Goal: Task Accomplishment & Management: Manage account settings

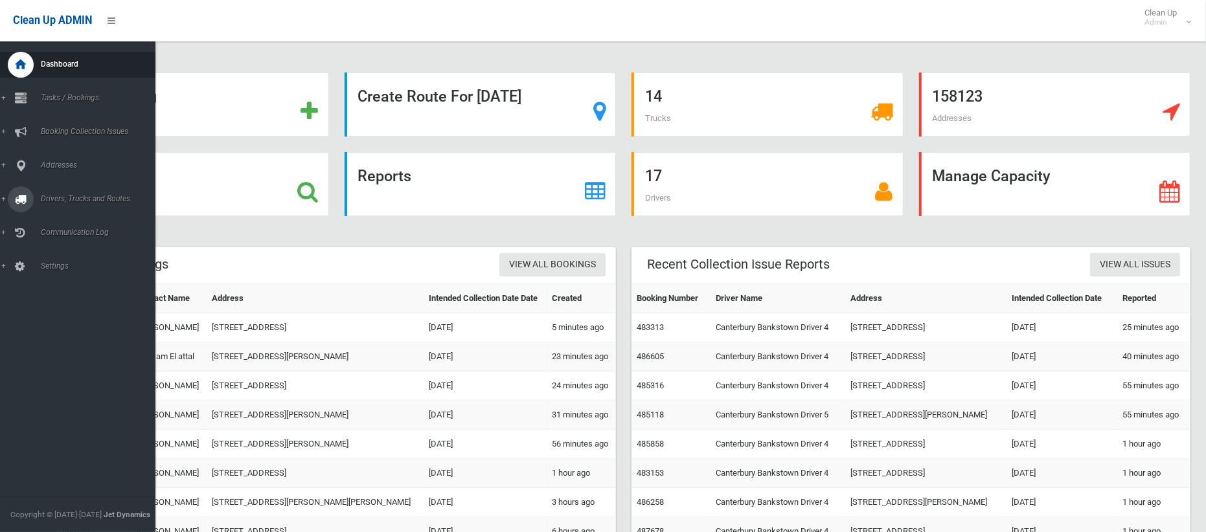
click at [26, 200] on div at bounding box center [21, 199] width 26 height 26
click at [67, 249] on link "Driver Rostering / Shifts" at bounding box center [77, 258] width 155 height 18
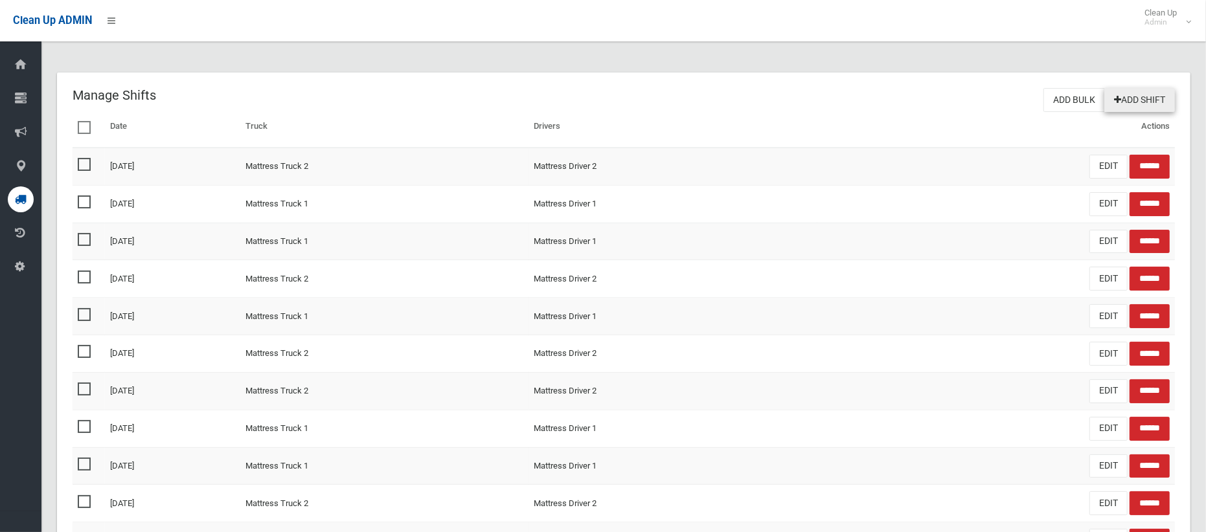
click at [1122, 100] on link "Add Shift" at bounding box center [1139, 100] width 71 height 24
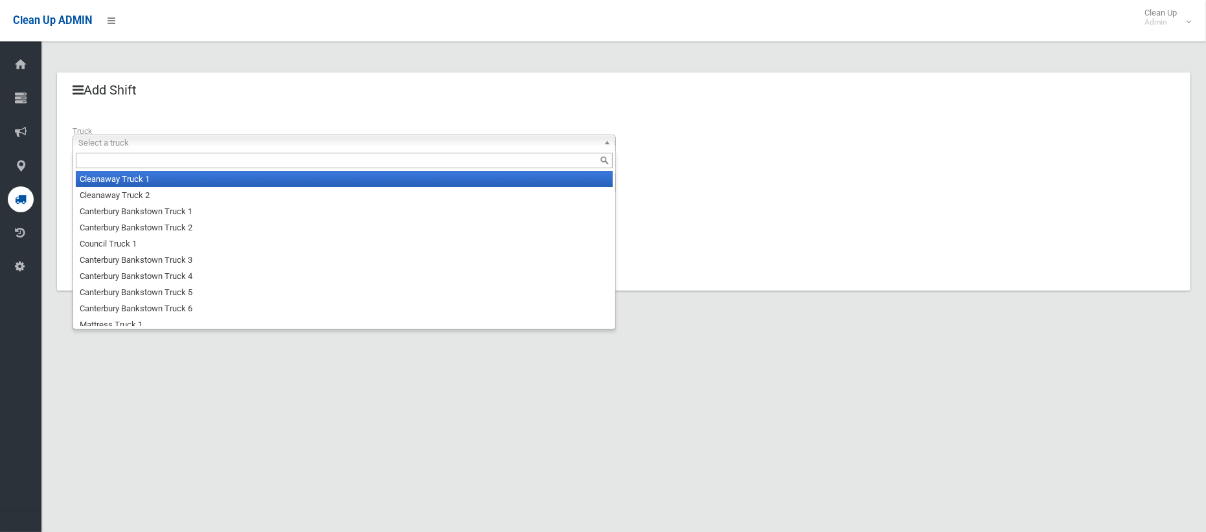
click at [185, 145] on span "Select a truck" at bounding box center [338, 143] width 520 height 16
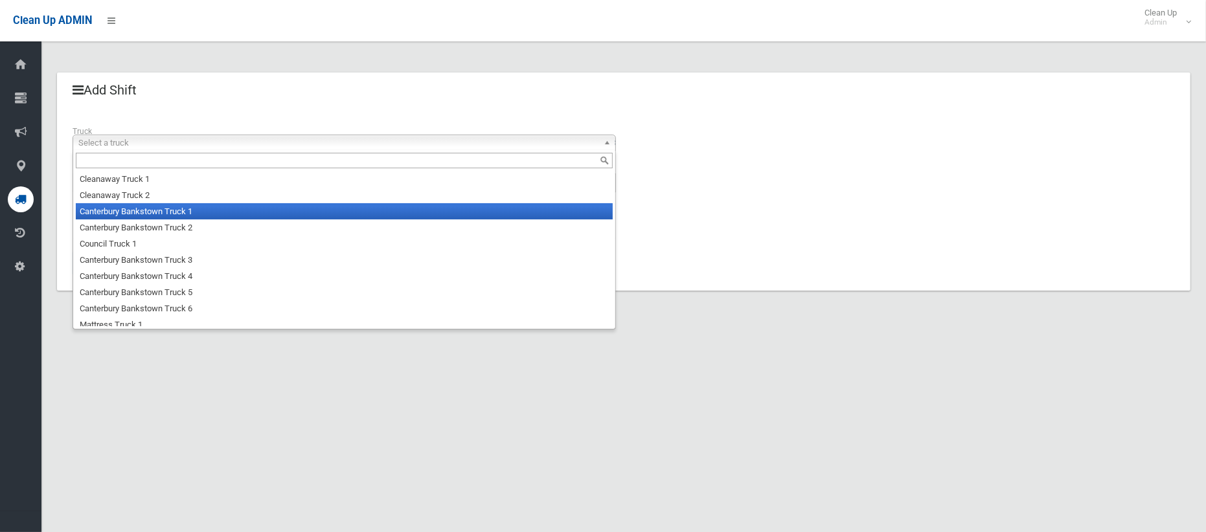
click at [183, 209] on li "Canterbury Bankstown Truck 1" at bounding box center [344, 211] width 537 height 16
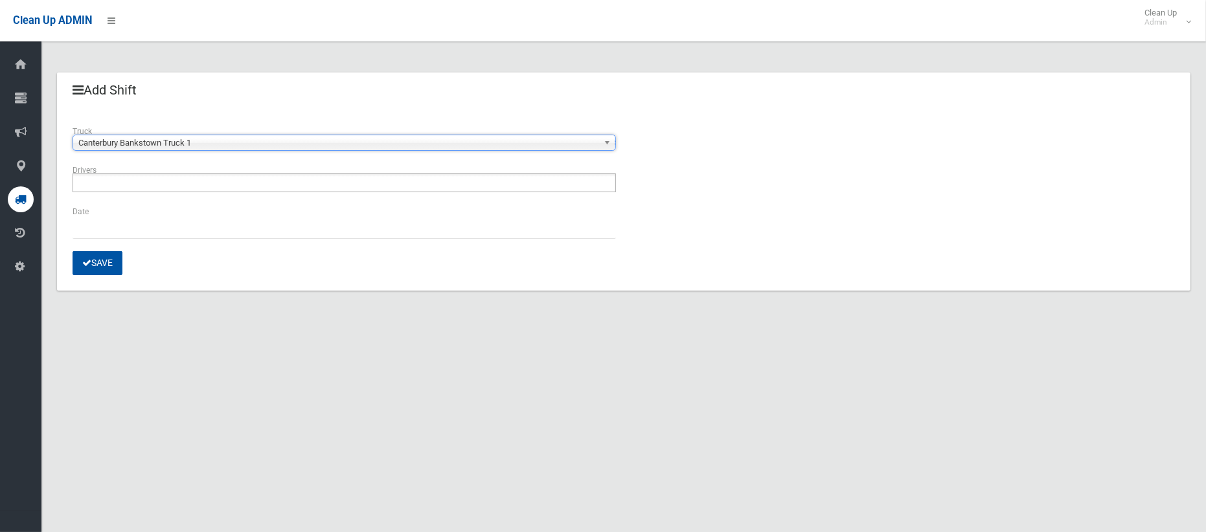
click at [181, 177] on ul at bounding box center [344, 183] width 543 height 19
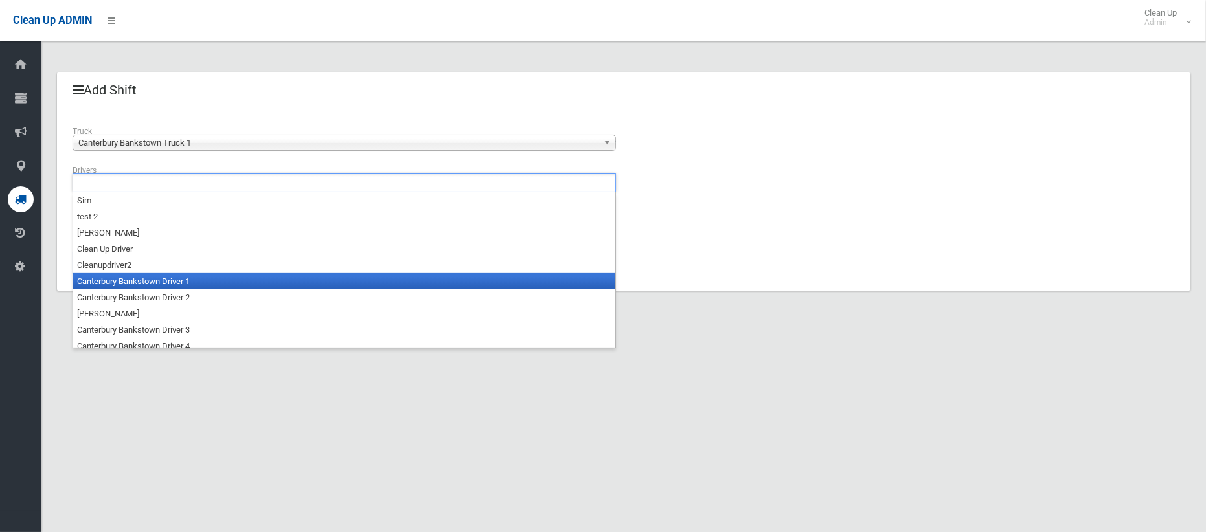
click at [179, 289] on li "Canterbury Bankstown Driver 2" at bounding box center [344, 297] width 542 height 16
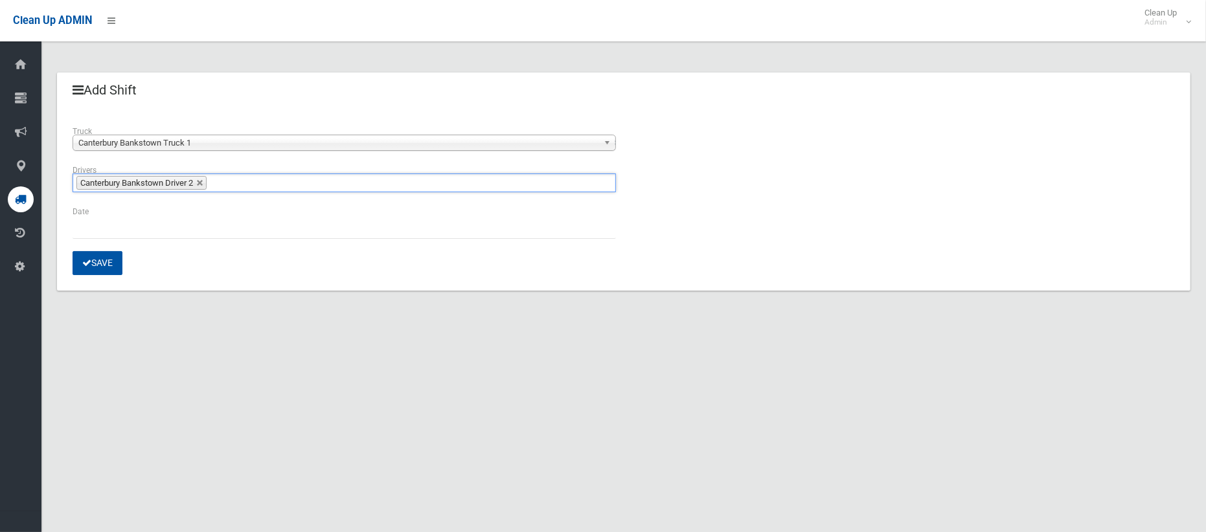
click at [206, 185] on li "Canterbury Bankstown Driver 2" at bounding box center [141, 183] width 130 height 14
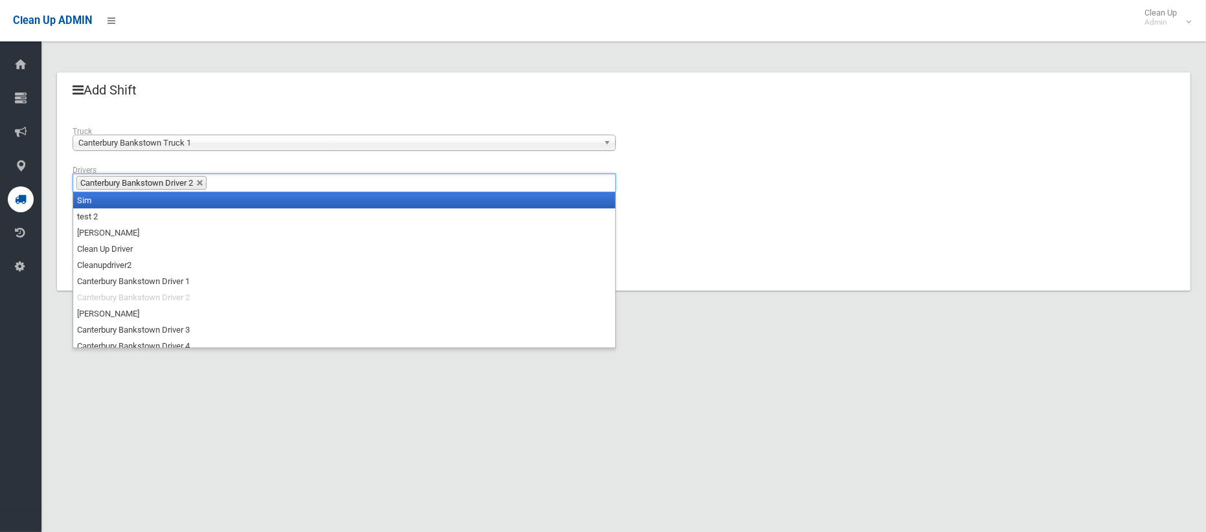
click at [207, 185] on li "Canterbury Bankstown Driver 2" at bounding box center [141, 183] width 130 height 14
click at [203, 183] on link at bounding box center [200, 183] width 8 height 8
click at [203, 183] on ul at bounding box center [344, 183] width 543 height 19
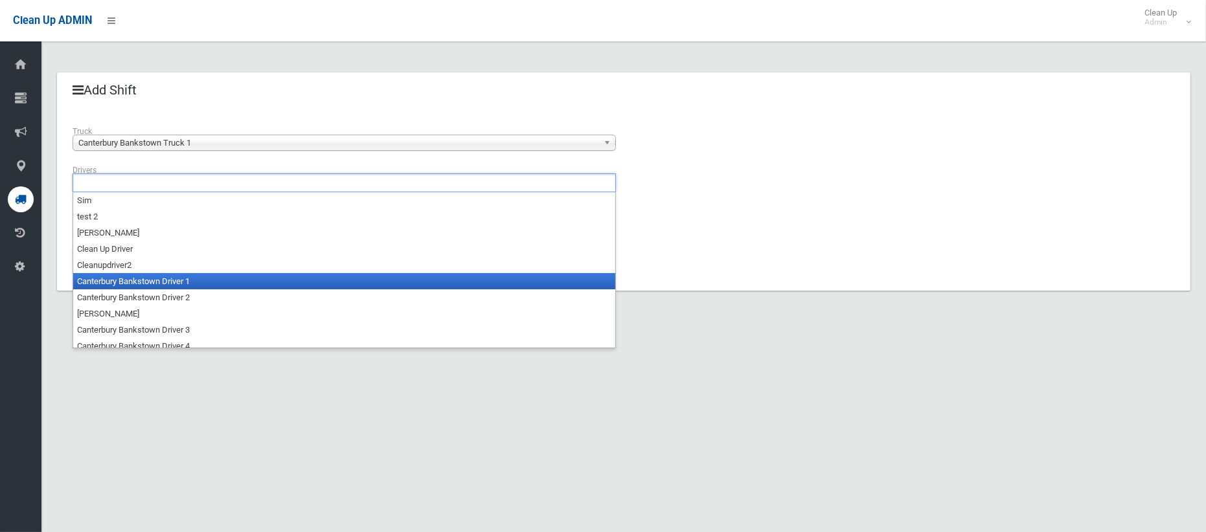
click at [174, 276] on li "Canterbury Bankstown Driver 1" at bounding box center [344, 281] width 542 height 16
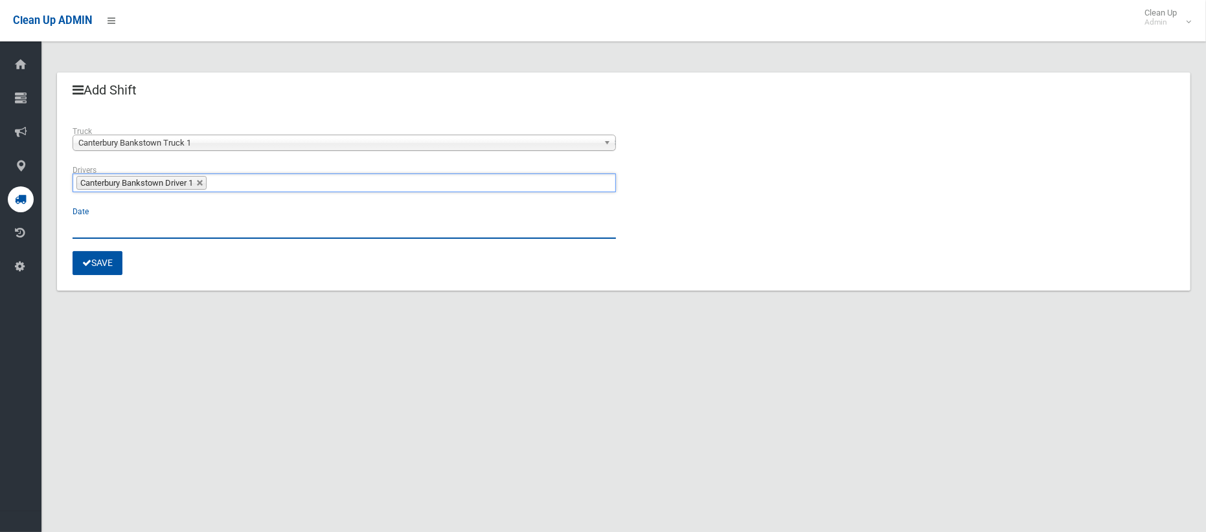
click at [106, 225] on input "text" at bounding box center [344, 227] width 543 height 24
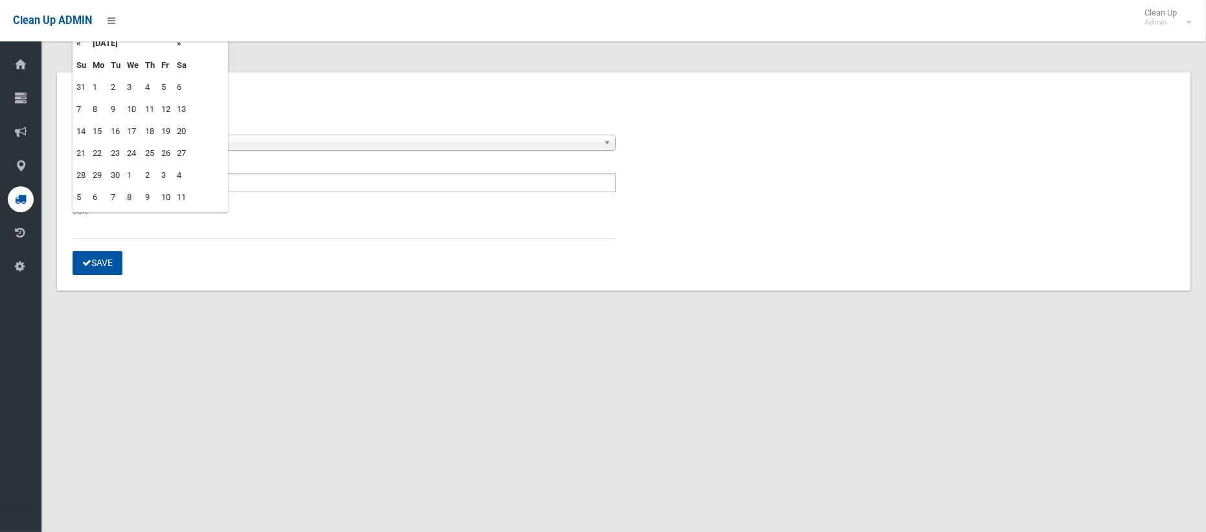
click at [115, 177] on td "30" at bounding box center [115, 175] width 16 height 22
type input "**********"
click at [106, 259] on button "Save" at bounding box center [98, 263] width 50 height 24
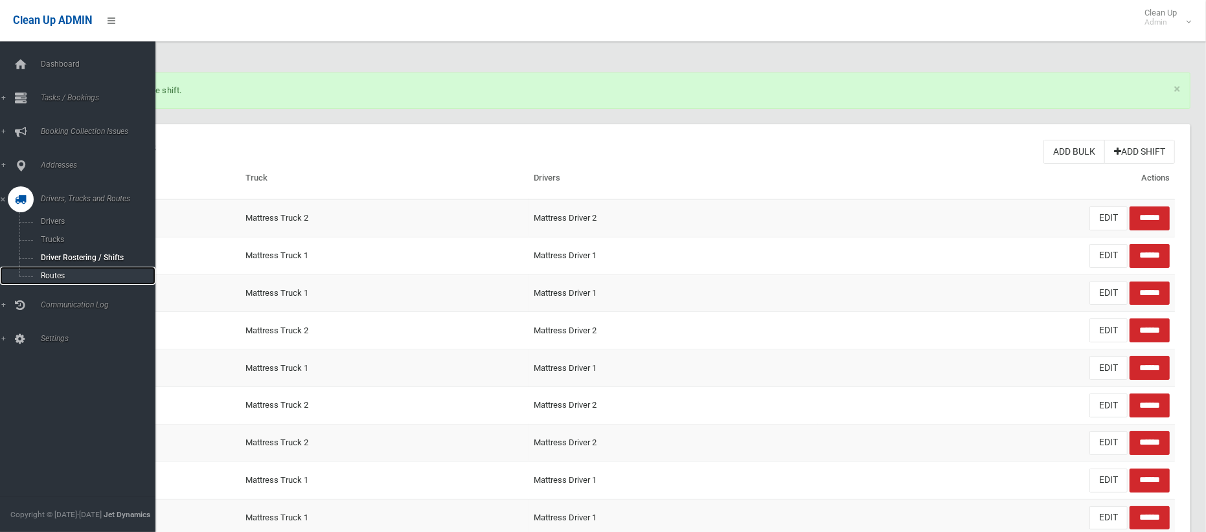
click at [51, 273] on span "Routes" at bounding box center [90, 275] width 107 height 9
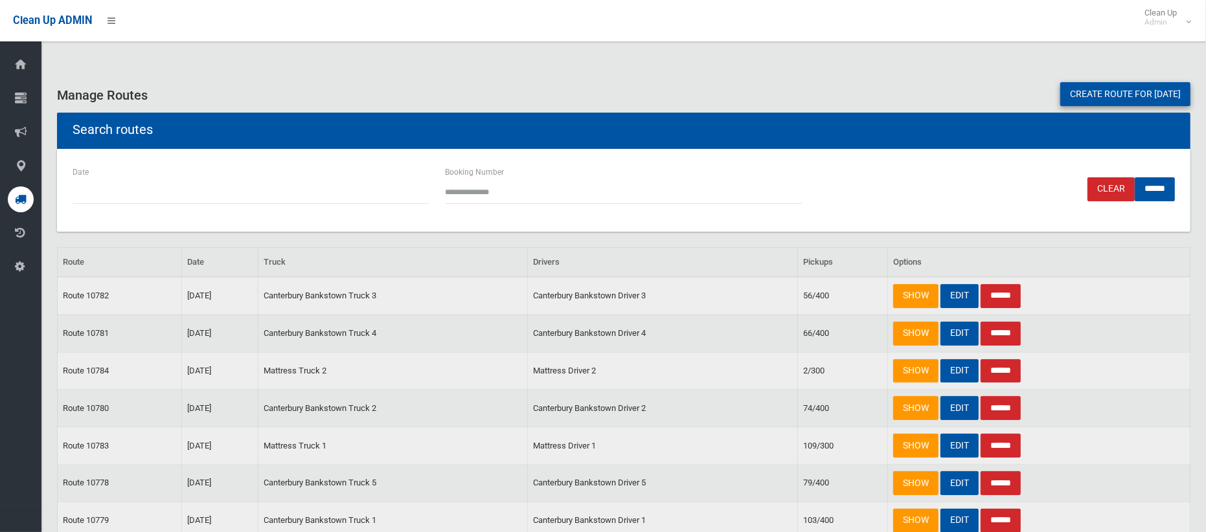
click at [1107, 96] on link "Create route for [DATE]" at bounding box center [1125, 94] width 130 height 24
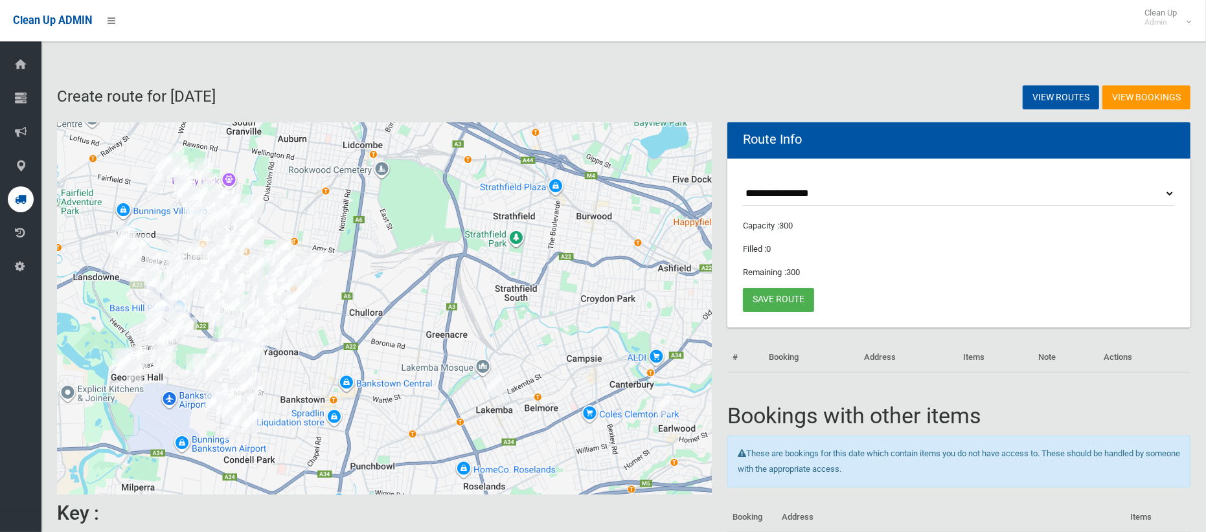
click at [785, 194] on select "**********" at bounding box center [959, 194] width 432 height 24
select select "*****"
click at [743, 182] on select "**********" at bounding box center [959, 194] width 432 height 24
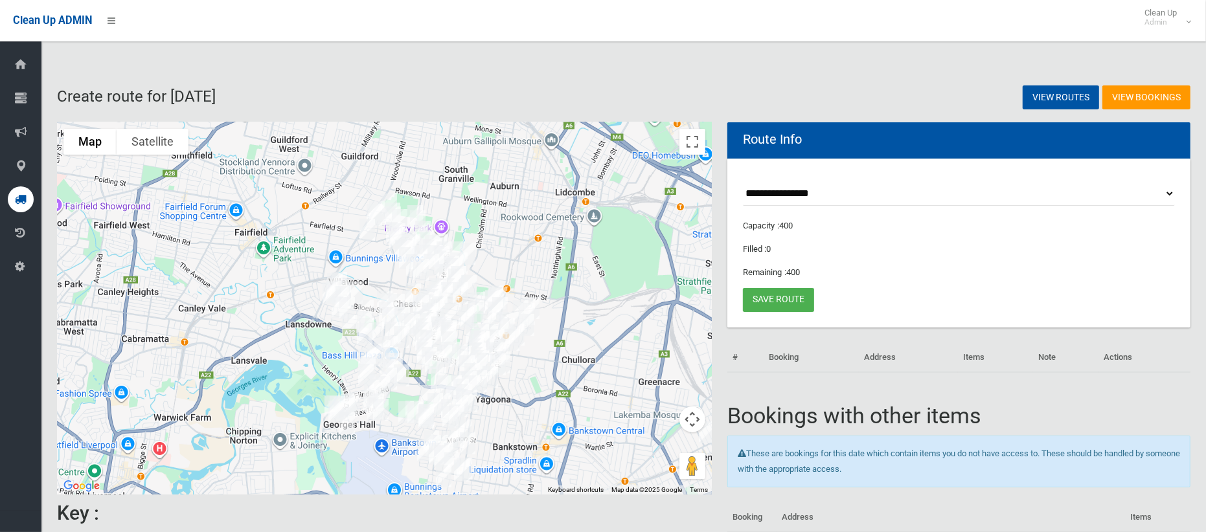
drag, startPoint x: 401, startPoint y: 252, endPoint x: 570, endPoint y: 264, distance: 169.5
click at [568, 269] on div at bounding box center [384, 308] width 655 height 372
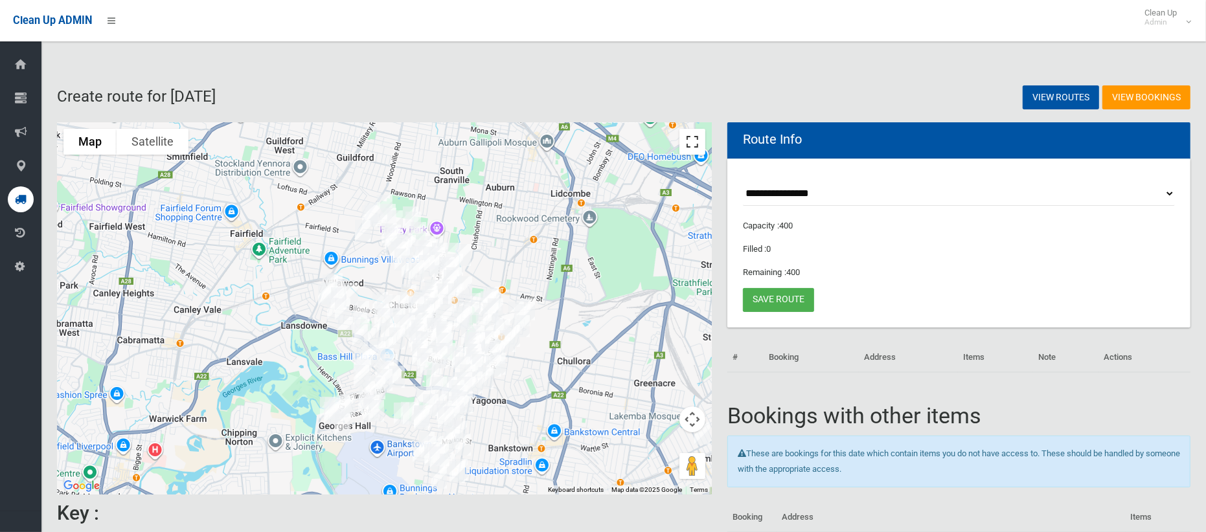
click at [692, 150] on button "Toggle fullscreen view" at bounding box center [692, 142] width 26 height 26
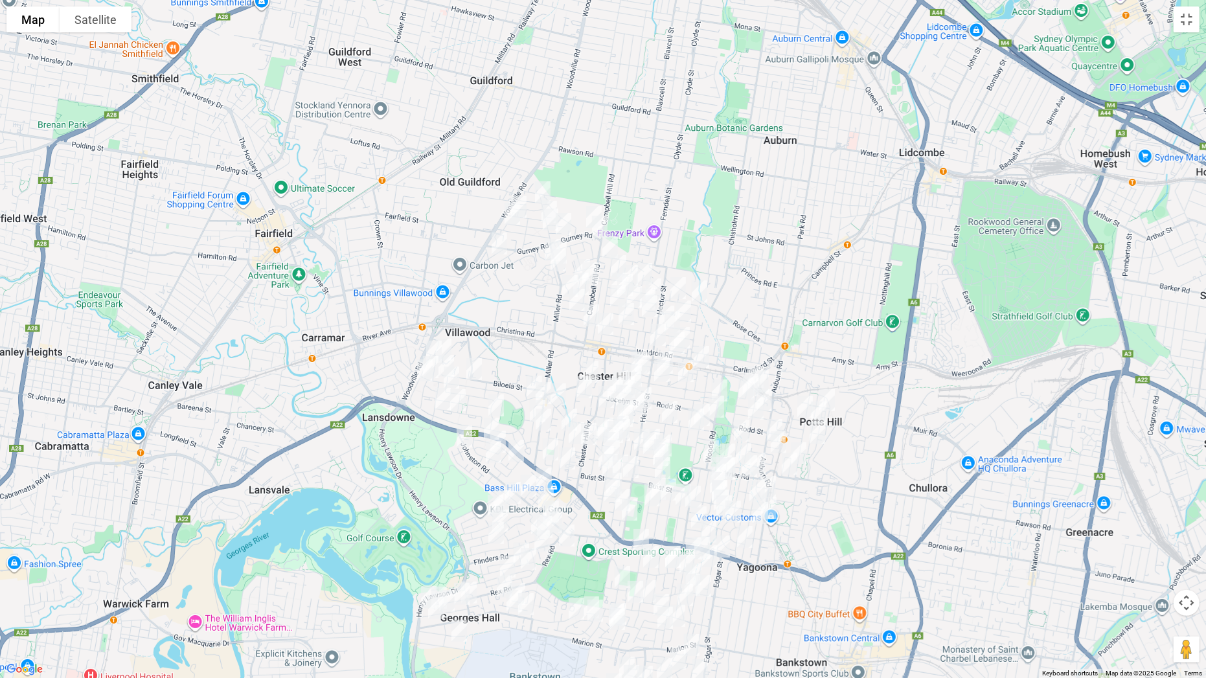
click at [541, 183] on img "4 Parkham Street, CHESTER HILL NSW 2162" at bounding box center [543, 192] width 26 height 32
click at [525, 202] on img "2/40 Clack Road, CHESTER HILL NSW 2162" at bounding box center [519, 207] width 26 height 32
click at [507, 213] on img "38 Middleton Road, CHESTER HILL NSW 2162" at bounding box center [512, 214] width 26 height 32
click at [499, 240] on img "27 Minmai Road, CHESTER HILL NSW 2162" at bounding box center [499, 243] width 26 height 32
click at [572, 191] on button "Close" at bounding box center [587, 200] width 31 height 31
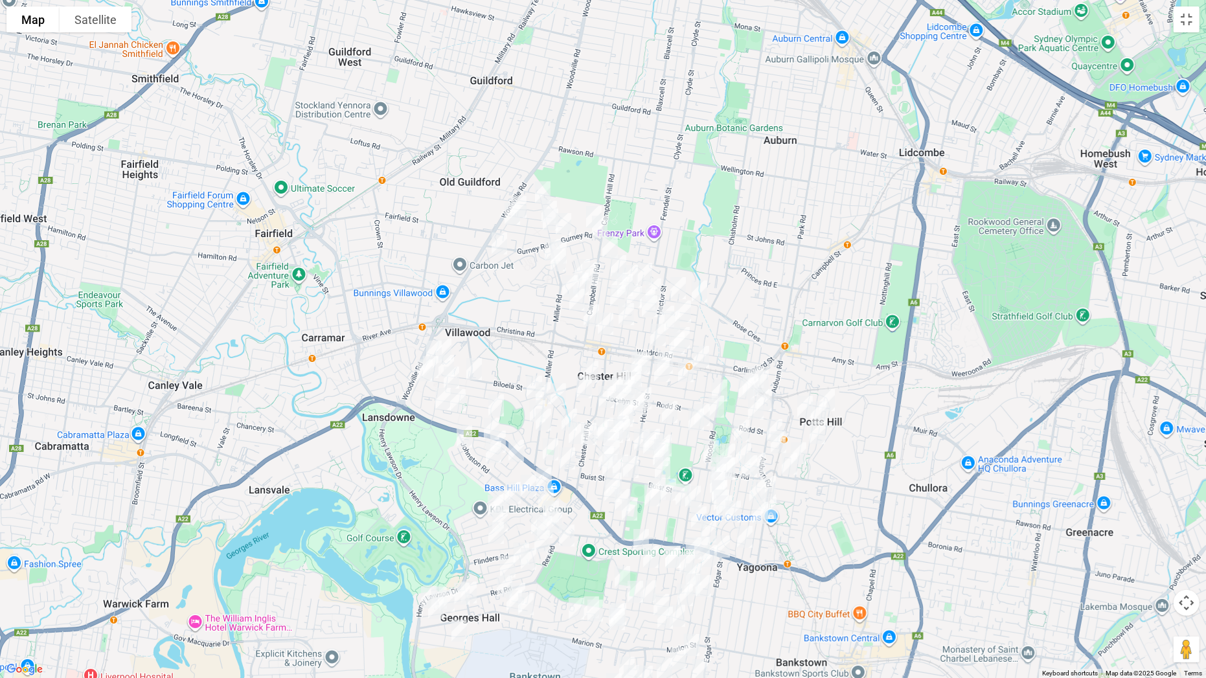
click at [550, 199] on img "2/4 Clack Road, CHESTER HILL NSW 2162" at bounding box center [549, 212] width 26 height 32
drag, startPoint x: 547, startPoint y: 221, endPoint x: 555, endPoint y: 220, distance: 7.9
click at [548, 220] on img "2/4 Middleton Road, CHESTER HILL NSW 2162" at bounding box center [550, 219] width 26 height 32
click at [567, 220] on img "44 Gurney Road, CHESTER HILL NSW 2162" at bounding box center [563, 224] width 26 height 32
click at [583, 210] on img "4A Gurney Road, CHESTER HILL NSW 2162" at bounding box center [594, 217] width 26 height 32
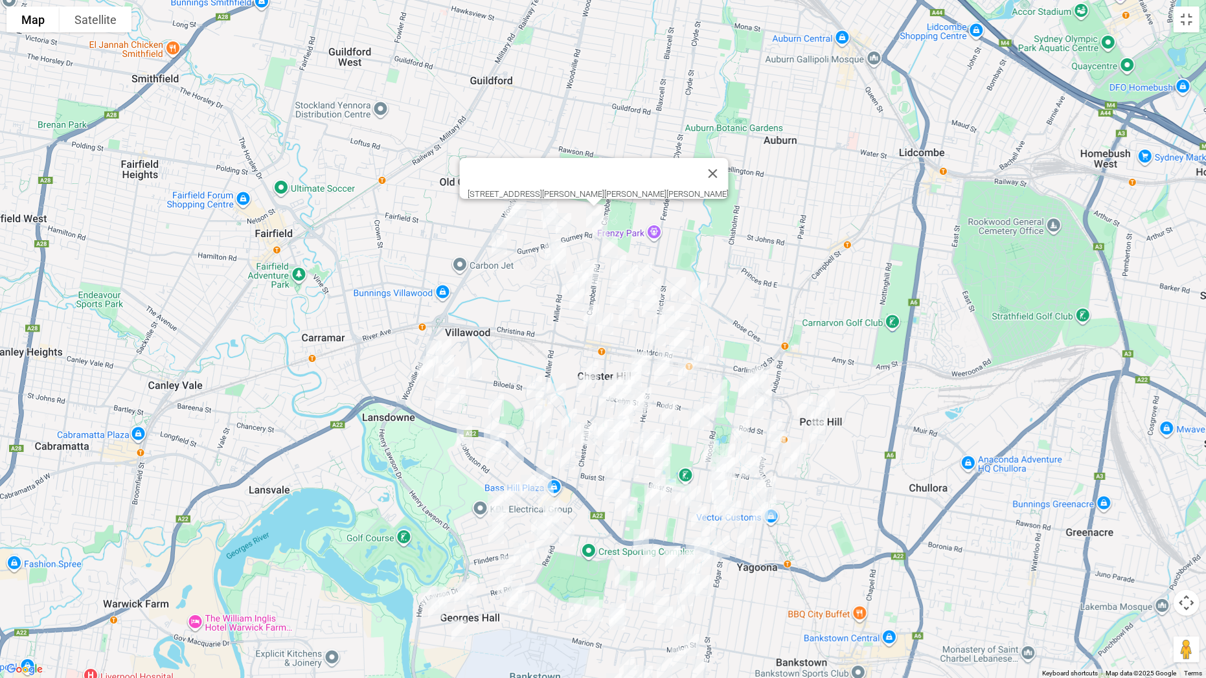
click at [602, 221] on img "45 Woodland Road, CHESTER HILL NSW 2162" at bounding box center [600, 226] width 26 height 32
click at [546, 243] on img "4 Barinya Street, VILLAWOOD NSW 2163" at bounding box center [559, 252] width 26 height 32
click at [556, 264] on img "10 Bowaga Circuit, VILLAWOOD NSW 2163" at bounding box center [558, 260] width 26 height 32
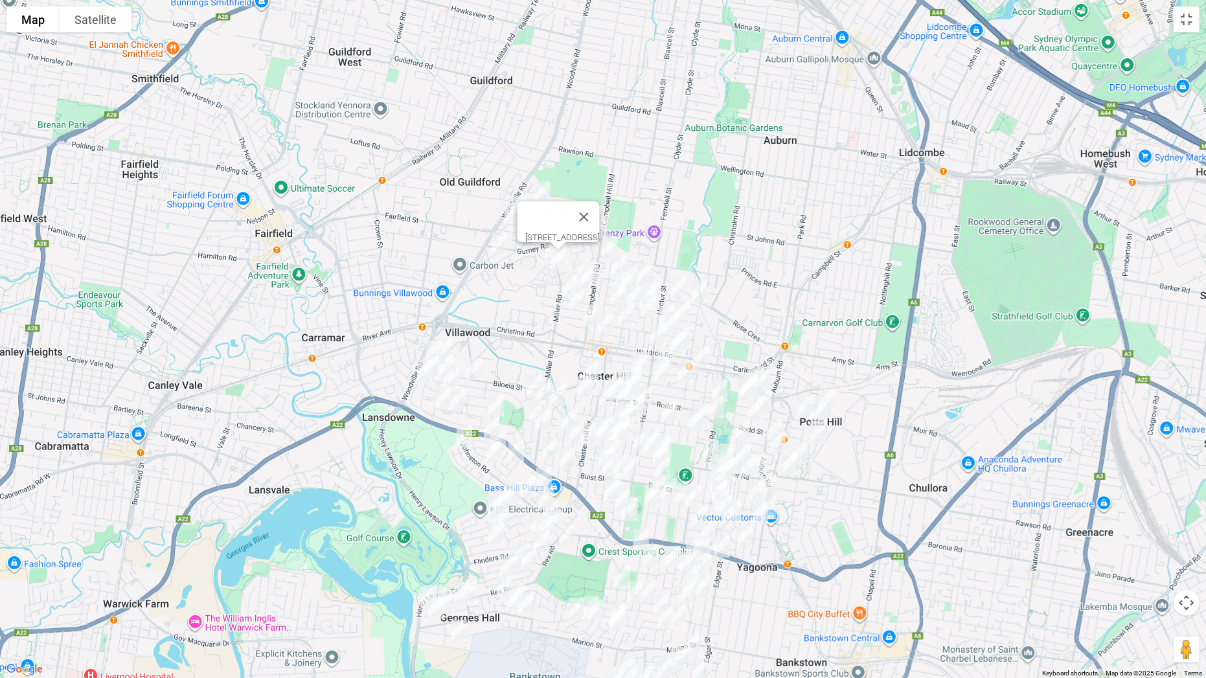
click at [611, 247] on img "11 Campbell Hill Road, CHESTER HILL NSW 2162" at bounding box center [610, 247] width 26 height 32
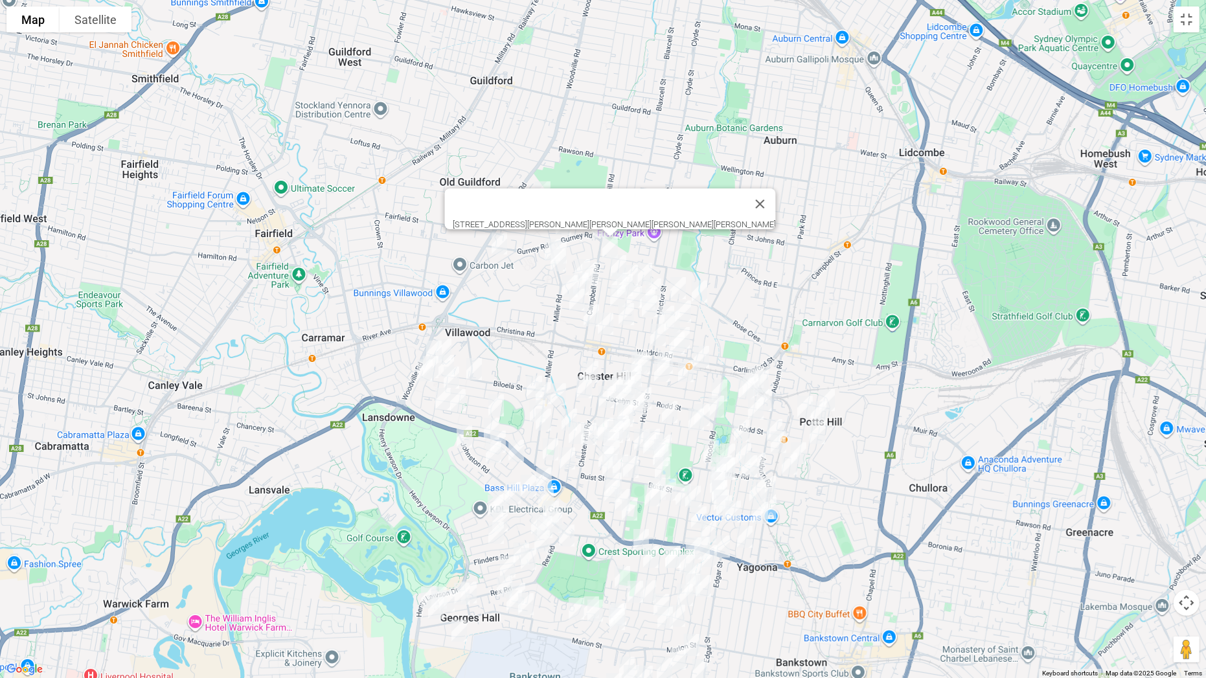
click at [540, 244] on img "22 Mundowey Entrance, VILLAWOOD NSW 2163" at bounding box center [552, 250] width 26 height 32
click at [576, 256] on img "2 Peek Place, CHESTER HILL NSW 2162" at bounding box center [582, 270] width 26 height 32
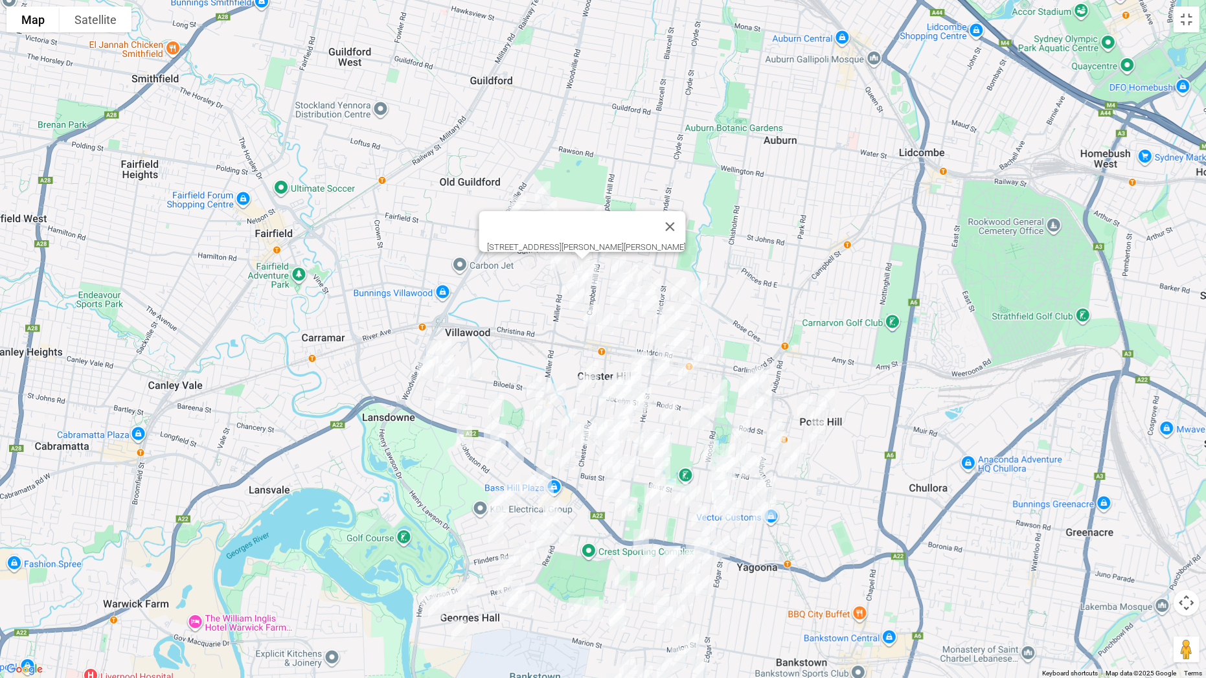
click at [594, 267] on img "14 Biara Street, CHESTER HILL NSW 2162" at bounding box center [581, 283] width 26 height 32
click at [568, 276] on img "43 Biara Street, CHESTER HILL NSW 2162" at bounding box center [570, 286] width 26 height 32
click at [574, 297] on img "186 Virgil Avenue, CHESTER HILL NSW 2162" at bounding box center [577, 300] width 26 height 32
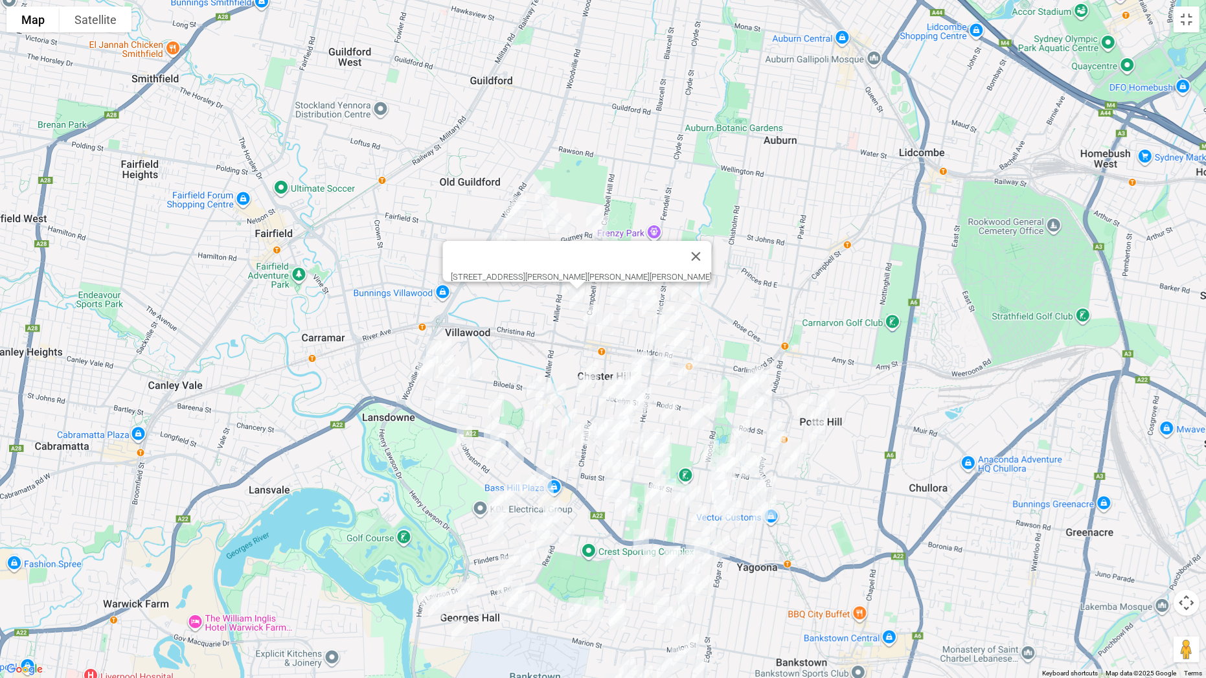
click at [587, 312] on img "126 Campbell Hill Road, CHESTER HILL NSW 2162" at bounding box center [591, 315] width 26 height 32
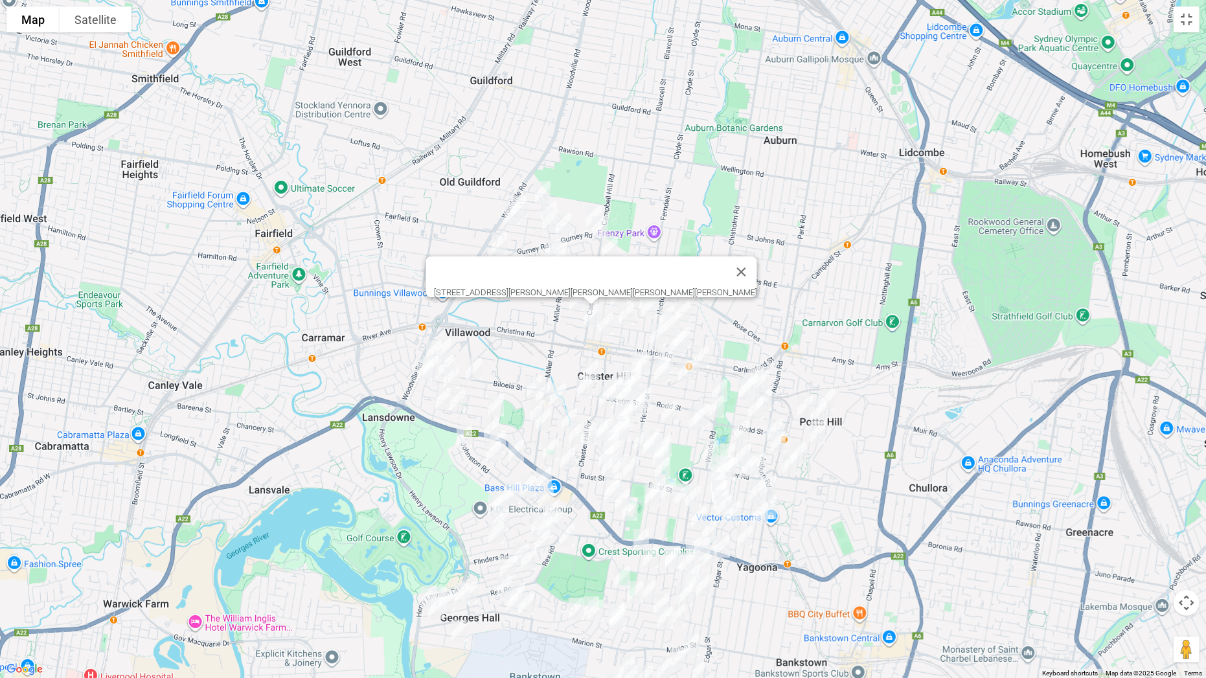
click at [607, 328] on img "3 Bent Street, CHESTER HILL NSW 2162" at bounding box center [606, 324] width 26 height 32
click at [678, 273] on button "Close" at bounding box center [693, 280] width 31 height 31
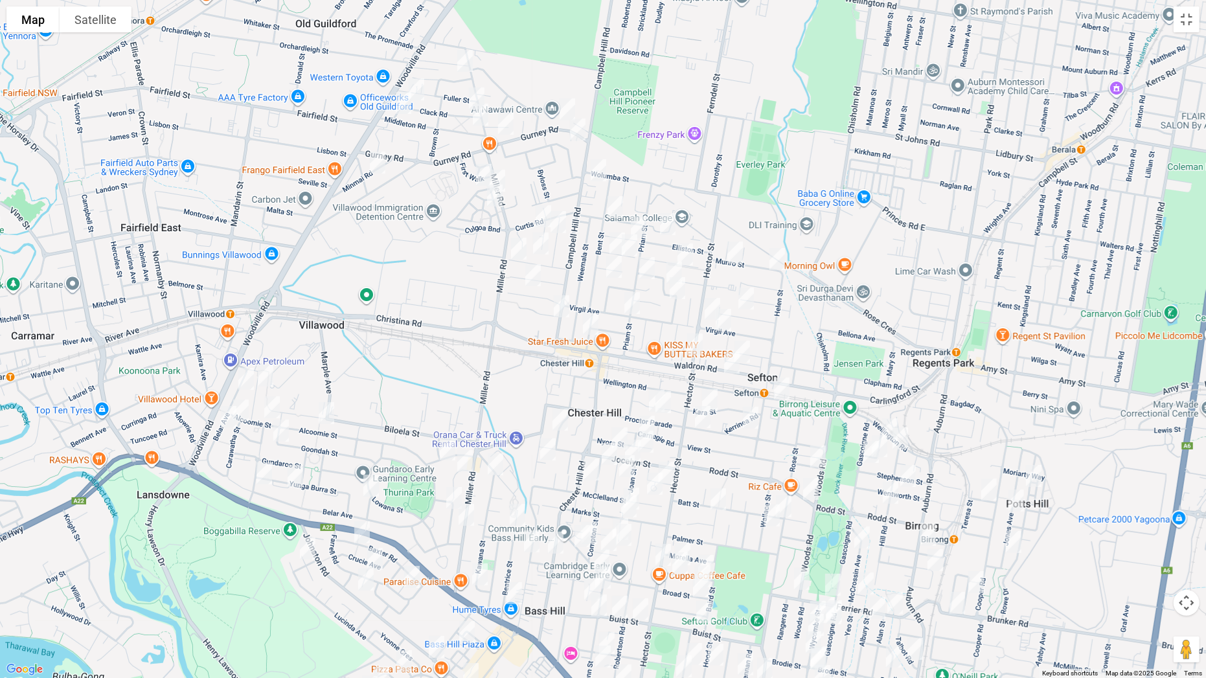
click at [564, 222] on img "16 Wingara Street, CHESTER HILL NSW 2162" at bounding box center [558, 222] width 26 height 32
click at [616, 211] on img "23 Arlewis Street, CHESTER HILL NSW 2162" at bounding box center [615, 207] width 26 height 32
click at [664, 221] on img "40 Elliston Street, CHESTER HILL NSW 2162" at bounding box center [668, 224] width 26 height 32
click at [637, 223] on img "49 Elliston Street, CHESTER HILL NSW 2162" at bounding box center [639, 227] width 26 height 32
click at [611, 238] on img "69 Esme Avenue, CHESTER HILL NSW 2162" at bounding box center [617, 243] width 26 height 32
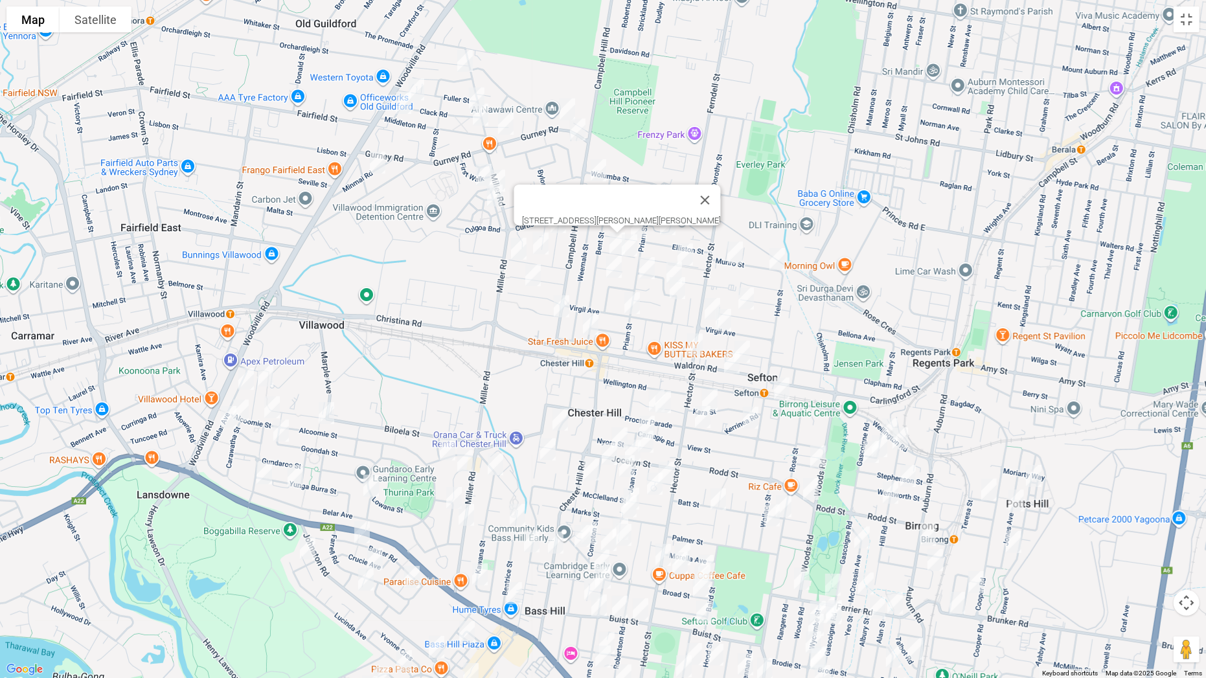
click at [633, 246] on img "57 Esme Avenue, CHESTER HILL NSW 2162" at bounding box center [629, 245] width 26 height 32
drag, startPoint x: 647, startPoint y: 264, endPoint x: 620, endPoint y: 267, distance: 26.7
click at [646, 264] on img "119 Priam Street, CHESTER HILL NSW 2162" at bounding box center [647, 268] width 26 height 32
click at [614, 266] on img "18 Miles Street, CHESTER HILL NSW 2162" at bounding box center [614, 267] width 26 height 32
drag, startPoint x: 631, startPoint y: 304, endPoint x: 641, endPoint y: 293, distance: 14.7
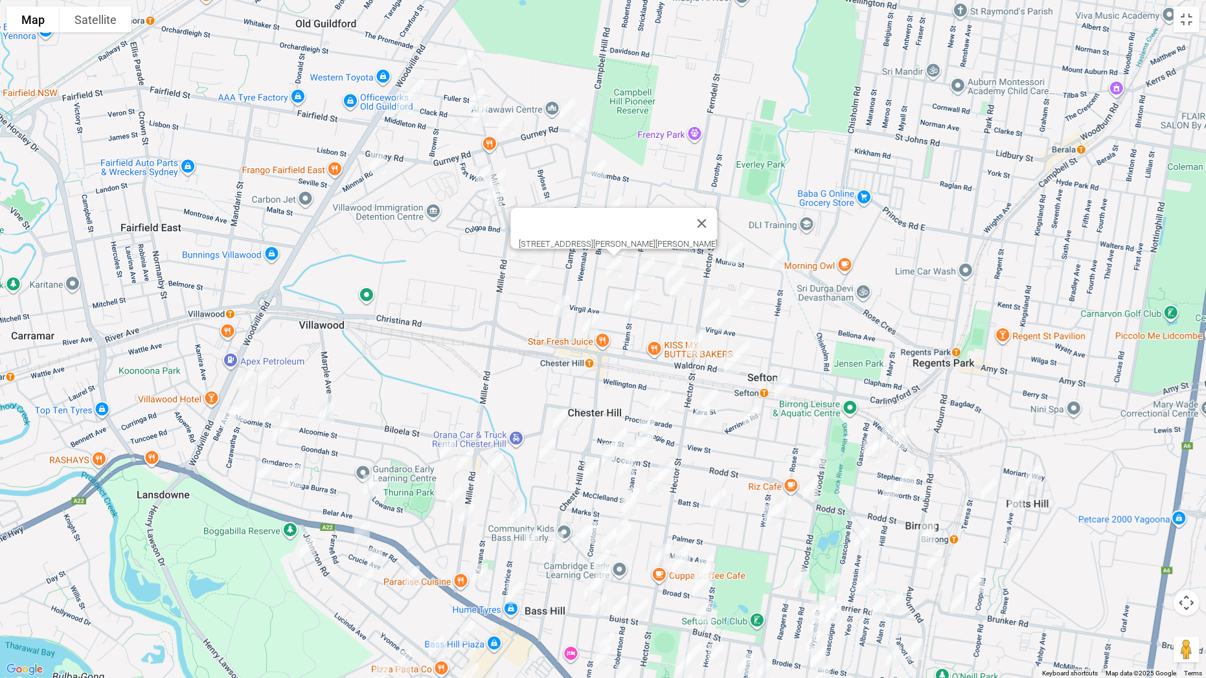
click at [631, 302] on img "100 Priam Street, CHESTER HILL NSW 2162" at bounding box center [632, 303] width 26 height 32
click at [686, 220] on button "Close" at bounding box center [701, 223] width 31 height 31
drag, startPoint x: 692, startPoint y: 251, endPoint x: 671, endPoint y: 262, distance: 23.8
click at [691, 250] on img "15 Esme Avenue, CHESTER HILL NSW 2162" at bounding box center [685, 254] width 26 height 32
click at [670, 263] on img "25 Burton Avenue, CHESTER HILL NSW 2162" at bounding box center [674, 272] width 26 height 32
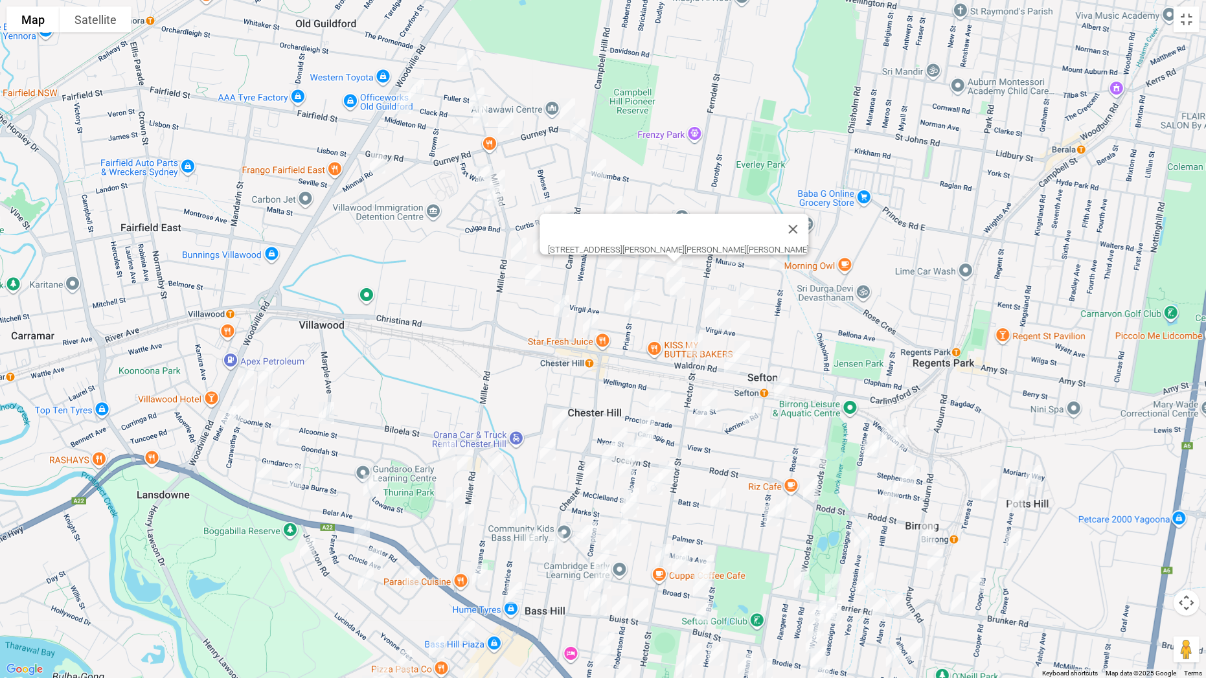
click at [681, 294] on img "9A Meakin Crescent, CHESTER HILL NSW 2162" at bounding box center [677, 288] width 26 height 32
drag, startPoint x: 678, startPoint y: 286, endPoint x: 633, endPoint y: 301, distance: 47.7
click at [677, 286] on img "9A Meakin Crescent, CHESTER HILL NSW 2162" at bounding box center [677, 288] width 26 height 32
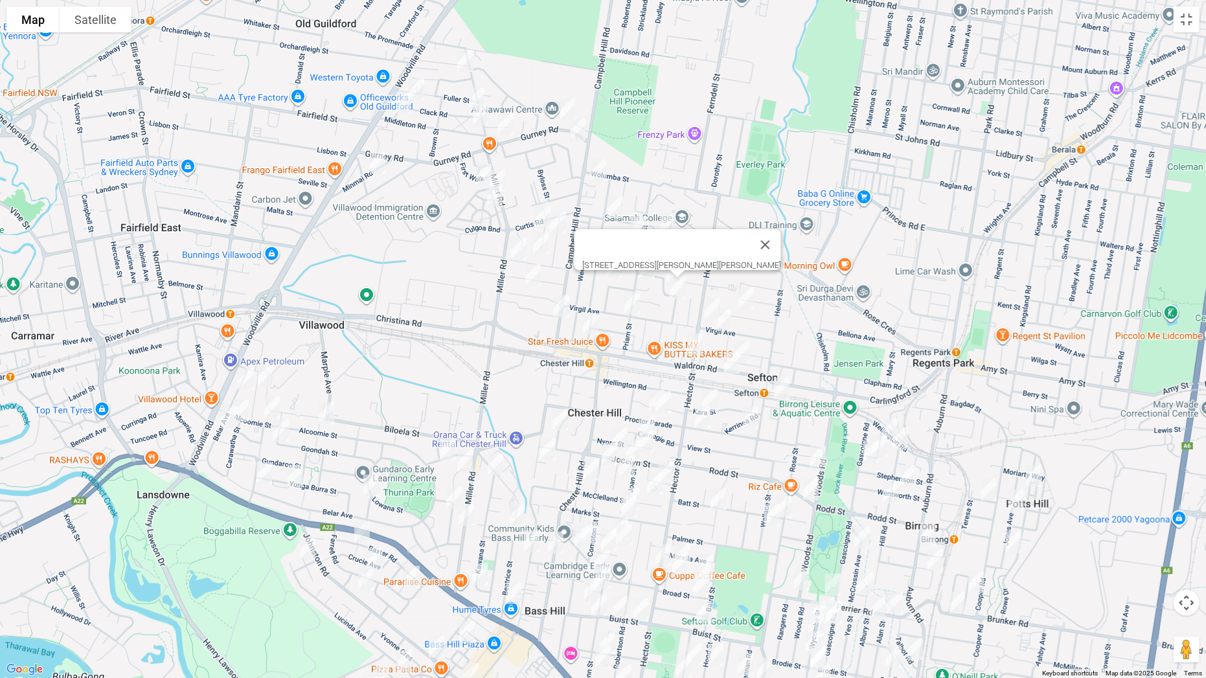
click at [633, 302] on img "100 Priam Street, CHESTER HILL NSW 2162" at bounding box center [632, 303] width 26 height 32
click at [635, 299] on img "100 Priam Street, CHESTER HILL NSW 2162" at bounding box center [632, 303] width 26 height 32
click at [736, 252] on img "39 Munro Street, SEFTON NSW 2162" at bounding box center [735, 252] width 26 height 32
drag, startPoint x: 783, startPoint y: 260, endPoint x: 769, endPoint y: 262, distance: 14.3
click at [781, 260] on img "5 Munro Street, SEFTON NSW 2162" at bounding box center [777, 259] width 26 height 32
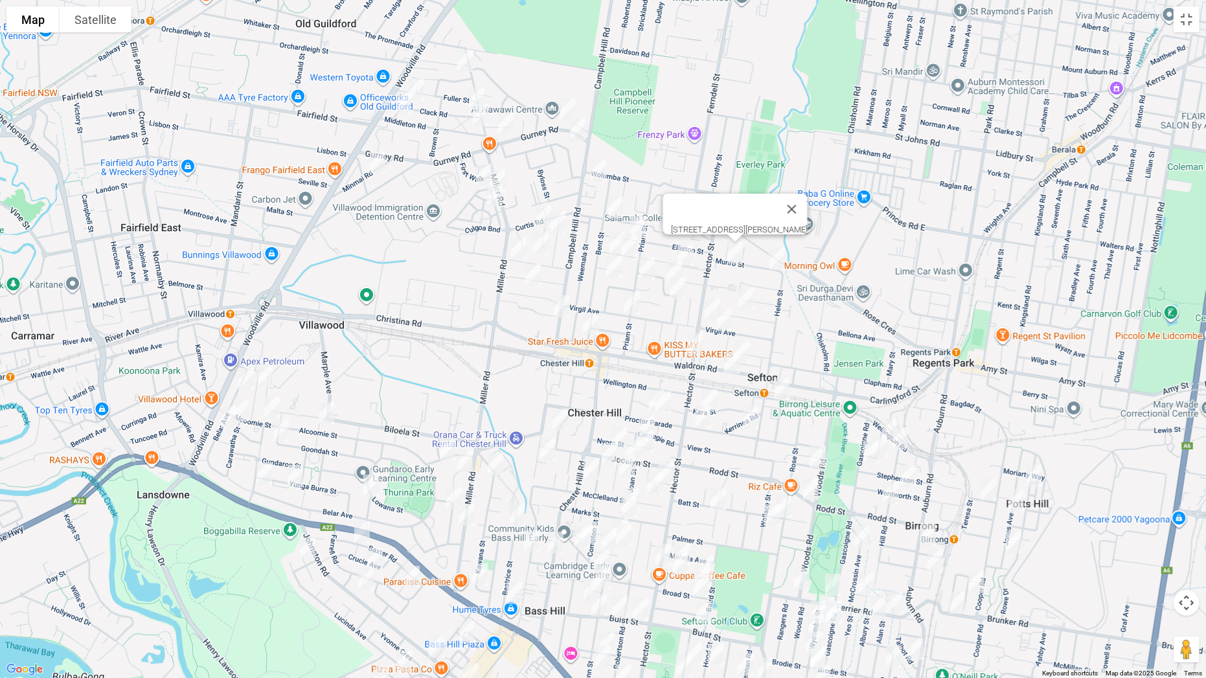
click at [775, 256] on img "5 Munro Street, SEFTON NSW 2162" at bounding box center [777, 259] width 26 height 32
click at [749, 291] on img "26 Chifley Avenue, SEFTON NSW 2162" at bounding box center [746, 298] width 26 height 32
click at [710, 300] on img "62 Virgil Avenue, SEFTON NSW 2162" at bounding box center [712, 309] width 26 height 32
click at [723, 316] on img "47 Virgil Avenue, SEFTON NSW 2162" at bounding box center [723, 320] width 26 height 32
click at [697, 339] on img "16a St Pauls Place, CHESTER HILL NSW 2162" at bounding box center [695, 344] width 26 height 32
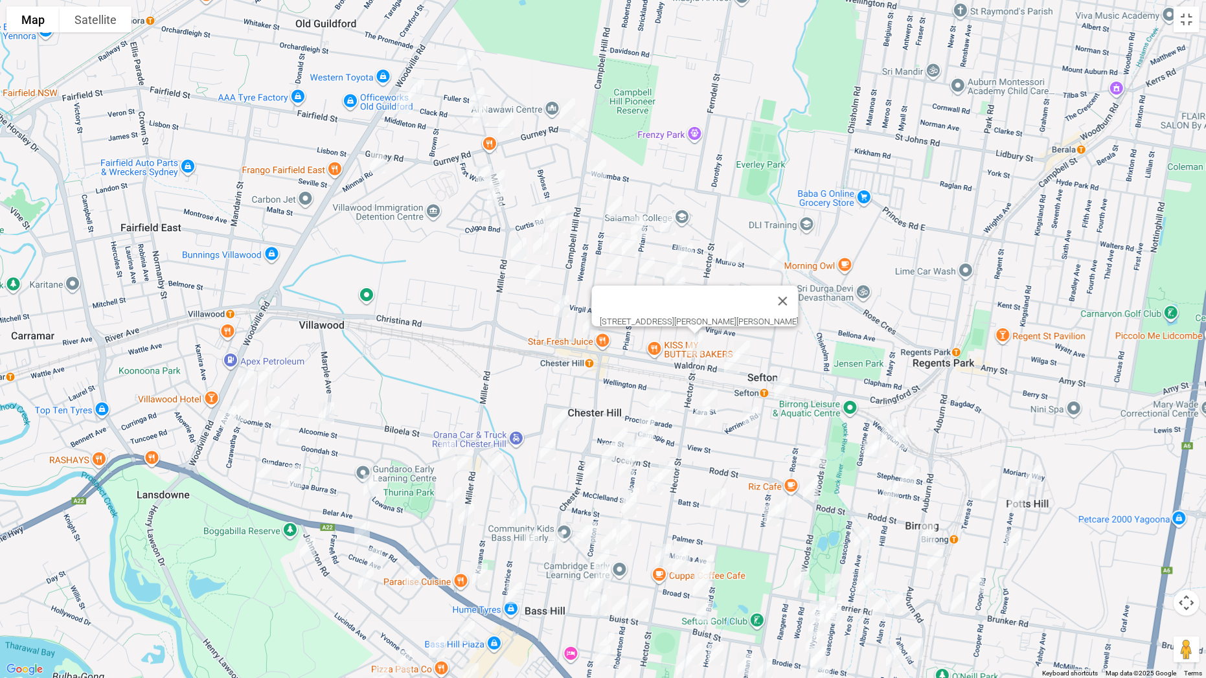
click at [744, 345] on img "24 Waldron Road, SEFTON NSW 2162" at bounding box center [742, 351] width 26 height 32
click at [729, 361] on img "1/33 Waldron Road, SEFTON NSW 2162" at bounding box center [732, 362] width 26 height 32
drag, startPoint x: 791, startPoint y: 393, endPoint x: 786, endPoint y: 387, distance: 7.4
click at [789, 392] on img "129 Wellington Road, SEFTON NSW 2162" at bounding box center [782, 388] width 26 height 32
click at [785, 387] on img "129 Wellington Road, SEFTON NSW 2162" at bounding box center [782, 388] width 26 height 32
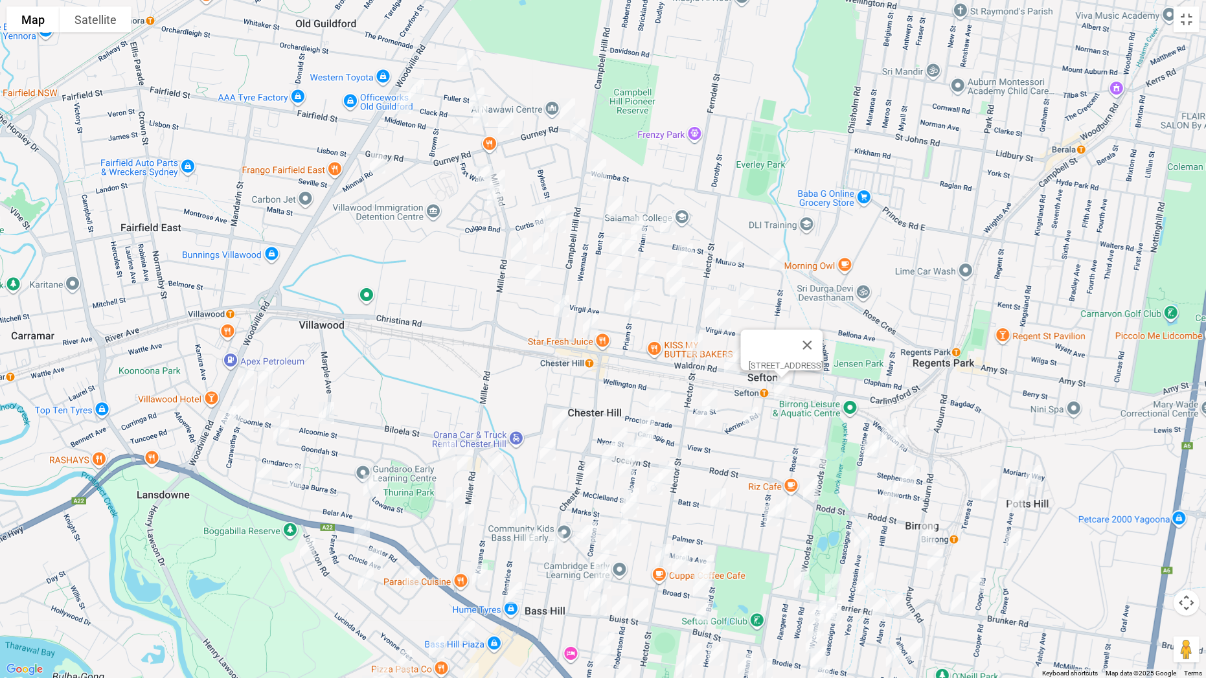
click at [888, 420] on img "1B Royal Avenue, BIRRONG NSW 2143" at bounding box center [890, 429] width 26 height 32
click at [907, 444] on img "5 Hill Road, BIRRONG NSW 2143" at bounding box center [900, 438] width 26 height 32
click at [888, 444] on img "21 Royal Avenue, BIRRONG NSW 2143" at bounding box center [879, 446] width 26 height 32
click at [870, 458] on img "31 Gascoigne Road, BIRRONG NSW 2143" at bounding box center [871, 452] width 26 height 32
click at [1039, 469] on img "65 Rowe Drive, POTTS HILL NSW 2143" at bounding box center [1034, 476] width 26 height 32
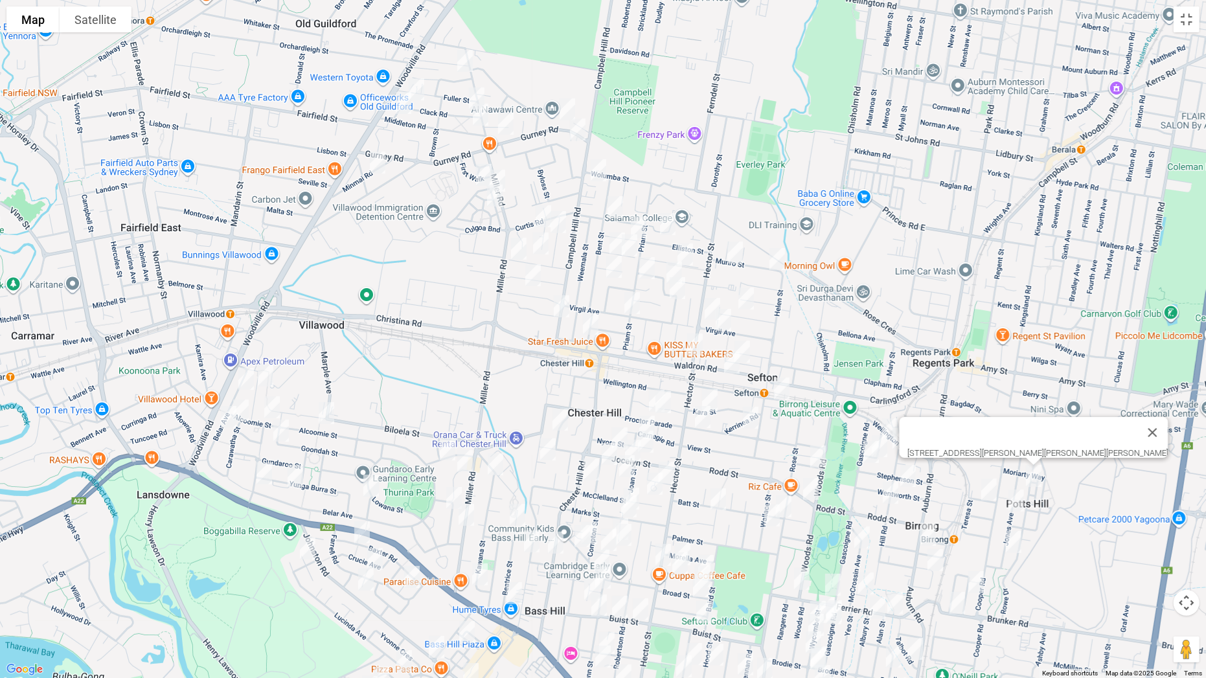
click at [978, 491] on img "5 Marmion Street, BIRRONG NSW 2143" at bounding box center [989, 489] width 26 height 32
drag, startPoint x: 1013, startPoint y: 495, endPoint x: 997, endPoint y: 520, distance: 29.1
click at [1013, 496] on img "51 Jones Avenue, POTTS HILL NSW 2143" at bounding box center [1016, 500] width 26 height 32
click at [1017, 532] on img "12 Jones Avenue, POTTS HILL NSW 2143" at bounding box center [1013, 542] width 26 height 32
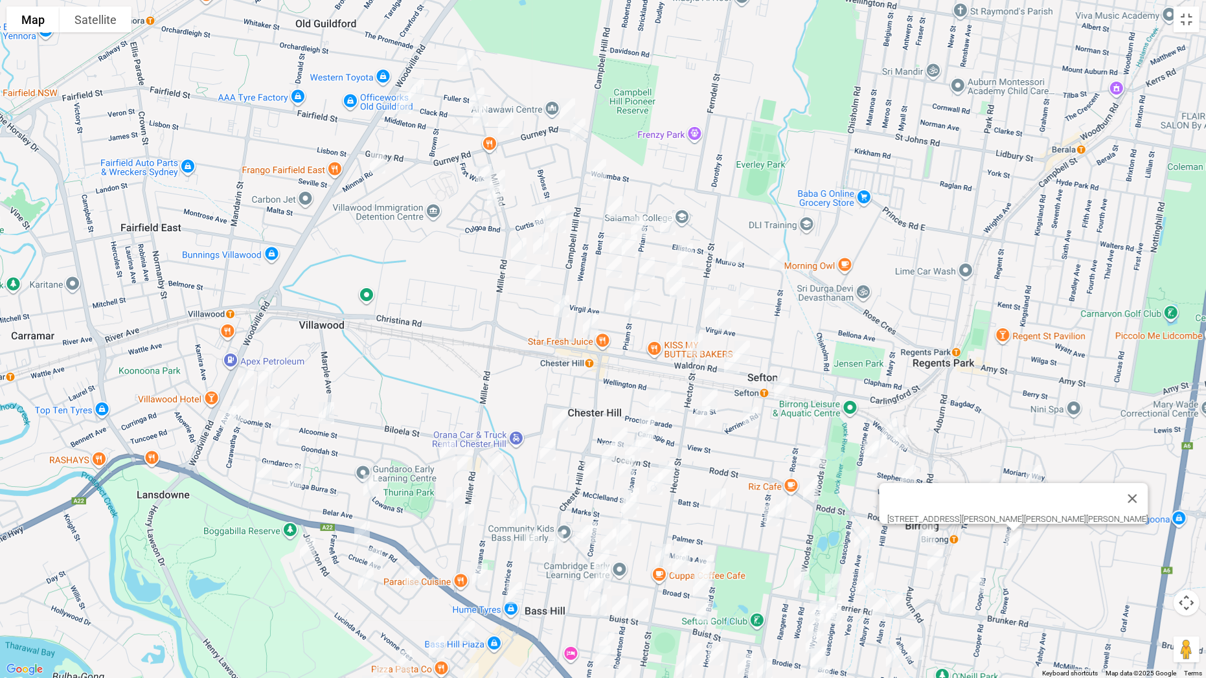
click at [981, 532] on img "10 Larien Crescent, BIRRONG NSW 2143" at bounding box center [976, 582] width 26 height 32
click at [964, 532] on img "1/123 Brunker Road, YAGOONA NSW 2199" at bounding box center [957, 603] width 26 height 32
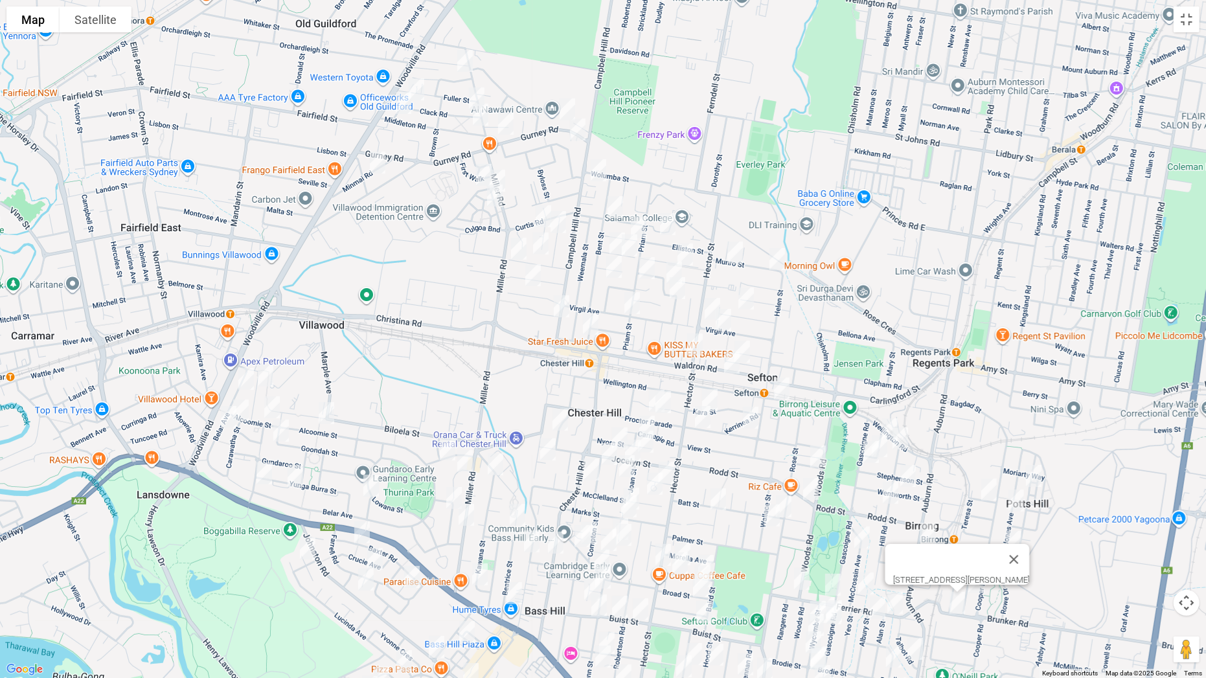
drag, startPoint x: 906, startPoint y: 469, endPoint x: 895, endPoint y: 489, distance: 22.3
click at [906, 470] on img "40 Wentworth Street, BIRRONG NSW 2143" at bounding box center [908, 476] width 26 height 32
click at [892, 495] on img "39 Hill Road, BIRRONG NSW 2143" at bounding box center [890, 493] width 26 height 32
click at [926, 528] on img "14 Moller Avenue, BIRRONG NSW 2143" at bounding box center [928, 535] width 26 height 32
click at [936, 532] on img "8 Pobje Avenue, BIRRONG NSW 2143" at bounding box center [935, 560] width 26 height 32
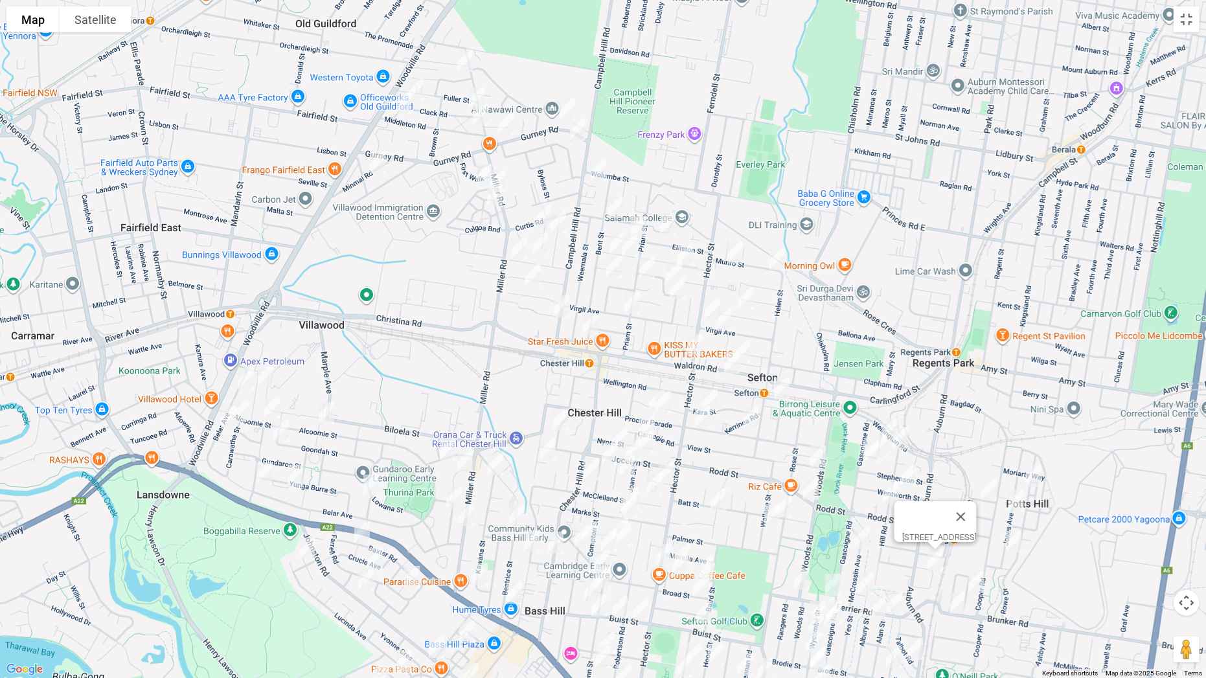
click at [822, 457] on img "1 Iris Street, SEFTON NSW 2162" at bounding box center [818, 456] width 26 height 32
click at [813, 488] on img "145 Rodd Street, SEFTON NSW 2162" at bounding box center [811, 489] width 26 height 32
click at [866, 532] on img "14 Mc Crossin Avenue, BIRRONG NSW 2143" at bounding box center [862, 537] width 26 height 32
click at [758, 419] on img "24 Proctor Parade, SEFTON NSW 2162" at bounding box center [751, 417] width 26 height 32
drag, startPoint x: 790, startPoint y: 497, endPoint x: 780, endPoint y: 512, distance: 17.2
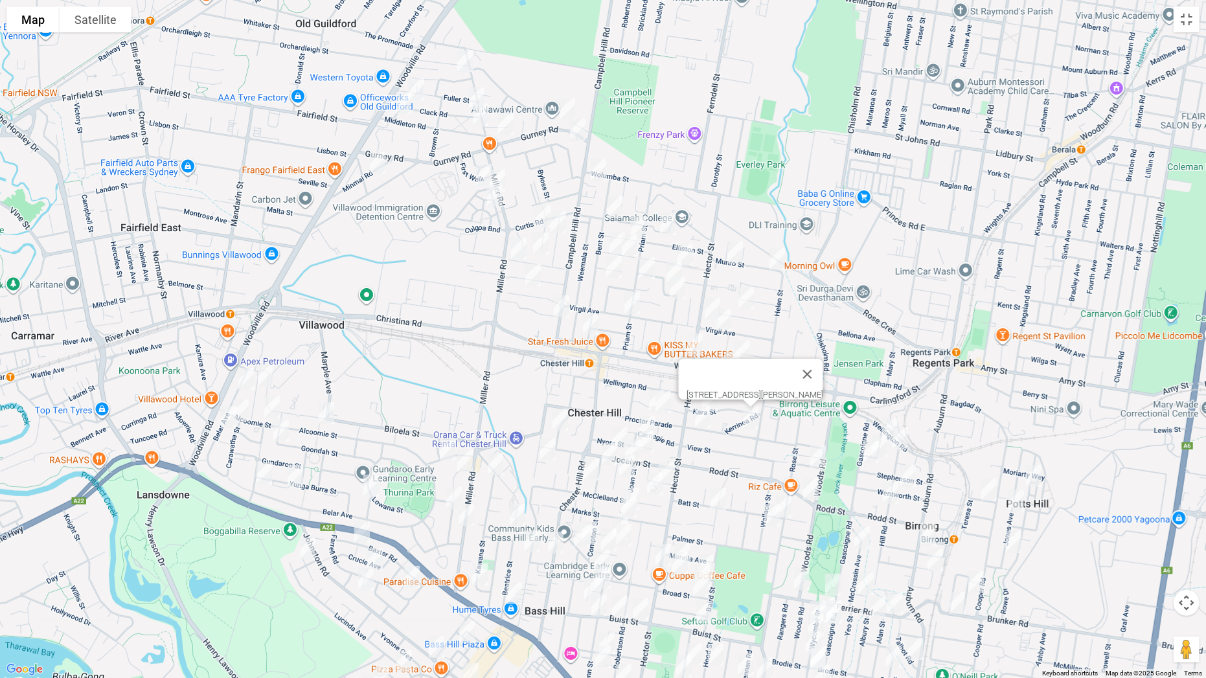
click at [789, 497] on img "11A Batt Street, SEFTON NSW 2162" at bounding box center [784, 506] width 26 height 32
click at [788, 506] on img "11A Batt Street, SEFTON NSW 2162" at bounding box center [784, 506] width 26 height 32
click at [770, 519] on img "37 Wallace Street, SEFTON NSW 2162" at bounding box center [772, 515] width 26 height 32
click at [831, 532] on img "52 Ferrier Road, BIRRONG NSW 2143" at bounding box center [833, 585] width 26 height 32
click at [868, 532] on img "2A Frazer Place, BIRRONG NSW 2143" at bounding box center [866, 583] width 26 height 32
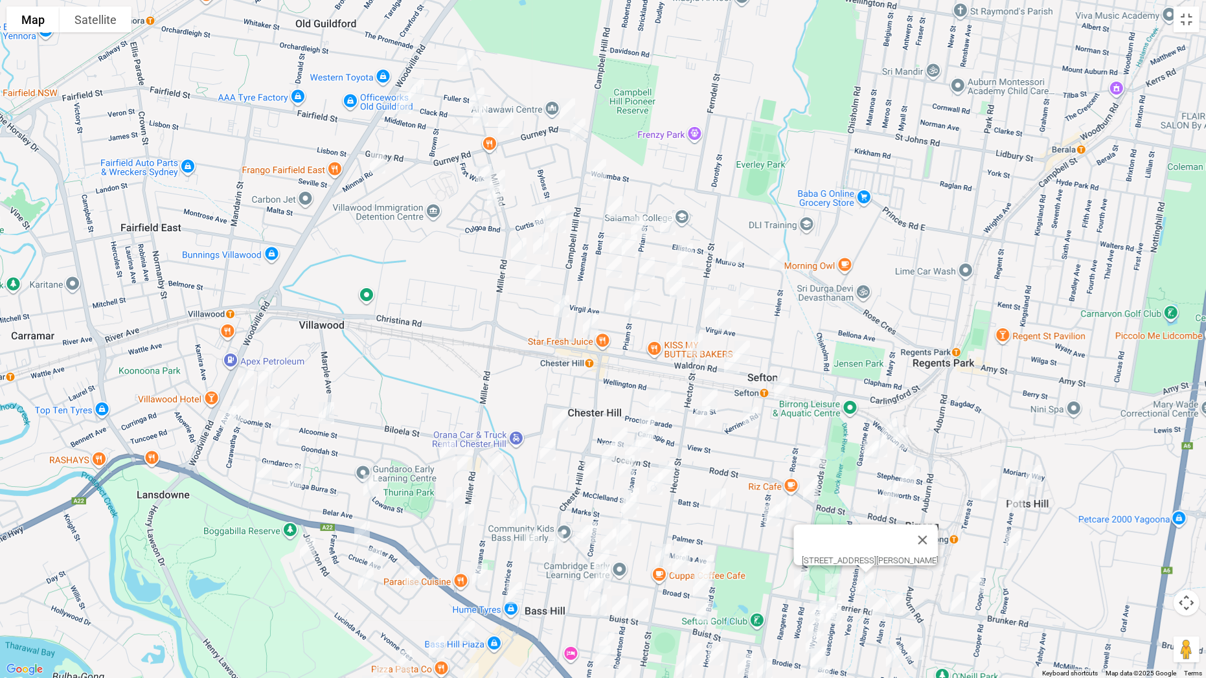
click at [894, 532] on img "1 Alan Street, YAGOONA NSW 2199" at bounding box center [895, 603] width 26 height 32
click at [874, 532] on img "7 Albury Street, YAGOONA NSW 2199" at bounding box center [878, 608] width 26 height 32
click at [790, 532] on img "74 Ferrier Road, SEFTON NSW 2162" at bounding box center [802, 579] width 26 height 32
drag, startPoint x: 918, startPoint y: 644, endPoint x: 905, endPoint y: 647, distance: 12.7
click at [916, 532] on img "48 Talbot Road, YAGOONA NSW 2199" at bounding box center [915, 649] width 26 height 32
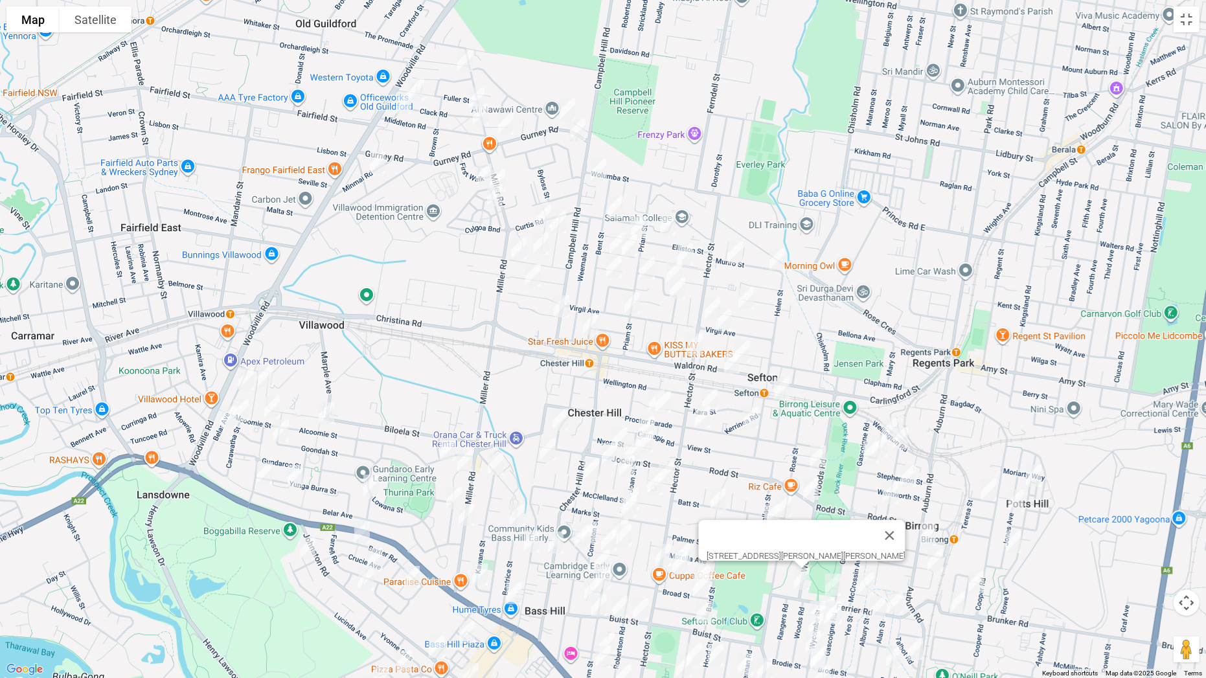
click at [892, 532] on img "20 Mc Mahon Road, YAGOONA NSW 2199" at bounding box center [894, 656] width 26 height 32
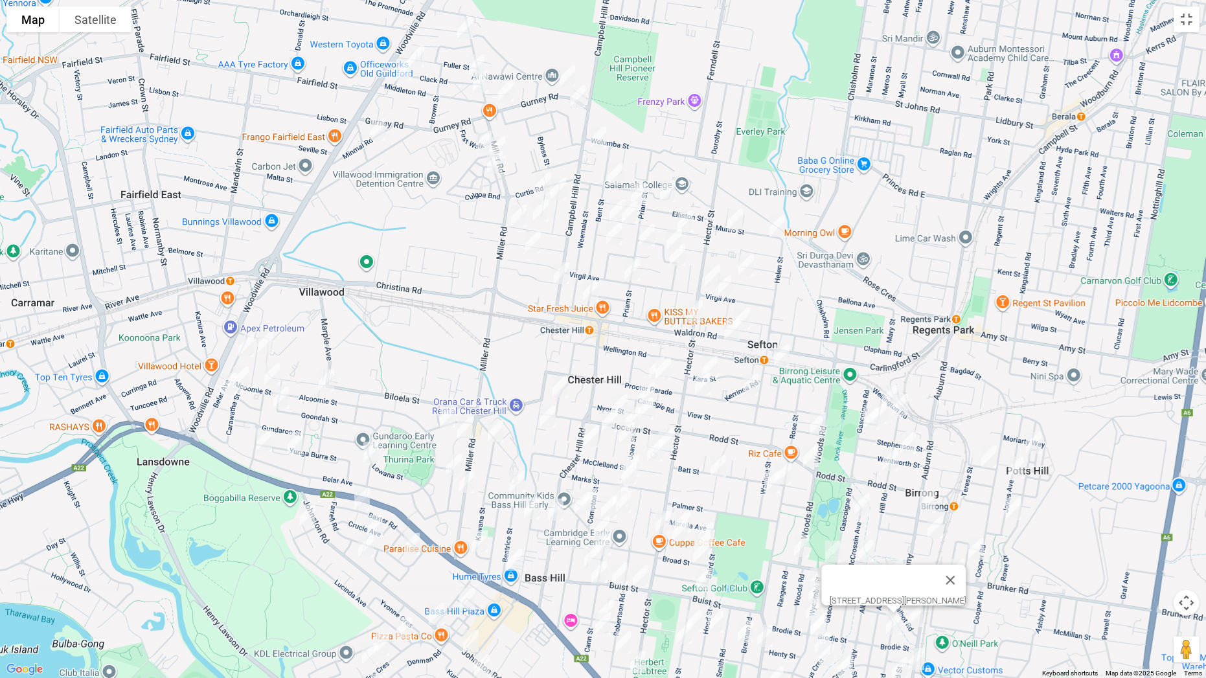
click at [915, 532] on img "48 Talbot Road, YAGOONA NSW 2199" at bounding box center [915, 616] width 26 height 32
click at [713, 357] on img "25 Kara Street, SEFTON NSW 2162" at bounding box center [710, 367] width 26 height 32
click at [646, 361] on img "70 Proctor Parade, CHESTER HILL NSW 2162" at bounding box center [657, 368] width 26 height 32
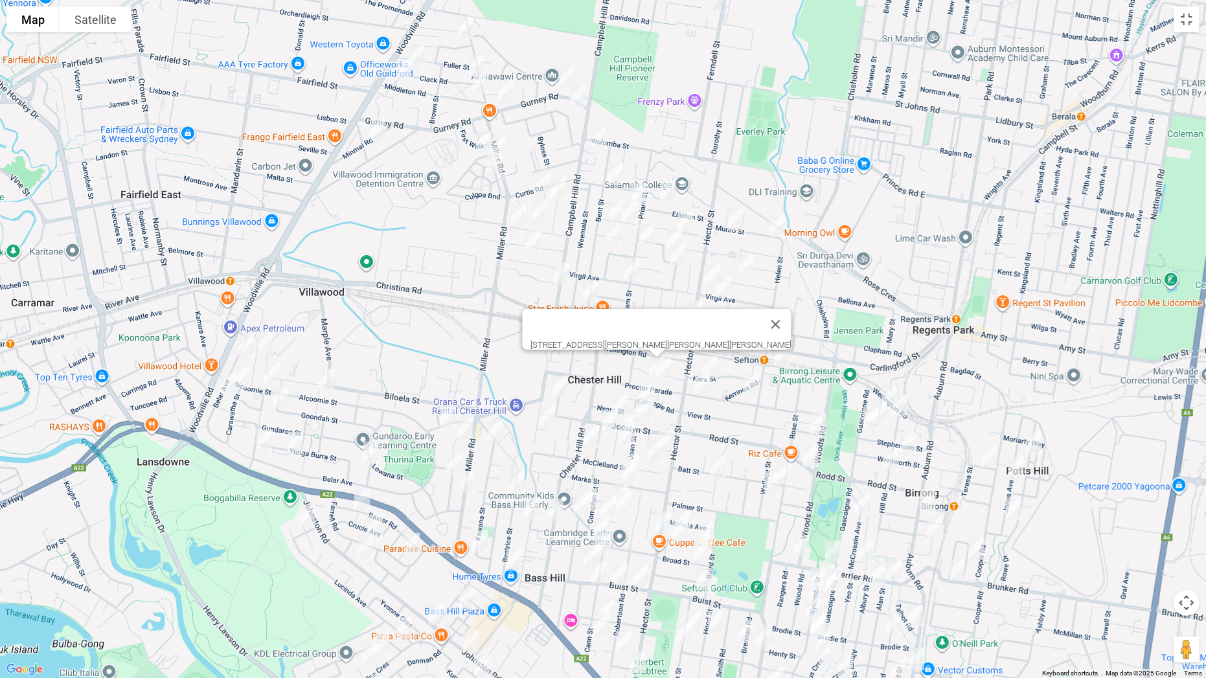
click at [666, 370] on img "64 Proctor Parade, CHESTER HILL NSW 2162" at bounding box center [663, 369] width 26 height 32
click at [705, 387] on img "67 Proctor Parade, SEFTON NSW 2162" at bounding box center [703, 384] width 26 height 32
click at [642, 383] on img "38a Nyora Street, CHESTER HILL NSW 2162" at bounding box center [647, 394] width 26 height 32
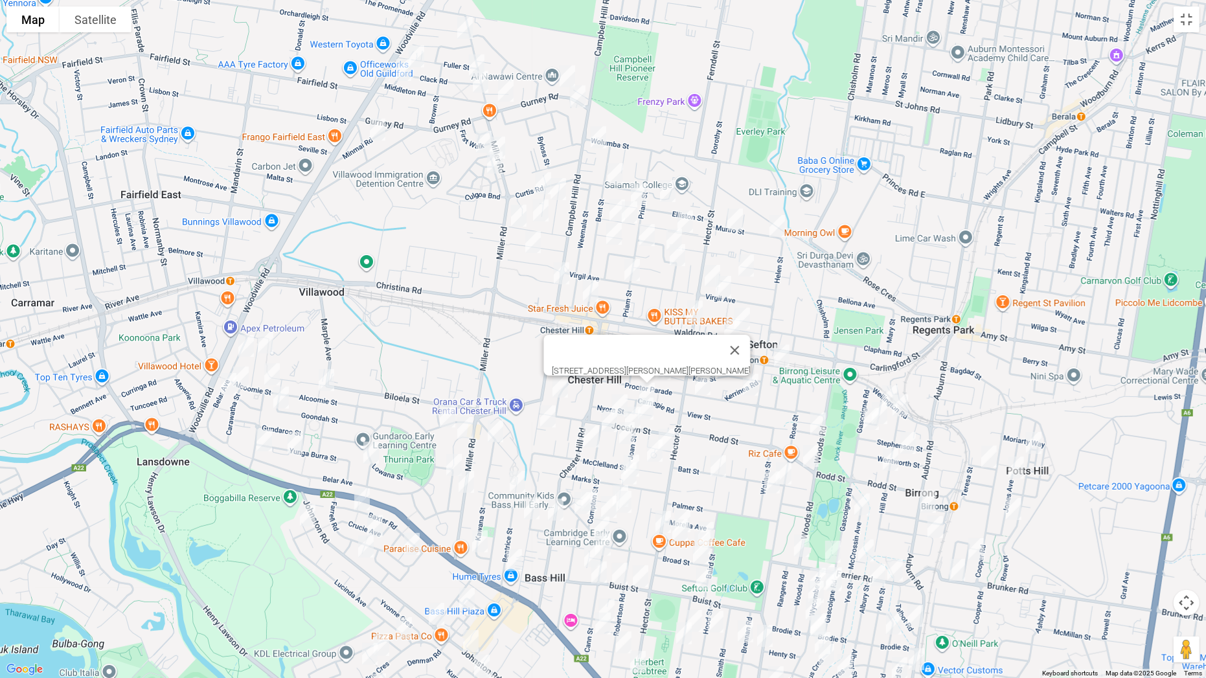
click at [644, 405] on img "37 Jocelyn Street, CHESTER HILL NSW 2162" at bounding box center [633, 417] width 26 height 32
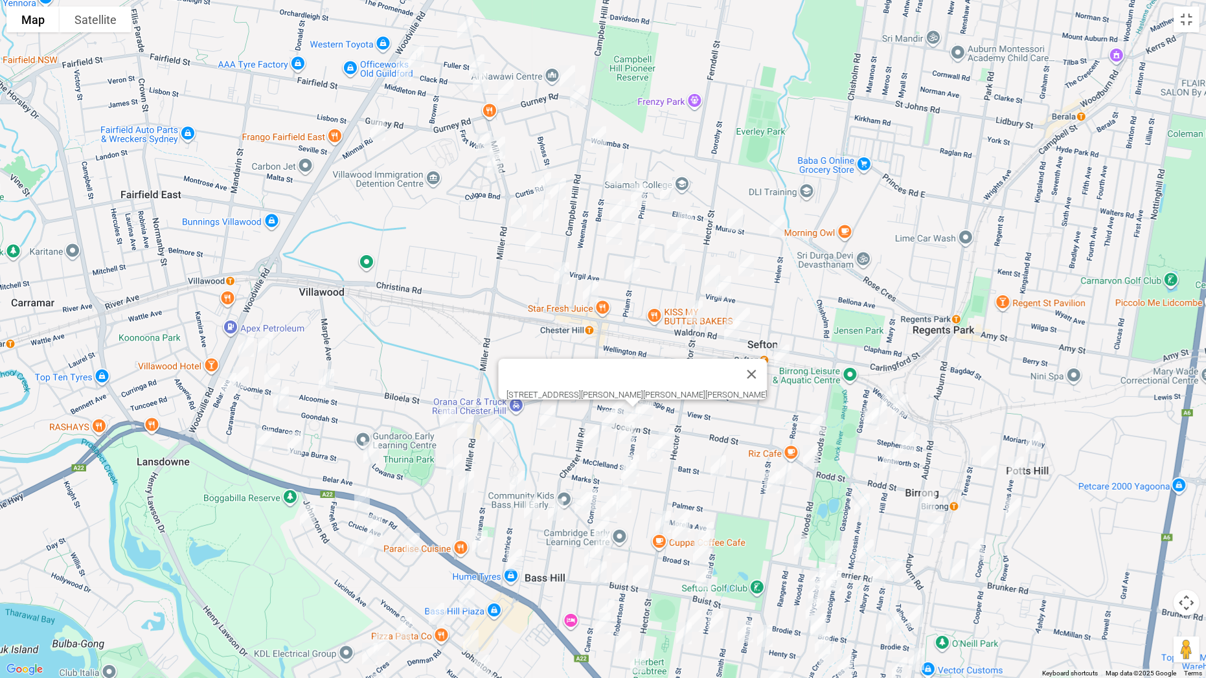
click at [668, 438] on img "28 Morrison Avenue, CHESTER HILL NSW 2162" at bounding box center [666, 440] width 26 height 32
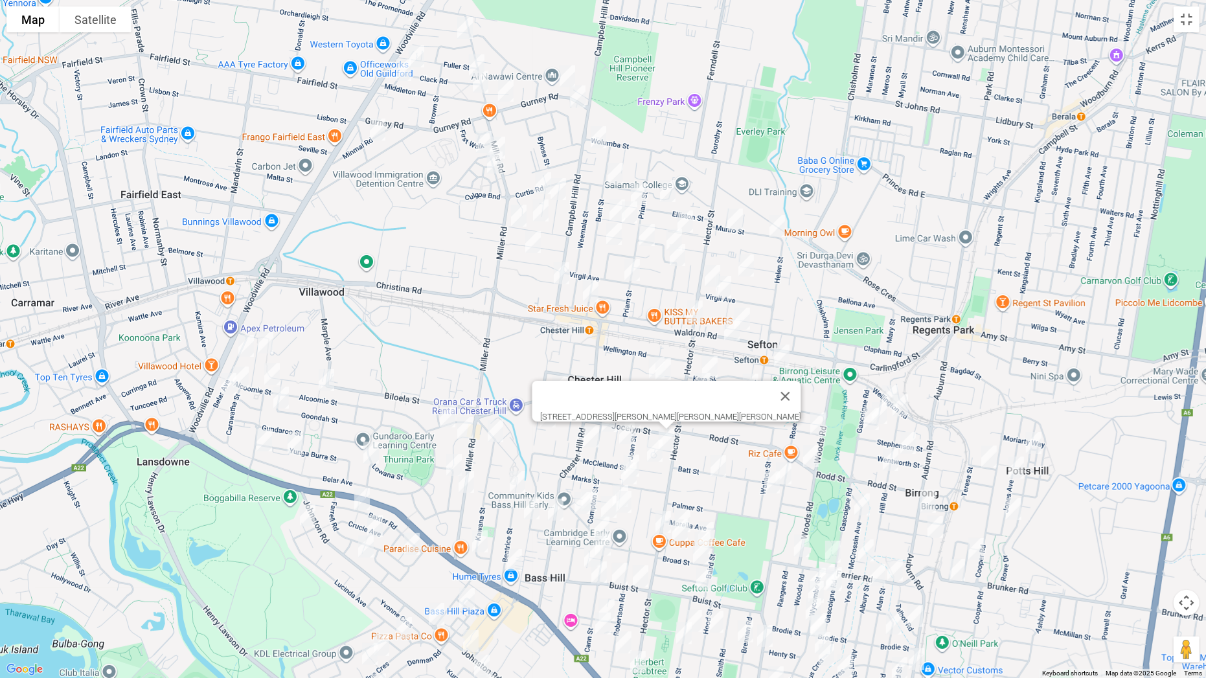
click at [718, 460] on img "6 Allawah Avenue, SEFTON NSW 2162" at bounding box center [718, 466] width 26 height 32
click at [561, 388] on img "18 OHagon Street, CHESTER HILL NSW 2162" at bounding box center [560, 386] width 26 height 32
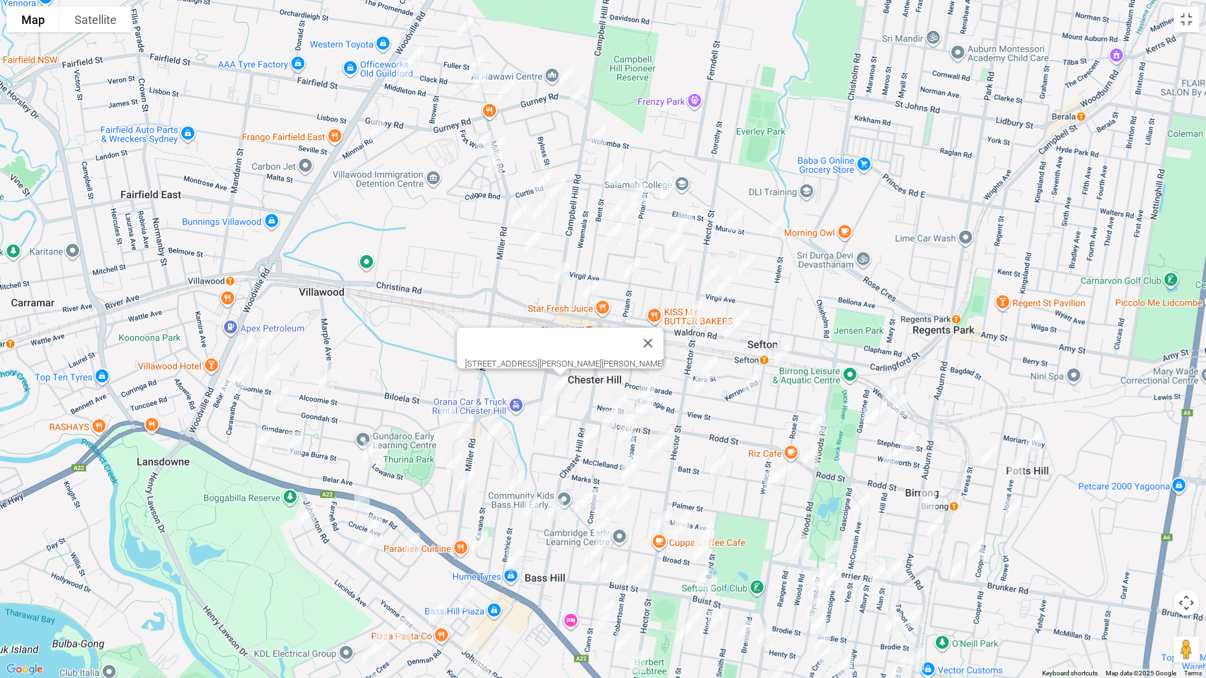
click at [650, 408] on img "22 Jocelyn Street, CHESTER HILL NSW 2162" at bounding box center [646, 408] width 26 height 32
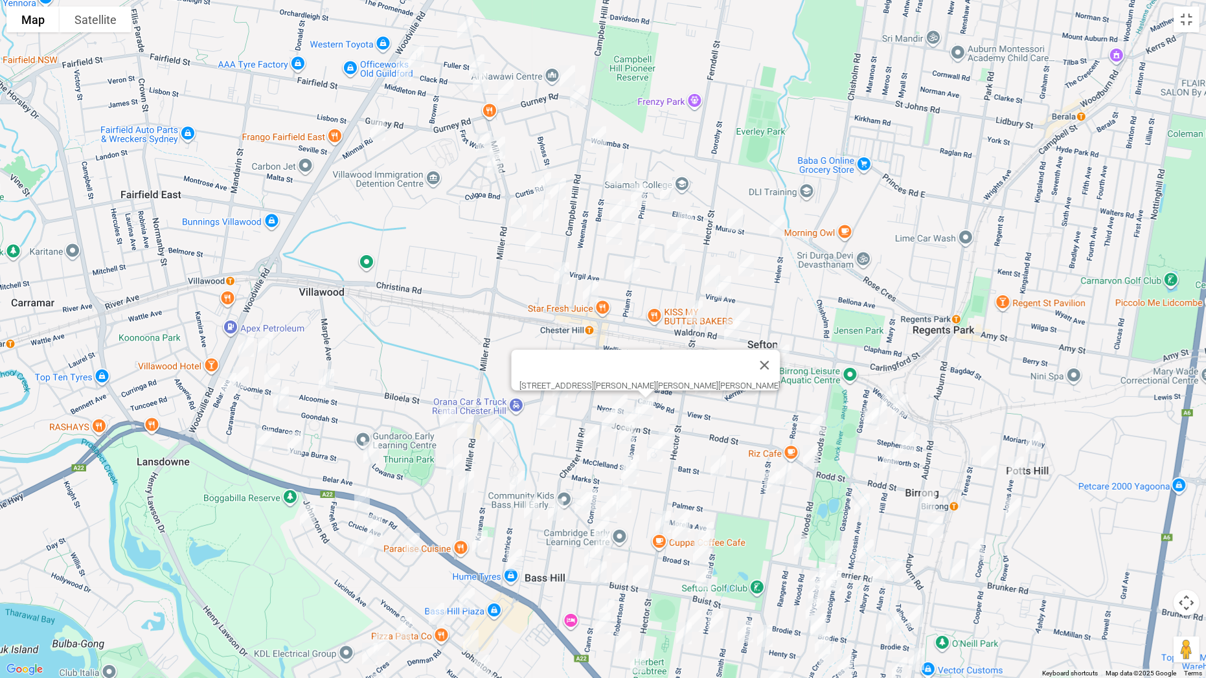
click at [621, 397] on img "2/44 Jocelyn Street, CHESTER HILL NSW 2162" at bounding box center [620, 405] width 26 height 32
click at [606, 418] on img "5 Bambridge Street, CHESTER HILL NSW 2162" at bounding box center [609, 421] width 26 height 32
click at [629, 432] on img "13 Downshire Parade, CHESTER HILL NSW 2162" at bounding box center [627, 433] width 26 height 32
drag, startPoint x: 631, startPoint y: 433, endPoint x: 639, endPoint y: 438, distance: 8.4
click at [632, 433] on img "13 Downshire Parade, CHESTER HILL NSW 2162" at bounding box center [627, 433] width 26 height 32
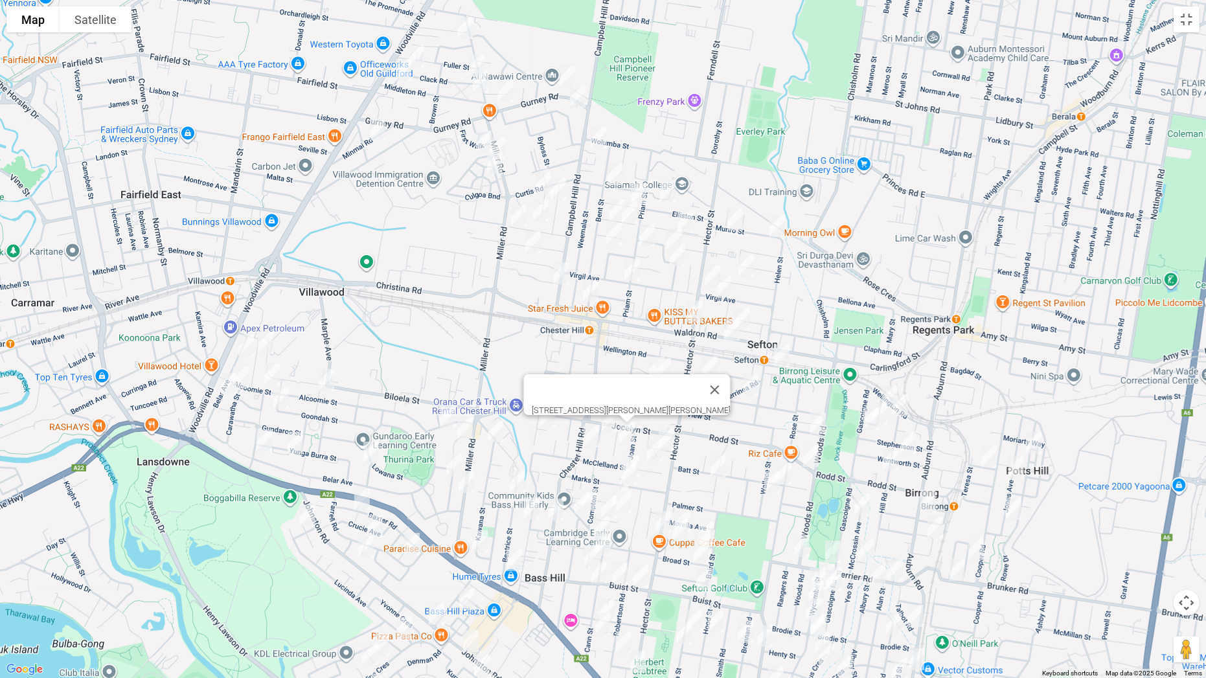
click at [655, 449] on img "16 Mc Clelland Street, CHESTER HILL NSW 2162" at bounding box center [655, 451] width 26 height 32
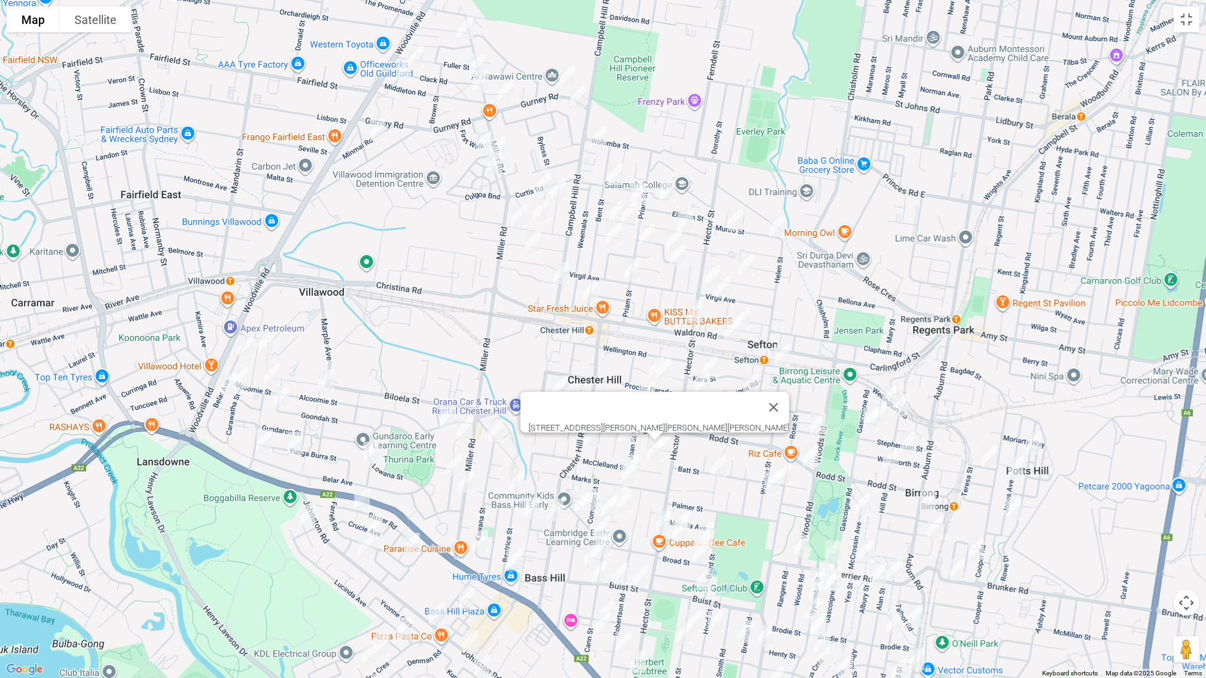
click at [591, 442] on img "69 Chester Hill Road, CHESTER HILL NSW 2162" at bounding box center [591, 436] width 26 height 32
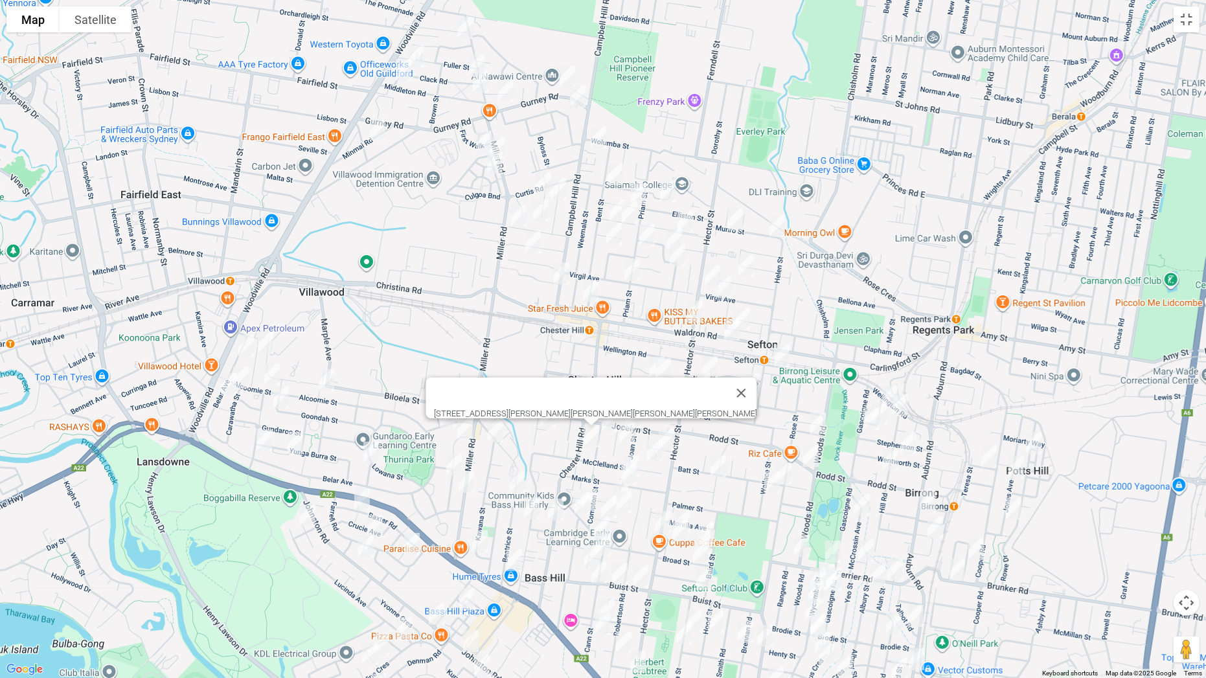
click at [635, 451] on img "38 Marks Street, CHESTER HILL NSW 2162" at bounding box center [631, 465] width 26 height 32
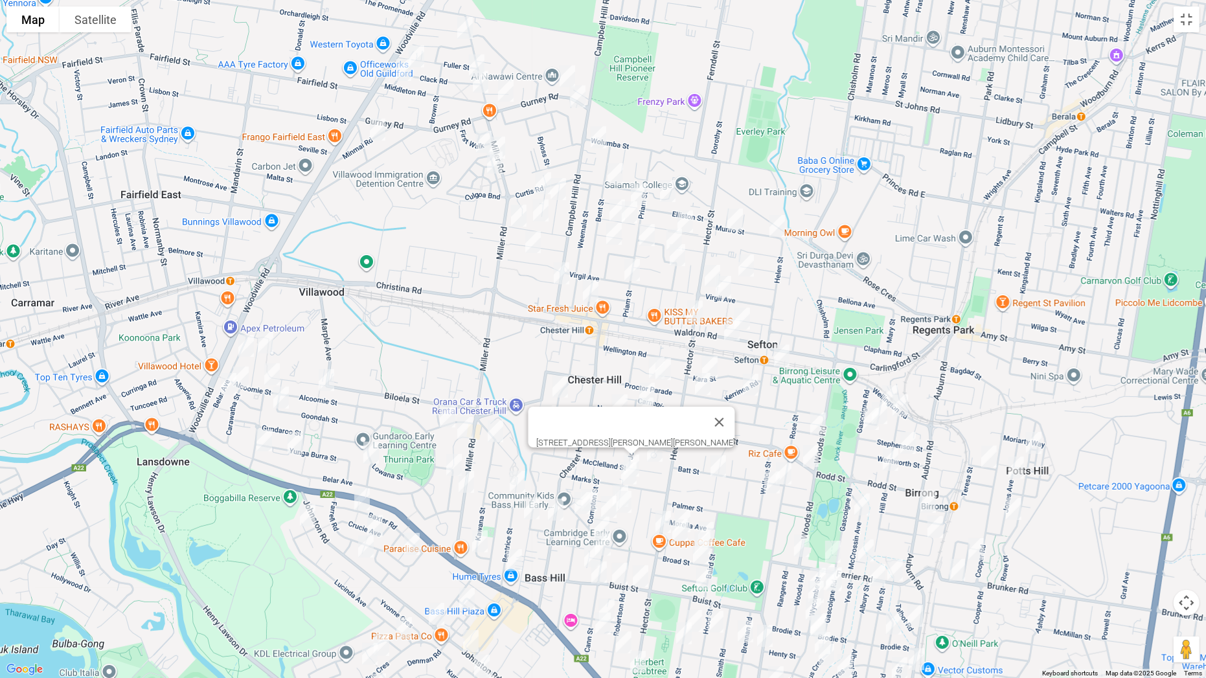
click at [627, 469] on img "25 Marks Street, CHESTER HILL NSW 2162" at bounding box center [629, 473] width 26 height 32
click at [701, 420] on button "Close" at bounding box center [716, 429] width 31 height 31
click at [548, 416] on img "102 Orchard Road, CHESTER HILL NSW 2162" at bounding box center [548, 416] width 26 height 32
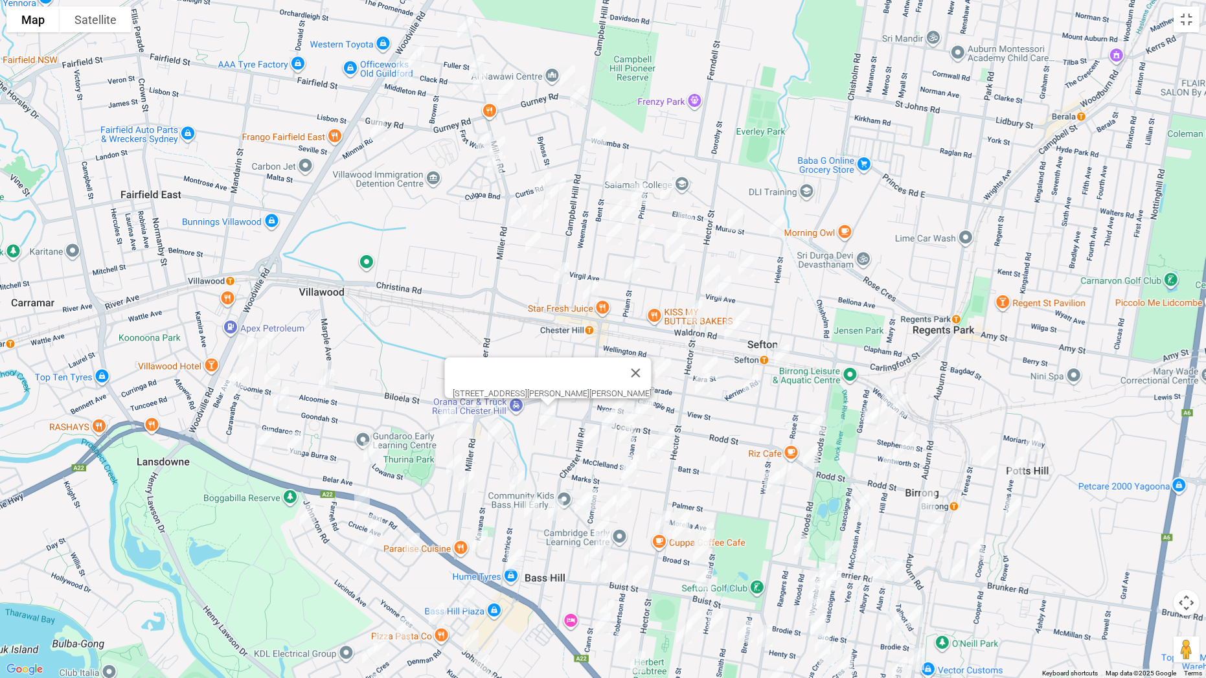
drag, startPoint x: 443, startPoint y: 413, endPoint x: 458, endPoint y: 421, distance: 17.4
click at [444, 412] on img "23 Koonawarra Street, VILLAWOOD NSW 2163" at bounding box center [448, 416] width 26 height 32
click at [466, 427] on img "5 Goonaroi Street, VILLAWOOD NSW 2163" at bounding box center [465, 428] width 26 height 32
click at [501, 432] on img "4 Kawana Street, BASS HILL NSW 2197" at bounding box center [495, 431] width 26 height 32
click at [453, 460] on img "38A Goonaroi Street, VILLAWOOD NSW 2163" at bounding box center [454, 465] width 26 height 32
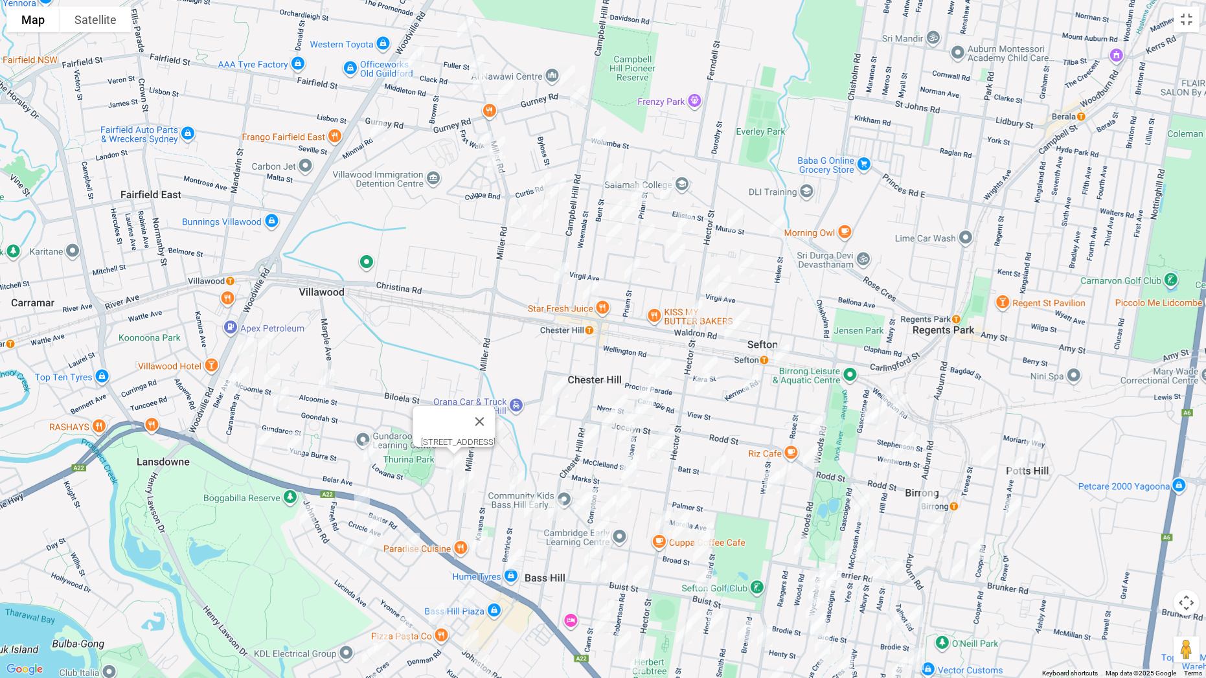
click at [467, 475] on img "328 Miller Road, VILLAWOOD NSW 2163" at bounding box center [466, 482] width 26 height 32
click at [270, 337] on img "23 Binna Burra Street, VILLAWOOD NSW 2163" at bounding box center [266, 342] width 26 height 32
drag, startPoint x: 245, startPoint y: 346, endPoint x: 244, endPoint y: 355, distance: 9.1
click at [245, 345] on img "17 Belar Avenue, VILLAWOOD NSW 2163" at bounding box center [246, 346] width 26 height 32
click at [245, 366] on img "3/102 Carawatha Street, VILLAWOOD NSW 2163" at bounding box center [241, 377] width 26 height 32
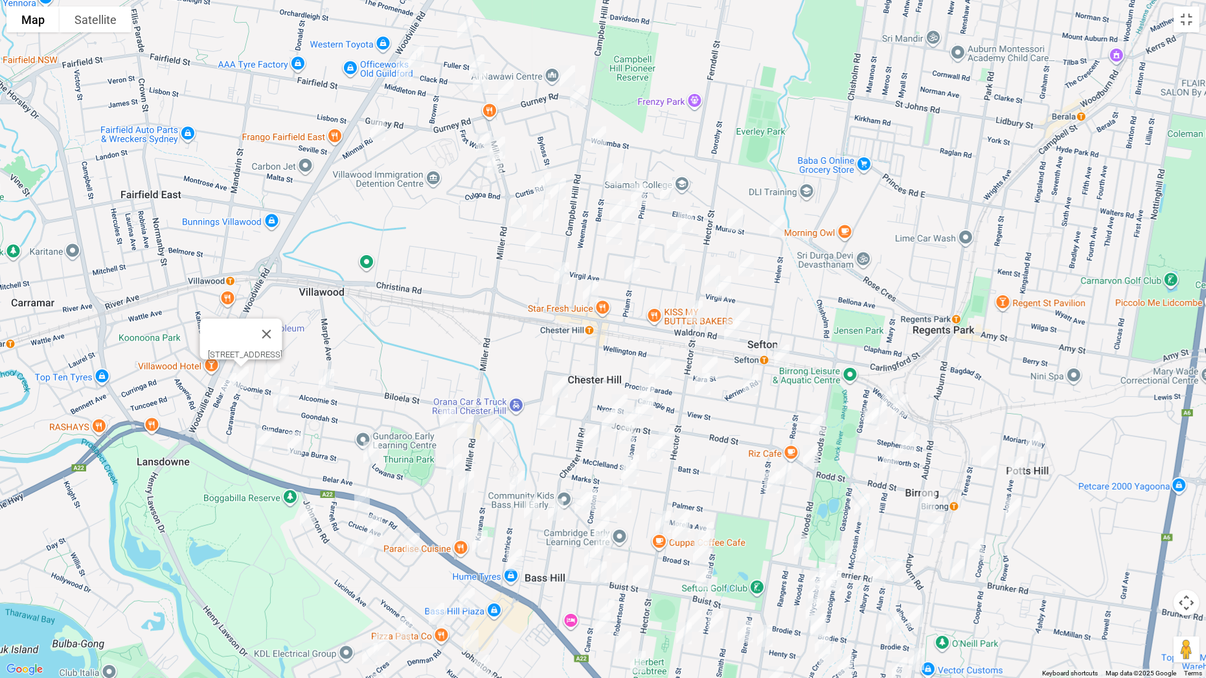
click at [227, 382] on img "43 Belar Avenue, VILLAWOOD NSW 2163" at bounding box center [229, 384] width 26 height 32
drag, startPoint x: 268, startPoint y: 372, endPoint x: 277, endPoint y: 374, distance: 9.3
click at [269, 371] on img "136 Alcoomie Street, VILLAWOOD NSW 2163" at bounding box center [272, 374] width 26 height 32
click at [322, 376] on img "104 Alcoomie Street, VILLAWOOD NSW 2163" at bounding box center [326, 380] width 26 height 32
click at [279, 398] on img "51A Goondah Street, VILLAWOOD NSW 2163" at bounding box center [281, 397] width 26 height 32
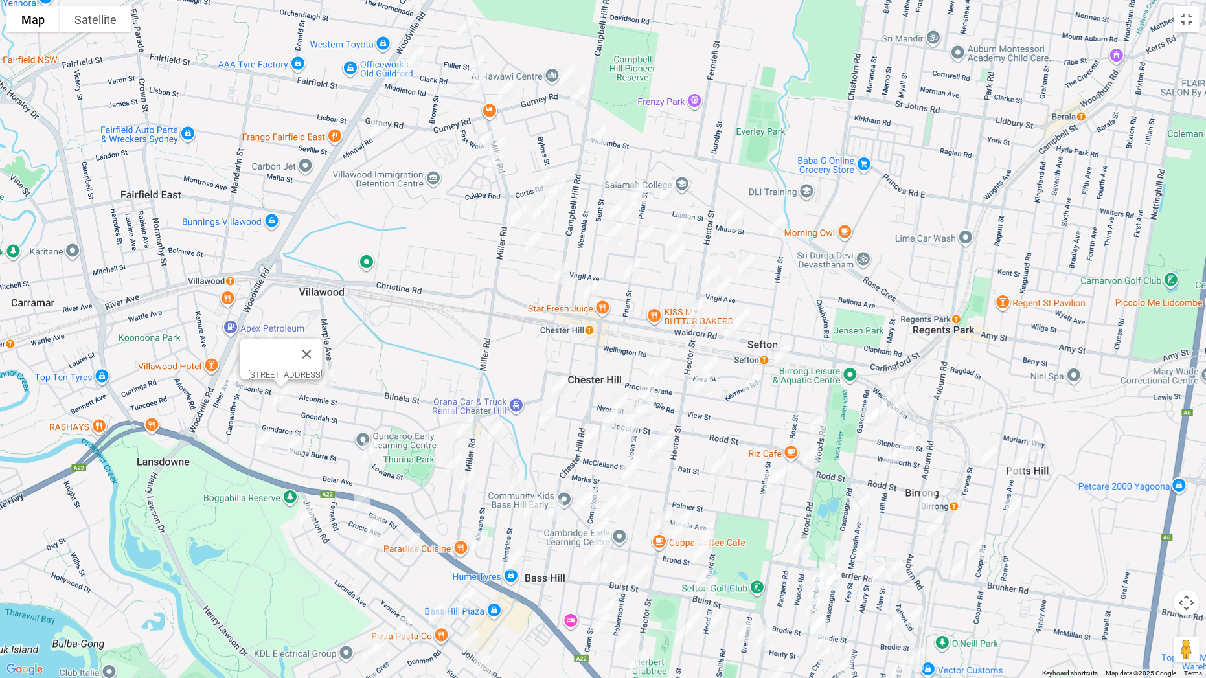
drag, startPoint x: 267, startPoint y: 436, endPoint x: 297, endPoint y: 440, distance: 30.0
click at [267, 436] on img "2/63 Belar Avenue, VILLAWOOD NSW 2163" at bounding box center [264, 440] width 26 height 32
click at [297, 440] on img "51 Yunga Burra Street, VILLAWOOD NSW 2163" at bounding box center [295, 443] width 26 height 32
click at [371, 449] on img "4 Camira Street, VILLAWOOD NSW 2163" at bounding box center [371, 452] width 26 height 32
click at [361, 501] on img "47 Baxter Road, BASS HILL NSW 2197" at bounding box center [362, 499] width 26 height 32
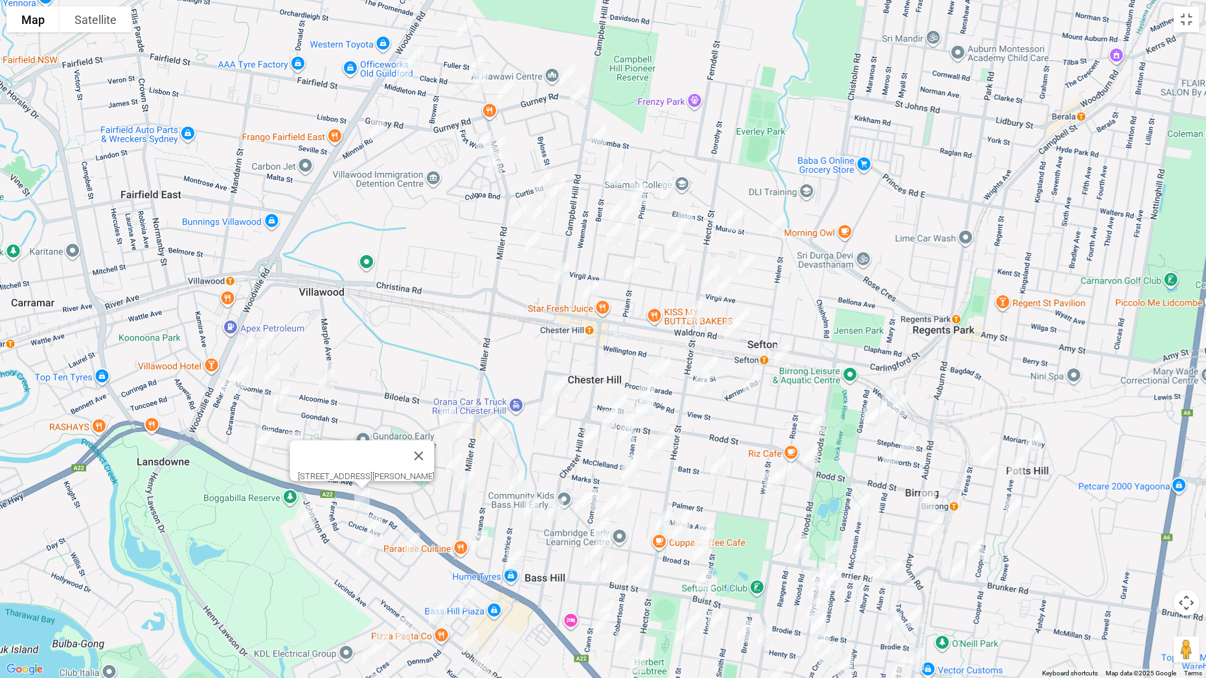
drag, startPoint x: 304, startPoint y: 510, endPoint x: 318, endPoint y: 510, distance: 14.3
click at [305, 510] on img "10 Linda Avenue, BASS HILL NSW 2197" at bounding box center [308, 515] width 26 height 32
click at [302, 513] on img "10 Linda Avenue, BASS HILL NSW 2197" at bounding box center [308, 515] width 26 height 32
drag, startPoint x: 374, startPoint y: 518, endPoint x: 393, endPoint y: 532, distance: 23.2
click at [375, 519] on img "40 Farrell Road, BASS HILL NSW 2197" at bounding box center [375, 526] width 26 height 32
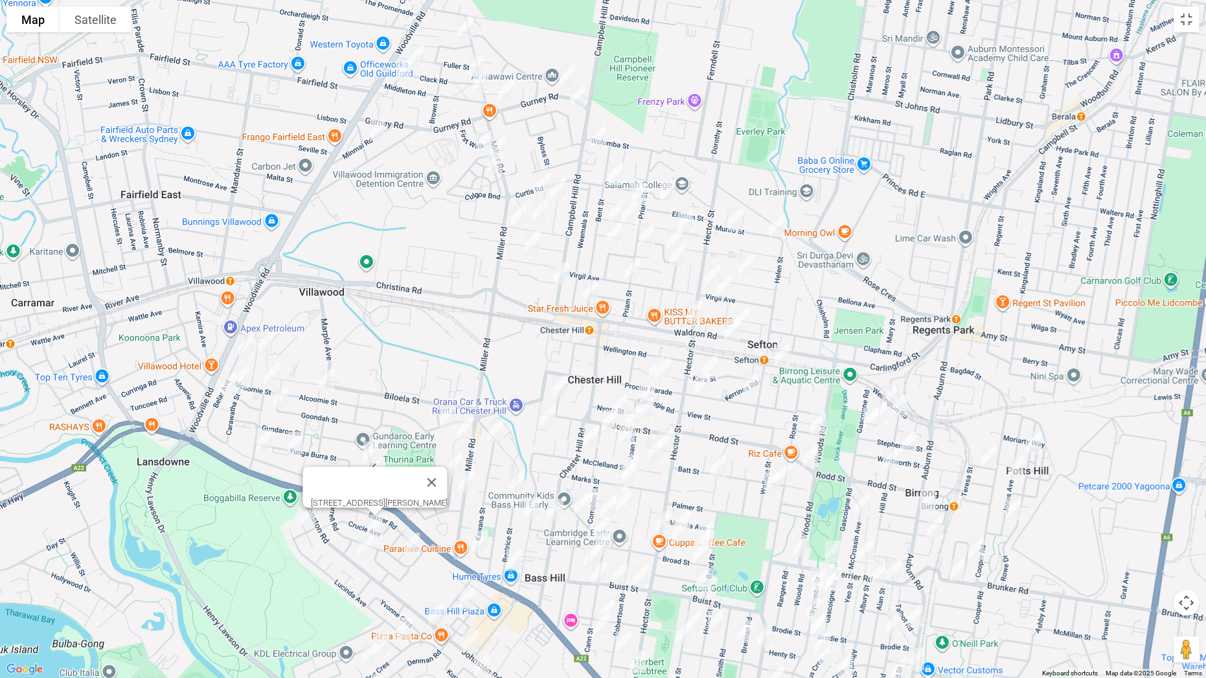
drag, startPoint x: 411, startPoint y: 539, endPoint x: 405, endPoint y: 542, distance: 6.7
click at [409, 532] on img "2 Dawson Place, BASS HILL NSW 2197" at bounding box center [412, 544] width 26 height 32
click at [361, 532] on img "140 Johnston Road, BASS HILL NSW 2197" at bounding box center [366, 546] width 26 height 32
click at [414, 532] on img "2 Dawson Place, BASS HILL NSW 2197" at bounding box center [412, 544] width 26 height 32
click at [479, 532] on img "74 Kawana Street, BASS HILL NSW 2197" at bounding box center [480, 541] width 26 height 32
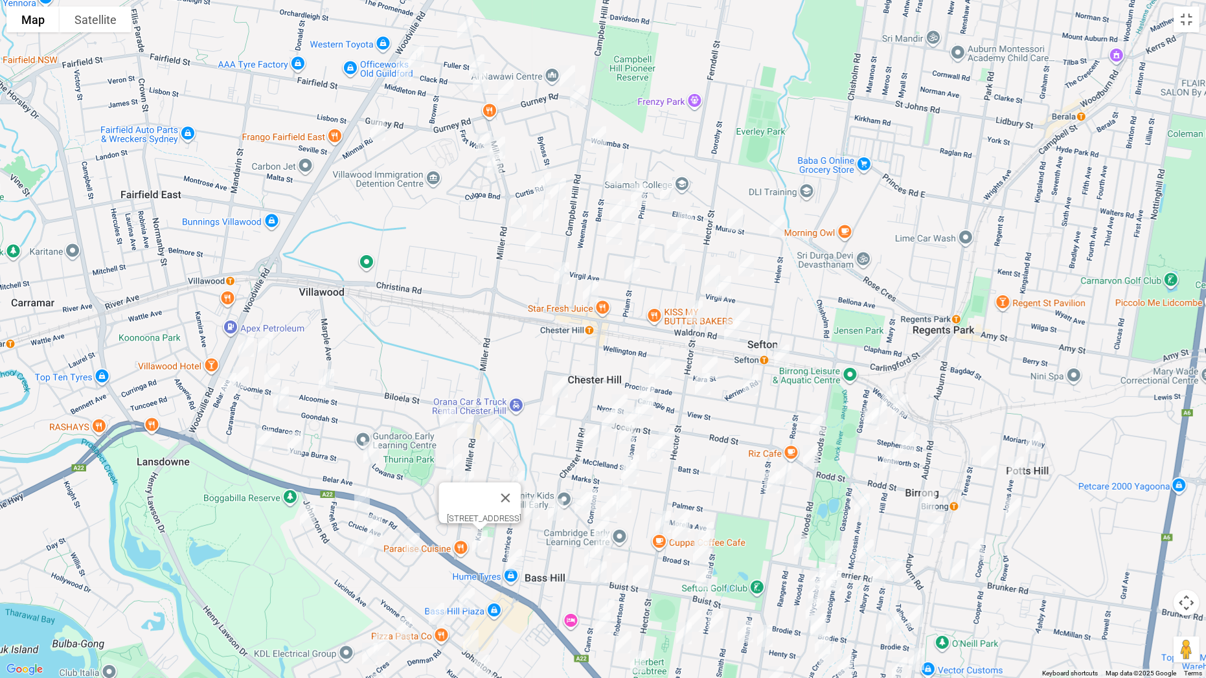
click at [516, 532] on img "8 Beatrice Street, BASS HILL NSW 2197" at bounding box center [514, 560] width 26 height 32
click at [513, 478] on img "71 Beatrice Street, BASS HILL NSW 2197" at bounding box center [517, 482] width 26 height 32
drag, startPoint x: 555, startPoint y: 504, endPoint x: 531, endPoint y: 510, distance: 24.5
click at [554, 504] on img "1/114 Chester Hill Road, BASS HILL NSW 2197" at bounding box center [556, 509] width 26 height 32
click at [529, 508] on img "47A Orchard Road, BASS HILL NSW 2197" at bounding box center [532, 508] width 26 height 32
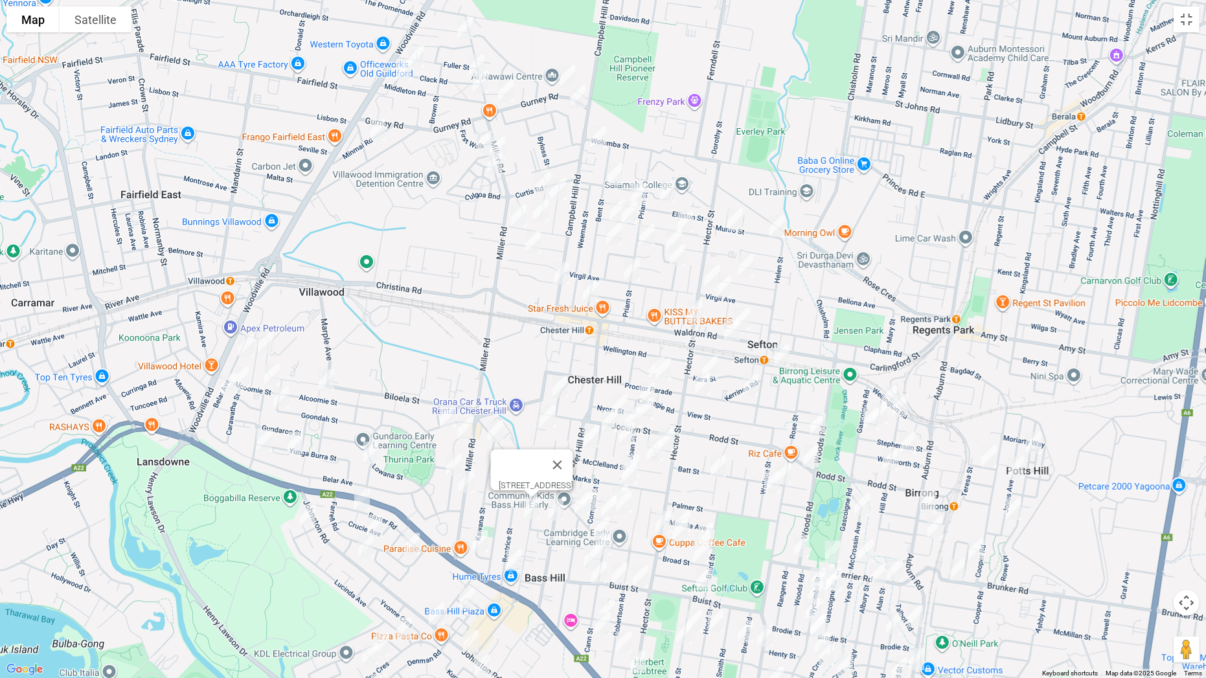
click at [573, 458] on button "Close" at bounding box center [557, 464] width 31 height 31
click at [593, 487] on img "16 Cann Street, BASS HILL NSW 2197" at bounding box center [582, 503] width 26 height 32
click at [651, 450] on button "Close" at bounding box center [639, 459] width 31 height 31
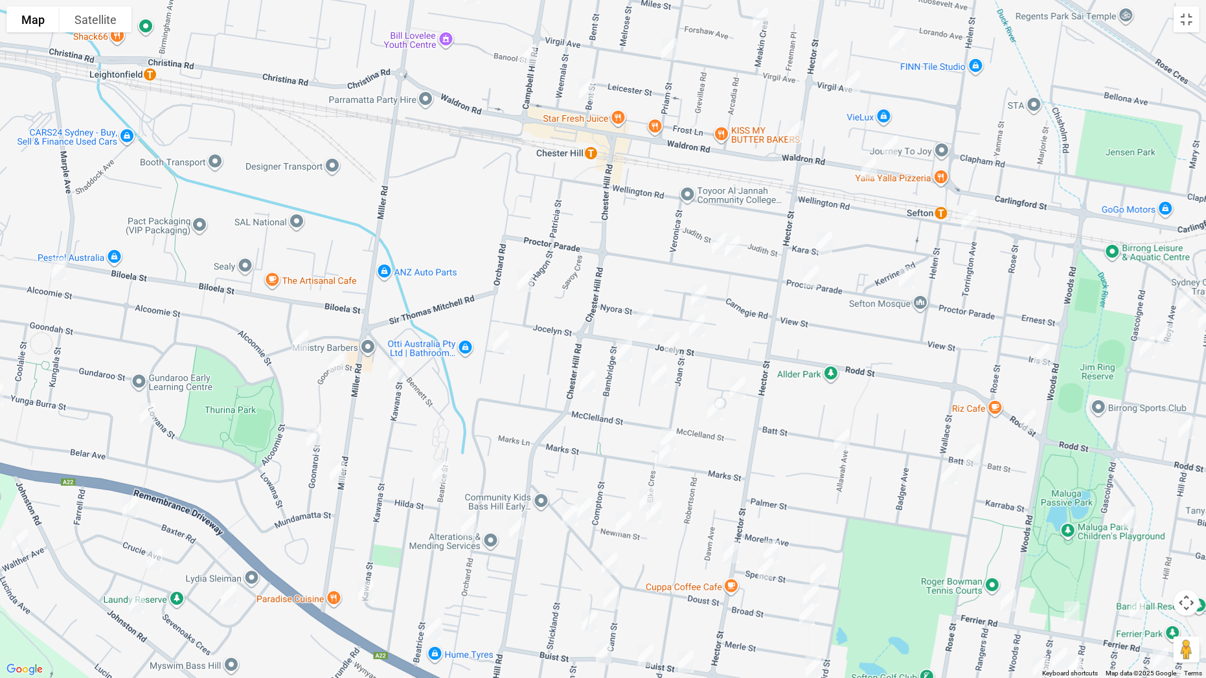
click at [588, 503] on img "19 Cann Street, BASS HILL NSW 2197" at bounding box center [584, 509] width 26 height 32
click at [640, 498] on img "11 Newman Street, BASS HILL NSW 2197" at bounding box center [653, 512] width 26 height 32
click at [619, 519] on img "2A Newman Street, BASS HILL NSW 2197" at bounding box center [624, 522] width 26 height 32
click at [730, 532] on img "256 Hector Street, CHESTER HILL NSW 2162" at bounding box center [731, 552] width 26 height 32
click at [835, 503] on button "Close" at bounding box center [850, 508] width 31 height 31
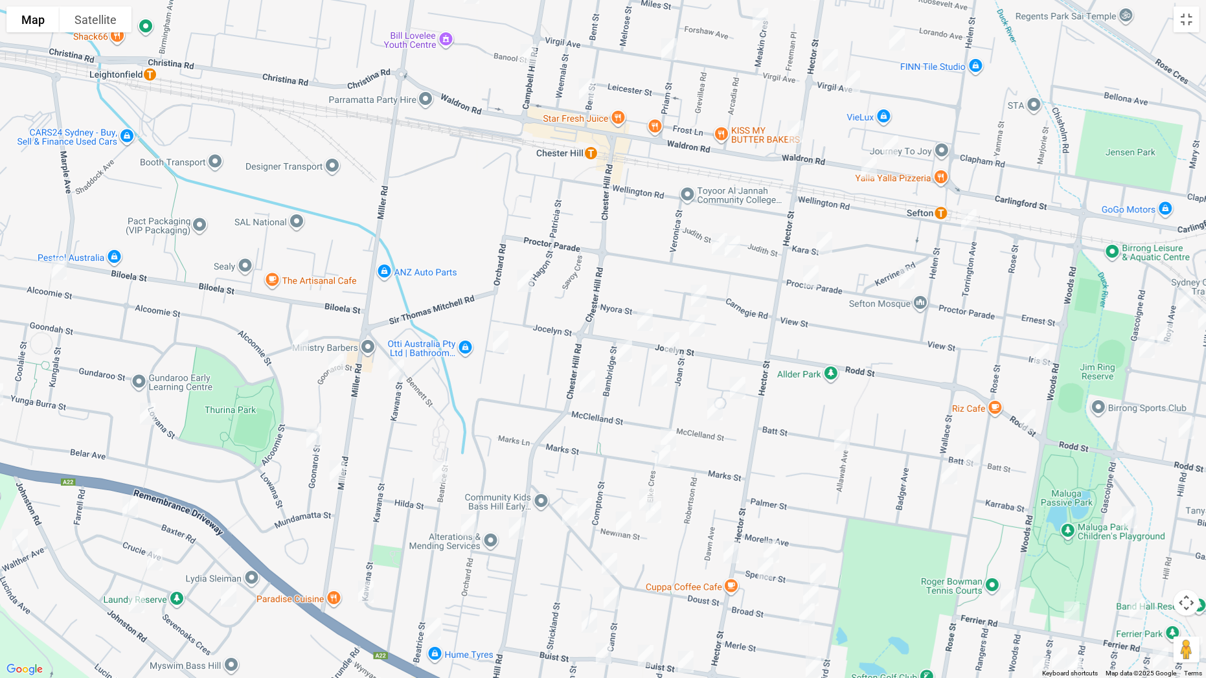
click at [640, 484] on img "6 Elke Crescent, CHESTER HILL NSW 2162" at bounding box center [647, 500] width 26 height 32
drag, startPoint x: 613, startPoint y: 565, endPoint x: 705, endPoint y: 562, distance: 91.4
click at [613, 532] on img "34 Cann Street, BASS HILL NSW 2197" at bounding box center [609, 564] width 26 height 32
click at [776, 532] on img "8 Spencer Street, SEFTON NSW 2162" at bounding box center [771, 552] width 26 height 32
click at [765, 532] on img "5 Spencer Street, SEFTON NSW 2162" at bounding box center [765, 568] width 26 height 32
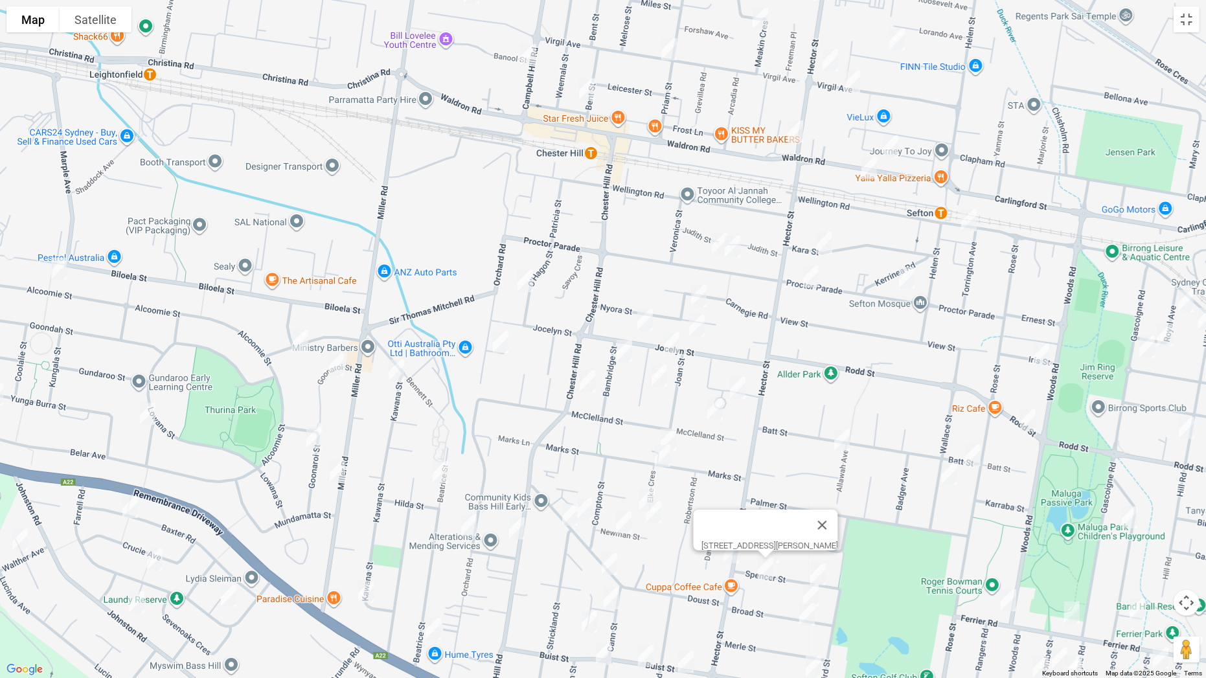
click at [824, 532] on img "27 Spencer Street, SEFTON NSW 2162" at bounding box center [818, 574] width 26 height 32
click at [808, 532] on img "30 Broad Street, BASS HILL NSW 2197" at bounding box center [811, 595] width 26 height 32
drag, startPoint x: 808, startPoint y: 610, endPoint x: 781, endPoint y: 615, distance: 27.1
click at [806, 532] on img "41 Broad Street, BASS HILL NSW 2197" at bounding box center [807, 614] width 26 height 32
click at [611, 532] on img "32A Hitter Avenue, BASS HILL NSW 2197" at bounding box center [611, 598] width 26 height 32
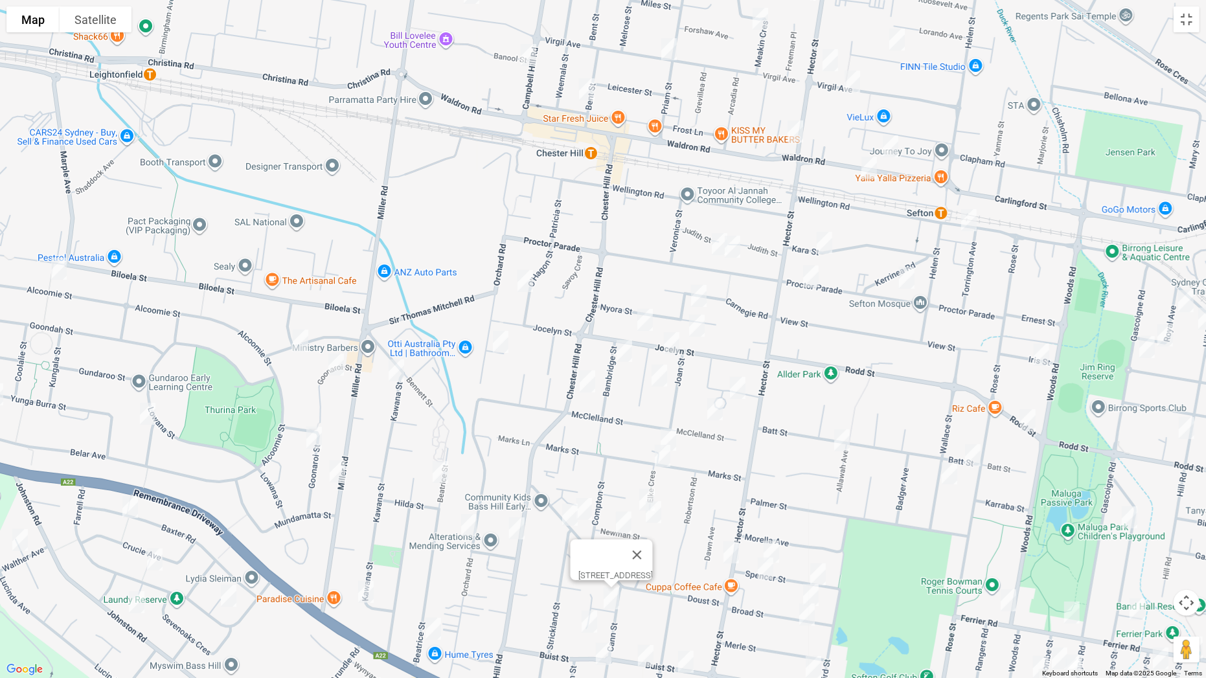
click at [589, 532] on img "22 Hitter Avenue, BASS HILL NSW 2197" at bounding box center [589, 621] width 26 height 32
click at [604, 532] on img "76 Cann Street, BASS HILL NSW 2197" at bounding box center [604, 654] width 26 height 32
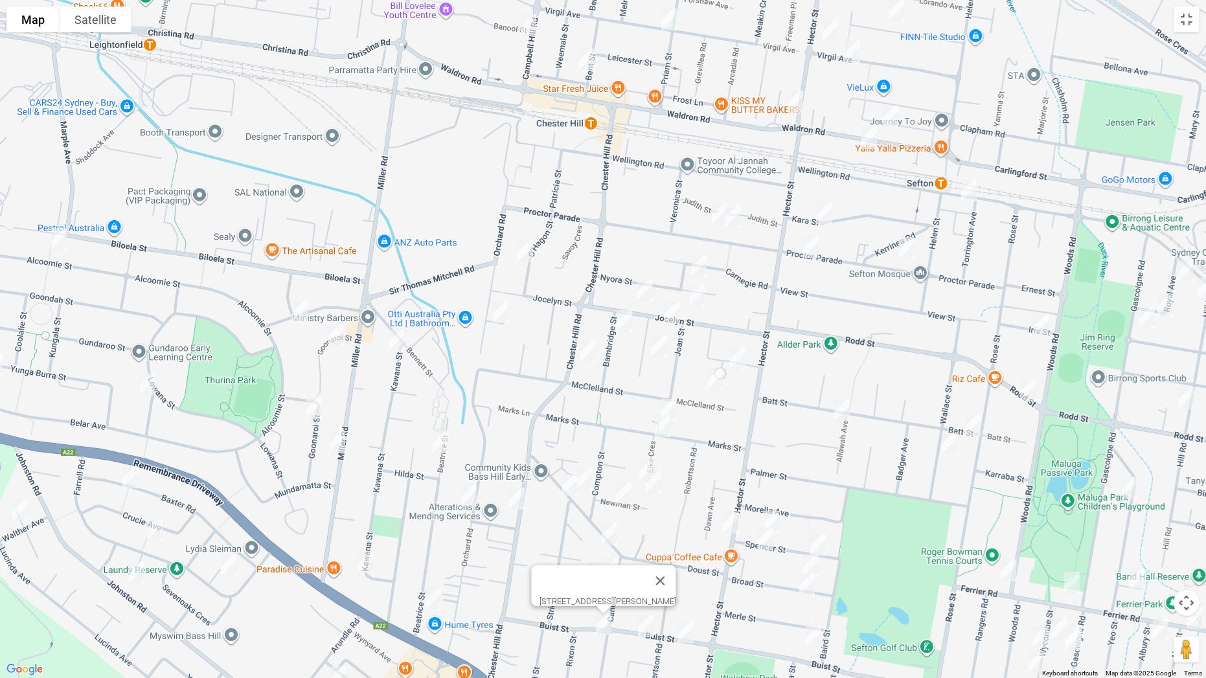
click at [648, 532] on img "29A Buist Street, BASS HILL NSW 2197" at bounding box center [646, 626] width 26 height 32
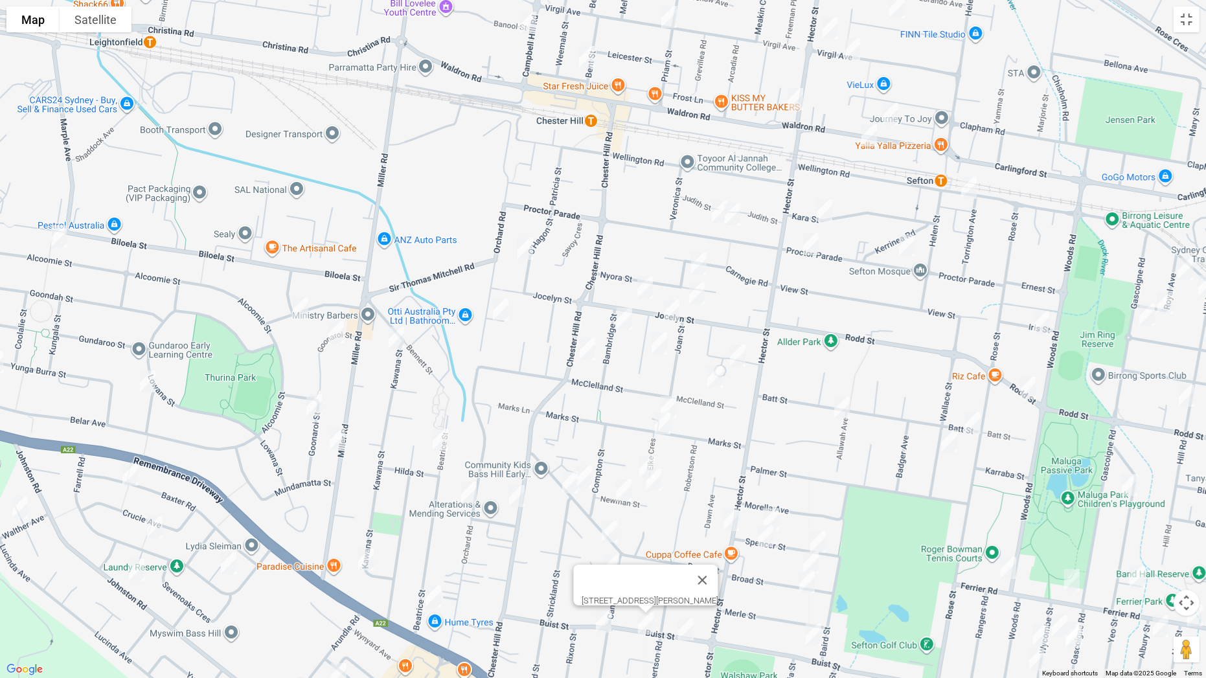
click at [686, 532] on img "17 Buist Street, BASS HILL NSW 2197" at bounding box center [686, 629] width 26 height 32
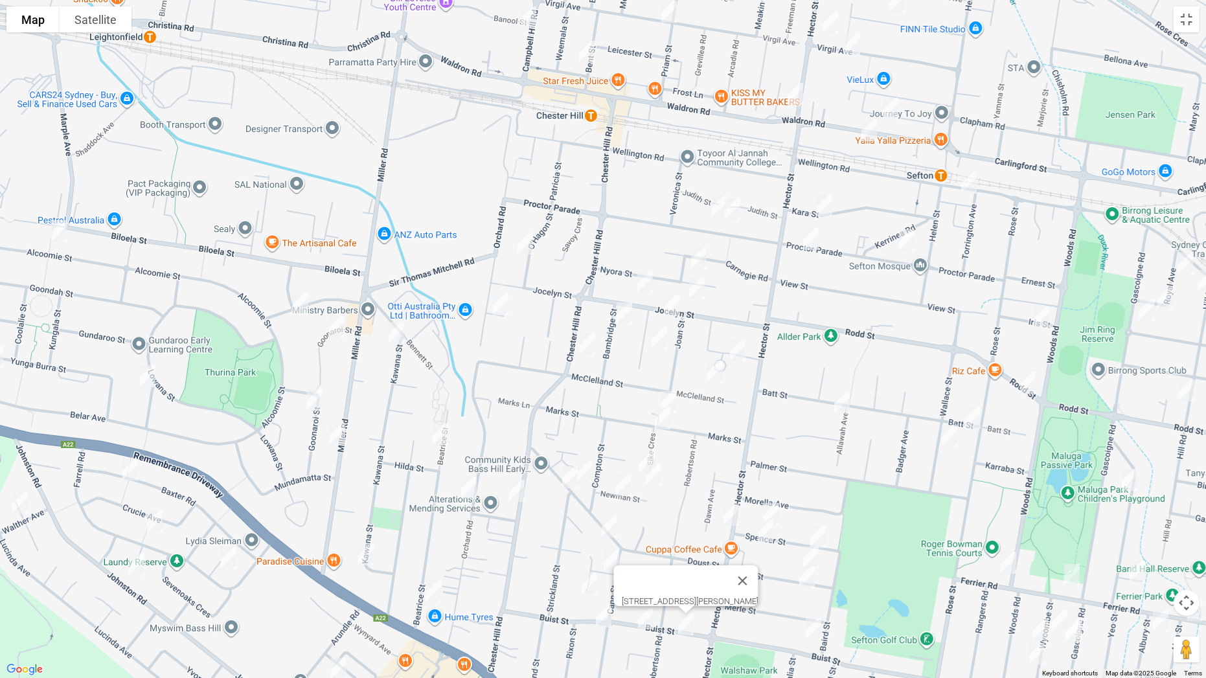
click at [807, 532] on img "41 Broad Street, BASS HILL NSW 2197" at bounding box center [807, 577] width 26 height 32
drag, startPoint x: 813, startPoint y: 626, endPoint x: 842, endPoint y: 614, distance: 30.8
click at [813, 532] on img "44 Buist Street, BASS HILL NSW 2197" at bounding box center [813, 629] width 26 height 32
click at [815, 532] on img "44 Buist Street, BASS HILL NSW 2197" at bounding box center [813, 629] width 26 height 32
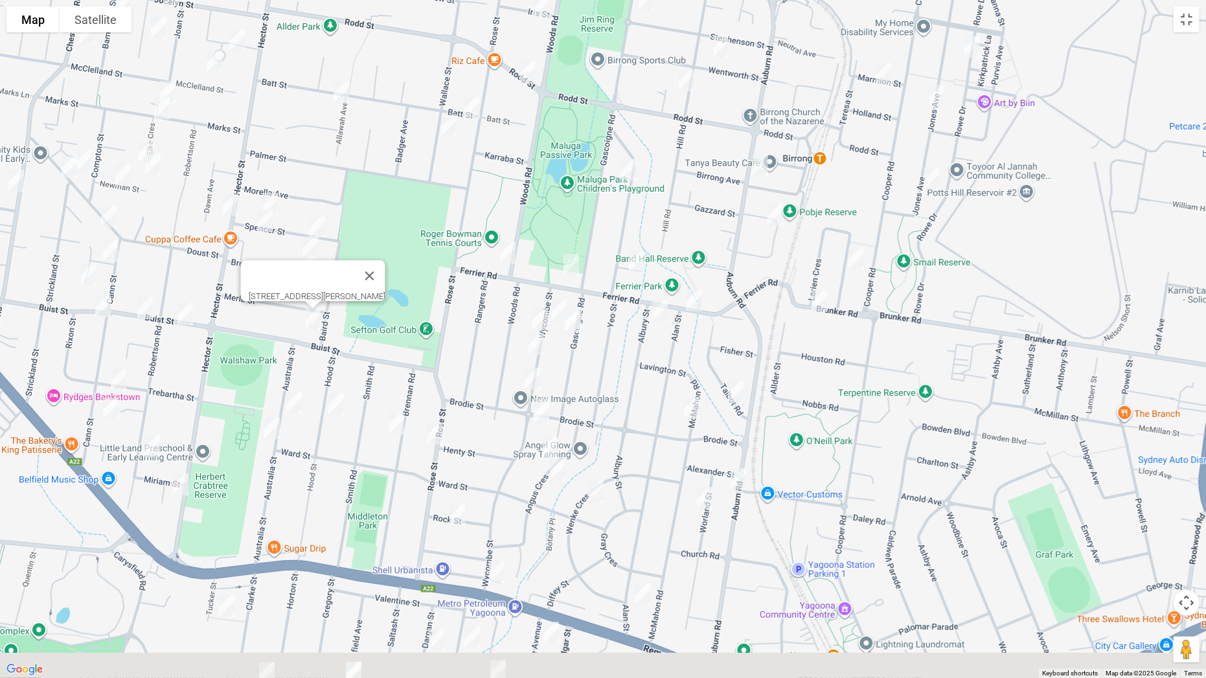
drag, startPoint x: 984, startPoint y: 589, endPoint x: 483, endPoint y: 284, distance: 586.7
click at [483, 284] on div "[STREET_ADDRESS][PERSON_NAME]" at bounding box center [603, 339] width 1206 height 678
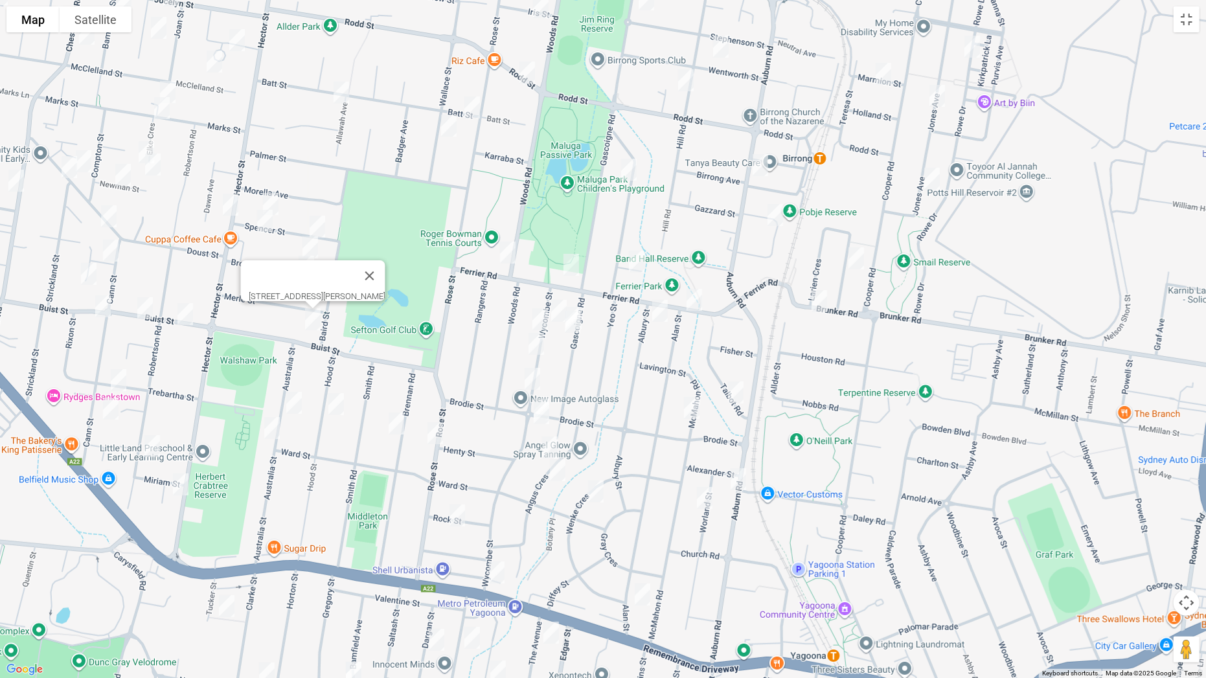
click at [584, 303] on img "166 Gascoigne Road, YAGOONA NSW 2199" at bounding box center [574, 318] width 26 height 32
click at [573, 327] on img "168 Gascoigne Road, YAGOONA NSW 2199" at bounding box center [572, 322] width 26 height 32
drag, startPoint x: 558, startPoint y: 313, endPoint x: 552, endPoint y: 317, distance: 7.0
click at [558, 313] on img "79 Wycombe Street, YAGOONA NSW 2199" at bounding box center [559, 311] width 26 height 32
click at [538, 318] on img "84 Wycombe Street, YAGOONA NSW 2199" at bounding box center [540, 319] width 26 height 32
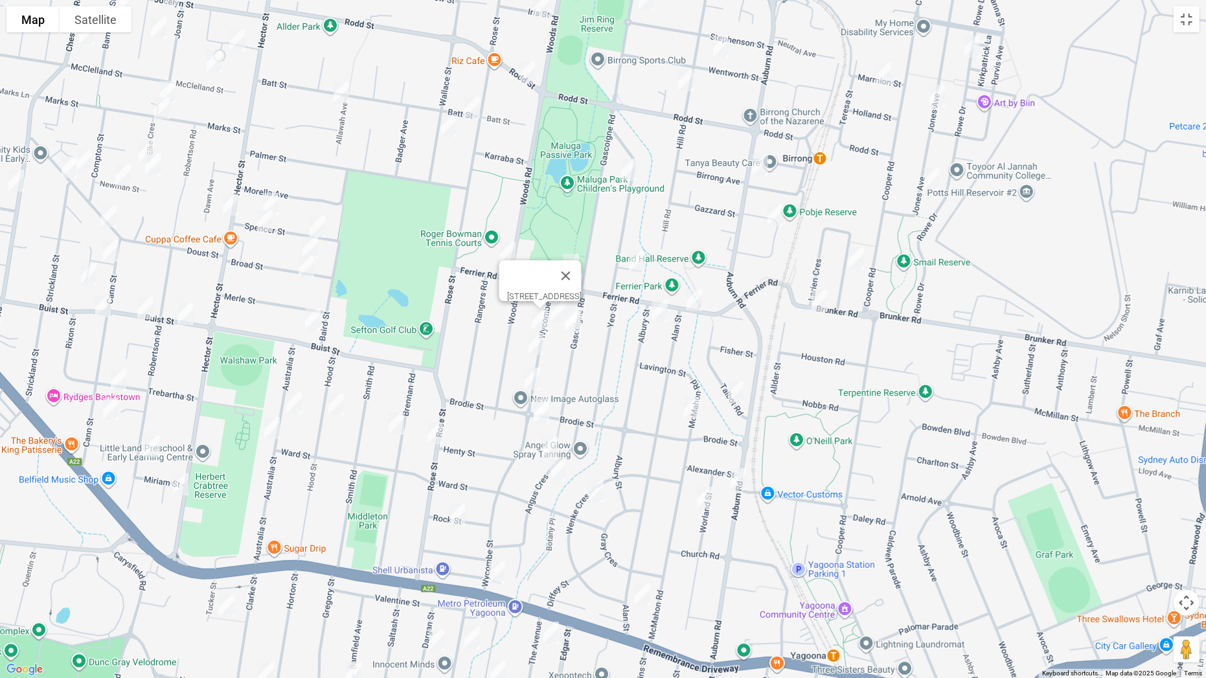
click at [530, 344] on img "96 Wycombe Street, YAGOONA NSW 2199" at bounding box center [536, 344] width 26 height 32
click at [533, 378] on img "112 Wycombe Street, YAGOONA NSW 2199" at bounding box center [532, 379] width 26 height 32
click at [545, 393] on img "123 Wycombe Street, YAGOONA NSW 2199" at bounding box center [541, 409] width 26 height 32
click at [541, 412] on img "125 Wycombe Street, YAGOONA NSW 2199" at bounding box center [541, 413] width 26 height 32
click at [548, 441] on img "24 Angus Crescent, YAGOONA NSW 2199" at bounding box center [550, 447] width 26 height 32
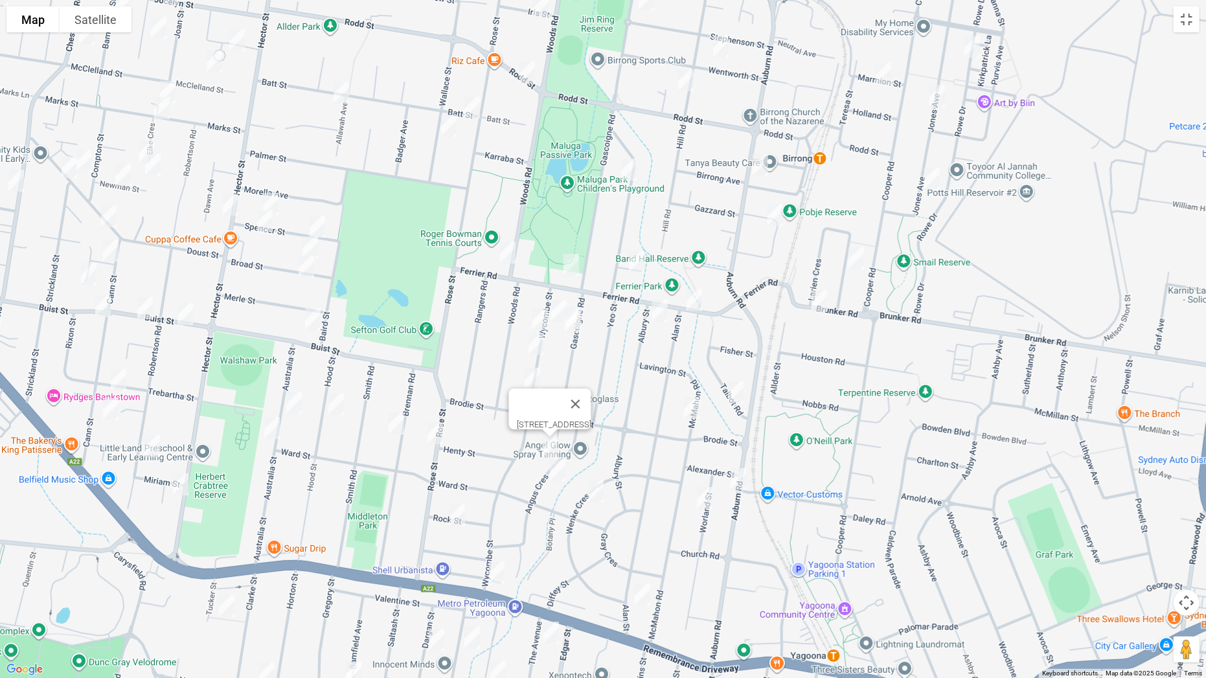
drag, startPoint x: 558, startPoint y: 471, endPoint x: 573, endPoint y: 479, distance: 17.1
click at [557, 472] on img "31 Angus Crescent, YAGOONA NSW 2199" at bounding box center [558, 470] width 26 height 32
click at [596, 488] on img "23 Wenke Crescent, YAGOONA NSW 2199" at bounding box center [596, 491] width 26 height 32
click at [738, 486] on img "252 Auburn Road, YAGOONA NSW 2199" at bounding box center [738, 479] width 26 height 32
click at [699, 495] on img "18 Worland Street, YAGOONA NSW 2199" at bounding box center [705, 498] width 26 height 32
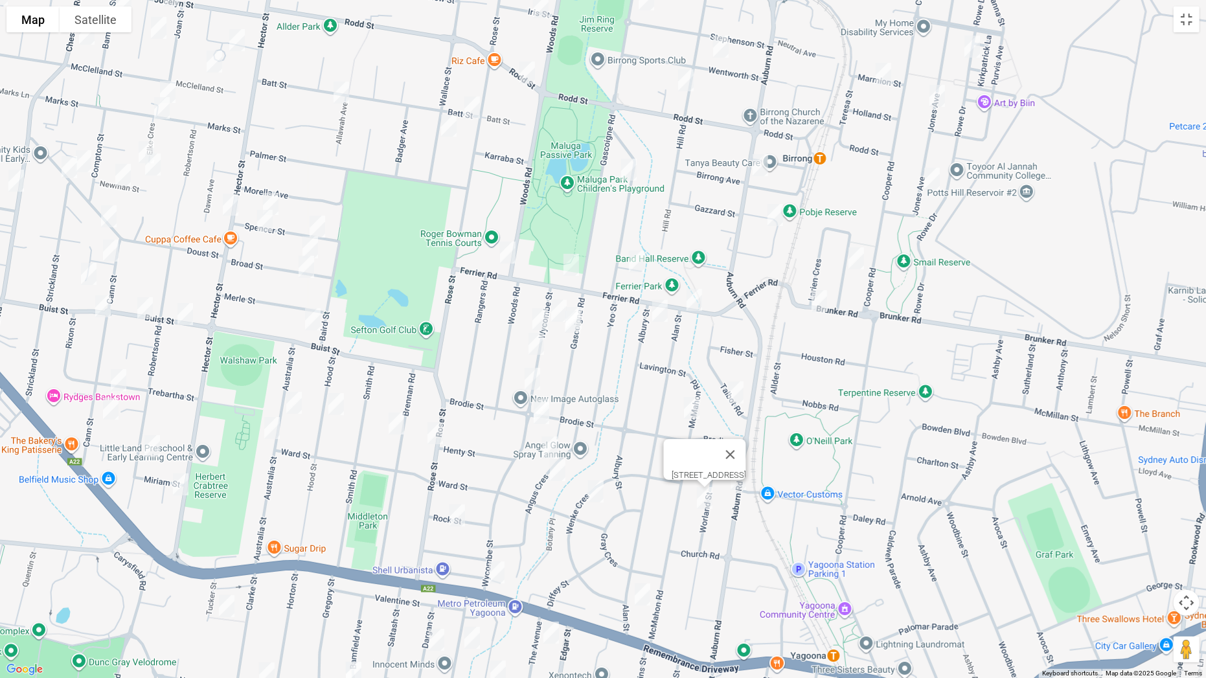
click at [640, 532] on img "131A Alan Street, YAGOONA NSW 2199" at bounding box center [642, 594] width 26 height 32
click at [466, 520] on img "11 Rock Street, YAGOONA NSW 2199" at bounding box center [457, 515] width 26 height 32
click at [492, 532] on img "722 Hume Highway, YAGOONA NSW 2199" at bounding box center [497, 572] width 26 height 32
click at [436, 425] on img "202 Rose Street, YAGOONA NSW 2199" at bounding box center [435, 433] width 26 height 32
click at [336, 399] on img "27 Hood Street, YAGOONA NSW 2199" at bounding box center [336, 404] width 26 height 32
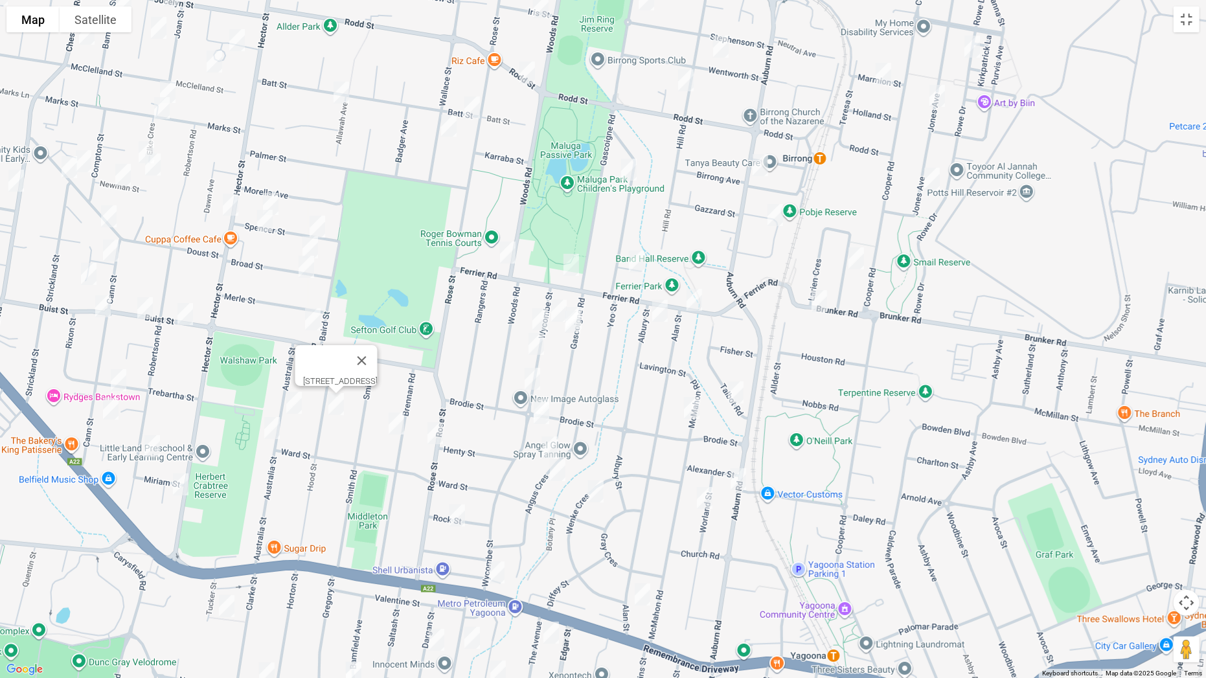
click at [393, 426] on img "30 Brennan Road, YAGOONA NSW 2199" at bounding box center [396, 423] width 26 height 32
click at [302, 405] on img "33 Australia Street, BASS HILL NSW 2197" at bounding box center [294, 403] width 26 height 32
click at [274, 426] on img "46 Australia Street, BASS HILL NSW 2197" at bounding box center [272, 428] width 26 height 32
click at [124, 381] on img "29 Trebartha Street, BASS HILL NSW 2197" at bounding box center [119, 380] width 26 height 32
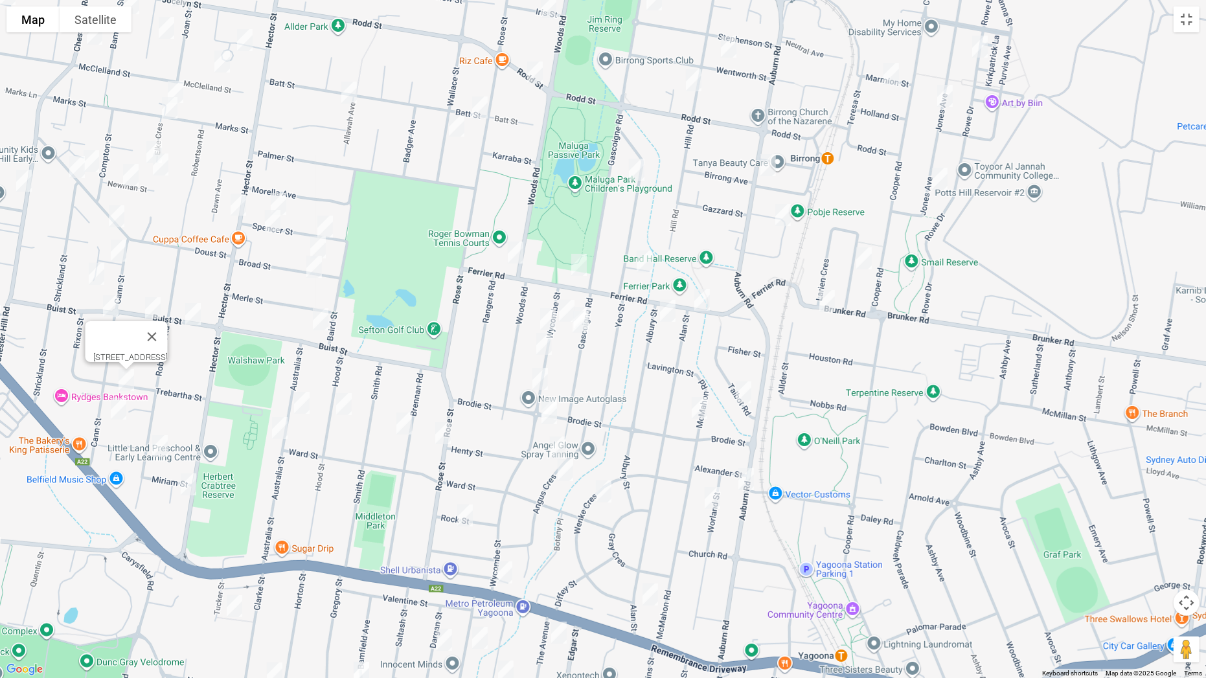
click at [110, 409] on img "91 Cann Street, BASS HILL NSW 2197" at bounding box center [119, 408] width 26 height 32
drag, startPoint x: 158, startPoint y: 440, endPoint x: 191, endPoint y: 469, distance: 44.0
click at [159, 440] on img "107 Robertson Road, BASS HILL NSW 2197" at bounding box center [160, 446] width 26 height 32
click at [193, 488] on img "348A Hector Street, BASS HILL NSW 2197" at bounding box center [188, 484] width 26 height 32
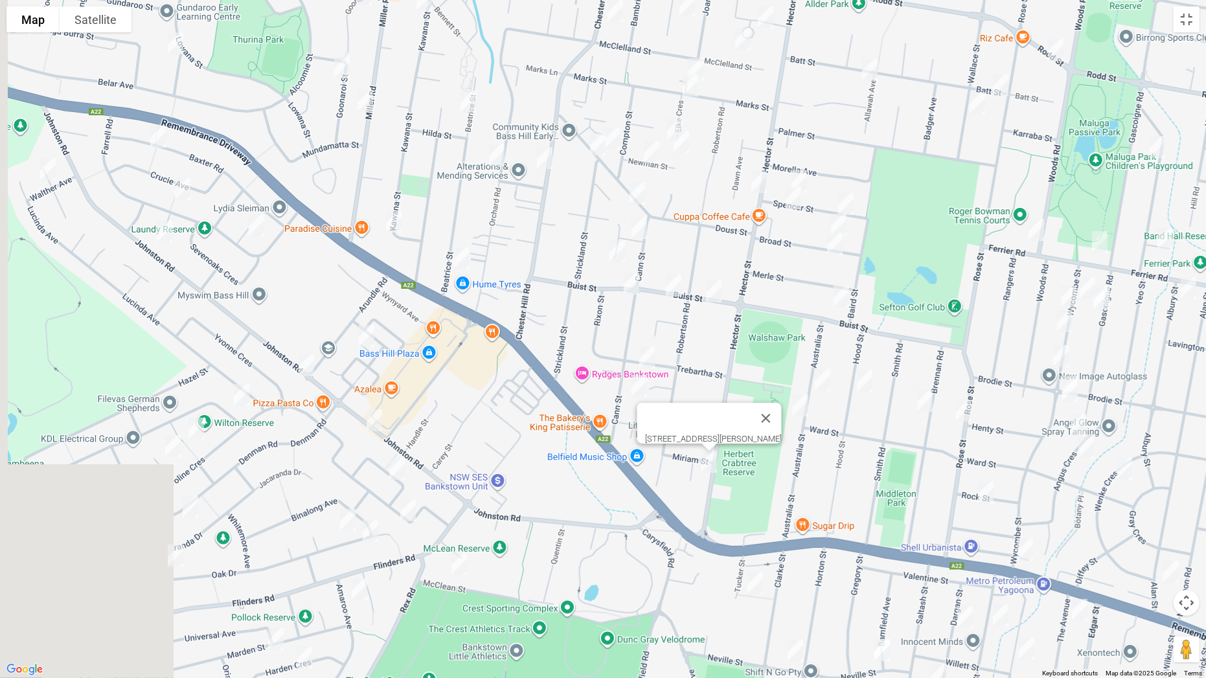
drag, startPoint x: 359, startPoint y: 501, endPoint x: 905, endPoint y: 479, distance: 546.4
click at [905, 479] on div "348A Hector Street, BASS HILL NSW 2197" at bounding box center [603, 339] width 1206 height 678
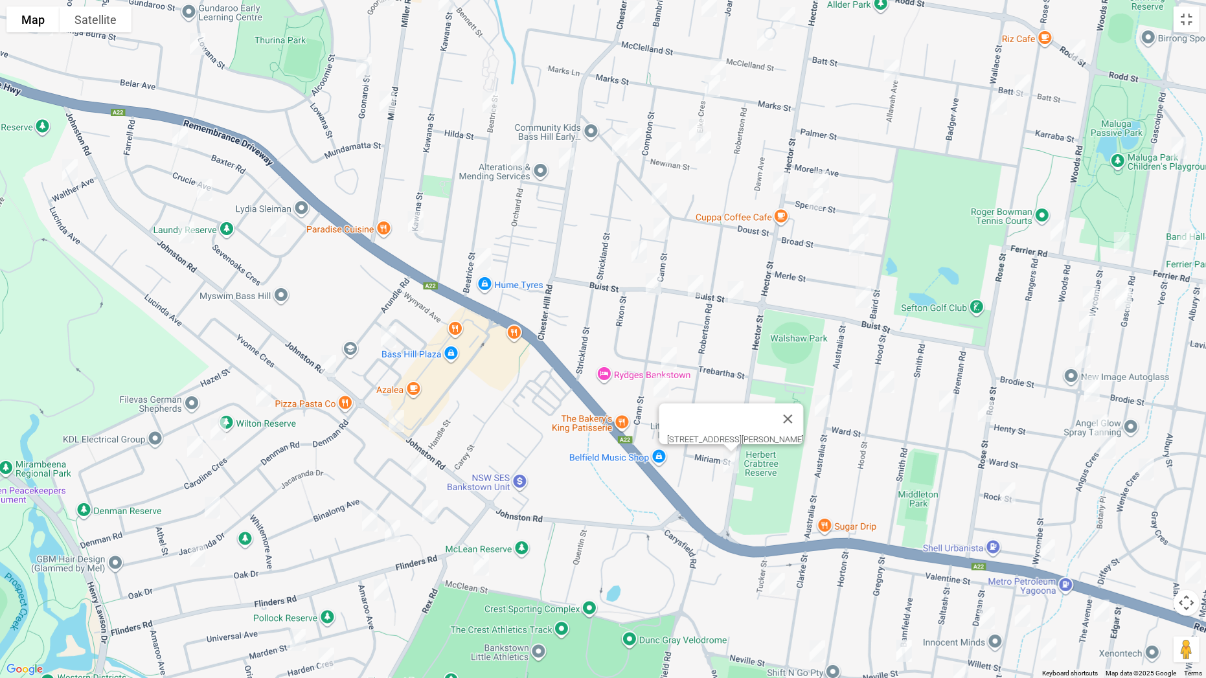
drag, startPoint x: 389, startPoint y: 333, endPoint x: 375, endPoint y: 336, distance: 13.8
click at [388, 334] on img "28 Union Street, BASS HILL NSW 2197" at bounding box center [389, 337] width 26 height 32
click at [331, 361] on img "137 Johnston Road, BASS HILL NSW 2197" at bounding box center [328, 366] width 26 height 32
click at [267, 390] on img "6A Wendy Avenue, GEORGES HALL NSW 2198" at bounding box center [264, 395] width 26 height 32
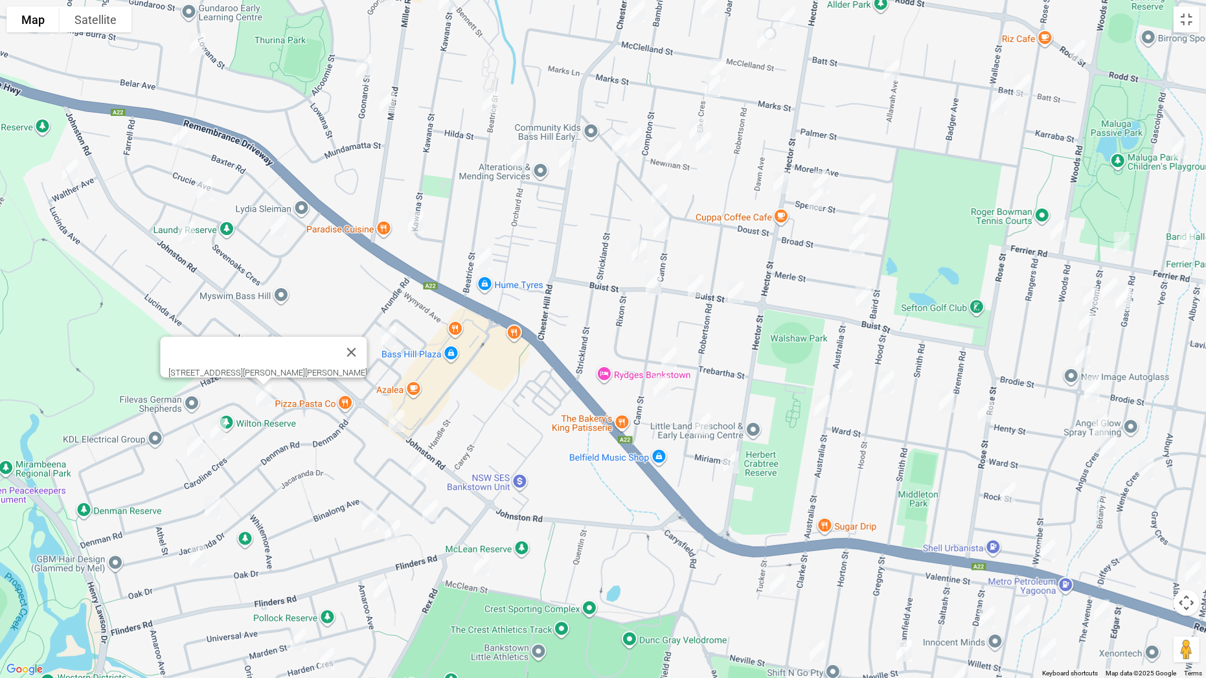
click at [221, 429] on img "6 Wilton Place, GEORGES HALL NSW 2198" at bounding box center [218, 429] width 26 height 32
click at [189, 445] on img "4 Faith Court, GEORGES HALL NSW 2198" at bounding box center [194, 447] width 26 height 32
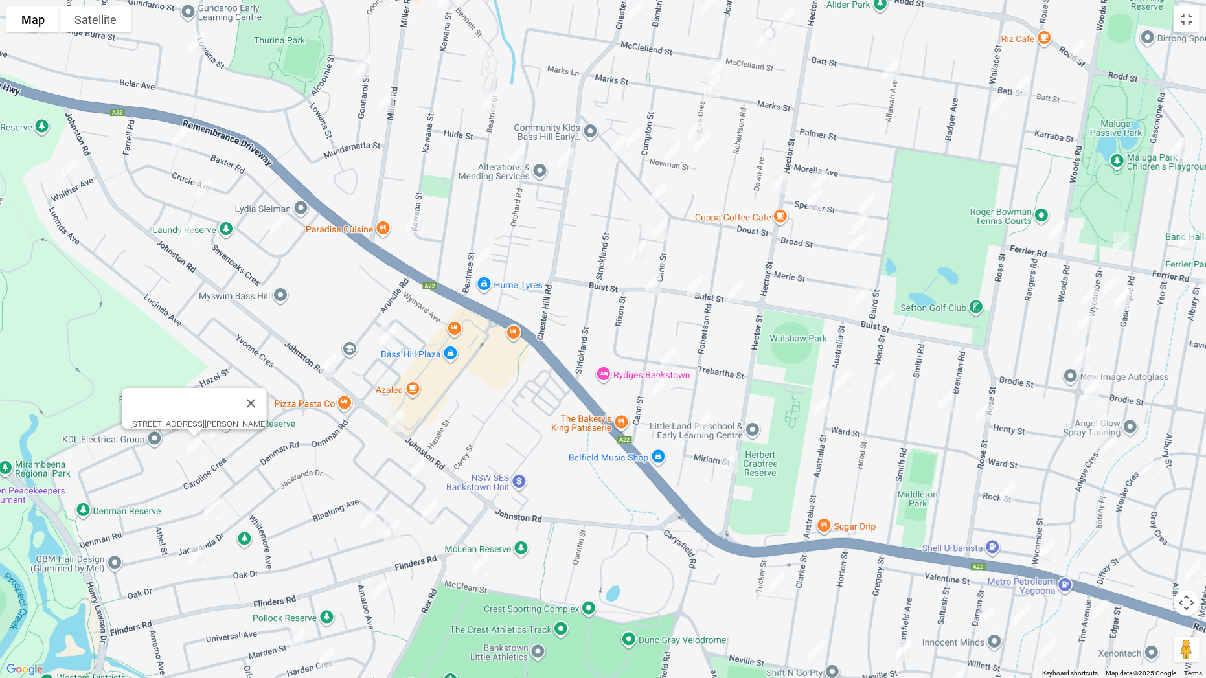
click at [224, 431] on img "6 Wilton Place, GEORGES HALL NSW 2198" at bounding box center [218, 429] width 26 height 32
click at [399, 422] on img "103a Johnston Road, BASS HILL NSW 2197" at bounding box center [396, 421] width 26 height 32
click at [418, 471] on img "3 Glenbrook Crescent, GEORGES HALL NSW 2198" at bounding box center [418, 469] width 26 height 32
click at [427, 510] on img "15 Kurrajong Avenue, GEORGES HALL NSW 2198" at bounding box center [429, 511] width 26 height 32
click at [476, 532] on img "2/74 Mc Clean Street, GEORGES HALL NSW 2198" at bounding box center [481, 564] width 26 height 32
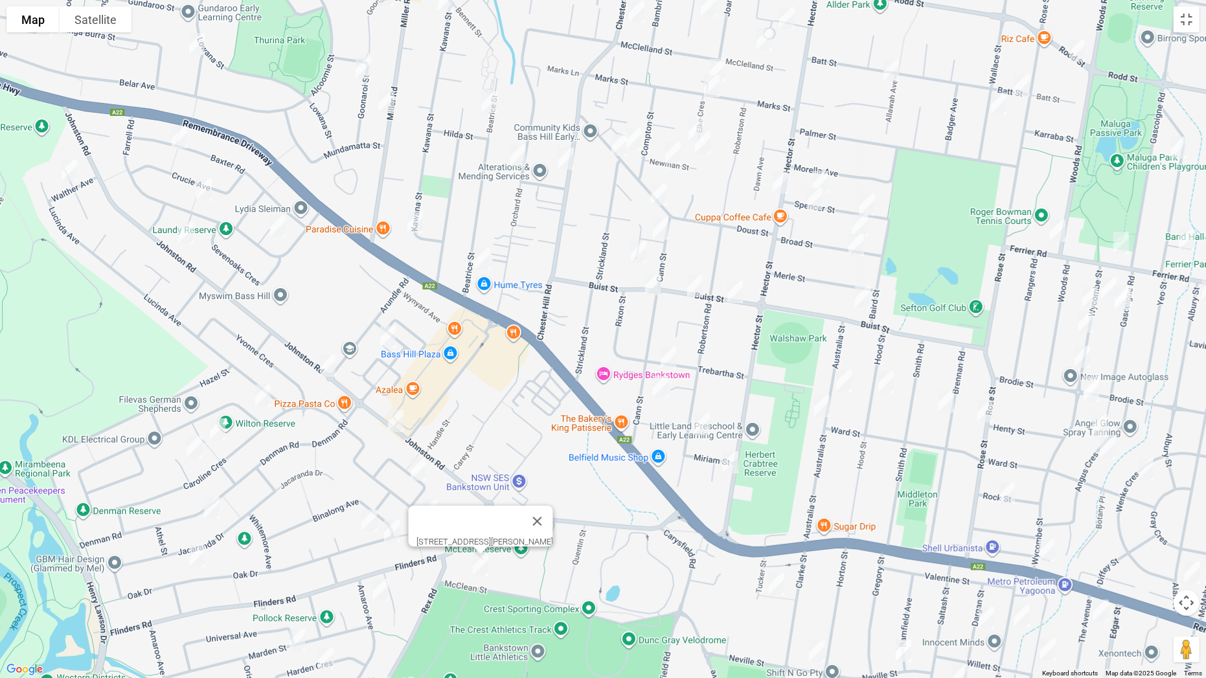
click at [212, 512] on img "52 Denman Road, GEORGES HALL NSW 2198" at bounding box center [212, 508] width 26 height 32
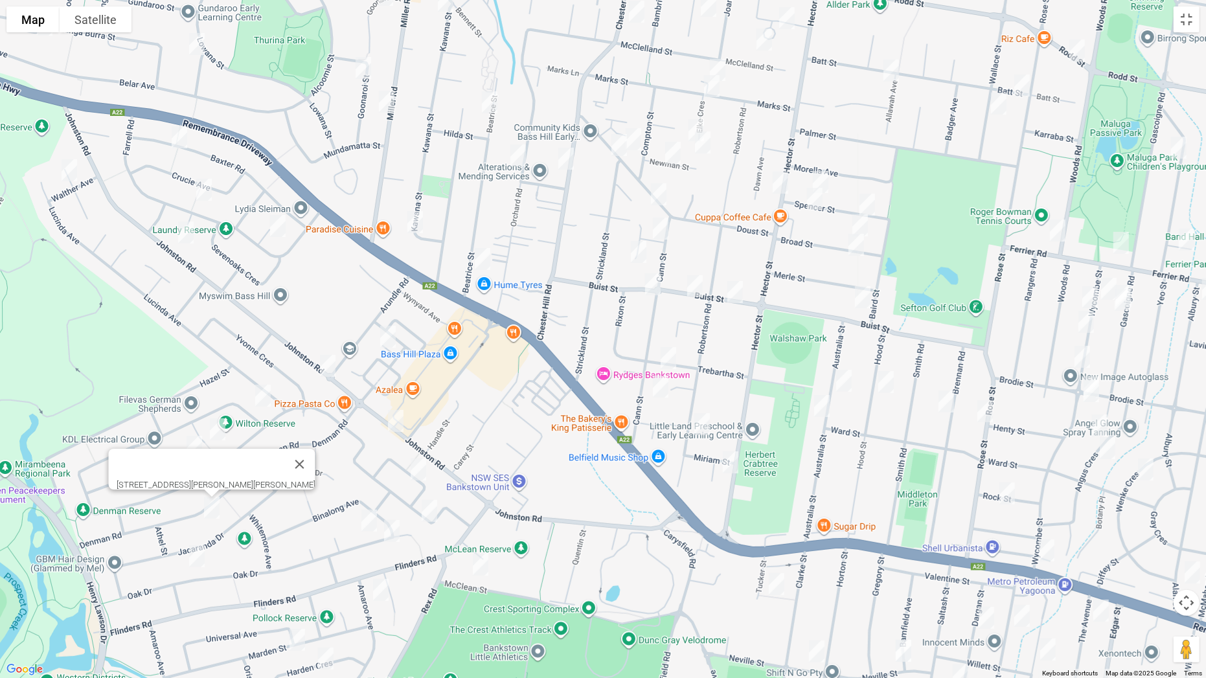
drag, startPoint x: 201, startPoint y: 554, endPoint x: 298, endPoint y: 561, distance: 96.8
click at [201, 532] on img "26 Oak Drive, GEORGES HALL NSW 2198" at bounding box center [197, 556] width 26 height 32
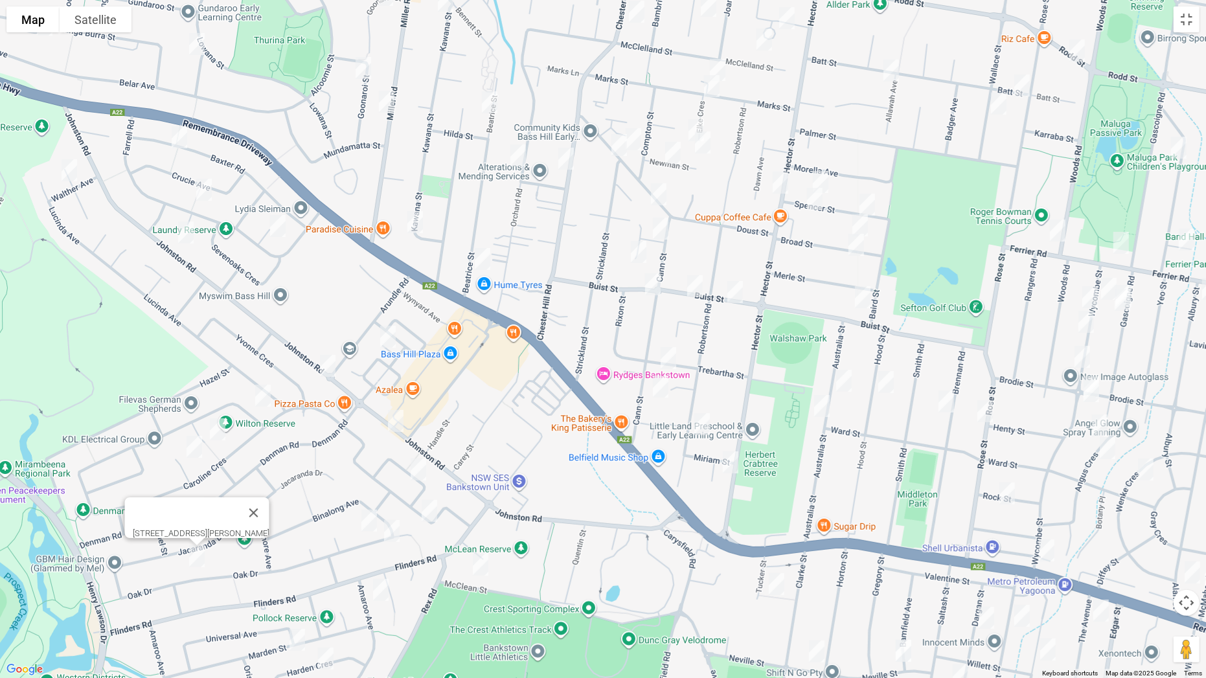
click at [369, 519] on img "82 Oak Drive, GEORGES HALL NSW 2198" at bounding box center [369, 520] width 26 height 32
click at [396, 532] on img "95 Oak Drive, GEORGES HALL NSW 2198" at bounding box center [392, 531] width 26 height 32
click at [379, 532] on img "123 Amaroo Avenue, GEORGES HALL NSW 2198" at bounding box center [381, 590] width 26 height 32
click at [293, 532] on img "48 Marden Street, GEORGES HALL NSW 2198" at bounding box center [297, 640] width 26 height 32
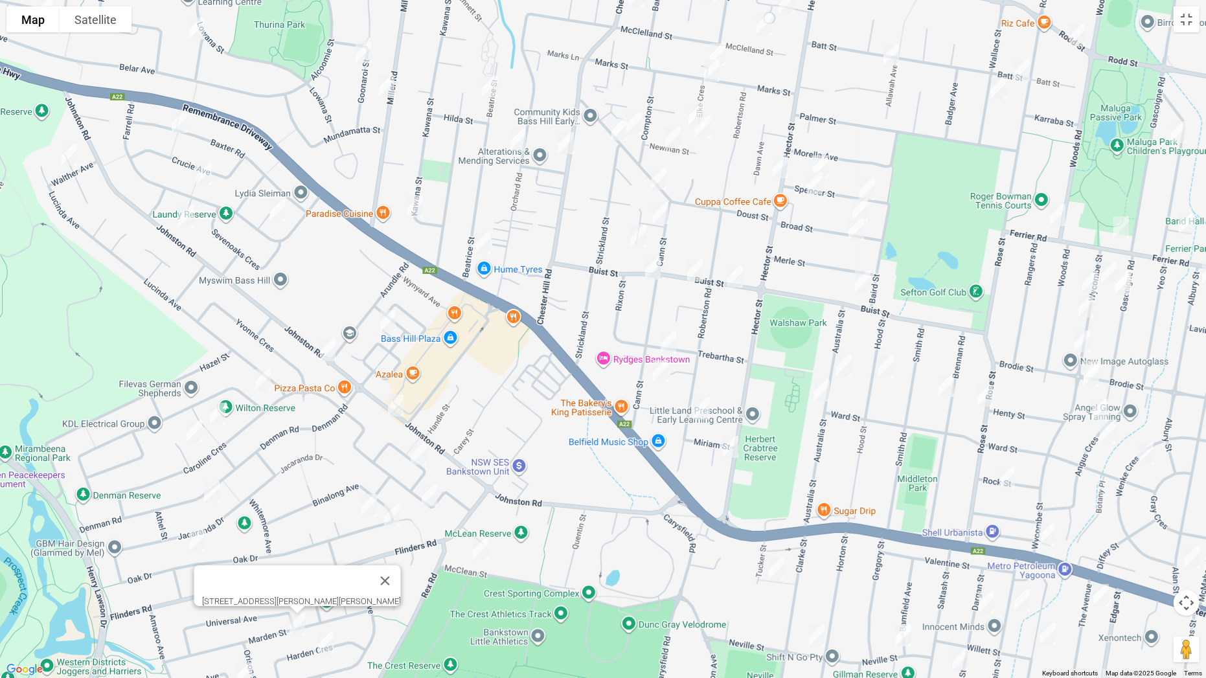
click at [328, 532] on img "14 Harden Crescent, GEORGES HALL NSW 2198" at bounding box center [326, 643] width 26 height 32
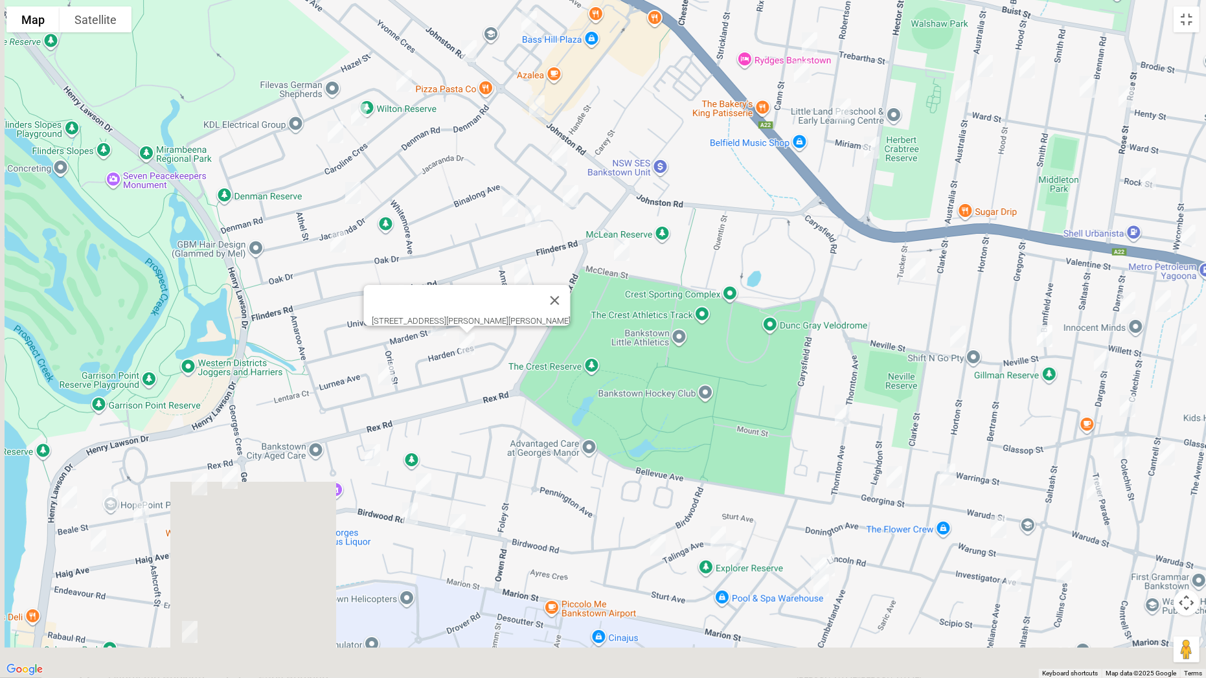
drag, startPoint x: 438, startPoint y: 646, endPoint x: 580, endPoint y: 364, distance: 315.4
click at [580, 364] on div "14 Harden Crescent, GEORGES HALL NSW 2198" at bounding box center [603, 339] width 1206 height 678
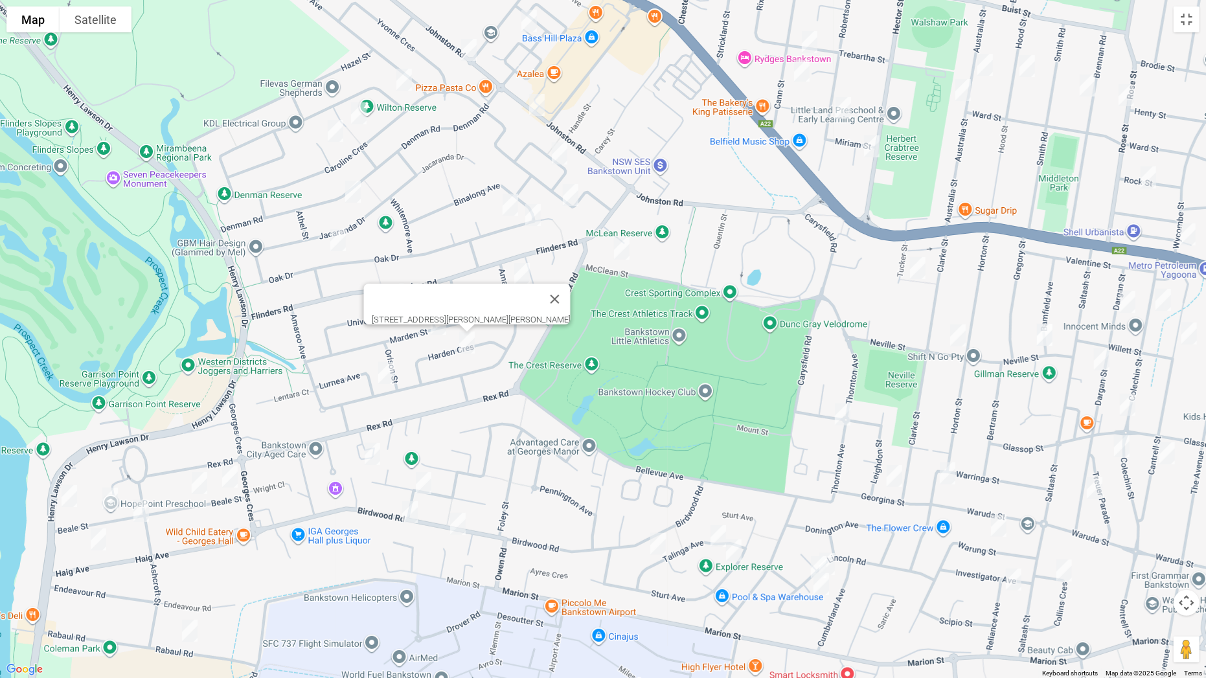
click at [387, 369] on img "25 Lurnea Avenue, GEORGES HALL NSW 2198" at bounding box center [386, 373] width 26 height 32
drag, startPoint x: 367, startPoint y: 457, endPoint x: 379, endPoint y: 464, distance: 14.2
click at [367, 457] on img "56 Keswick Street, GEORGES HALL NSW 2198" at bounding box center [372, 454] width 26 height 32
drag, startPoint x: 427, startPoint y: 484, endPoint x: 432, endPoint y: 495, distance: 11.9
click at [427, 484] on img "31 Keswick Street, GEORGES HALL NSW 2198" at bounding box center [424, 483] width 26 height 32
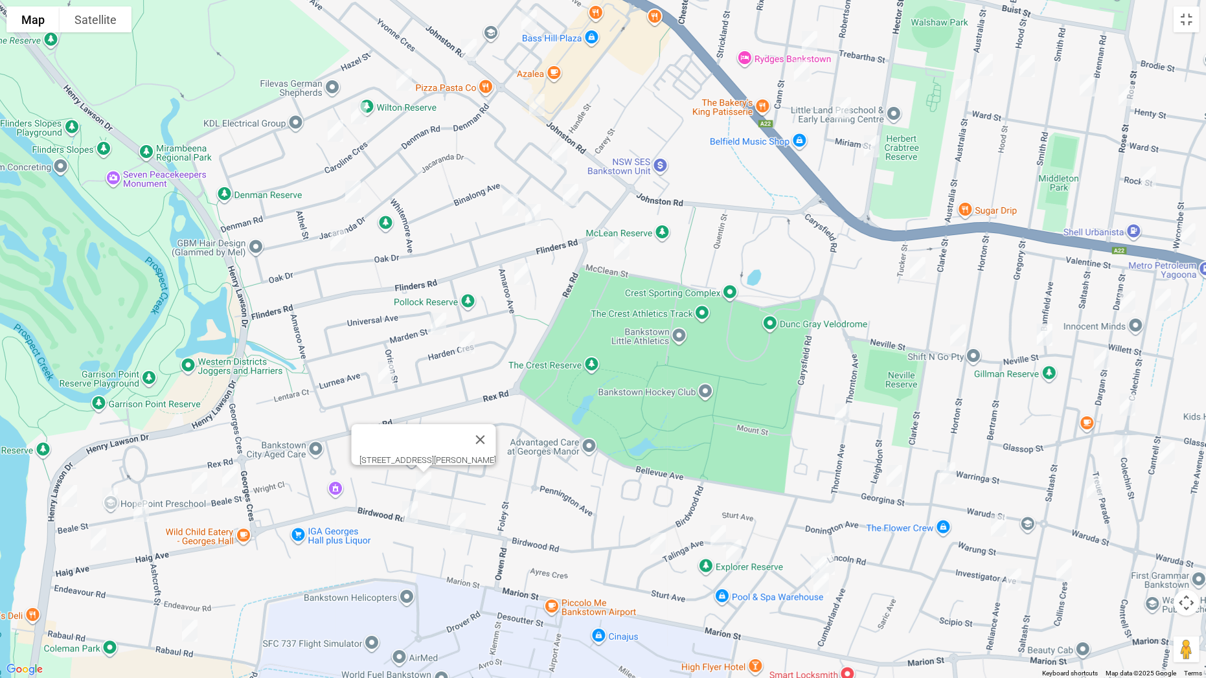
click at [456, 517] on img "139 Birdwood Road, GEORGES HALL NSW 2198" at bounding box center [458, 524] width 26 height 32
click at [409, 518] on img "159 Birdwood Road, GEORGES HALL NSW 2198" at bounding box center [410, 512] width 26 height 32
click at [236, 483] on img "2 Beale Street, GEORGES HALL NSW 2198" at bounding box center [230, 476] width 26 height 32
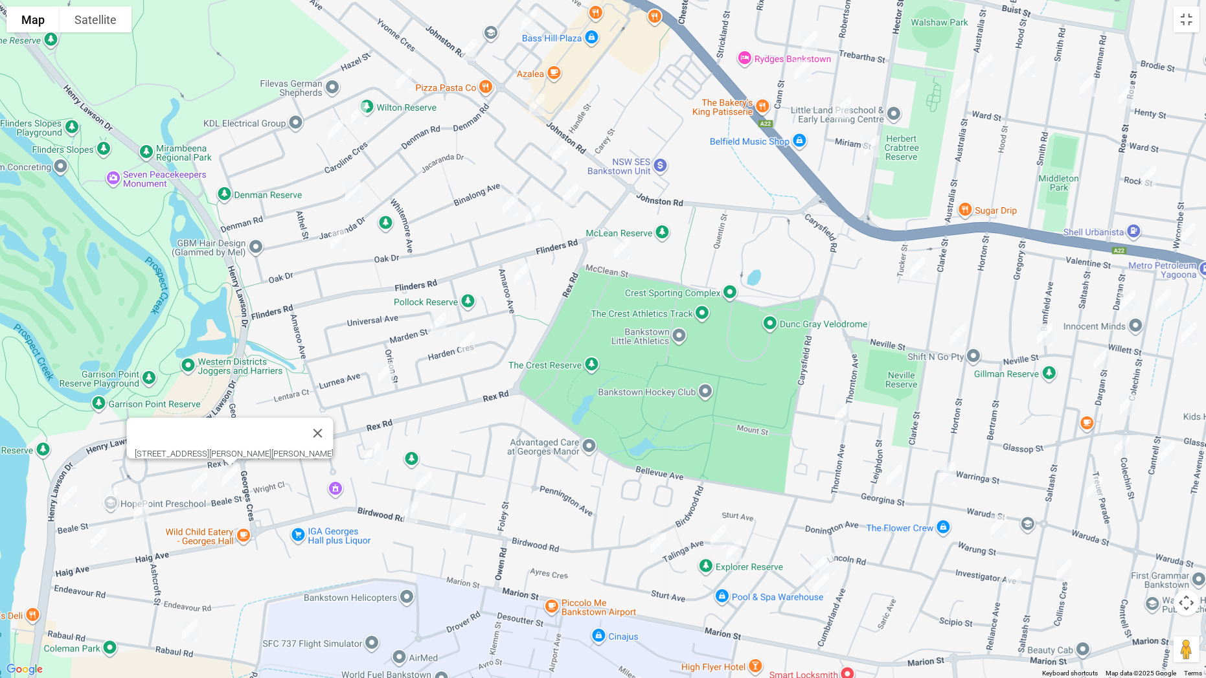
click at [197, 484] on img "14 Beale Street, GEORGES HALL NSW 2198" at bounding box center [199, 483] width 26 height 32
click at [73, 495] on img "219 Henry Lawson Drive, GEORGES HALL NSW 2198" at bounding box center [69, 496] width 26 height 32
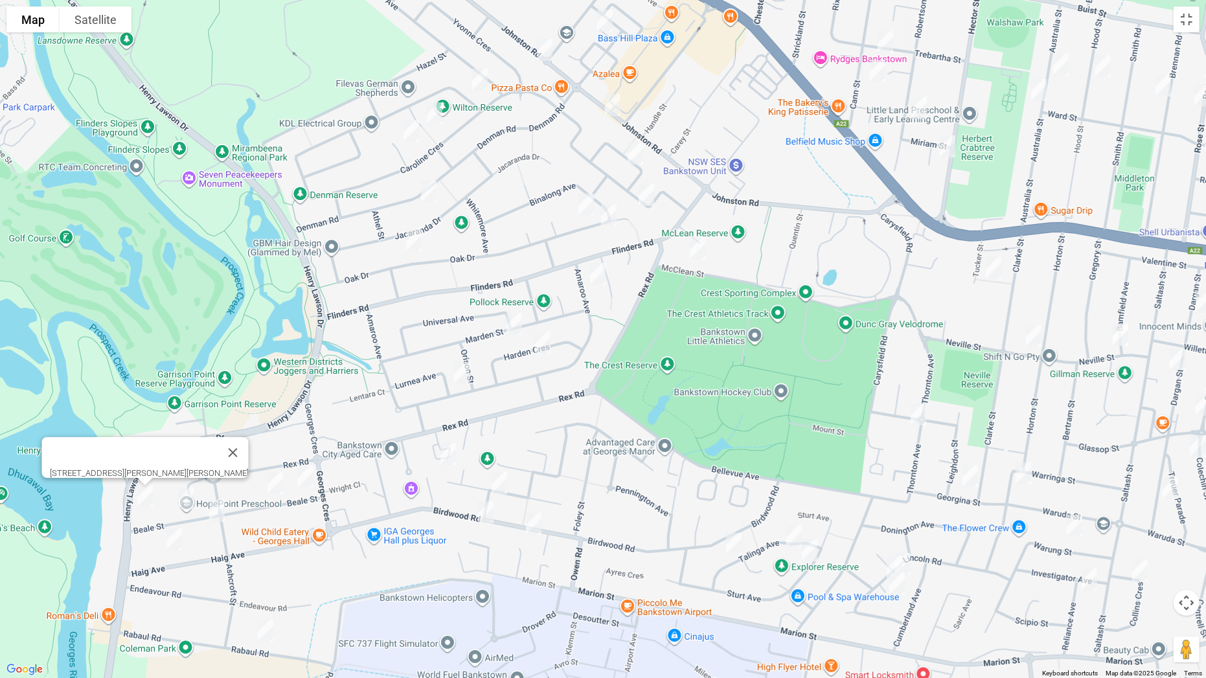
click at [187, 498] on img "44 Beale Street, GEORGES HALL NSW 2198" at bounding box center [186, 498] width 26 height 32
click at [274, 491] on img "14 Beale Street, GEORGES HALL NSW 2198" at bounding box center [275, 483] width 26 height 32
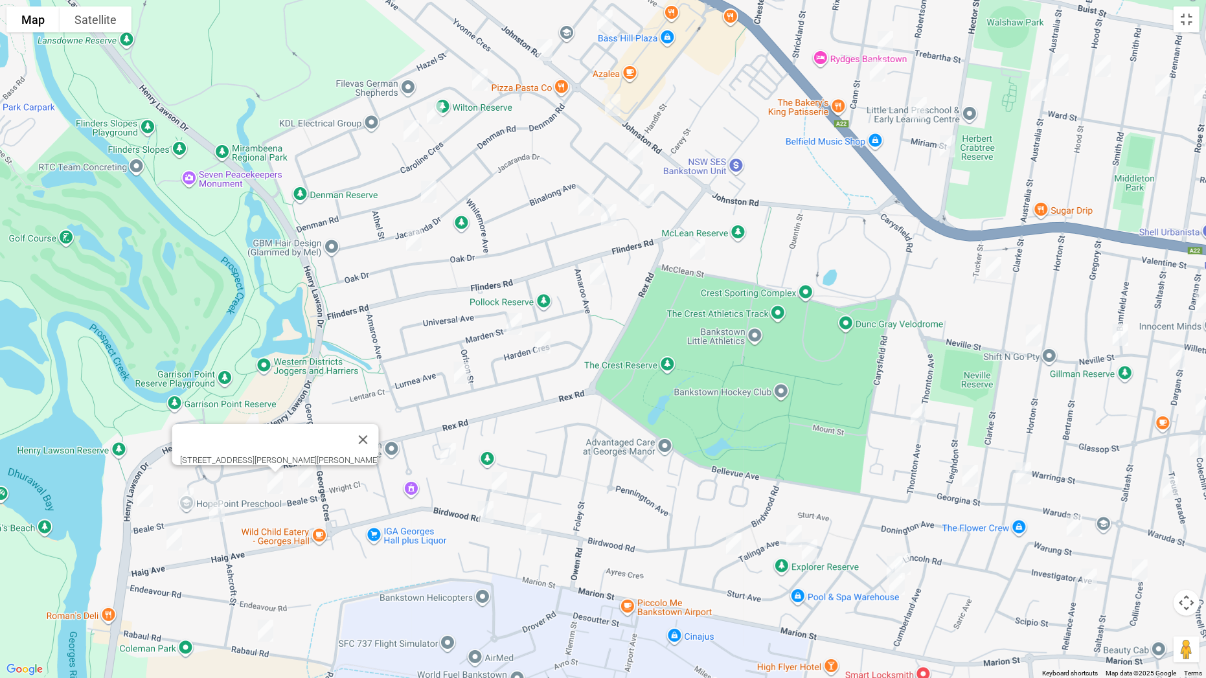
click at [215, 511] on img "35 Beale Street, GEORGES HALL NSW 2198" at bounding box center [217, 511] width 26 height 32
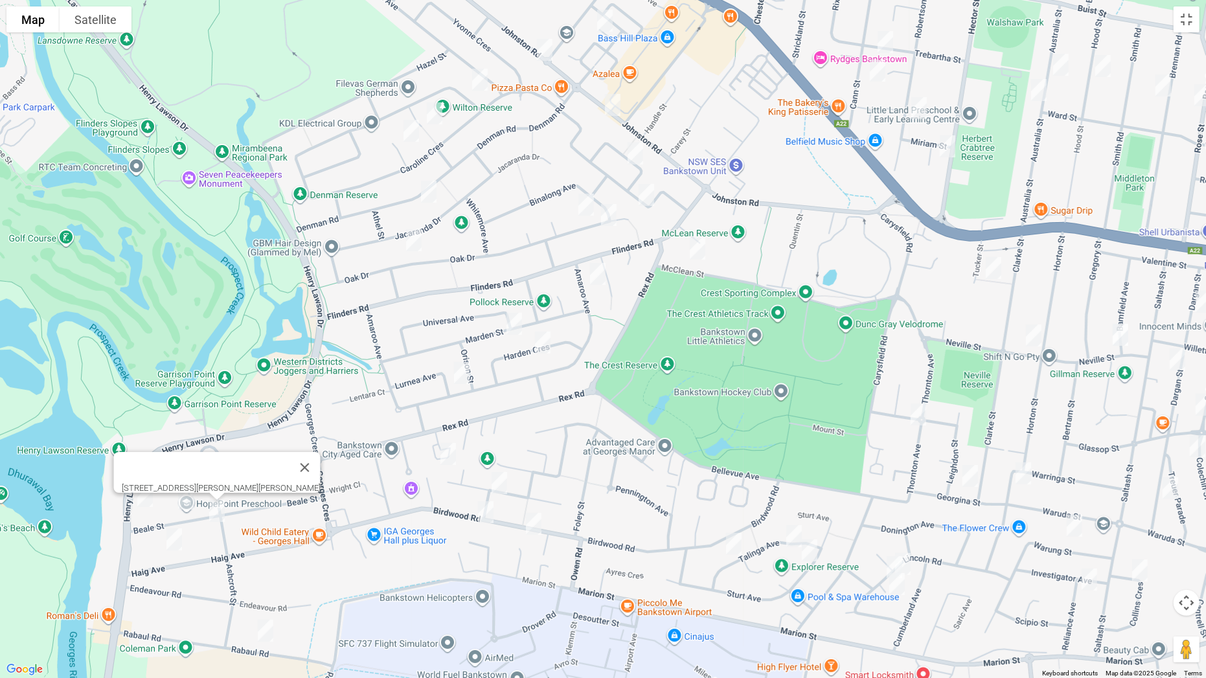
click at [179, 532] on img "46a Haig Avenue, GEORGES HALL NSW 2198" at bounding box center [174, 539] width 26 height 32
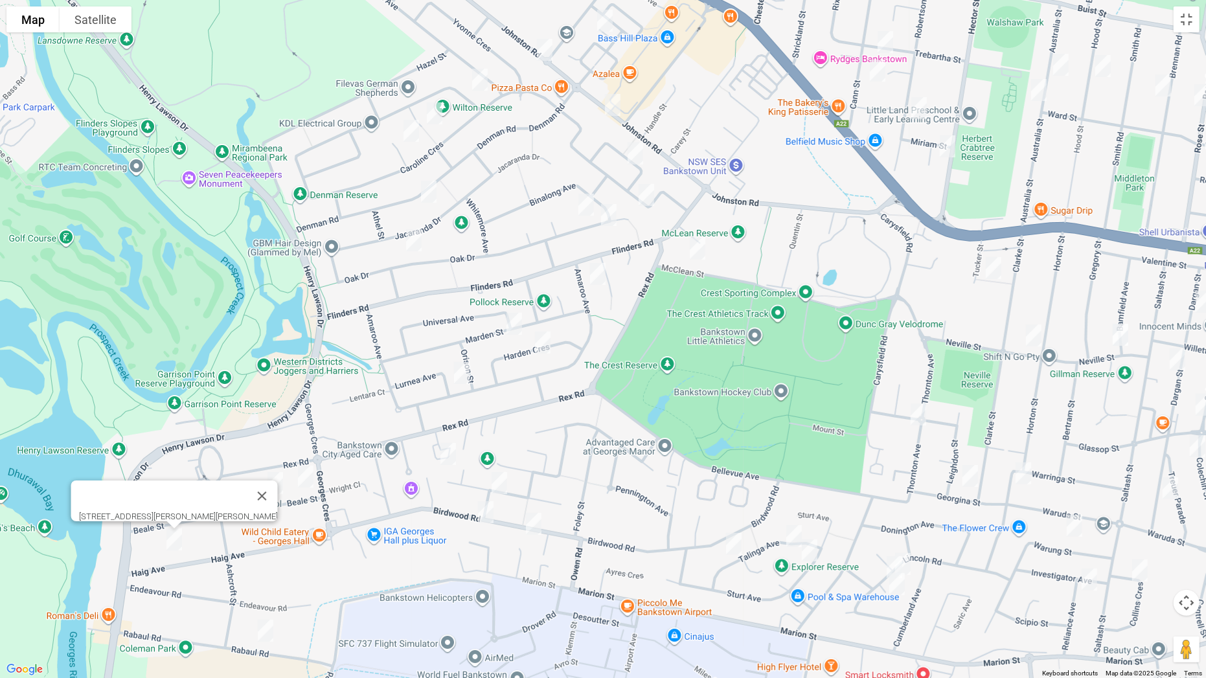
click at [269, 532] on img "16 Rabaul Road, GEORGES HALL NSW 2198" at bounding box center [266, 631] width 26 height 32
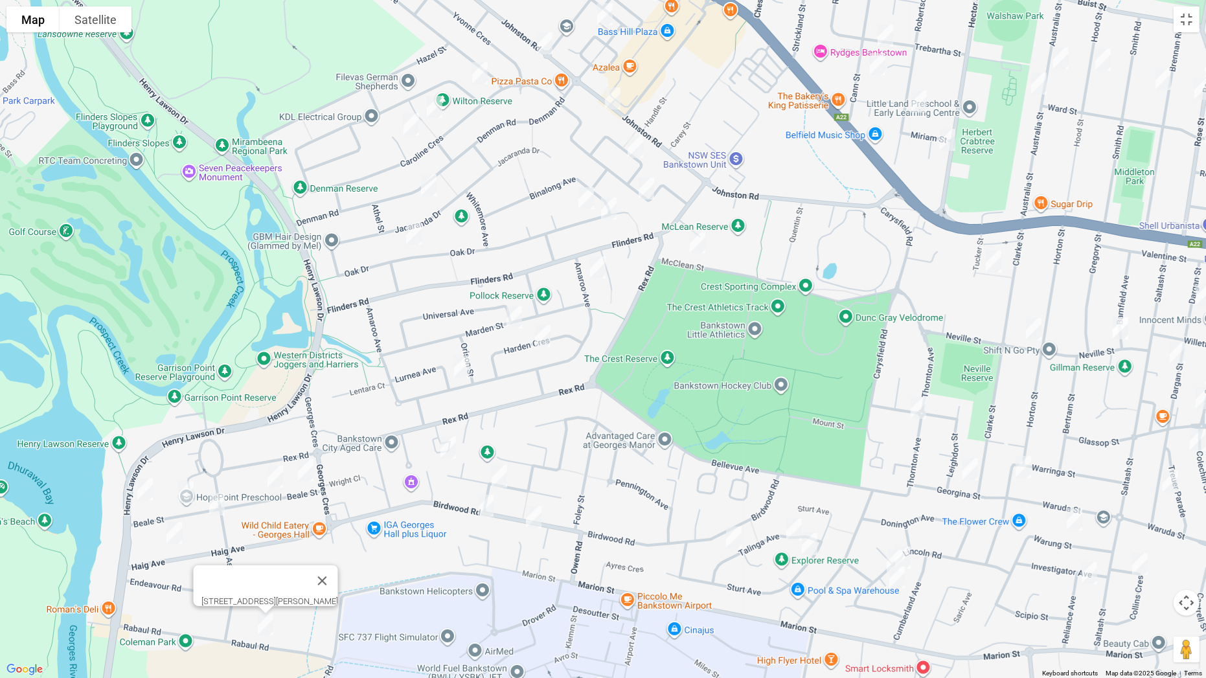
click at [791, 528] on img "26 Talinga Avenue, GEORGES HALL NSW 2198" at bounding box center [794, 530] width 26 height 32
click at [737, 532] on img "9 Talinga Avenue, GEORGES HALL NSW 2198" at bounding box center [734, 537] width 26 height 32
click at [808, 532] on img "46 Sturt Avenue, GEORGES HALL NSW 2198" at bounding box center [810, 544] width 26 height 32
click at [914, 532] on img "8 Lincoln Road, GEORGES HALL NSW 2198" at bounding box center [903, 557] width 26 height 32
click at [883, 532] on img "1 Bligh Close, GEORGES HALL NSW 2198" at bounding box center [894, 561] width 26 height 32
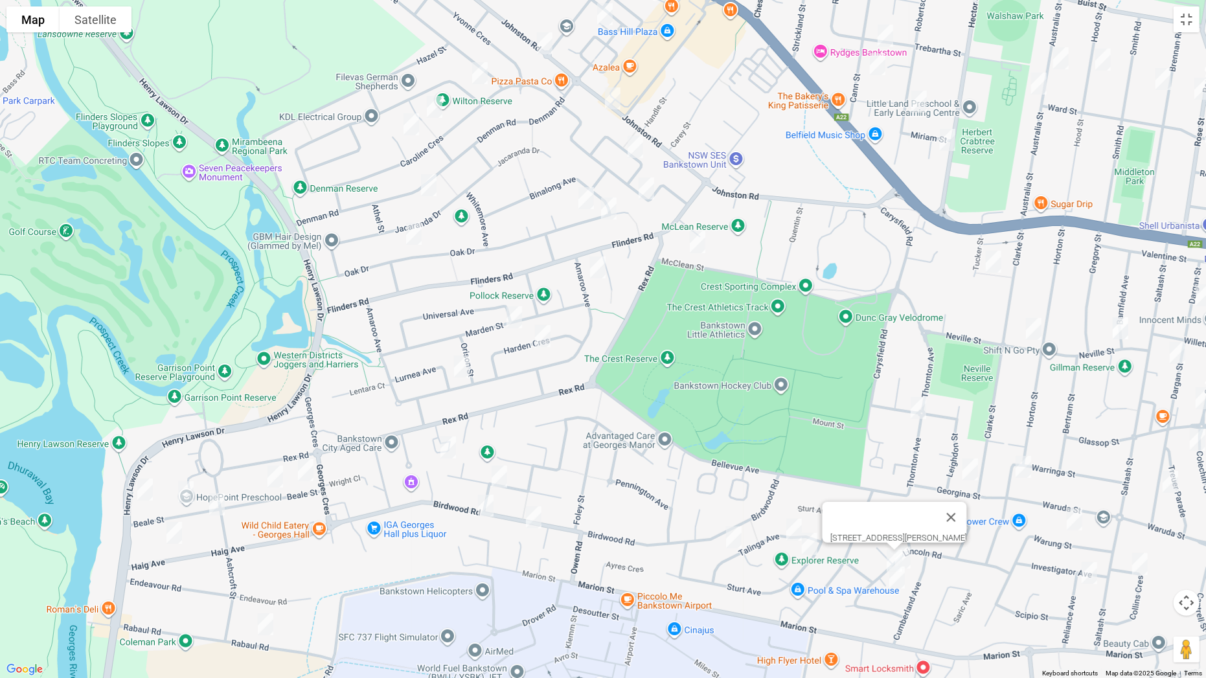
click at [897, 532] on img "4 Bligh Close, GEORGES HALL NSW 2198" at bounding box center [897, 577] width 26 height 32
click at [804, 532] on img "46 Sturt Avenue, GEORGES HALL NSW 2198" at bounding box center [810, 544] width 26 height 32
click at [916, 402] on img "14 Thornton Avenue, BASS HILL NSW 2197" at bounding box center [918, 408] width 26 height 32
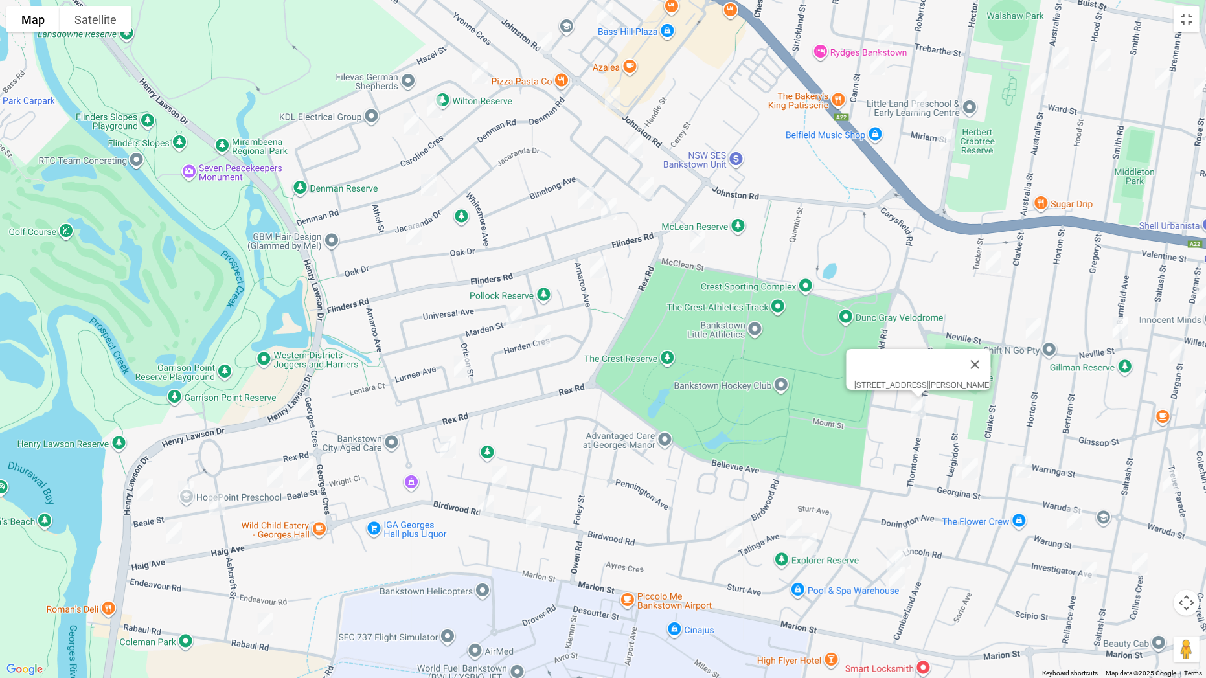
click at [968, 470] on img "10A Georgina Street, BASS HILL NSW 2197" at bounding box center [970, 469] width 26 height 32
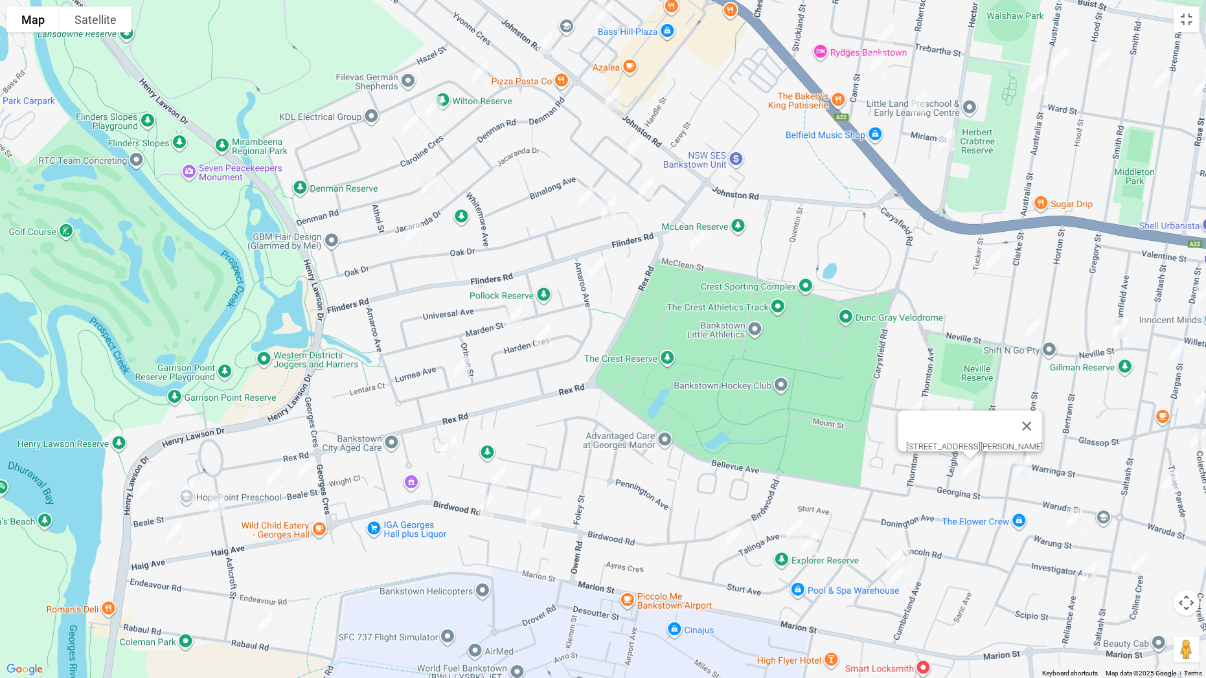
click at [993, 263] on img "13 Tucker Street, BASS HILL NSW 2197" at bounding box center [993, 261] width 26 height 32
click at [1033, 322] on img "28 Neville Street, YAGOONA NSW 2199" at bounding box center [1034, 329] width 26 height 32
click at [1023, 467] on img "70 Waruda Street, YAGOONA NSW 2199" at bounding box center [1023, 467] width 26 height 32
click at [1079, 518] on img "14 Warung Street, YAGOONA NSW 2199" at bounding box center [1074, 519] width 26 height 32
click at [1140, 532] on img "5 Collins Crescent, YAGOONA NSW 2199" at bounding box center [1140, 564] width 26 height 32
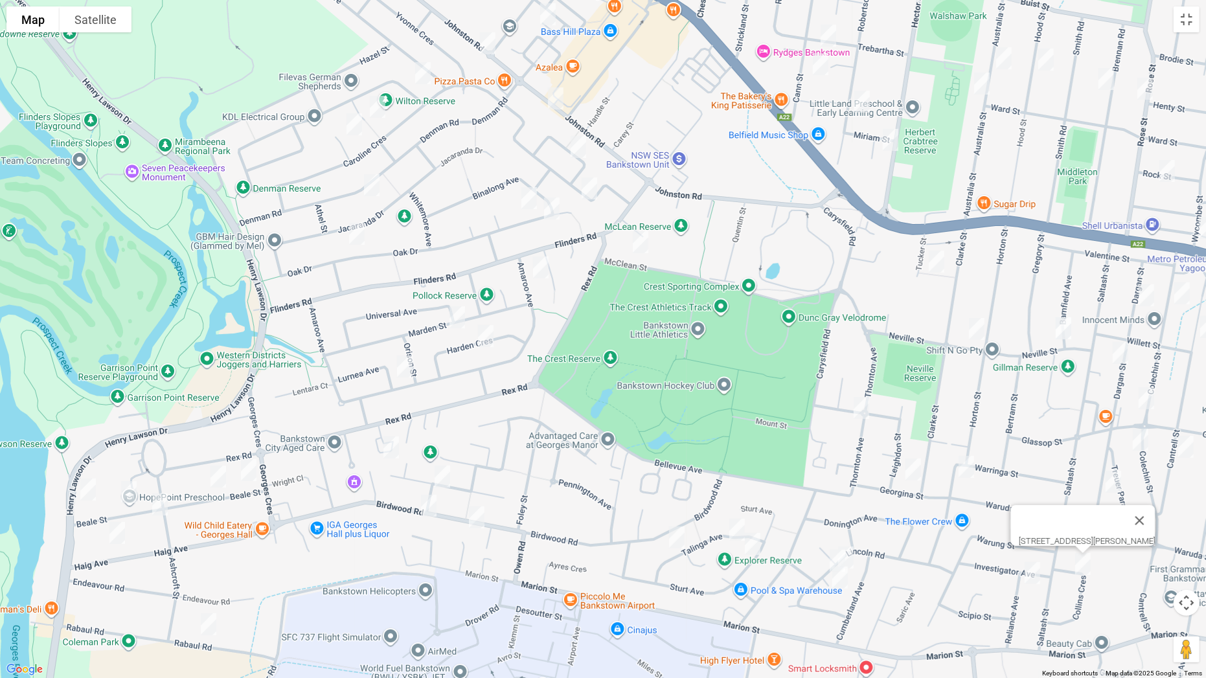
drag, startPoint x: 1034, startPoint y: 578, endPoint x: 1038, endPoint y: 590, distance: 12.9
click at [1034, 532] on img "20 Reliance Avenue, YAGOONA NSW 2199" at bounding box center [1032, 573] width 26 height 32
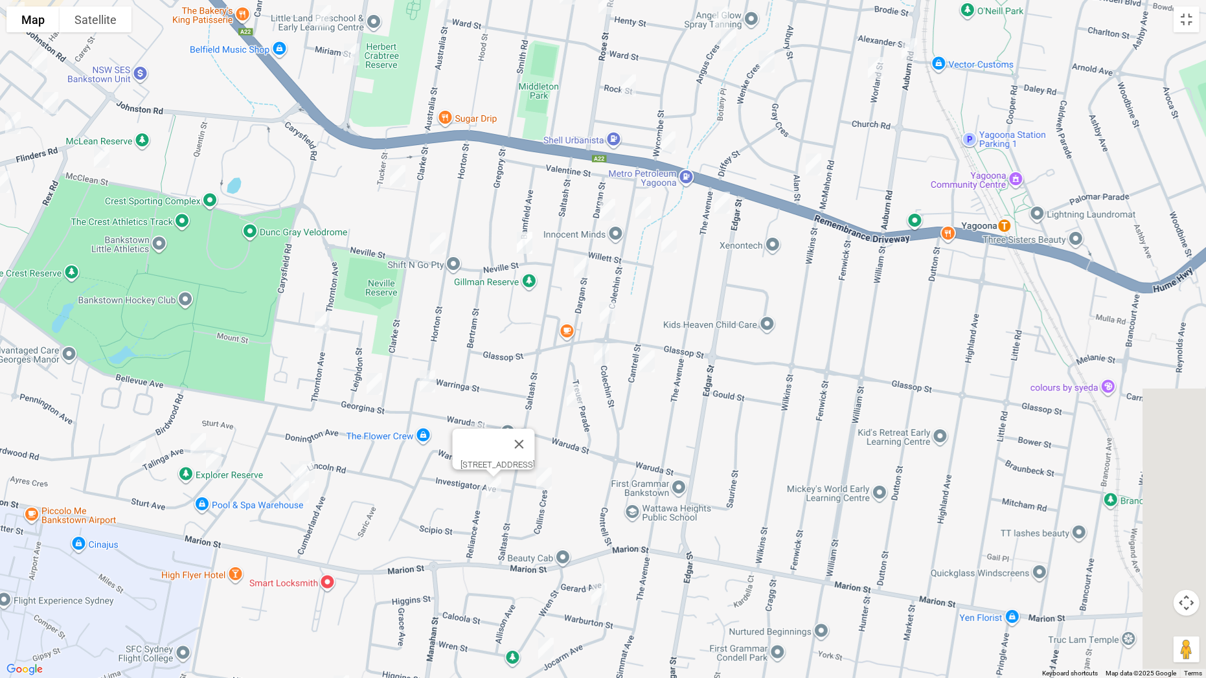
drag, startPoint x: 1034, startPoint y: 598, endPoint x: 552, endPoint y: 522, distance: 487.8
click at [552, 522] on div "[STREET_ADDRESS]" at bounding box center [603, 339] width 1206 height 678
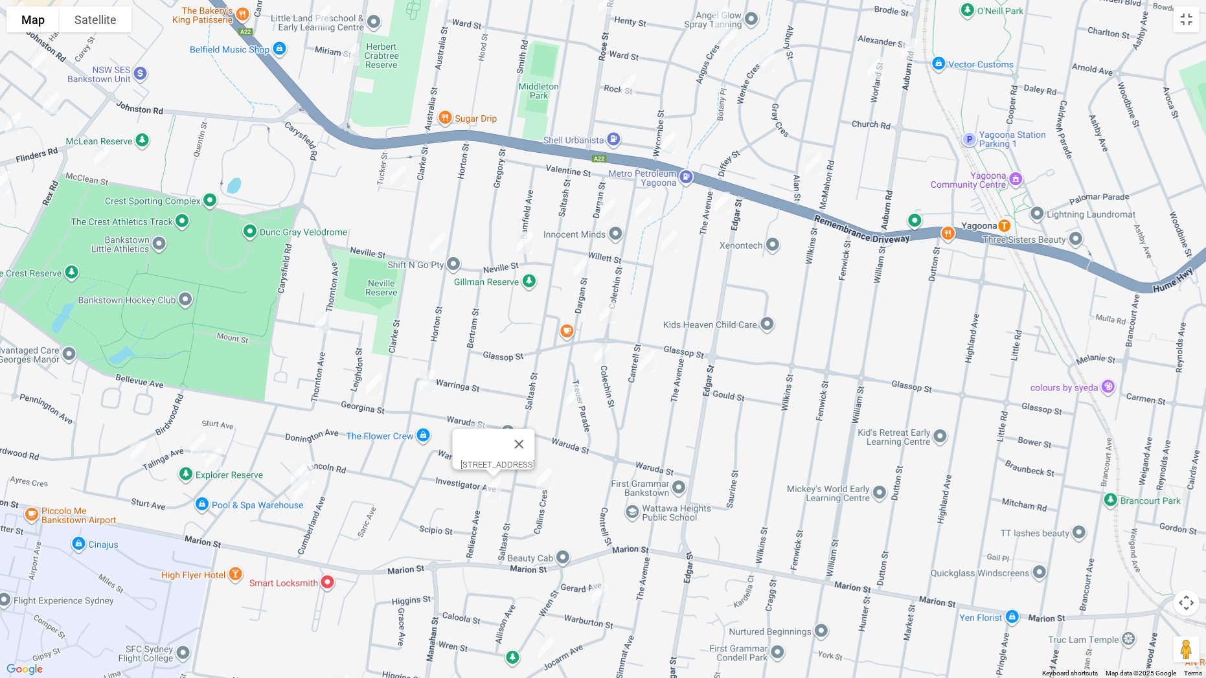
click at [718, 202] on img "3 The Avenue, YAGOONA NSW 2199" at bounding box center [722, 202] width 26 height 32
click at [641, 212] on img "9 Colechin Street, YAGOONA NSW 2199" at bounding box center [643, 208] width 26 height 32
click at [605, 212] on img "13 Dargan Street, YAGOONA NSW 2199" at bounding box center [607, 210] width 26 height 32
click at [670, 238] on img "21 Cantrell Street, YAGOONA NSW 2199" at bounding box center [669, 241] width 26 height 32
click at [522, 243] on img "8 Neville Street, YAGOONA NSW 2199" at bounding box center [525, 243] width 26 height 32
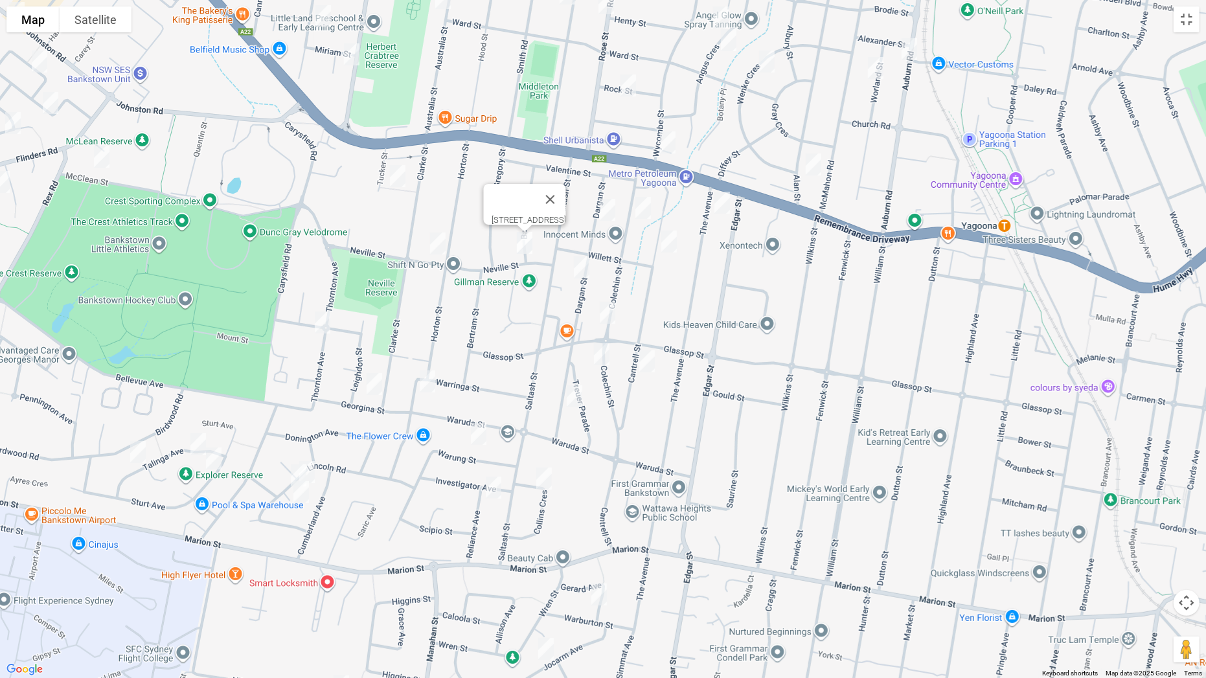
click at [582, 266] on img "24 Dargan Street, YAGOONA NSW 2199" at bounding box center [582, 267] width 26 height 32
drag, startPoint x: 608, startPoint y: 307, endPoint x: 605, endPoint y: 335, distance: 28.0
click at [609, 308] on img "1/40 Colechin Street, YAGOONA NSW 2199" at bounding box center [607, 313] width 26 height 32
click at [604, 352] on img "46A Colechin Street, YAGOONA NSW 2199" at bounding box center [602, 354] width 26 height 32
click at [648, 358] on img "67 Cantrell Street, YAGOONA NSW 2199" at bounding box center [647, 361] width 26 height 32
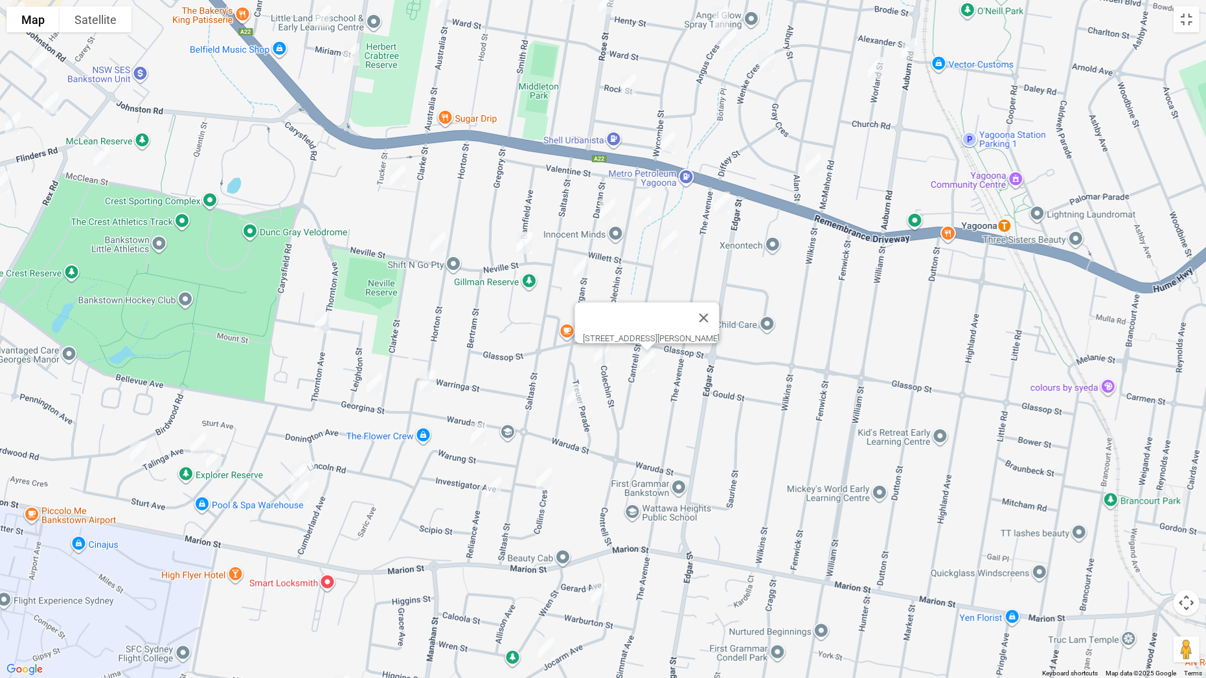
click at [572, 394] on img "43A Dargan Street, YAGOONA NSW 2199" at bounding box center [574, 396] width 26 height 32
click at [595, 532] on img "16 Gerard Avenue, CONDELL PARK NSW 2200" at bounding box center [599, 594] width 26 height 32
click at [545, 532] on img "25 Jocarm Avenue, CONDELL PARK NSW 2200" at bounding box center [546, 649] width 26 height 32
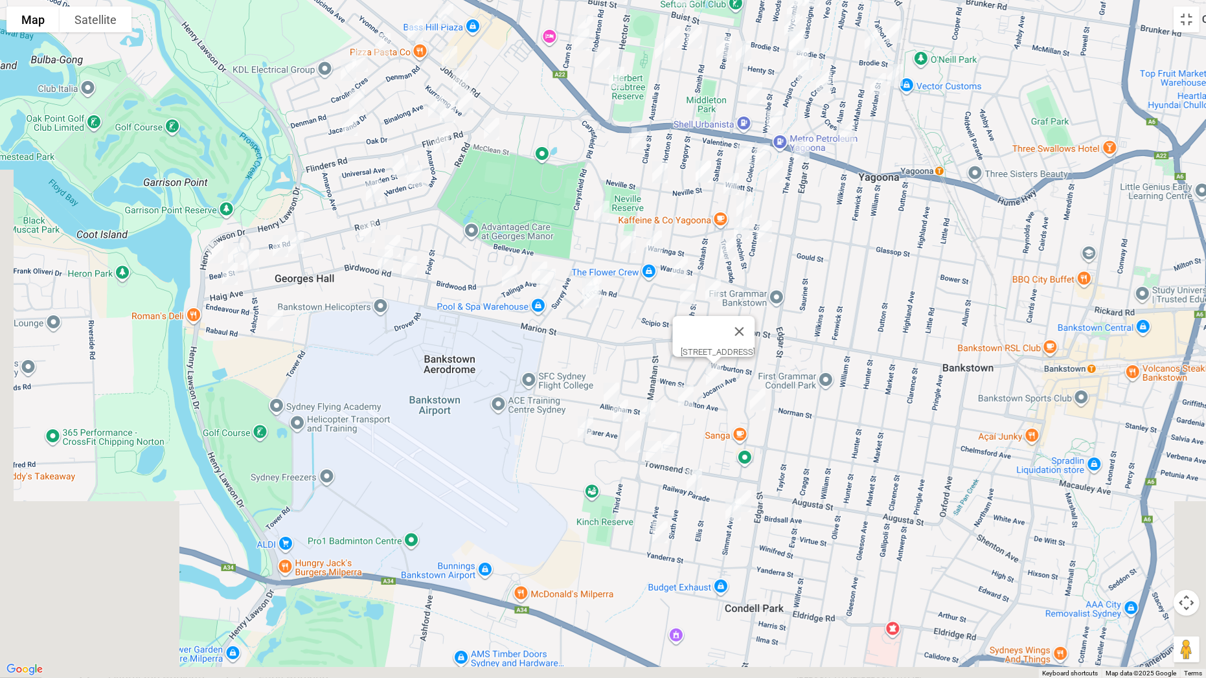
drag, startPoint x: 764, startPoint y: 576, endPoint x: 804, endPoint y: 357, distance: 221.8
click at [804, 357] on div "[STREET_ADDRESS]" at bounding box center [603, 339] width 1206 height 678
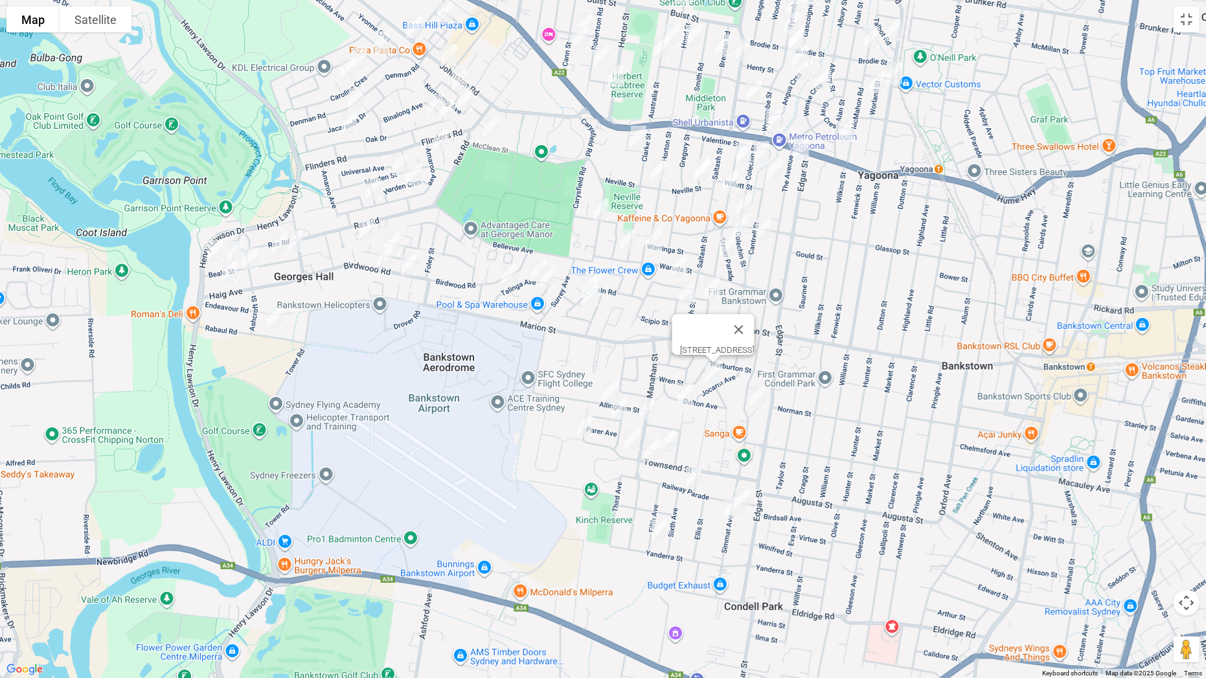
click at [761, 397] on img "27 Simmat Avenue, CONDELL PARK NSW 2200" at bounding box center [757, 397] width 26 height 32
click at [686, 396] on img "4 Leemon Street, CONDELL PARK NSW 2200" at bounding box center [685, 394] width 26 height 32
click at [613, 389] on img "28 Allingham Street, CONDELL PARK NSW 2200" at bounding box center [611, 392] width 26 height 32
drag, startPoint x: 642, startPoint y: 407, endPoint x: 622, endPoint y: 412, distance: 21.2
click at [642, 407] on img "64B Manahan Street, CONDELL PARK NSW 2200" at bounding box center [647, 409] width 26 height 32
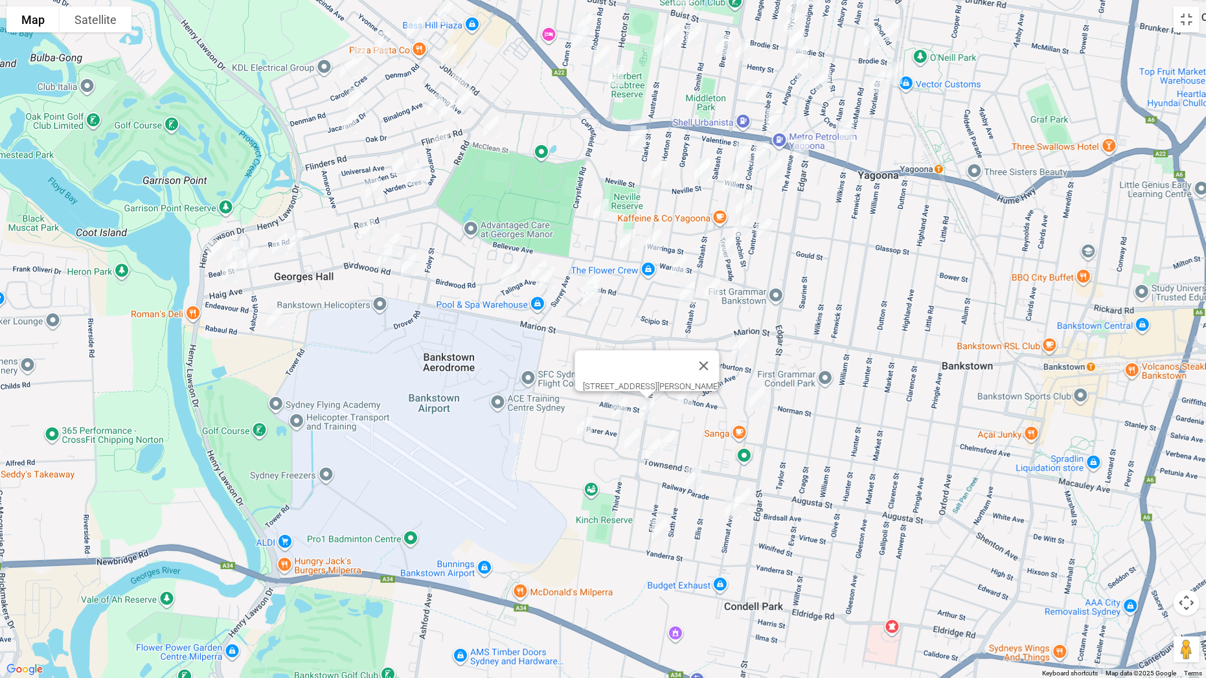
click at [622, 411] on img "5 Hinkler Avenue, CONDELL PARK NSW 2200" at bounding box center [620, 408] width 26 height 32
click at [585, 426] on img "101 Townsend Street, CONDELL PARK NSW 2200" at bounding box center [585, 425] width 26 height 32
click at [629, 438] on img "2/54 Townsend Street, CONDELL PARK NSW 2200" at bounding box center [632, 440] width 26 height 32
drag, startPoint x: 672, startPoint y: 442, endPoint x: 650, endPoint y: 446, distance: 22.4
click at [672, 441] on img "34 Townsend Street, CONDELL PARK NSW 2200" at bounding box center [668, 441] width 26 height 32
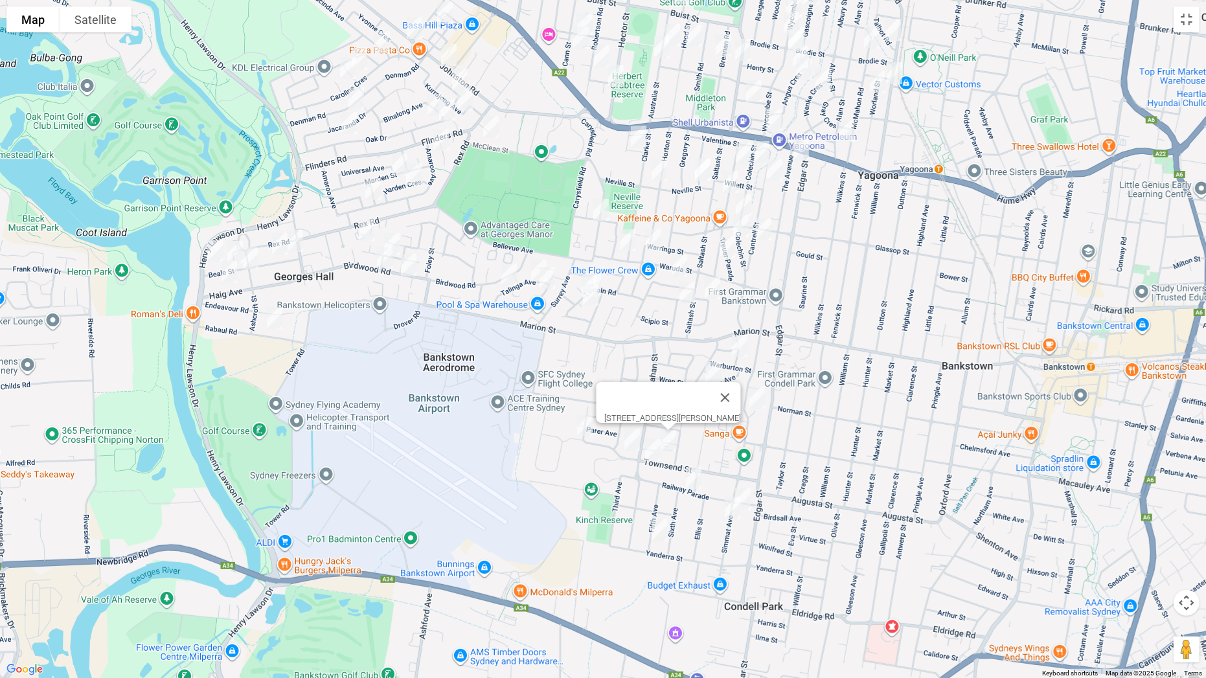
click at [648, 447] on img "59 Townsend Street, CONDELL PARK NSW 2200" at bounding box center [653, 450] width 26 height 32
click at [692, 477] on img "39 Railway Parade, CONDELL PARK NSW 2200" at bounding box center [694, 478] width 26 height 32
click at [751, 491] on img "93A Simmat Avenue, CONDELL PARK NSW 2200" at bounding box center [743, 499] width 26 height 32
click at [728, 510] on img "80 Simmat Avenue, CONDELL PARK NSW 2200" at bounding box center [732, 508] width 26 height 32
click at [657, 528] on img "37 Fifth Avenue, CONDELL PARK NSW 2200" at bounding box center [659, 530] width 26 height 32
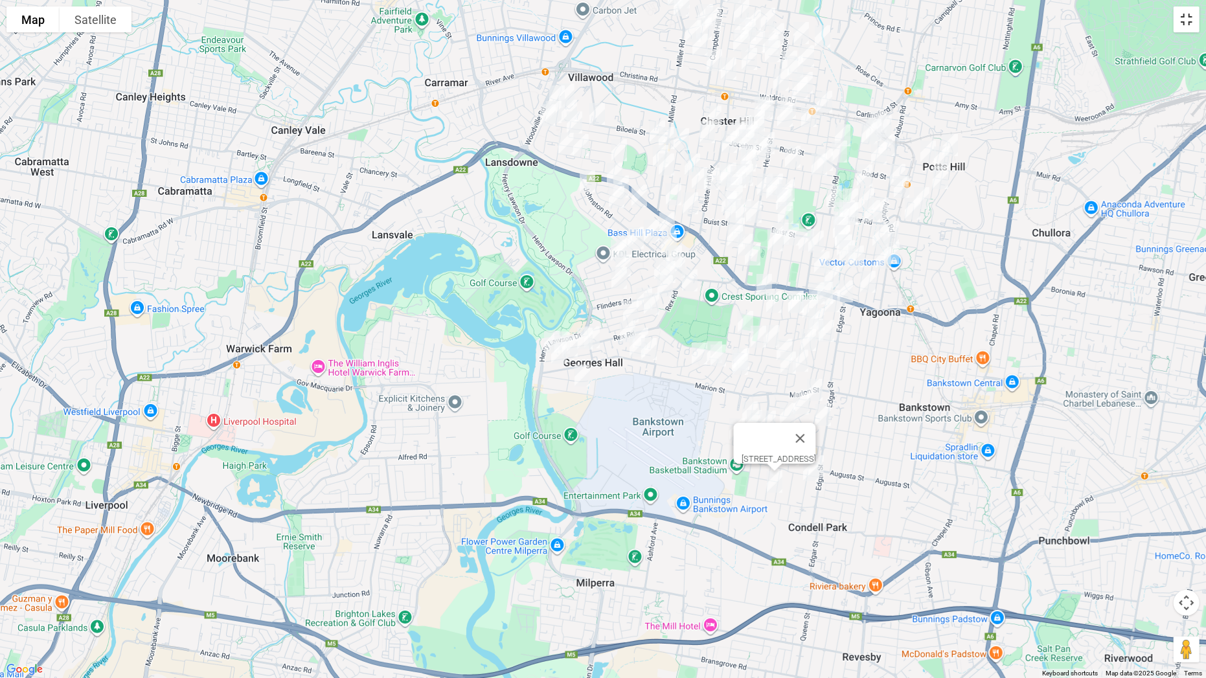
click at [1191, 19] on button "Toggle fullscreen view" at bounding box center [1186, 19] width 26 height 26
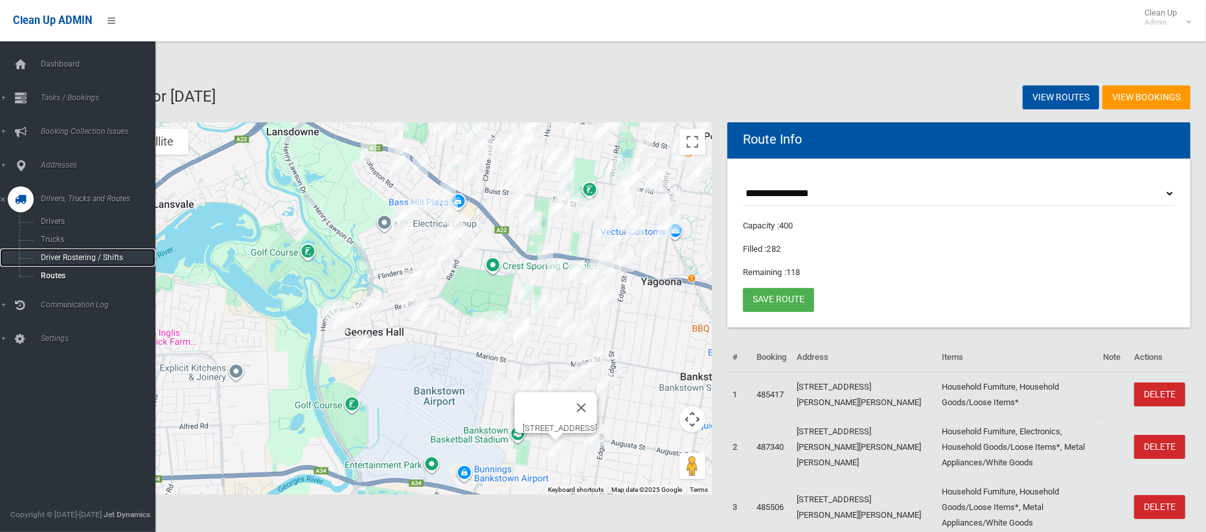
click at [75, 258] on span "Driver Rostering / Shifts" at bounding box center [90, 257] width 107 height 9
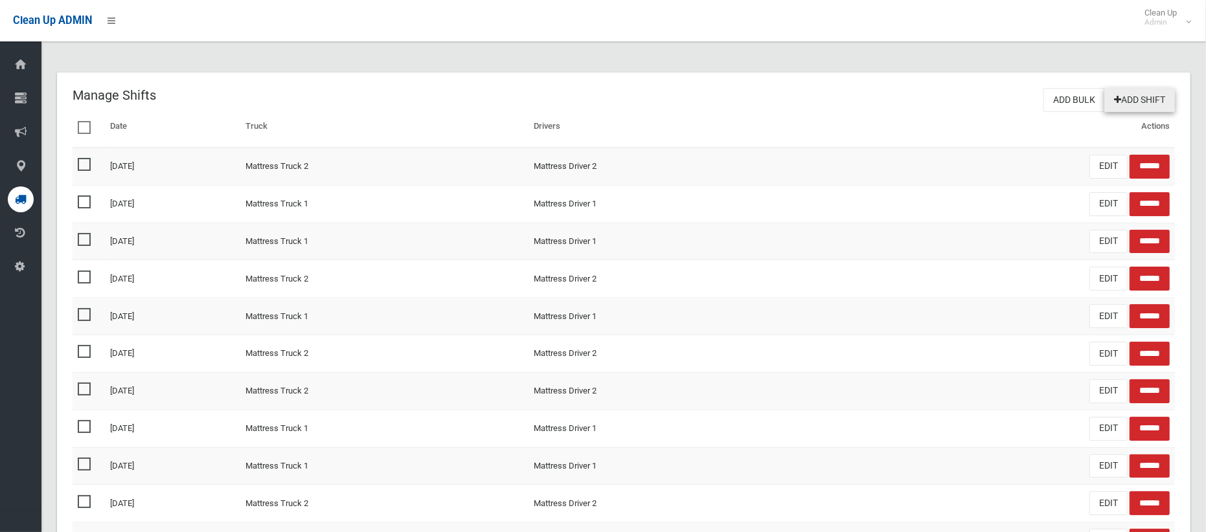
click at [1142, 99] on link "Add Shift" at bounding box center [1139, 100] width 71 height 24
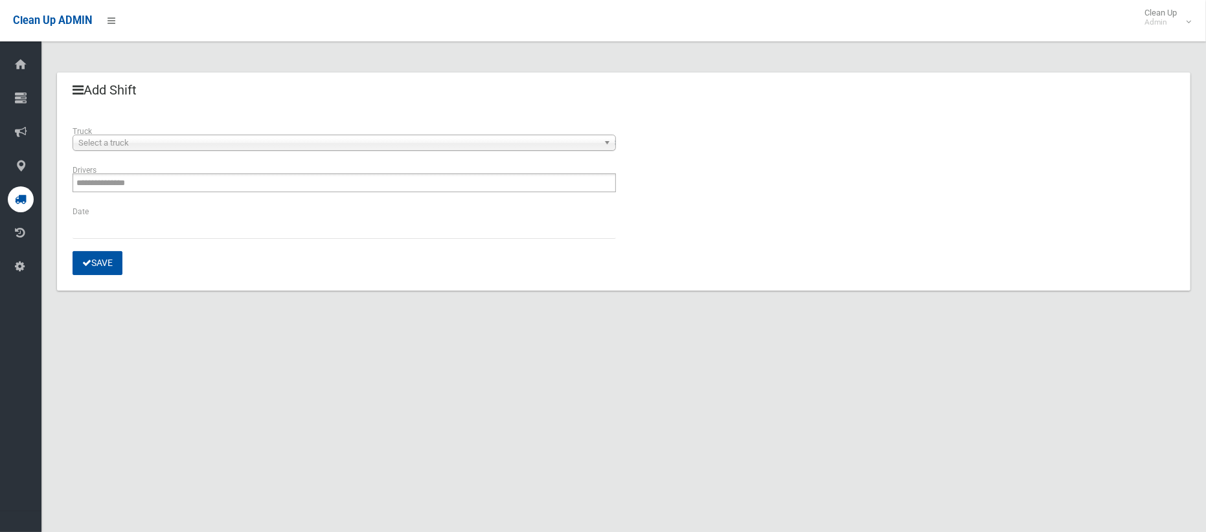
click at [202, 140] on span "Select a truck" at bounding box center [338, 143] width 520 height 16
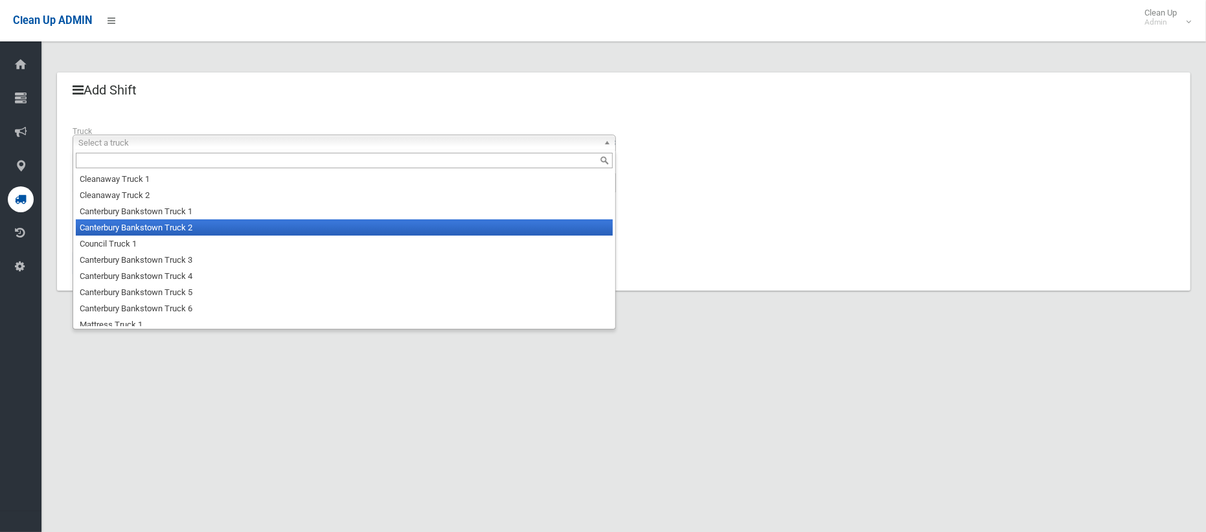
click at [201, 228] on li "Canterbury Bankstown Truck 2" at bounding box center [344, 228] width 537 height 16
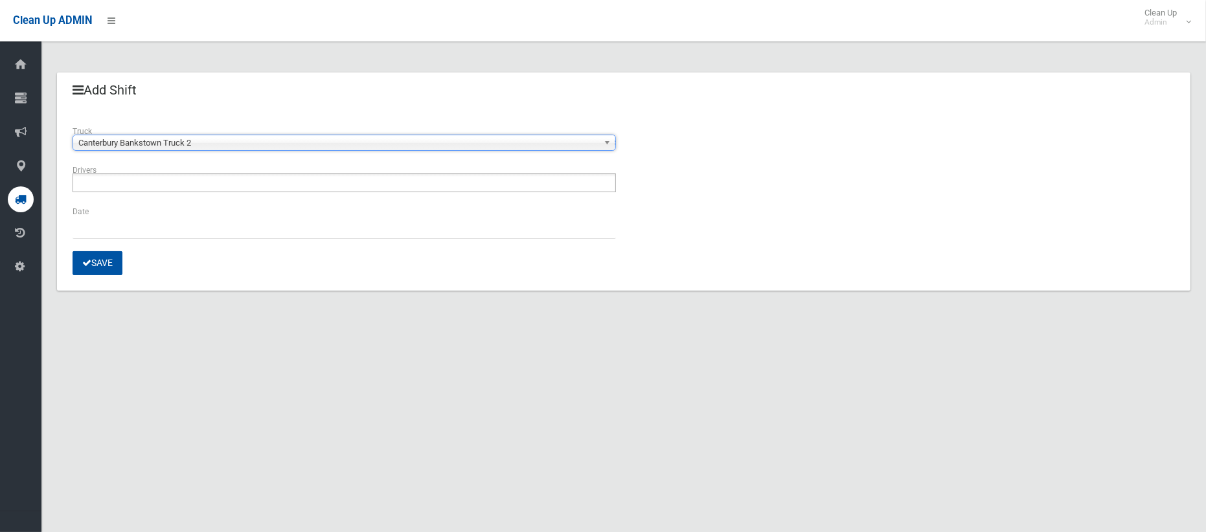
click at [207, 184] on ul at bounding box center [344, 183] width 543 height 19
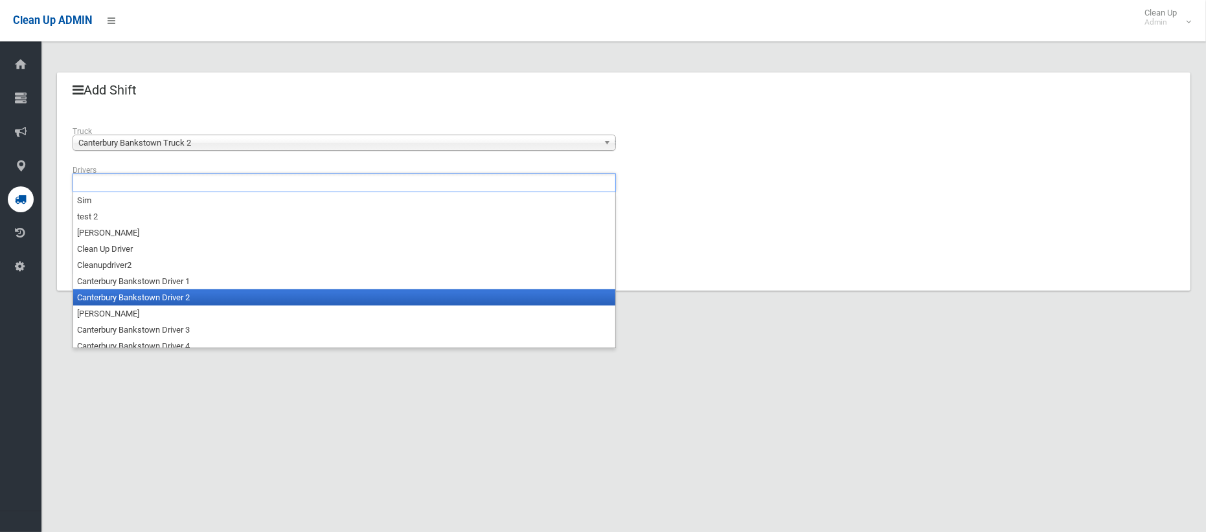
click at [201, 299] on li "Canterbury Bankstown Driver 2" at bounding box center [344, 297] width 542 height 16
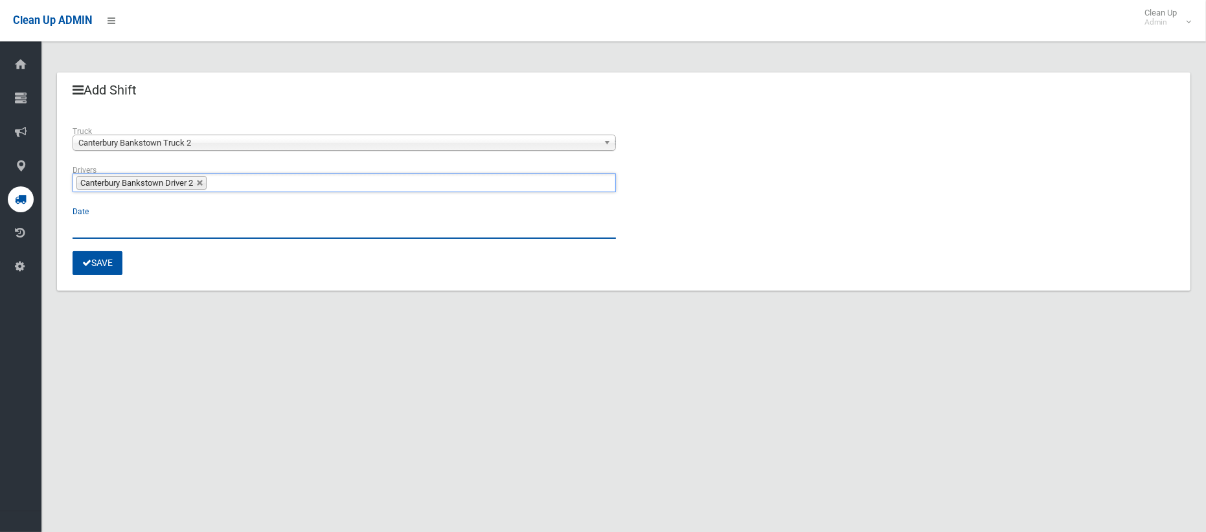
click at [126, 227] on input "text" at bounding box center [344, 227] width 543 height 24
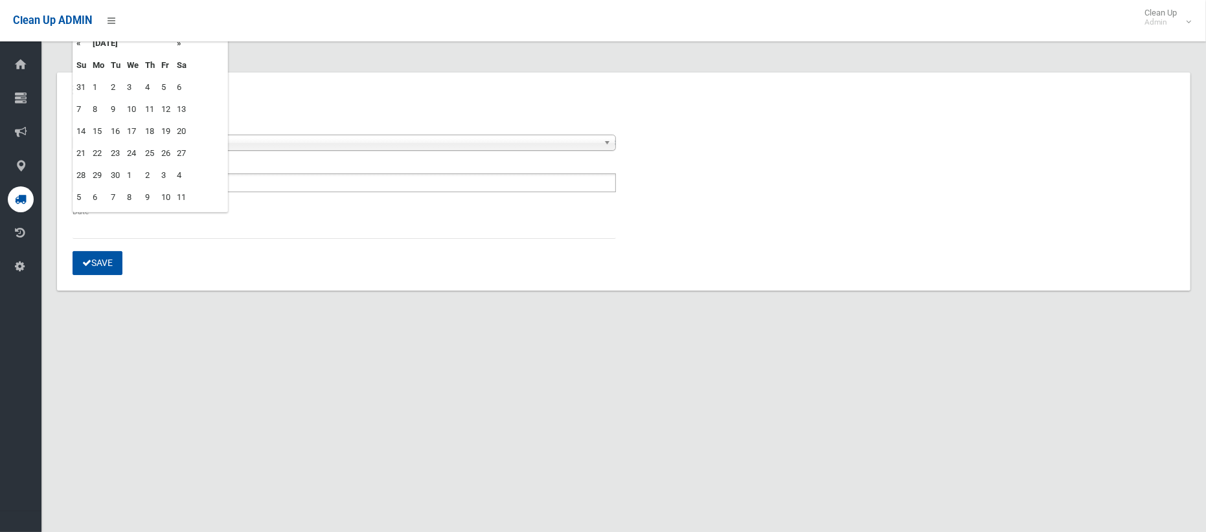
click at [117, 175] on td "30" at bounding box center [115, 175] width 16 height 22
type input "**********"
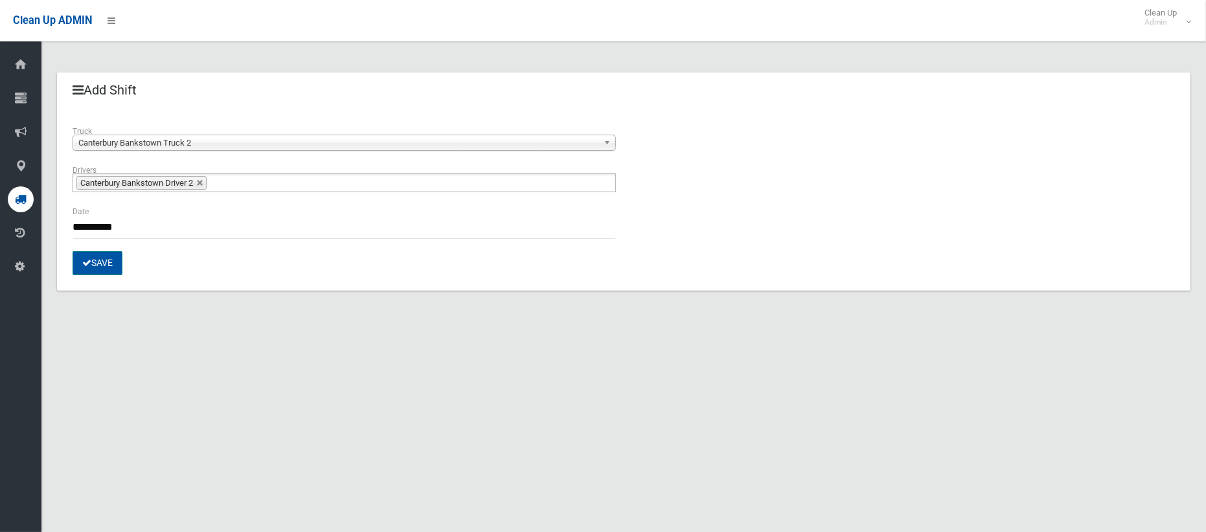
click at [112, 265] on button "Save" at bounding box center [98, 263] width 50 height 24
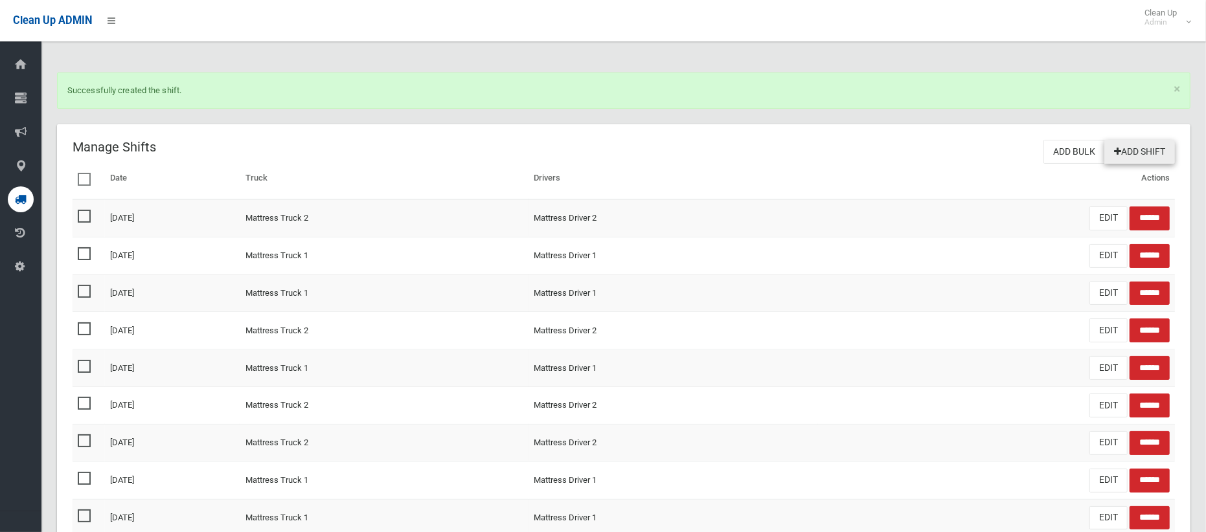
click at [1158, 157] on link "Add Shift" at bounding box center [1139, 152] width 71 height 24
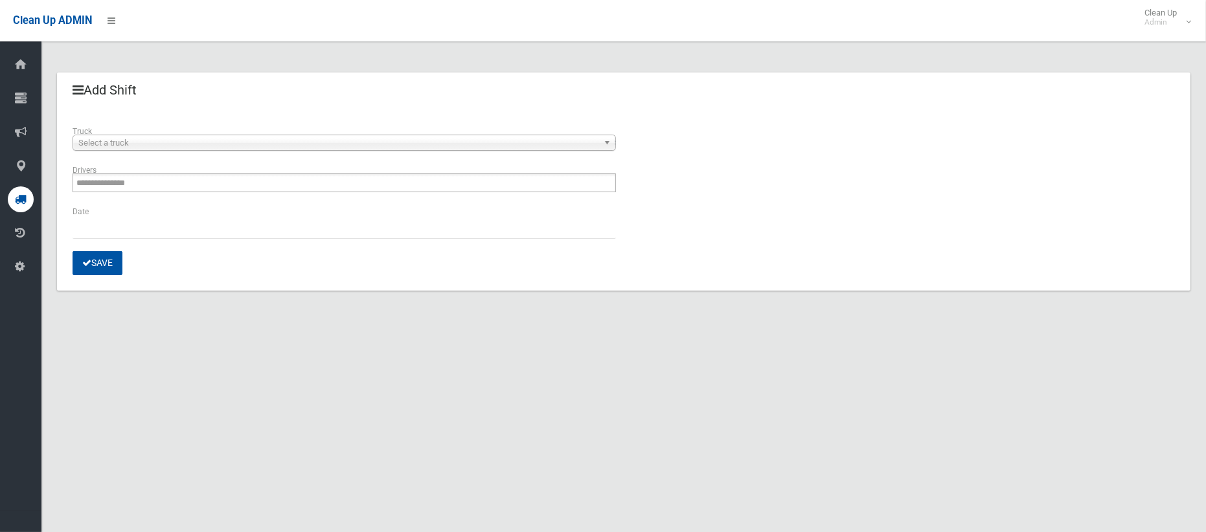
click at [182, 141] on span "Select a truck" at bounding box center [338, 143] width 520 height 16
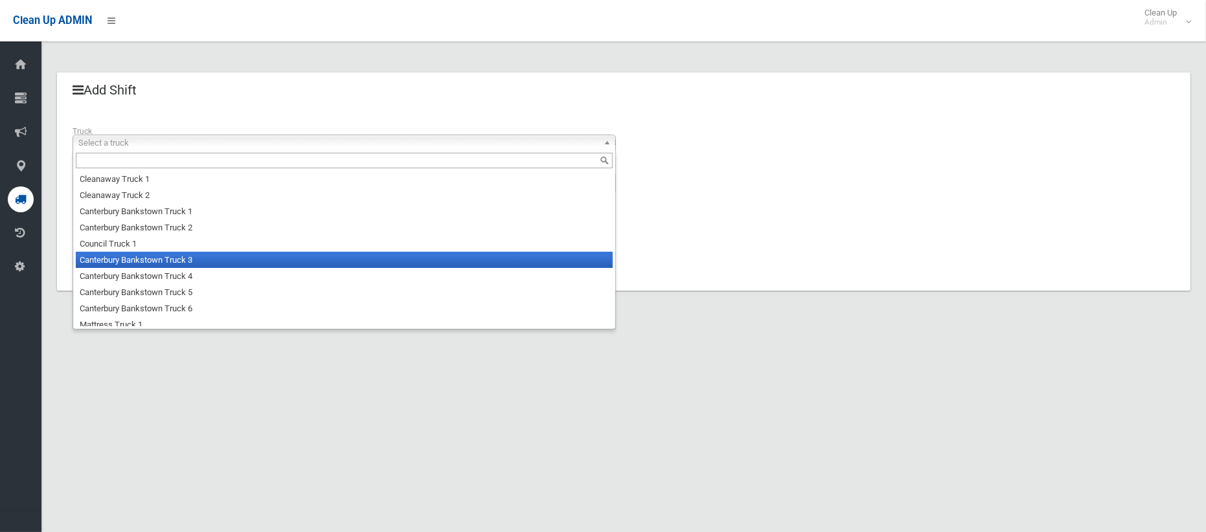
click at [181, 259] on li "Canterbury Bankstown Truck 3" at bounding box center [344, 260] width 537 height 16
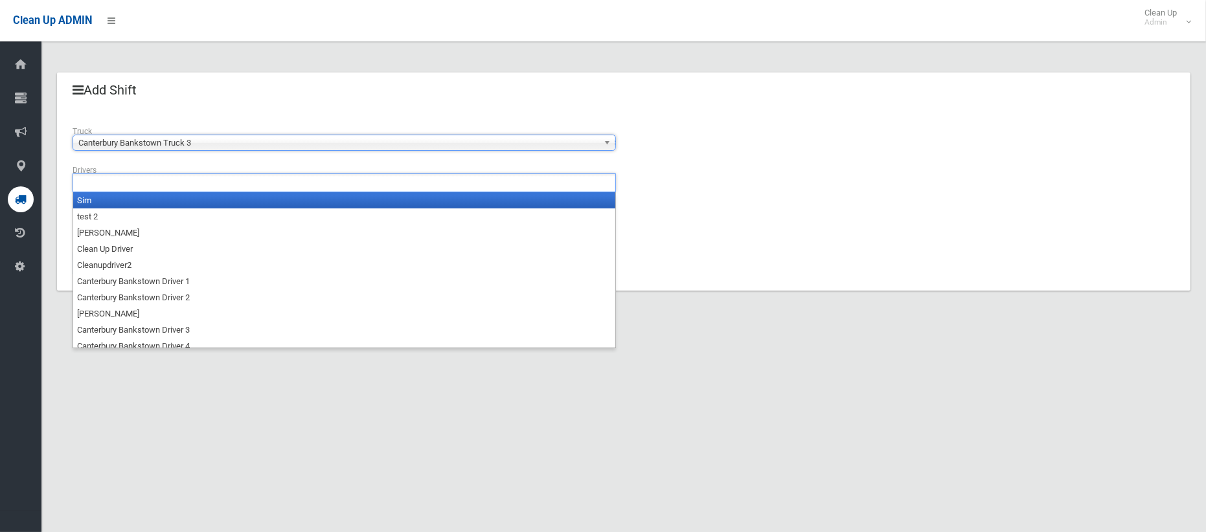
click at [155, 184] on ul at bounding box center [344, 183] width 543 height 19
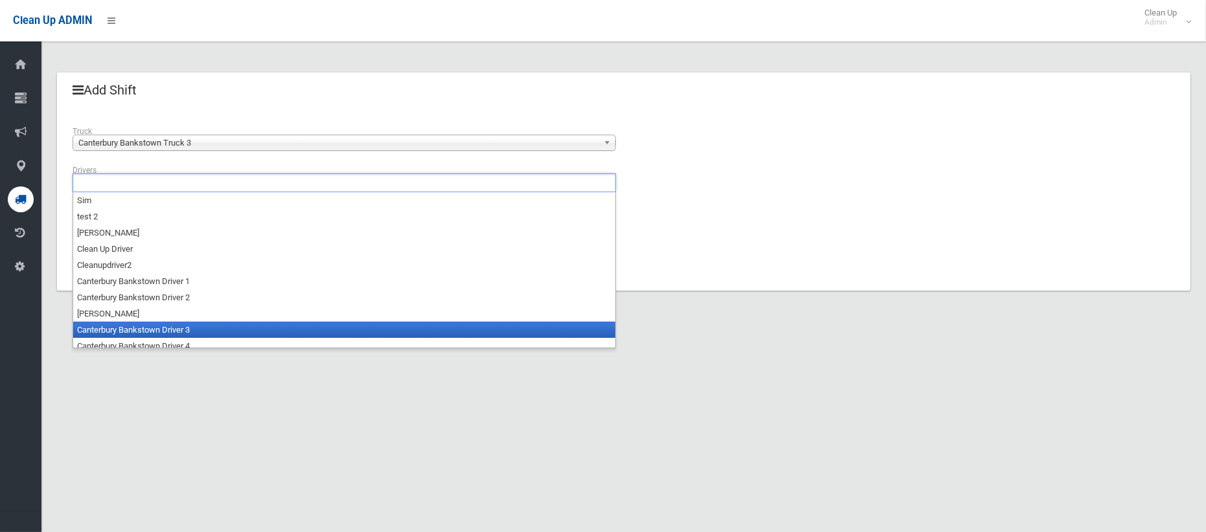
click at [157, 327] on li "Canterbury Bankstown Driver 3" at bounding box center [344, 330] width 542 height 16
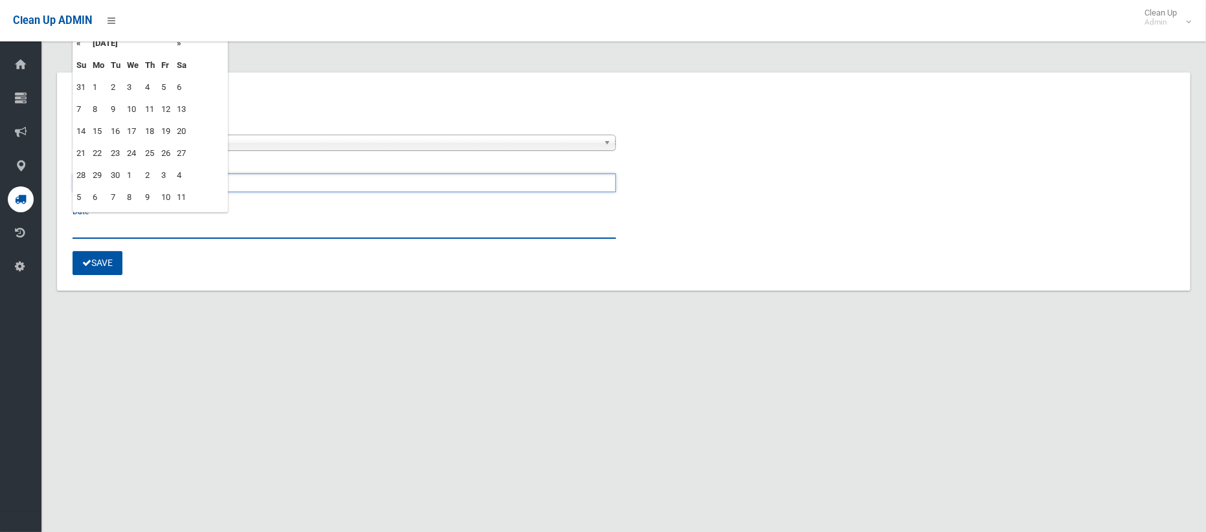
click at [140, 228] on input "text" at bounding box center [344, 227] width 543 height 24
click at [117, 177] on td "30" at bounding box center [115, 175] width 16 height 22
type input "**********"
click at [109, 269] on button "Save" at bounding box center [98, 263] width 50 height 24
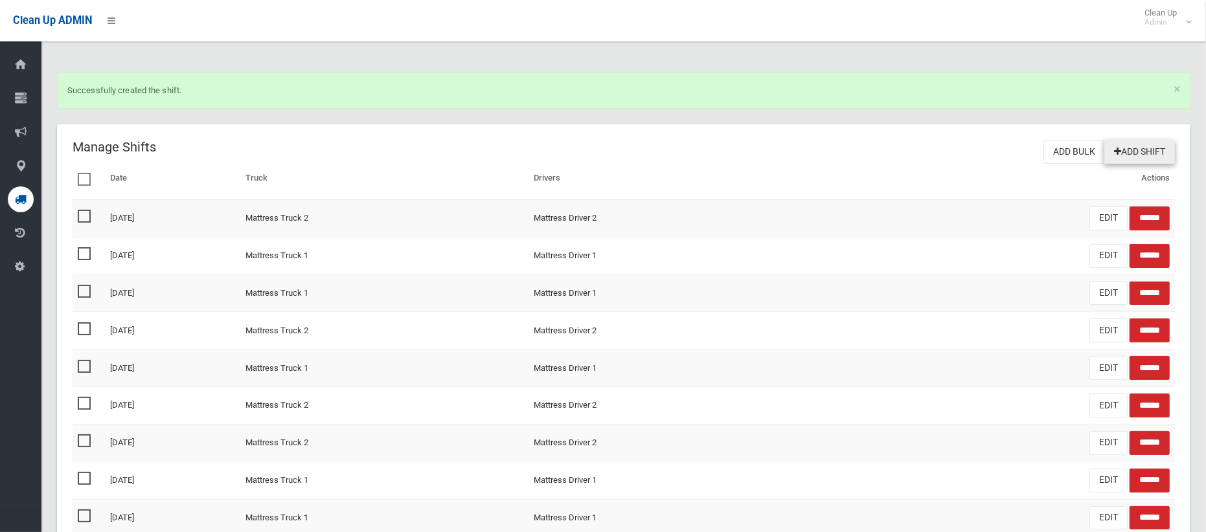
click at [1121, 151] on link "Add Shift" at bounding box center [1139, 152] width 71 height 24
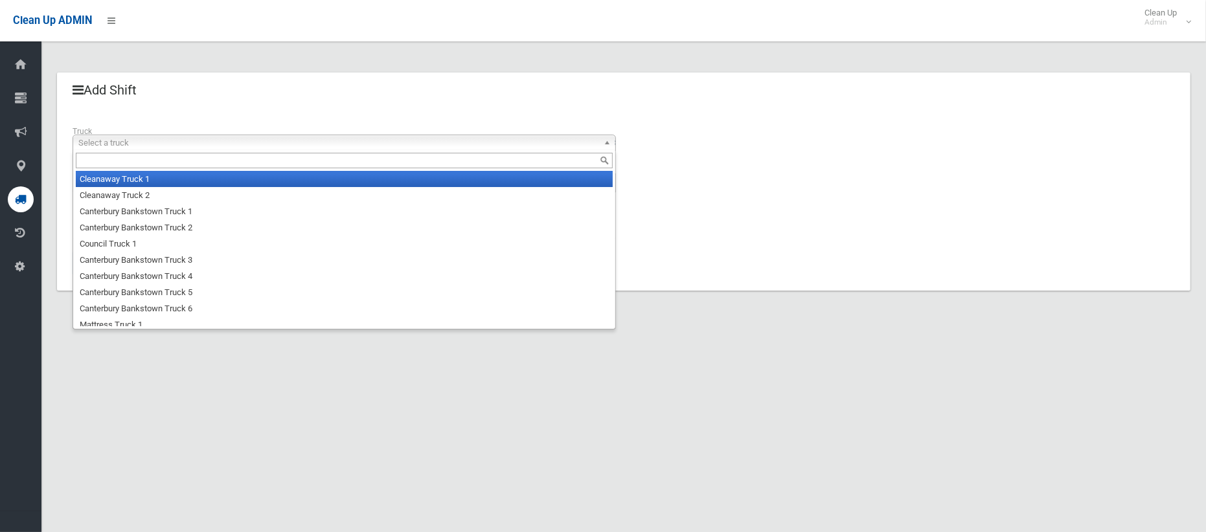
click at [142, 142] on span "Select a truck" at bounding box center [338, 143] width 520 height 16
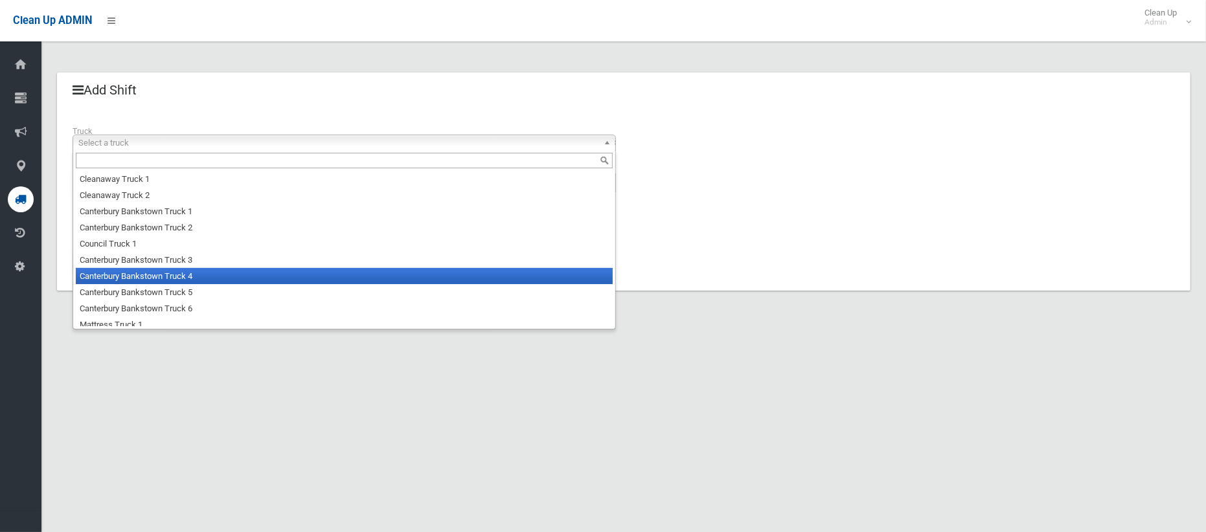
click at [172, 277] on li "Canterbury Bankstown Truck 4" at bounding box center [344, 276] width 537 height 16
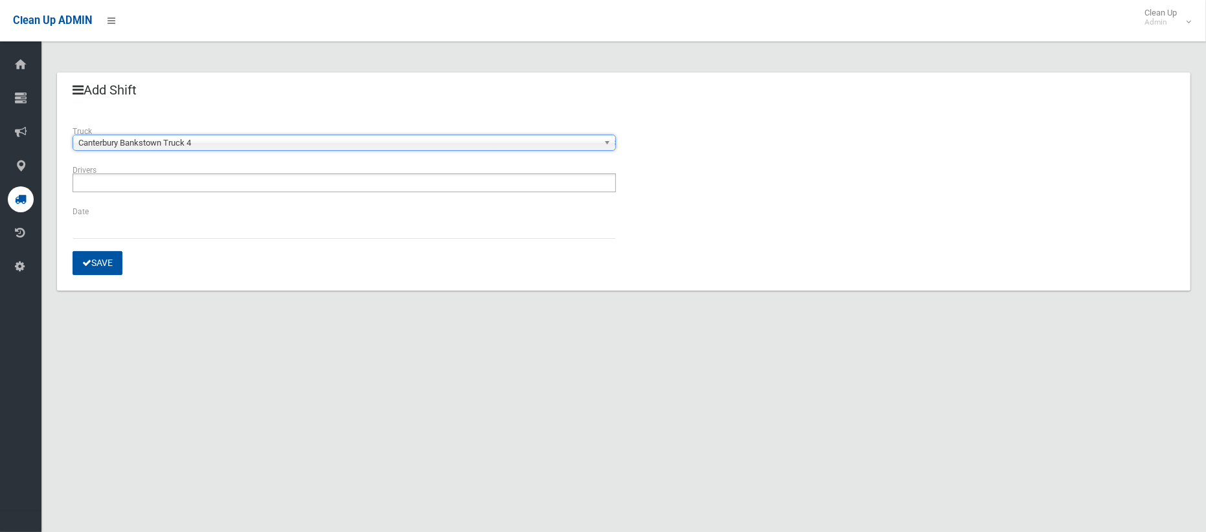
click at [117, 181] on input "text" at bounding box center [111, 183] width 70 height 16
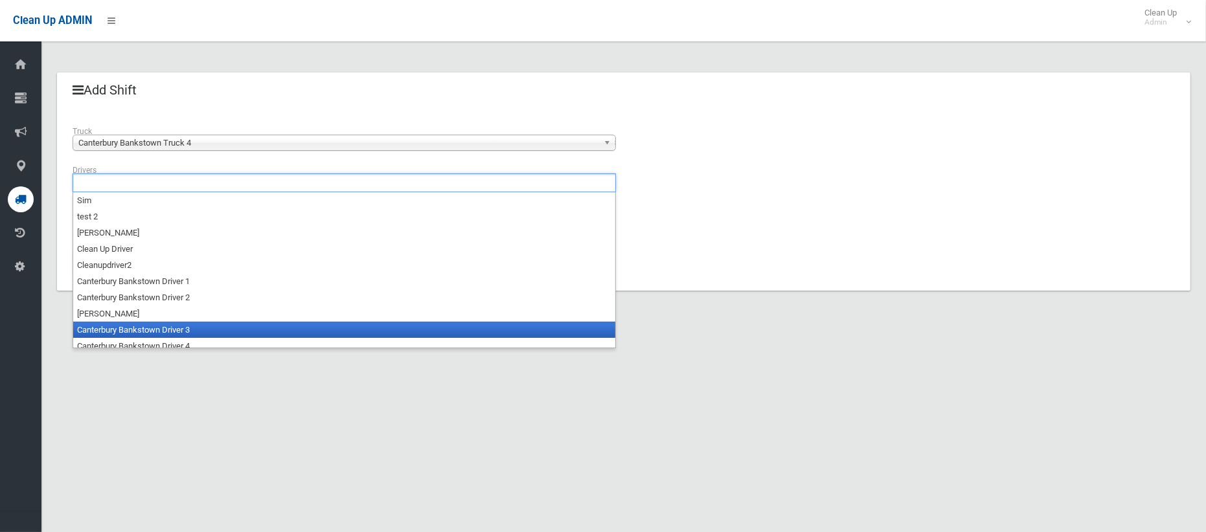
scroll to position [6, 0]
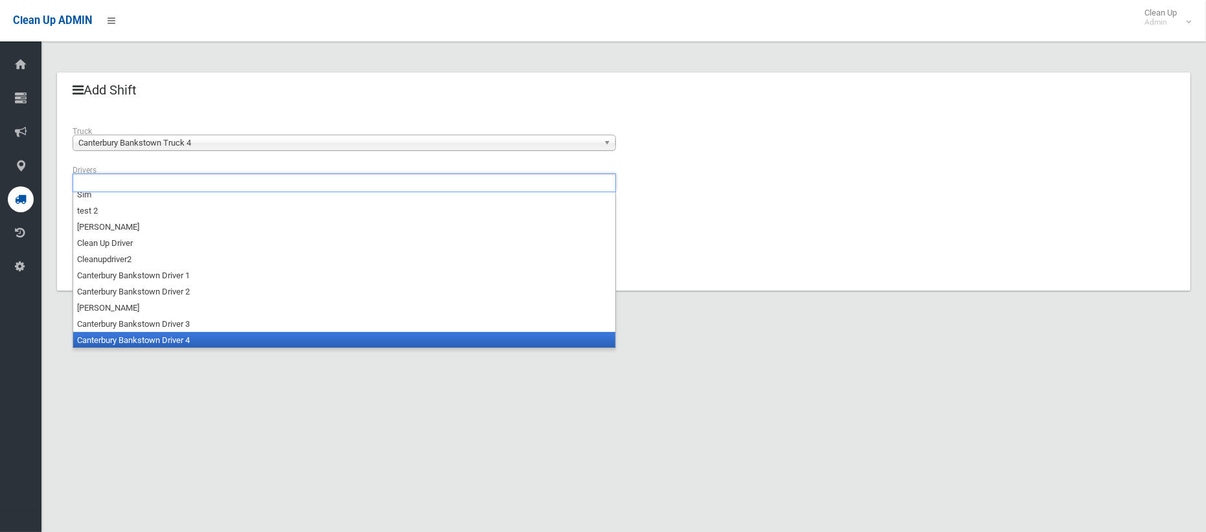
click at [152, 339] on li "Canterbury Bankstown Driver 4" at bounding box center [344, 340] width 542 height 16
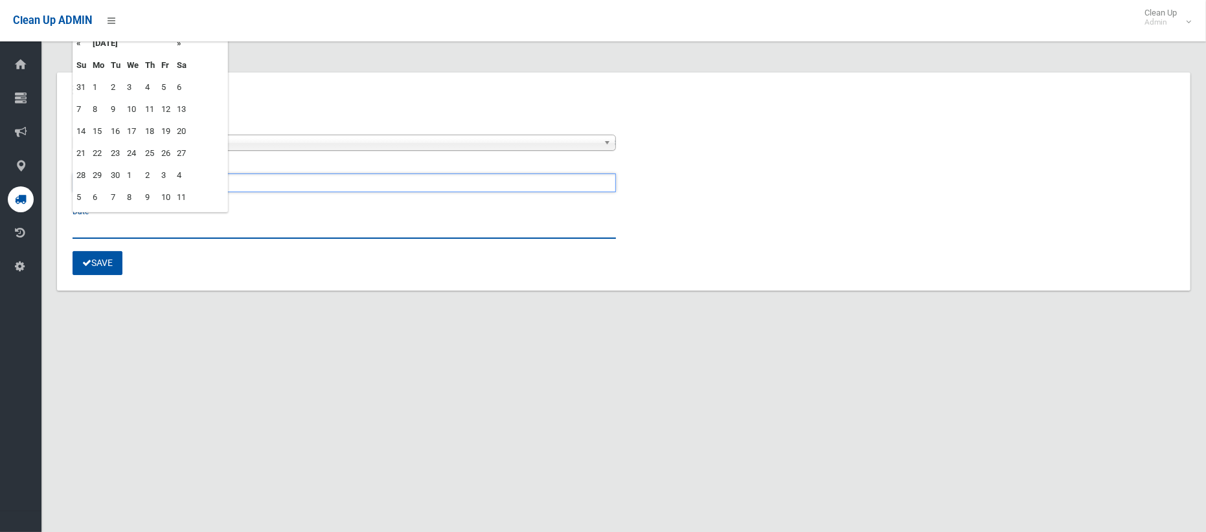
click at [89, 223] on input "text" at bounding box center [344, 227] width 543 height 24
click at [113, 173] on td "30" at bounding box center [115, 175] width 16 height 22
type input "**********"
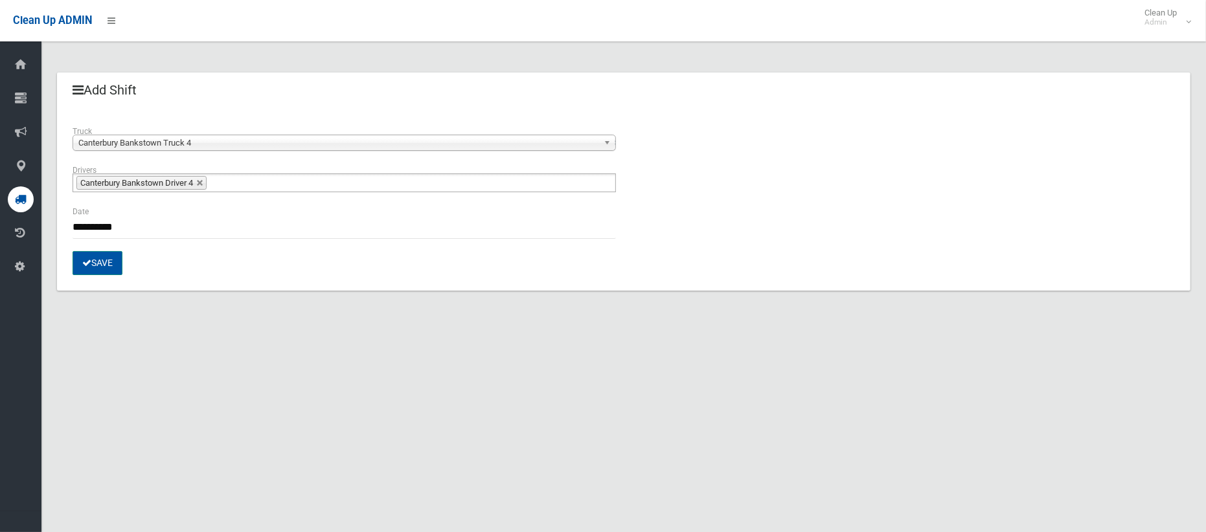
click at [107, 262] on button "Save" at bounding box center [98, 263] width 50 height 24
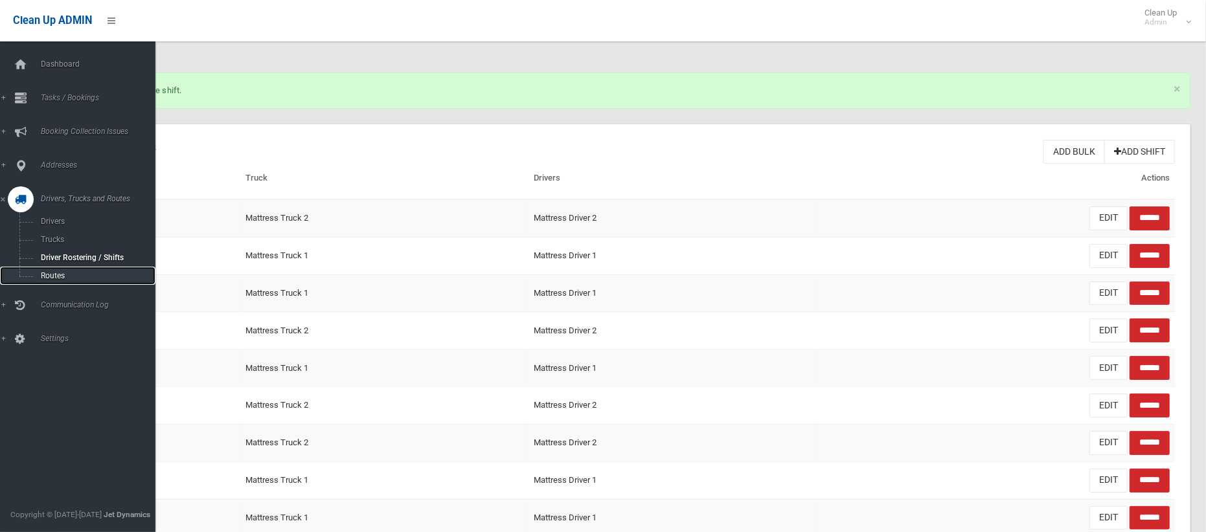
click at [51, 275] on span "Routes" at bounding box center [90, 275] width 107 height 9
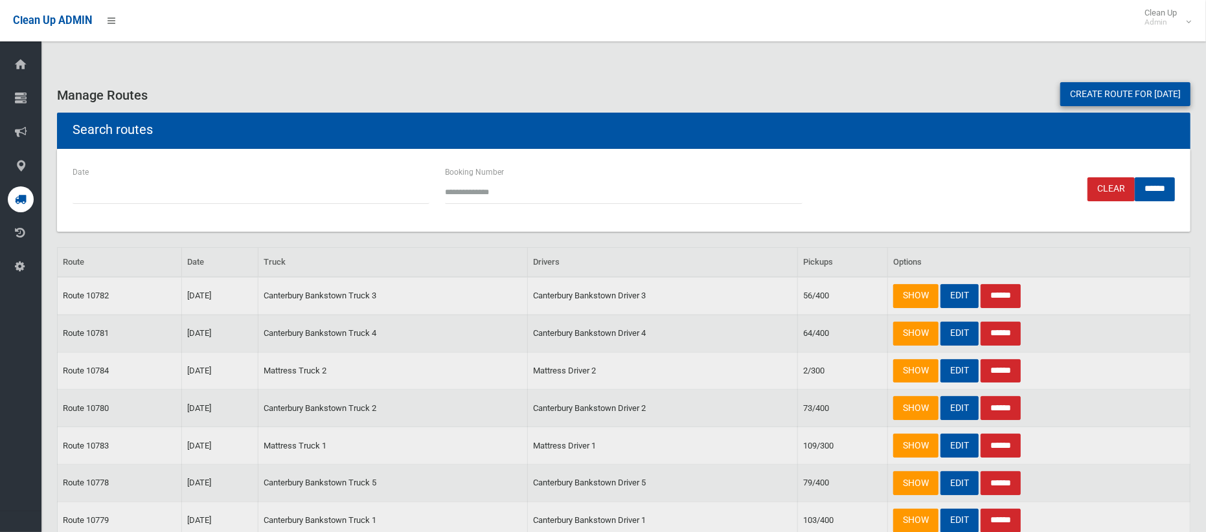
click at [1088, 96] on link "Create route for tomorrow" at bounding box center [1125, 94] width 130 height 24
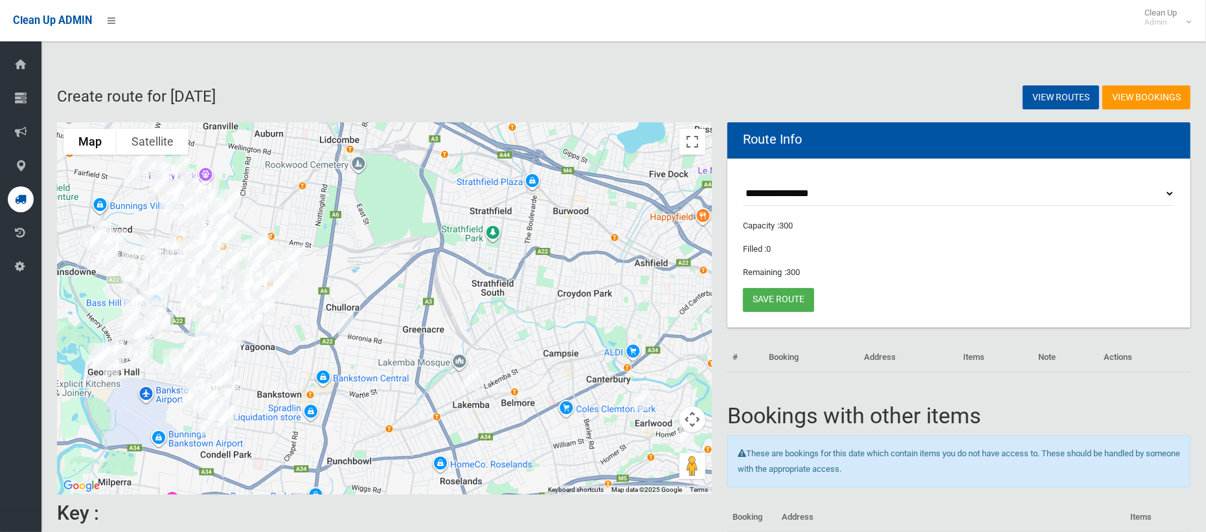
click at [782, 192] on select "**********" at bounding box center [959, 194] width 432 height 24
select select "*****"
click at [743, 182] on select "**********" at bounding box center [959, 194] width 432 height 24
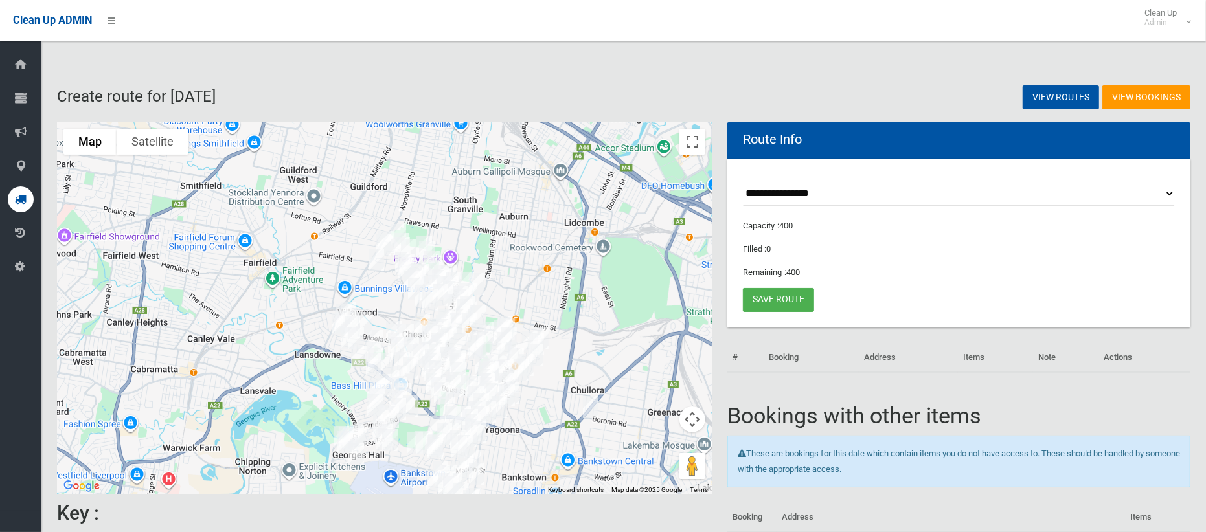
drag, startPoint x: 318, startPoint y: 223, endPoint x: 550, endPoint y: 293, distance: 242.8
click at [550, 293] on div at bounding box center [384, 308] width 655 height 372
click at [700, 144] on button "Toggle fullscreen view" at bounding box center [692, 142] width 26 height 26
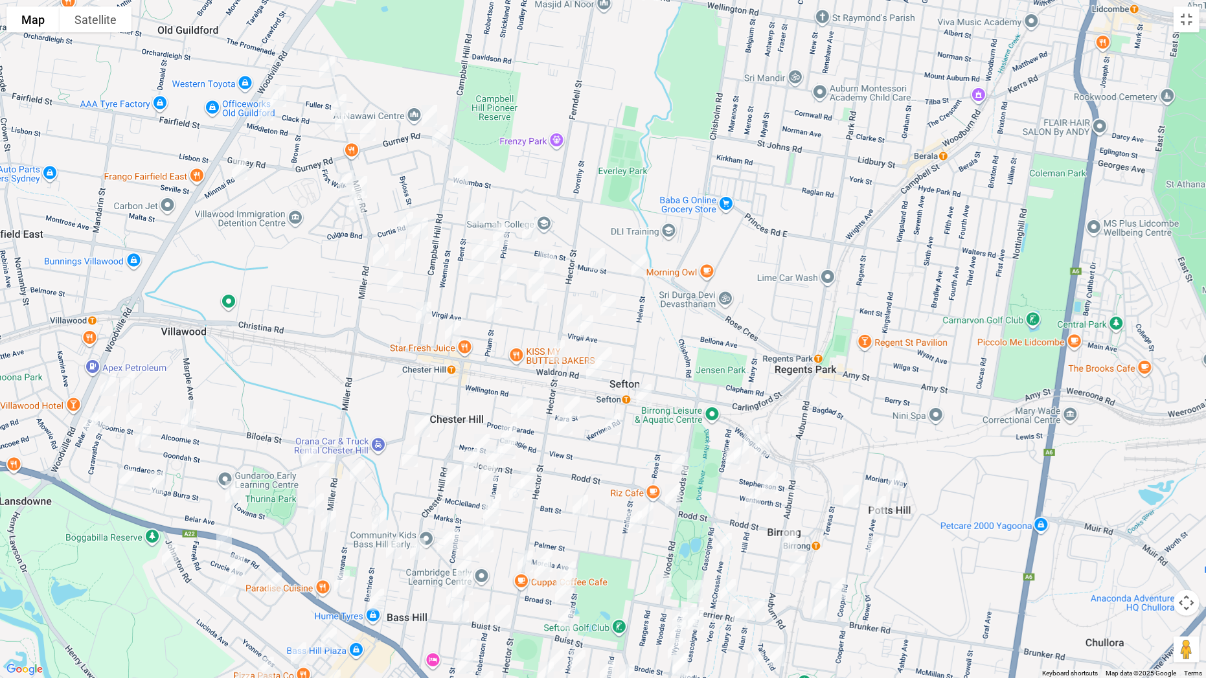
click at [327, 65] on img "4 Parkham Street, CHESTER HILL NSW 2162" at bounding box center [327, 67] width 26 height 32
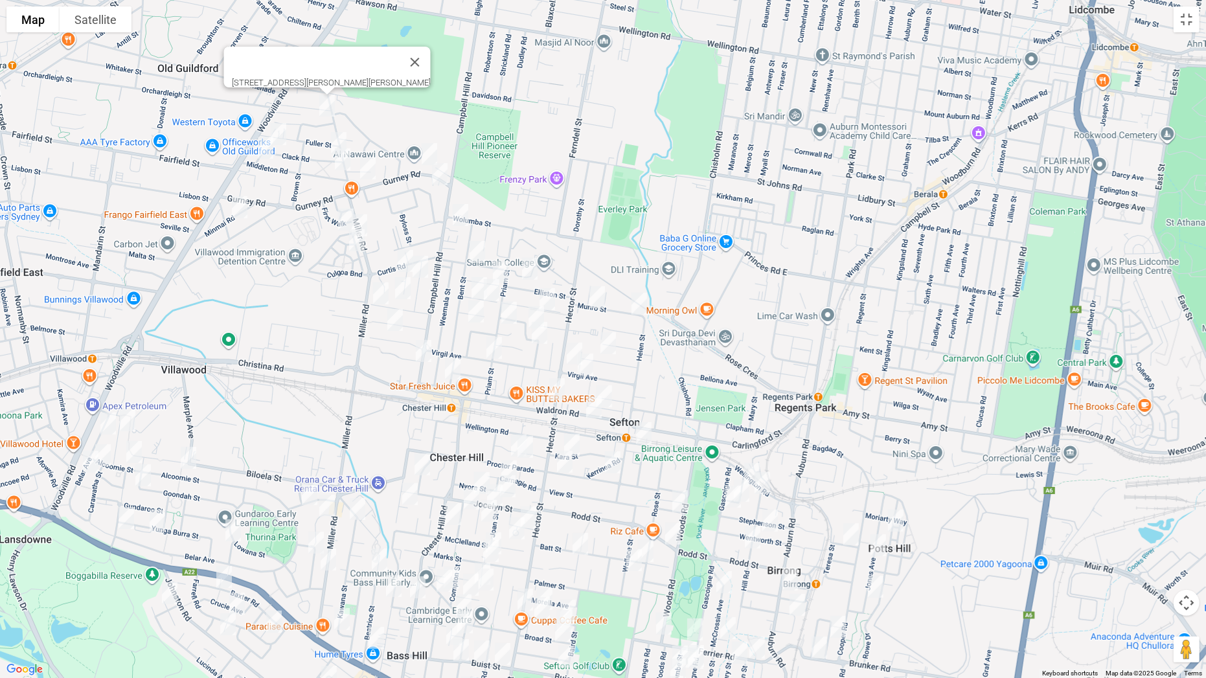
click at [284, 130] on img "2/40 Clack Road, CHESTER HILL NSW 2162" at bounding box center [279, 134] width 26 height 32
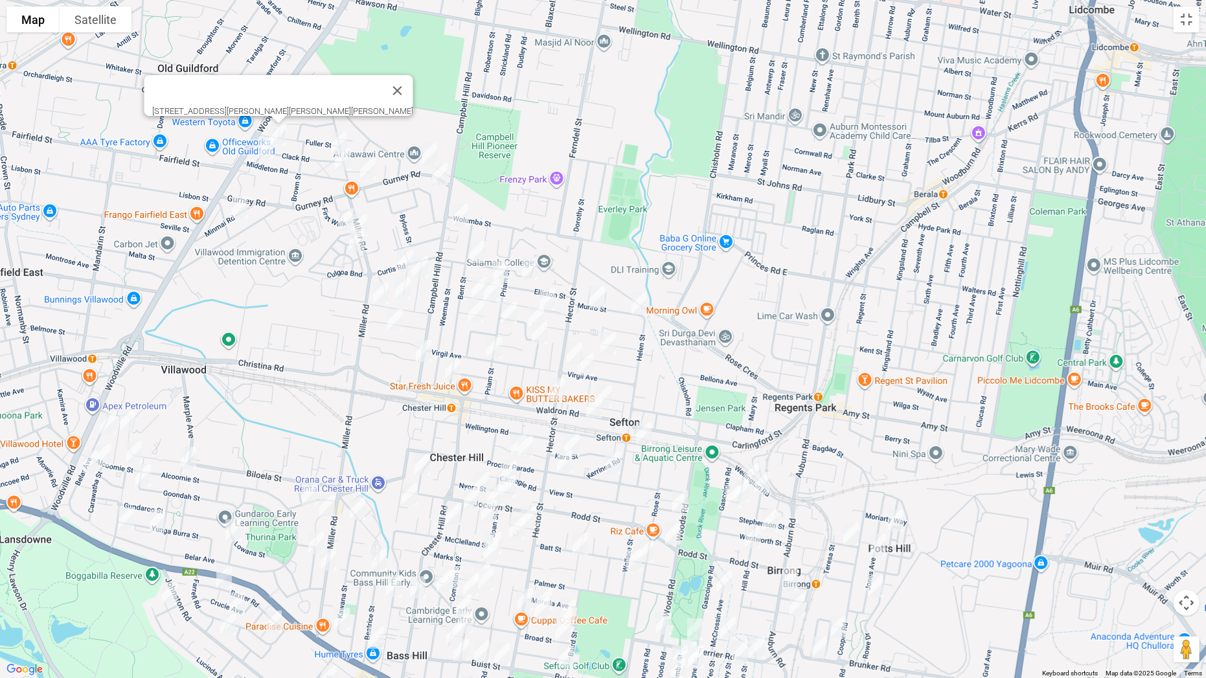
click at [268, 150] on img "38 Middleton Road, CHESTER HILL NSW 2162" at bounding box center [266, 147] width 26 height 32
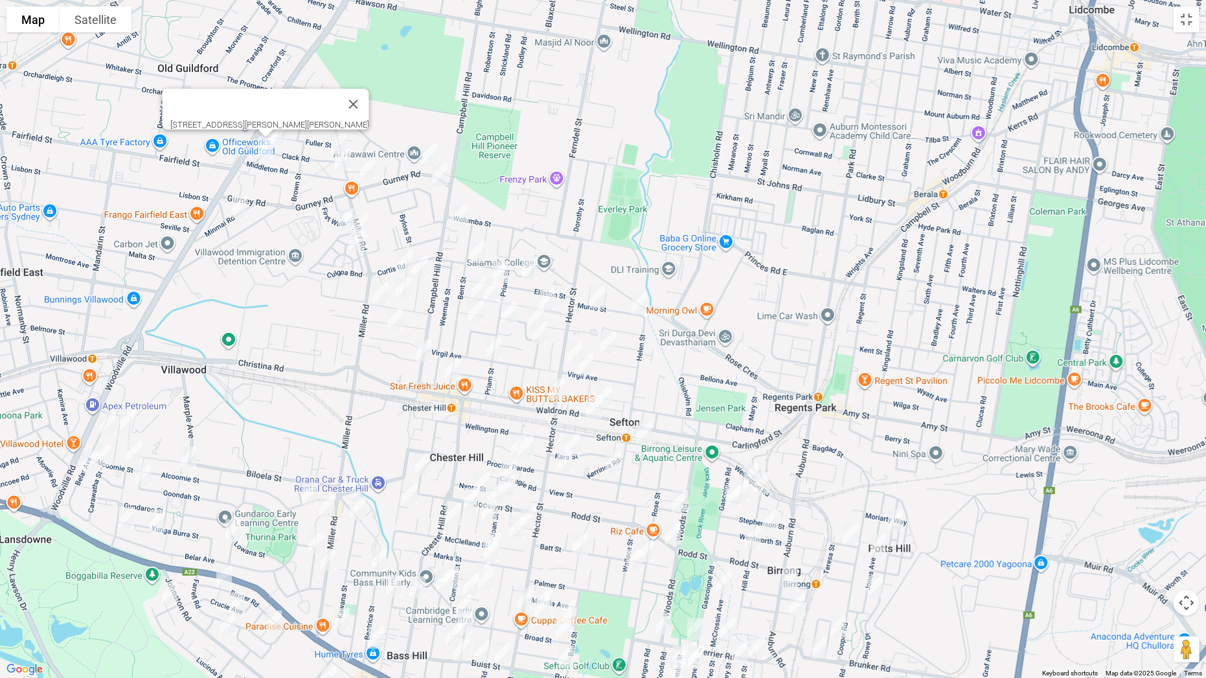
click at [242, 210] on img "27 Minmai Road, CHESTER HILL NSW 2162" at bounding box center [240, 207] width 26 height 32
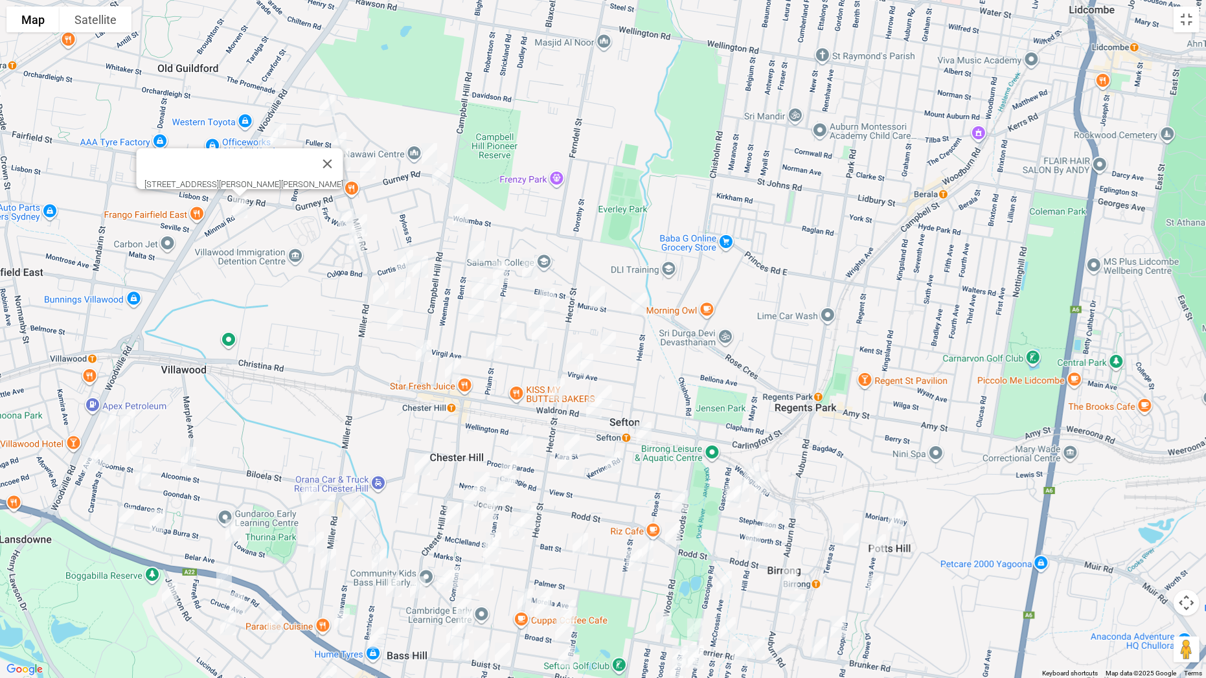
click at [337, 137] on img "2/4 Clack Road, CHESTER HILL NSW 2162" at bounding box center [339, 143] width 26 height 32
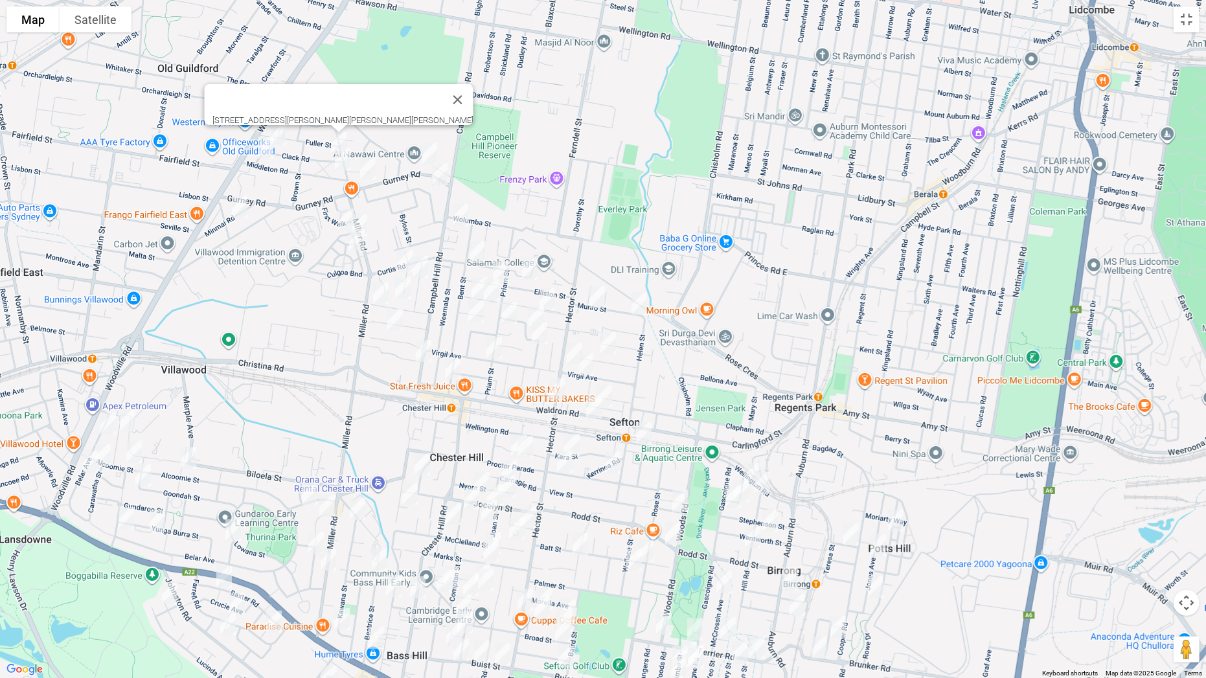
click at [341, 159] on img "2/4 Middleton Road, CHESTER HILL NSW 2162" at bounding box center [343, 159] width 26 height 32
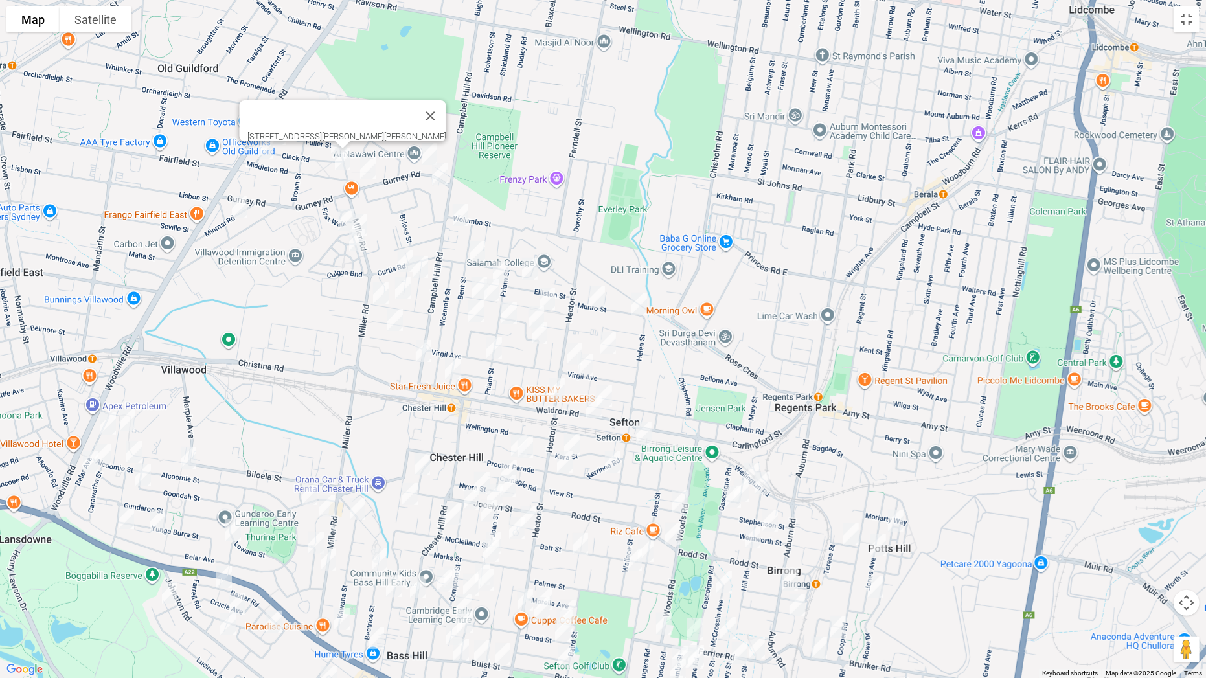
click at [427, 152] on img "4A Gurney Road, CHESTER HILL NSW 2162" at bounding box center [429, 154] width 26 height 32
drag, startPoint x: 367, startPoint y: 165, endPoint x: 383, endPoint y: 164, distance: 16.8
click at [367, 164] on img "44 Gurney Road, CHESTER HILL NSW 2162" at bounding box center [368, 168] width 26 height 32
click at [440, 176] on img "45 Woodland Road, CHESTER HILL NSW 2162" at bounding box center [440, 174] width 26 height 32
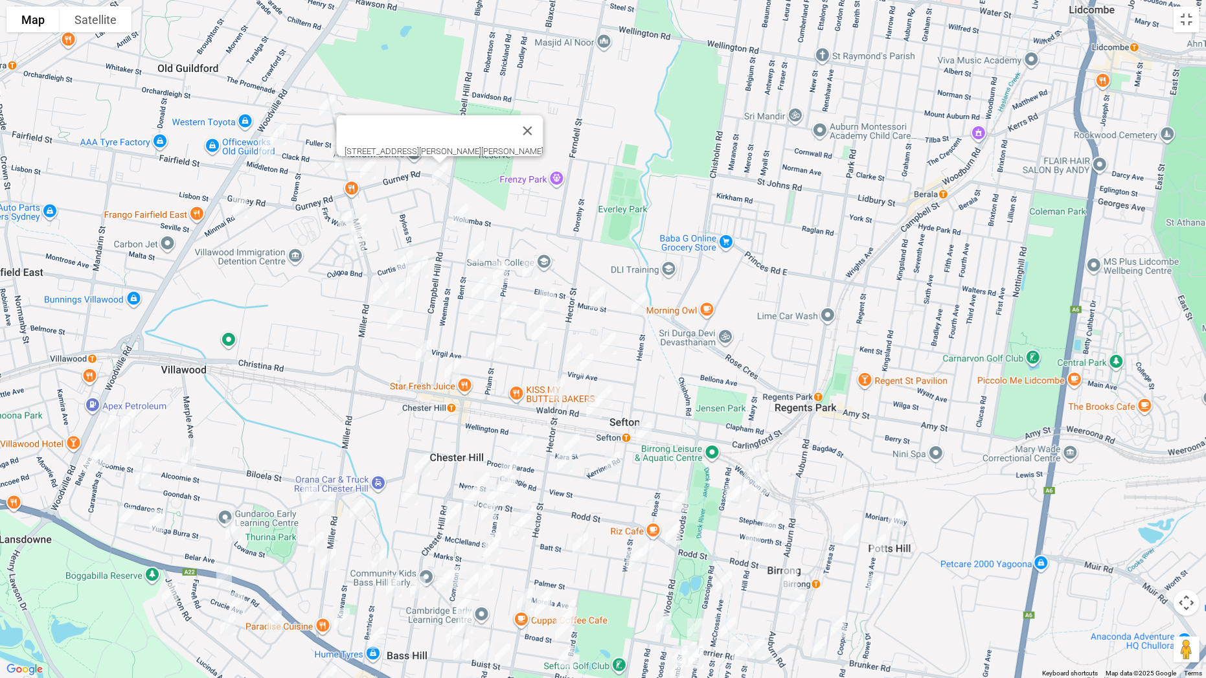
click at [341, 216] on img "22 Mundowey Entrance, VILLAWOOD NSW 2163" at bounding box center [346, 219] width 26 height 32
click at [365, 216] on img "4 Barinya Street, VILLAWOOD NSW 2163" at bounding box center [359, 225] width 26 height 32
drag, startPoint x: 354, startPoint y: 240, endPoint x: 381, endPoint y: 238, distance: 26.7
click at [356, 240] on img "10 Bowaga Circuit, VILLAWOOD NSW 2163" at bounding box center [357, 240] width 26 height 32
click at [464, 216] on img "11 Campbell Hill Road, CHESTER HILL NSW 2162" at bounding box center [460, 215] width 26 height 32
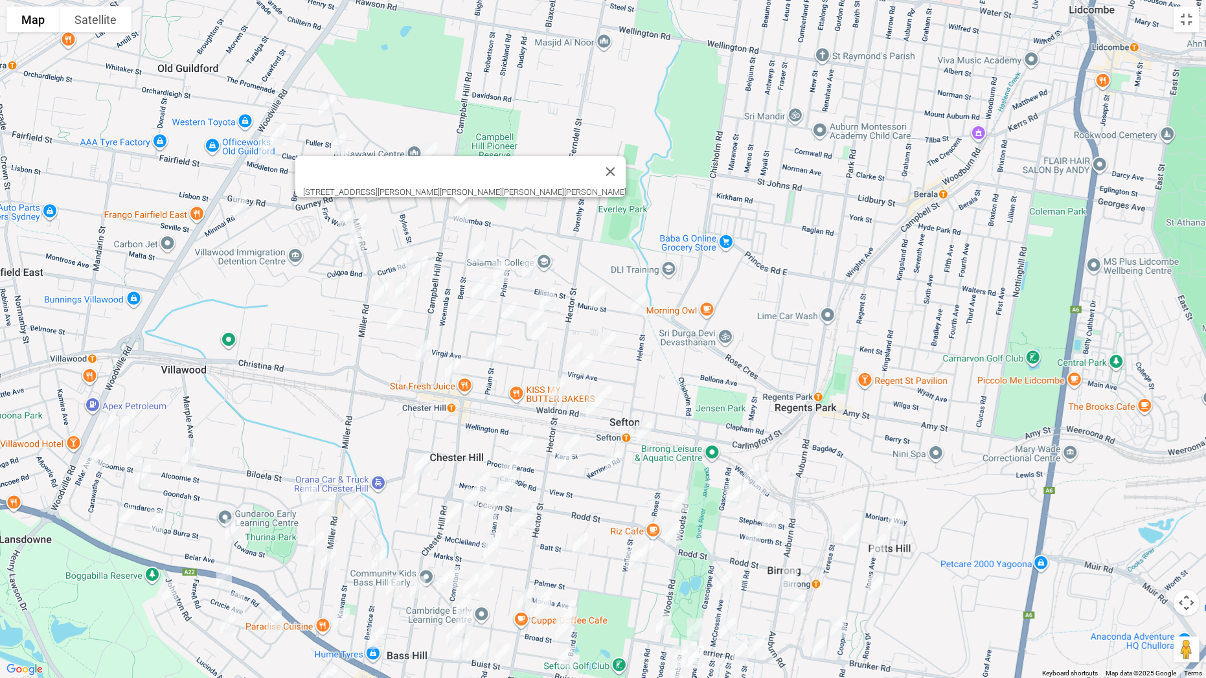
click at [358, 240] on img "10 Bowaga Circuit, VILLAWOOD NSW 2163" at bounding box center [357, 240] width 26 height 32
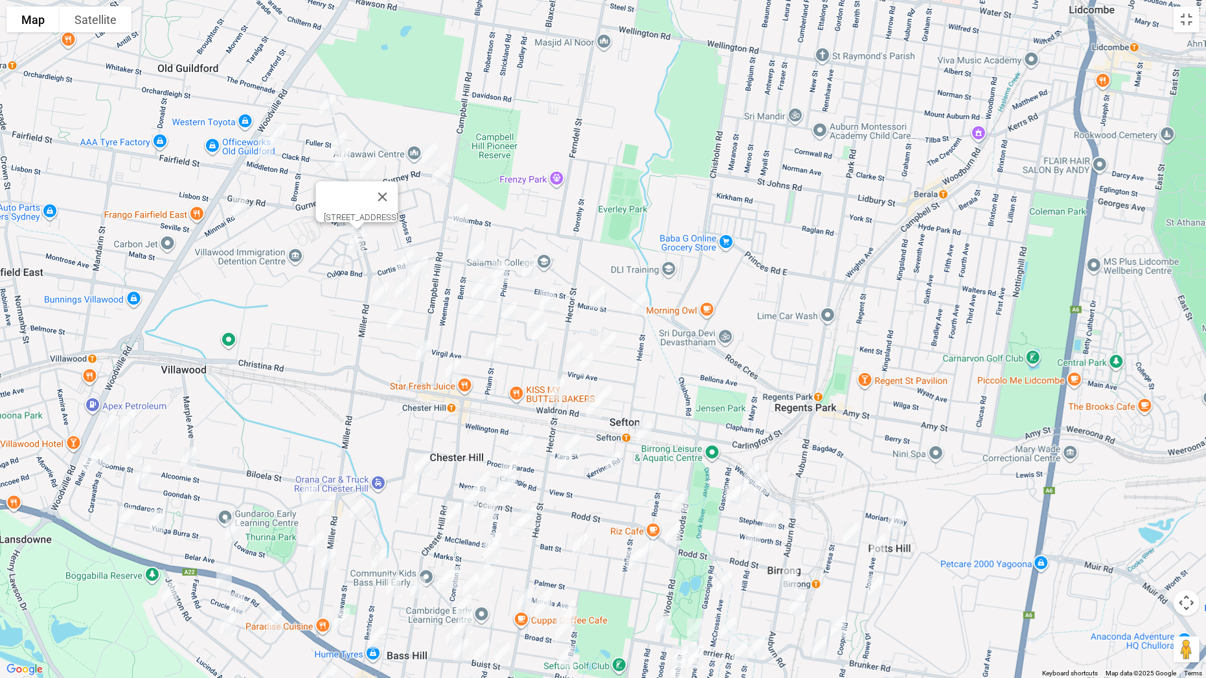
click at [401, 255] on img "2 Peek Place, CHESTER HILL NSW 2162" at bounding box center [405, 261] width 26 height 32
click at [426, 264] on img "16 Wingara Street, CHESTER HILL NSW 2162" at bounding box center [420, 267] width 26 height 32
click at [480, 254] on img "23 Arlewis Street, CHESTER HILL NSW 2162" at bounding box center [477, 252] width 26 height 32
click at [532, 263] on img "40 Elliston Street, CHESTER HILL NSW 2162" at bounding box center [530, 269] width 26 height 32
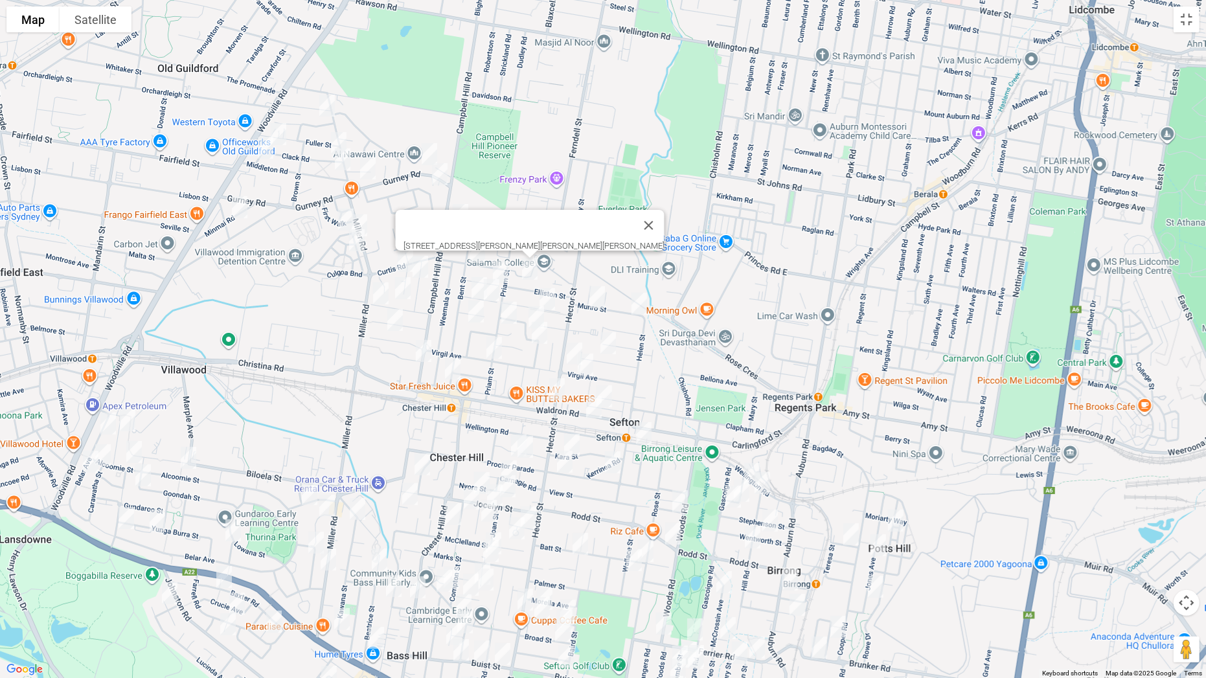
click at [498, 264] on img "49 Elliston Street, CHESTER HILL NSW 2162" at bounding box center [501, 272] width 26 height 32
click at [402, 282] on img "14 Biara Street, CHESTER HILL NSW 2162" at bounding box center [403, 288] width 26 height 32
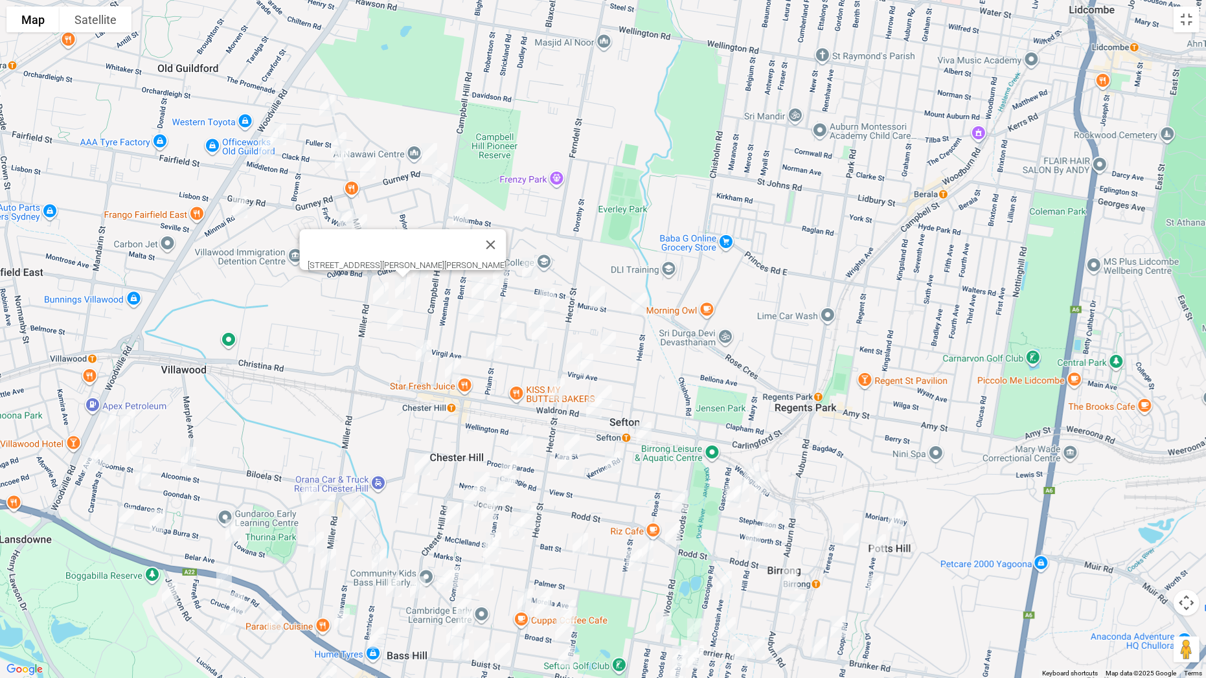
click at [377, 288] on img "43 Biara Street, CHESTER HILL NSW 2162" at bounding box center [381, 293] width 26 height 32
click at [392, 313] on img "186 Virgil Avenue, CHESTER HILL NSW 2162" at bounding box center [395, 320] width 26 height 32
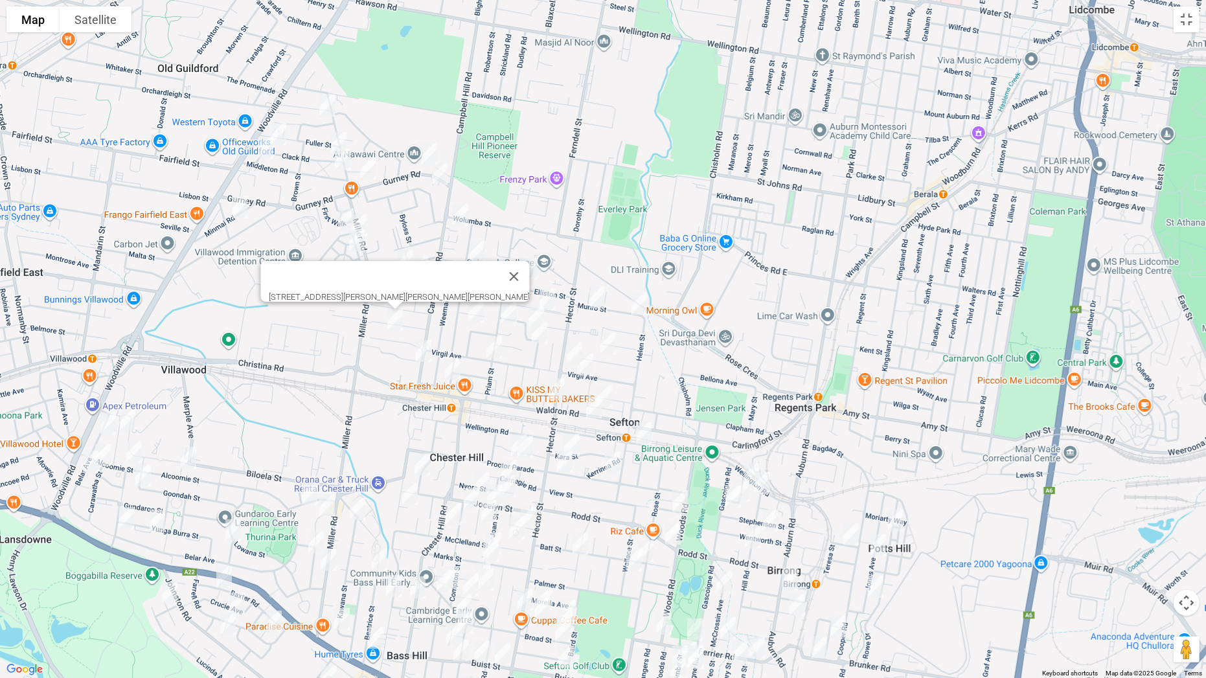
click at [425, 348] on img "126 Campbell Hill Road, CHESTER HILL NSW 2162" at bounding box center [424, 351] width 26 height 32
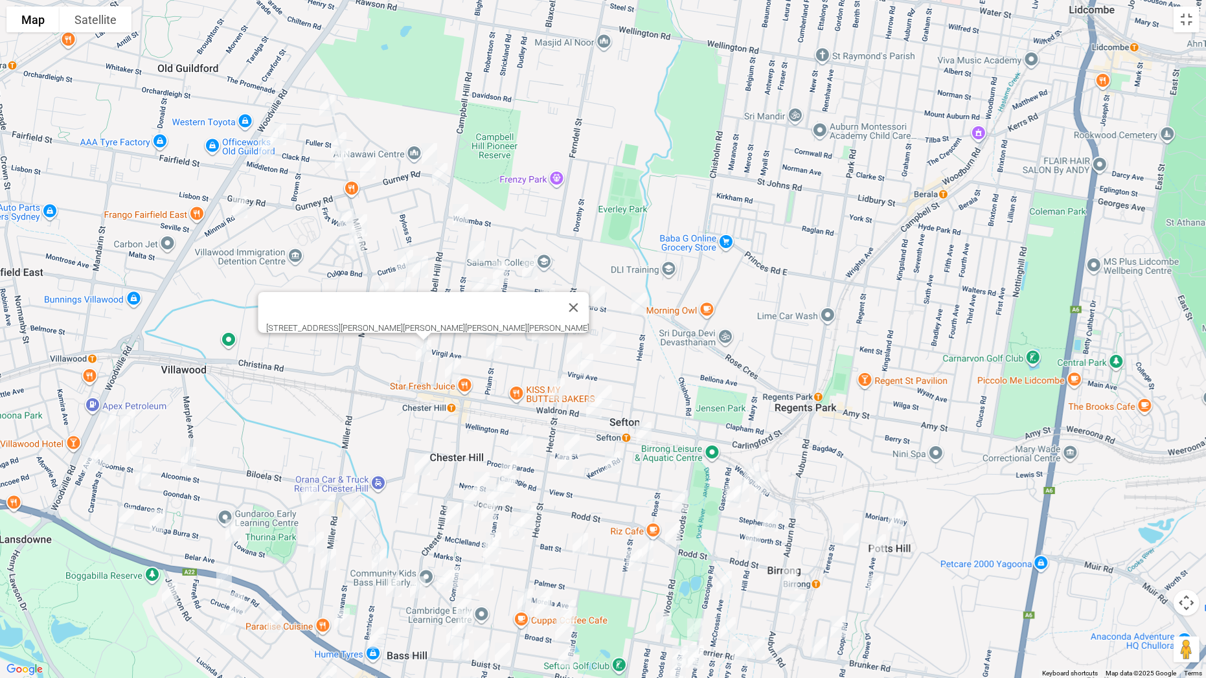
click at [450, 366] on img "3 Bent Street, CHESTER HILL NSW 2162" at bounding box center [453, 368] width 26 height 32
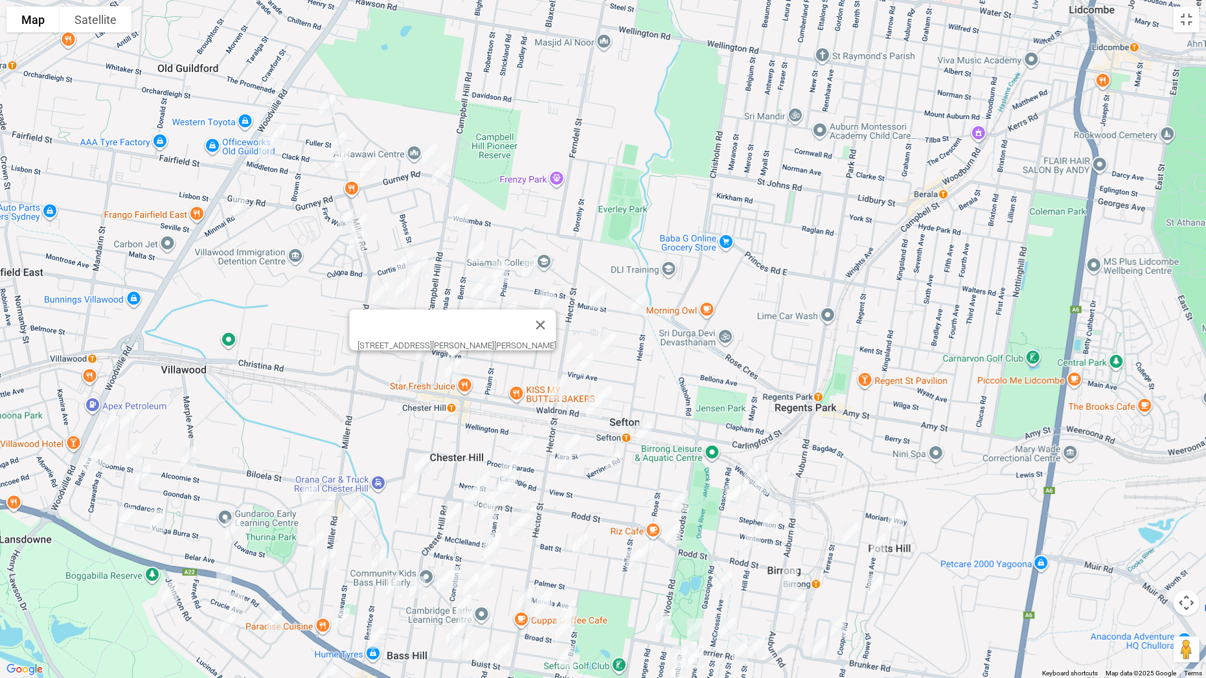
click at [525, 317] on button "Close" at bounding box center [540, 325] width 31 height 31
click at [471, 279] on img "69 Esme Avenue, CHESTER HILL NSW 2162" at bounding box center [479, 288] width 26 height 32
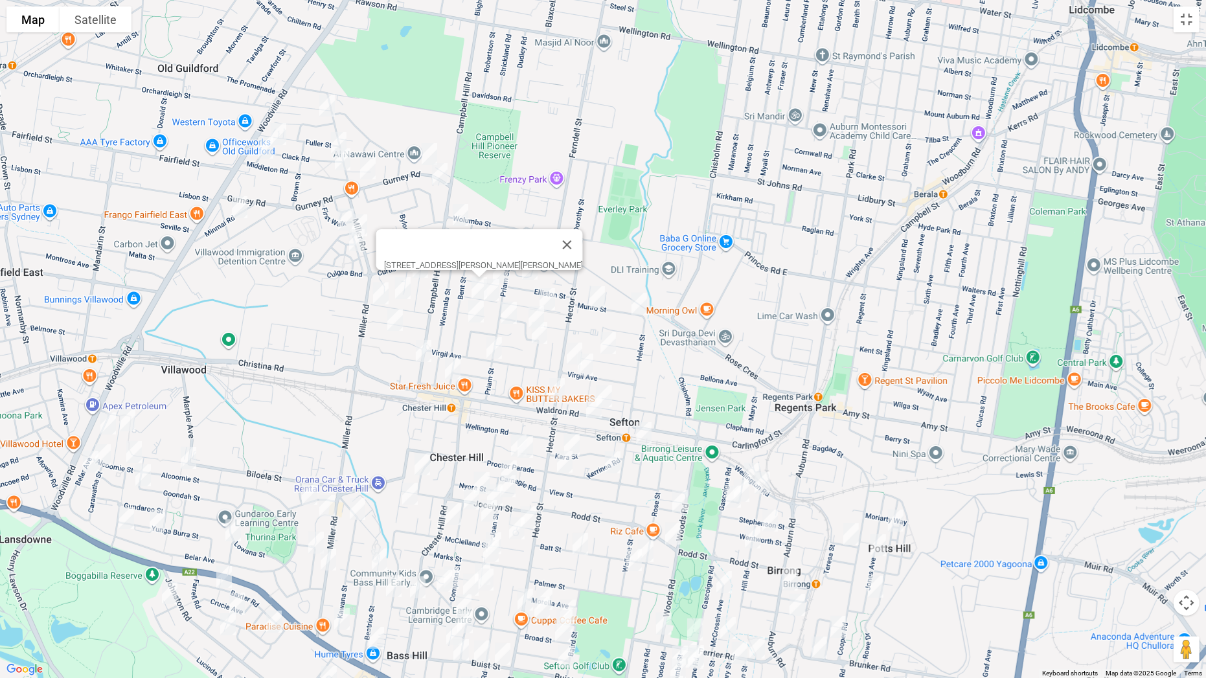
click at [493, 285] on img "57 Esme Avenue, CHESTER HILL NSW 2162" at bounding box center [492, 290] width 26 height 32
click at [544, 295] on img "15 Esme Avenue, CHESTER HILL NSW 2162" at bounding box center [547, 299] width 26 height 32
click at [597, 295] on img "39 Munro Street, SEFTON NSW 2162" at bounding box center [597, 297] width 26 height 32
click at [639, 302] on img "5 Munro Street, SEFTON NSW 2162" at bounding box center [639, 304] width 26 height 32
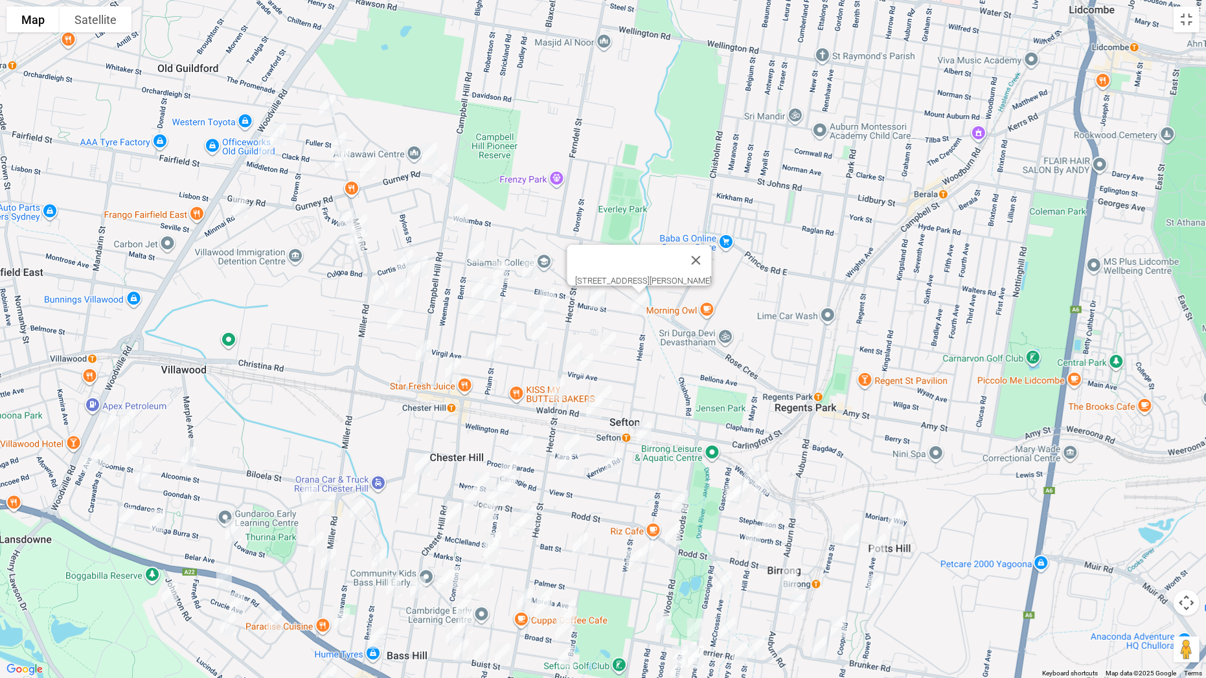
drag, startPoint x: 532, startPoint y: 306, endPoint x: 539, endPoint y: 317, distance: 14.0
click at [532, 306] on img "25 Burton Avenue, CHESTER HILL NSW 2162" at bounding box center [536, 317] width 26 height 32
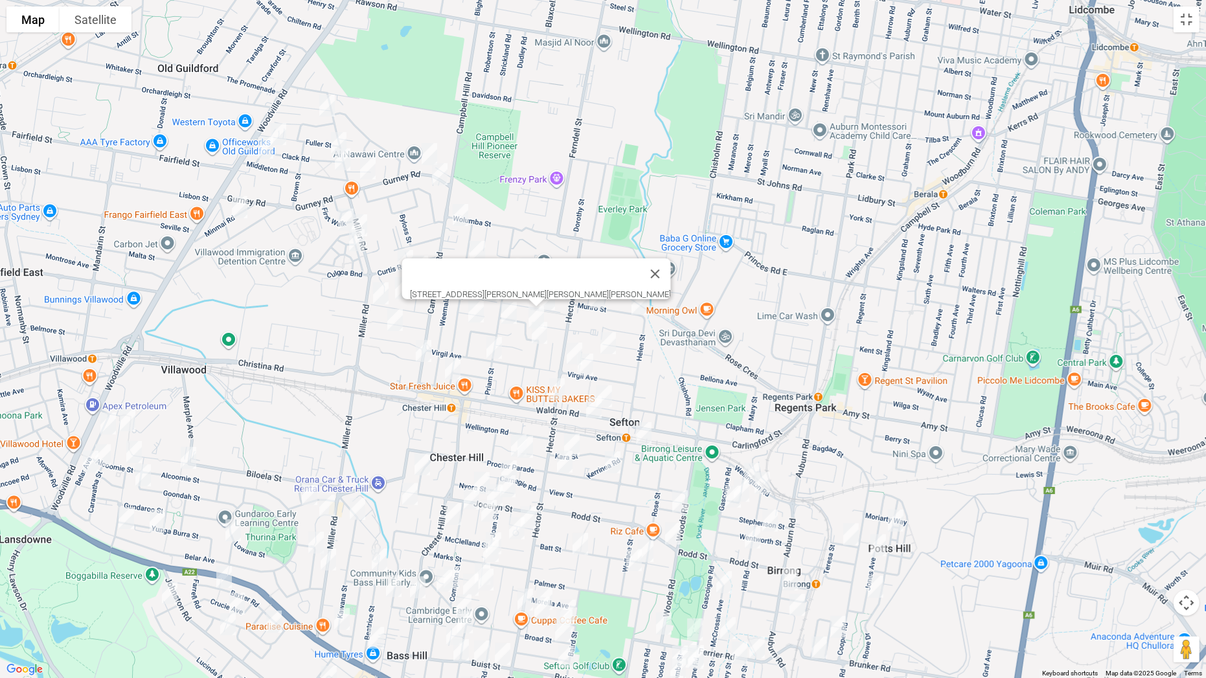
drag, startPoint x: 545, startPoint y: 332, endPoint x: 516, endPoint y: 334, distance: 28.6
click at [544, 332] on img "9A Meakin Crescent, CHESTER HILL NSW 2162" at bounding box center [539, 333] width 26 height 32
click at [512, 321] on img "119 Priam Street, CHESTER HILL NSW 2162" at bounding box center [509, 313] width 26 height 32
click at [473, 315] on img "18 Miles Street, CHESTER HILL NSW 2162" at bounding box center [476, 311] width 26 height 32
click at [492, 345] on img "100 Priam Street, CHESTER HILL NSW 2162" at bounding box center [494, 348] width 26 height 32
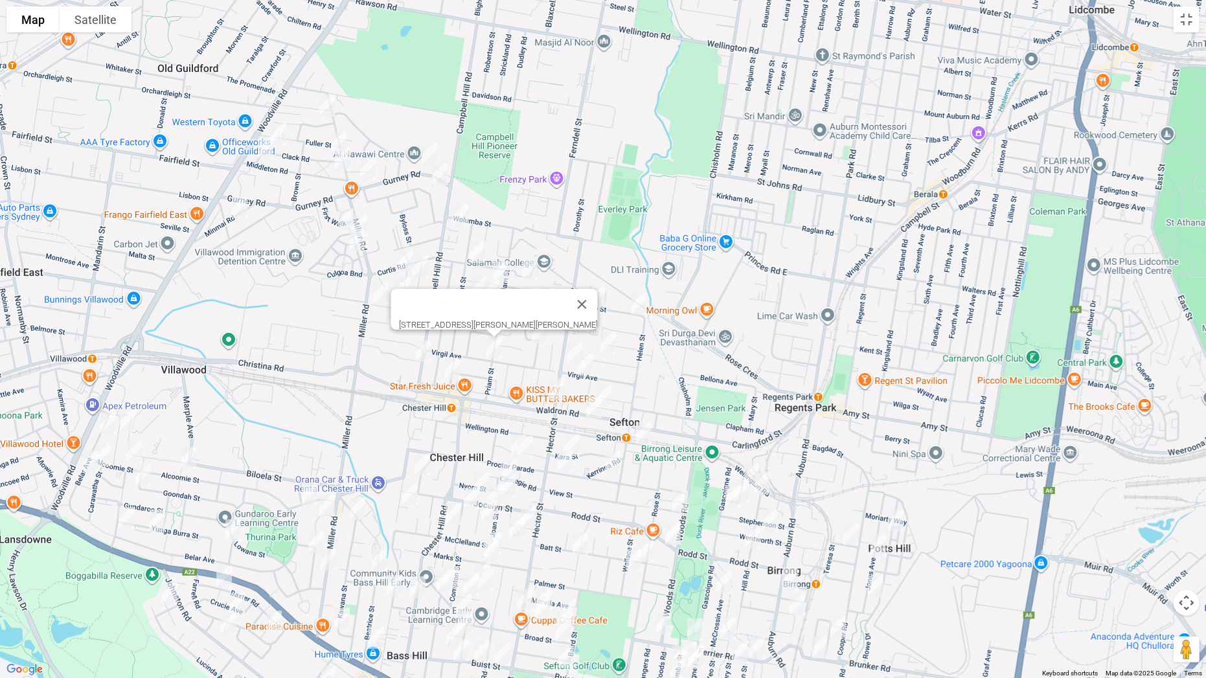
click at [613, 341] on img "26 Chifley Avenue, SEFTON NSW 2162" at bounding box center [608, 343] width 26 height 32
click at [567, 345] on img "62 Virgil Avenue, SEFTON NSW 2162" at bounding box center [574, 353] width 26 height 32
click at [587, 363] on img "47 Virgil Avenue, SEFTON NSW 2162" at bounding box center [585, 364] width 26 height 32
click at [557, 386] on img "16a St Pauls Place, CHESTER HILL NSW 2162" at bounding box center [557, 389] width 26 height 32
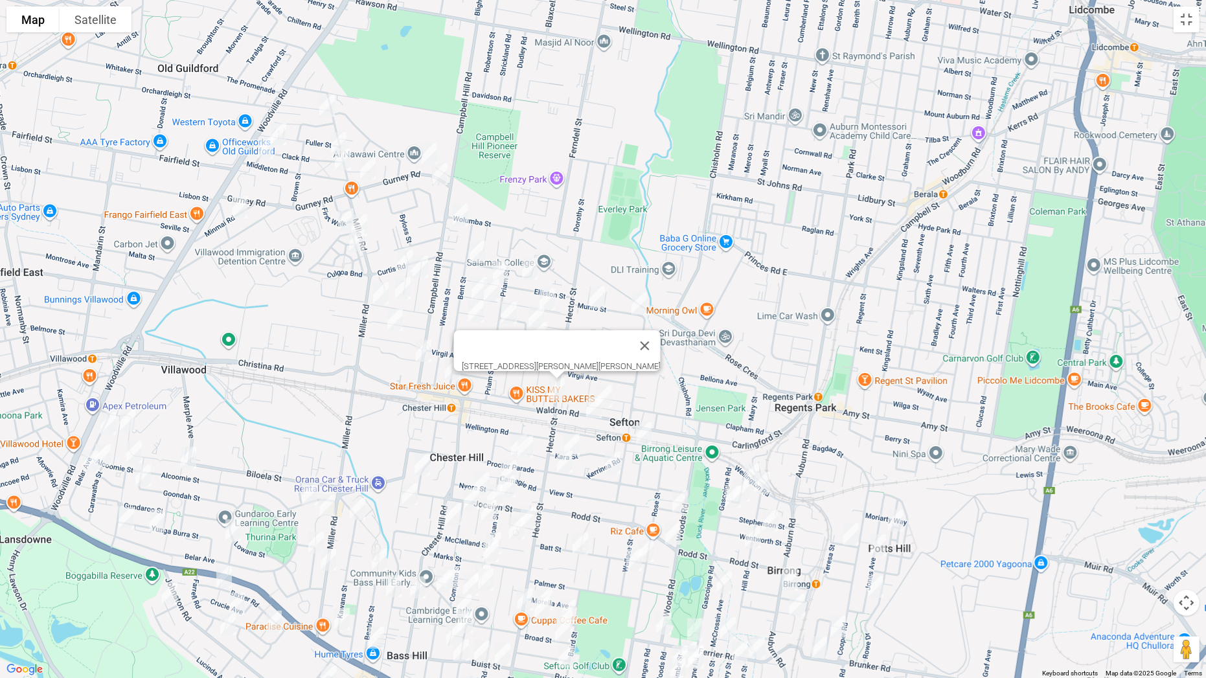
drag, startPoint x: 607, startPoint y: 392, endPoint x: 598, endPoint y: 400, distance: 11.9
click at [607, 393] on img "24 Waldron Road, SEFTON NSW 2162" at bounding box center [604, 396] width 26 height 32
click at [615, 390] on img "24 Waldron Road, SEFTON NSW 2162" at bounding box center [604, 396] width 26 height 32
click at [584, 406] on img "1/33 Waldron Road, SEFTON NSW 2162" at bounding box center [594, 407] width 26 height 32
click at [1185, 25] on button "Toggle fullscreen view" at bounding box center [1186, 19] width 26 height 26
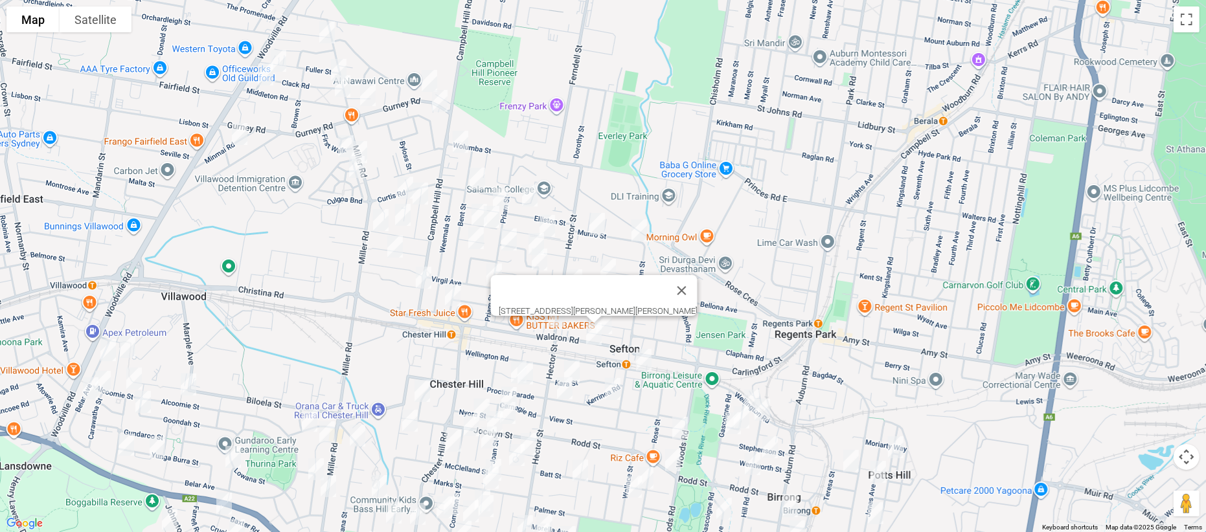
click at [666, 306] on button "Close" at bounding box center [681, 290] width 31 height 31
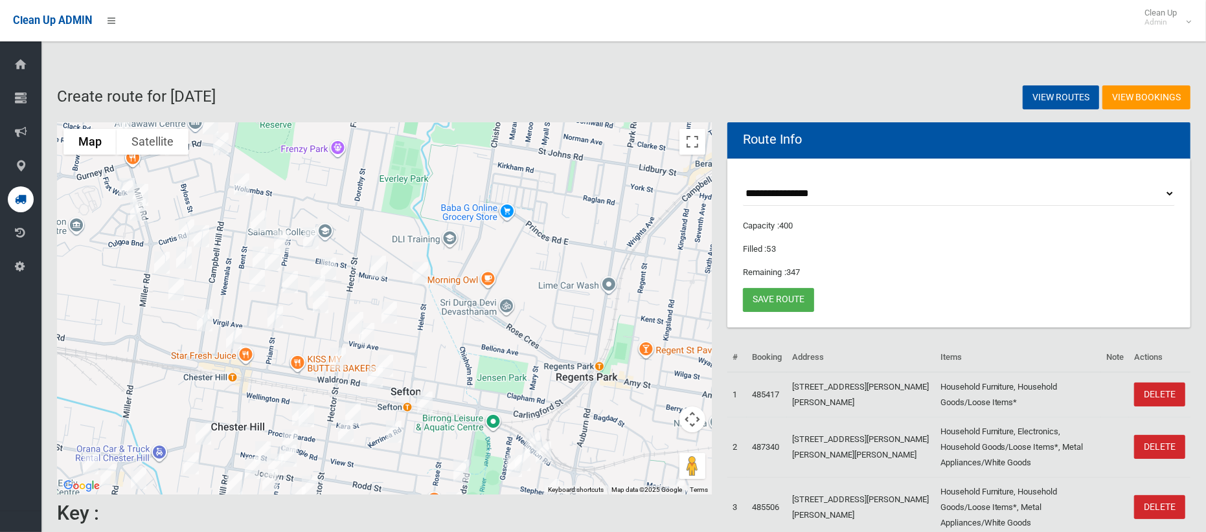
click at [392, 362] on img "24 Waldron Road, SEFTON NSW 2162" at bounding box center [385, 366] width 26 height 32
click at [689, 139] on button "Toggle fullscreen view" at bounding box center [692, 142] width 26 height 26
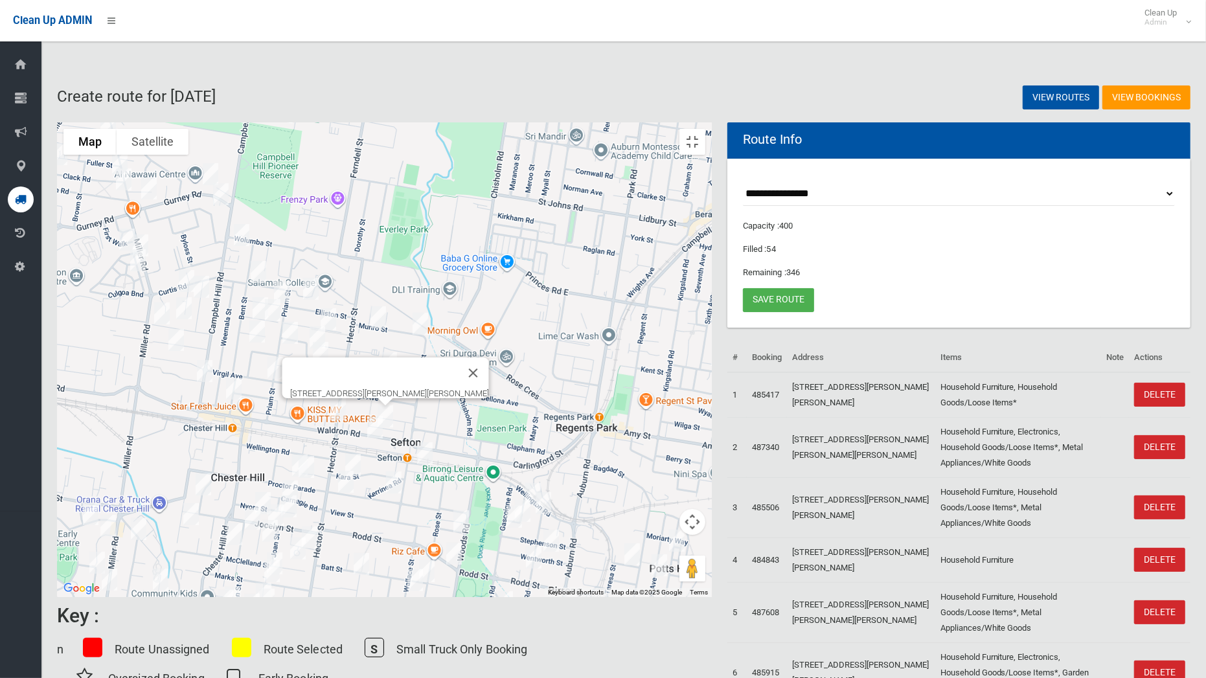
drag, startPoint x: 490, startPoint y: 415, endPoint x: 611, endPoint y: 260, distance: 196.1
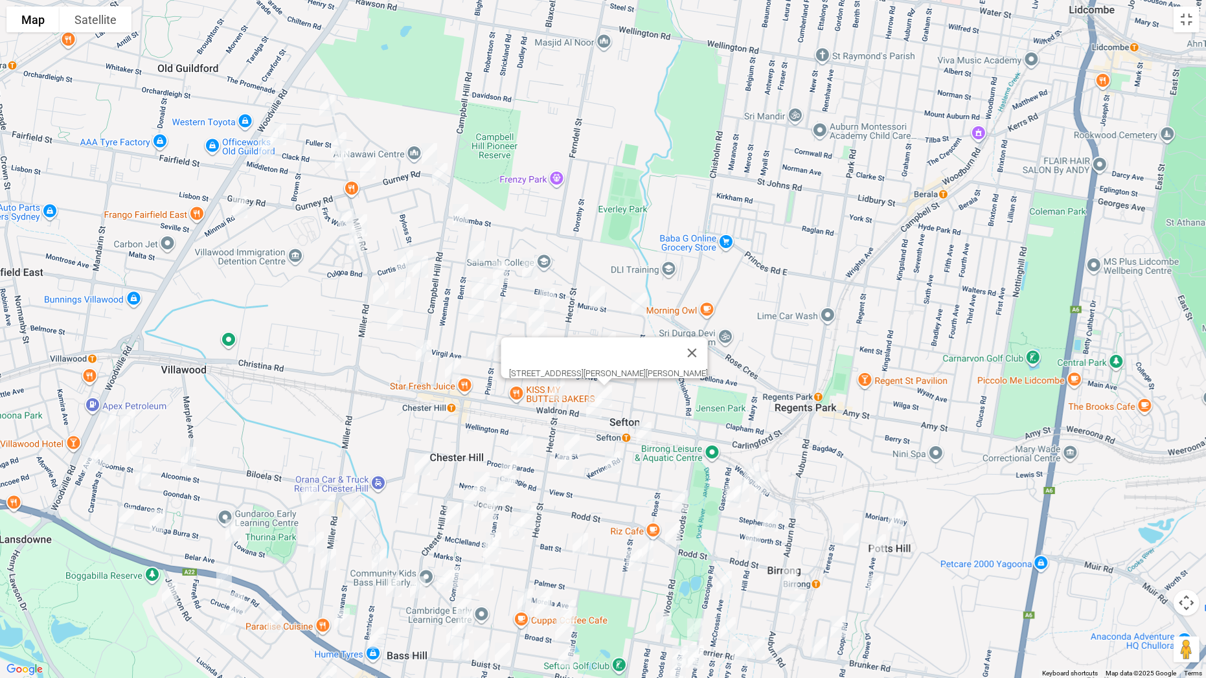
click at [620, 246] on div "[STREET_ADDRESS][PERSON_NAME][PERSON_NAME]" at bounding box center [603, 339] width 1206 height 678
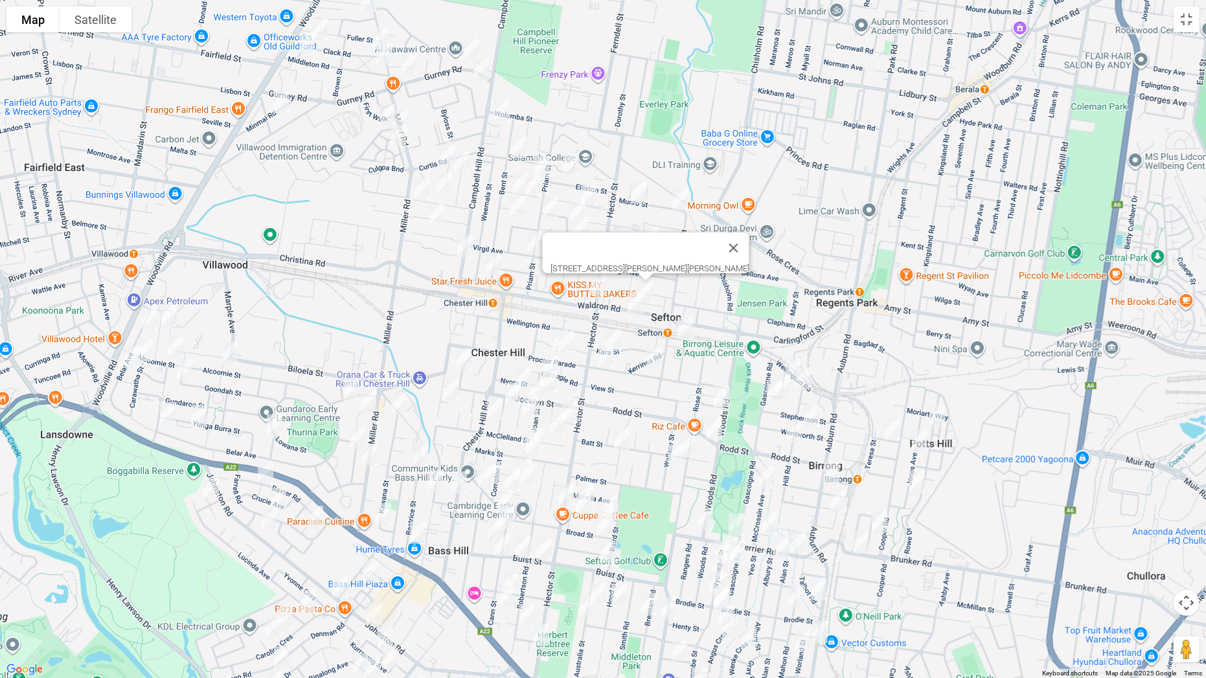
drag, startPoint x: 515, startPoint y: 376, endPoint x: 556, endPoint y: 271, distance: 112.8
click at [556, 271] on div "[STREET_ADDRESS][PERSON_NAME][PERSON_NAME]" at bounding box center [603, 339] width 1206 height 678
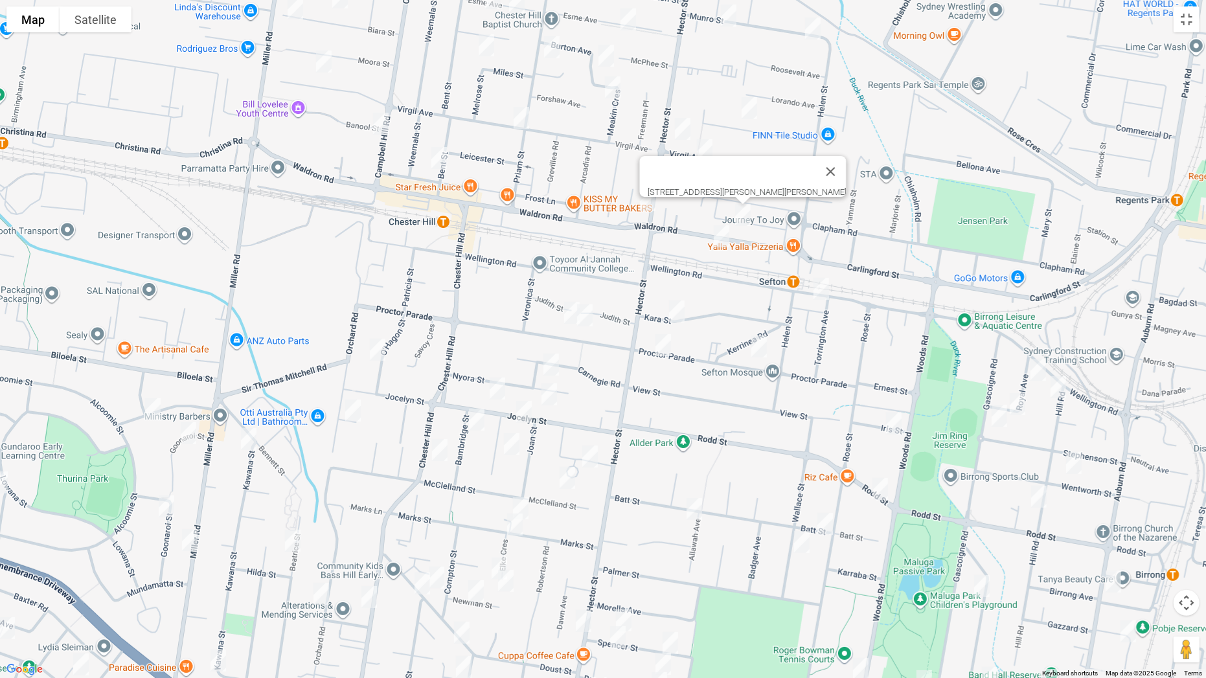
click at [585, 317] on img "64 Proctor Parade, CHESTER HILL NSW 2162" at bounding box center [585, 315] width 26 height 32
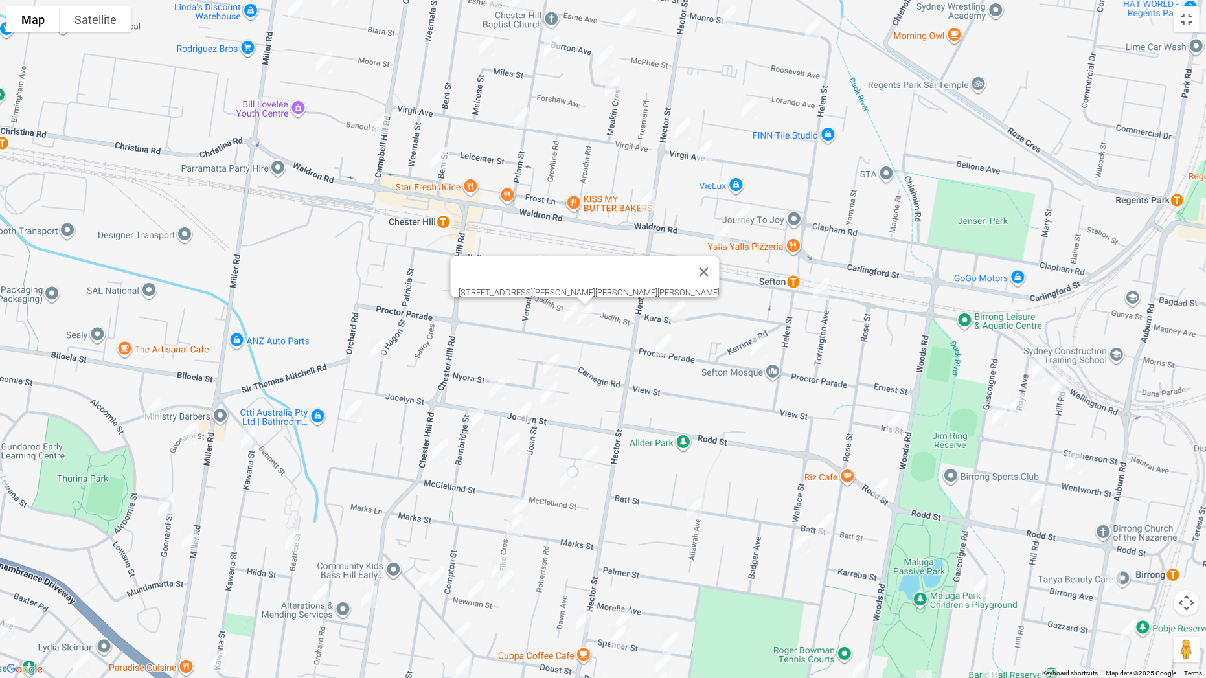
click at [569, 317] on img "70 Proctor Parade, CHESTER HILL NSW 2162" at bounding box center [572, 313] width 26 height 32
click at [550, 361] on img "38a Nyora Street, CHESTER HILL NSW 2162" at bounding box center [551, 364] width 26 height 32
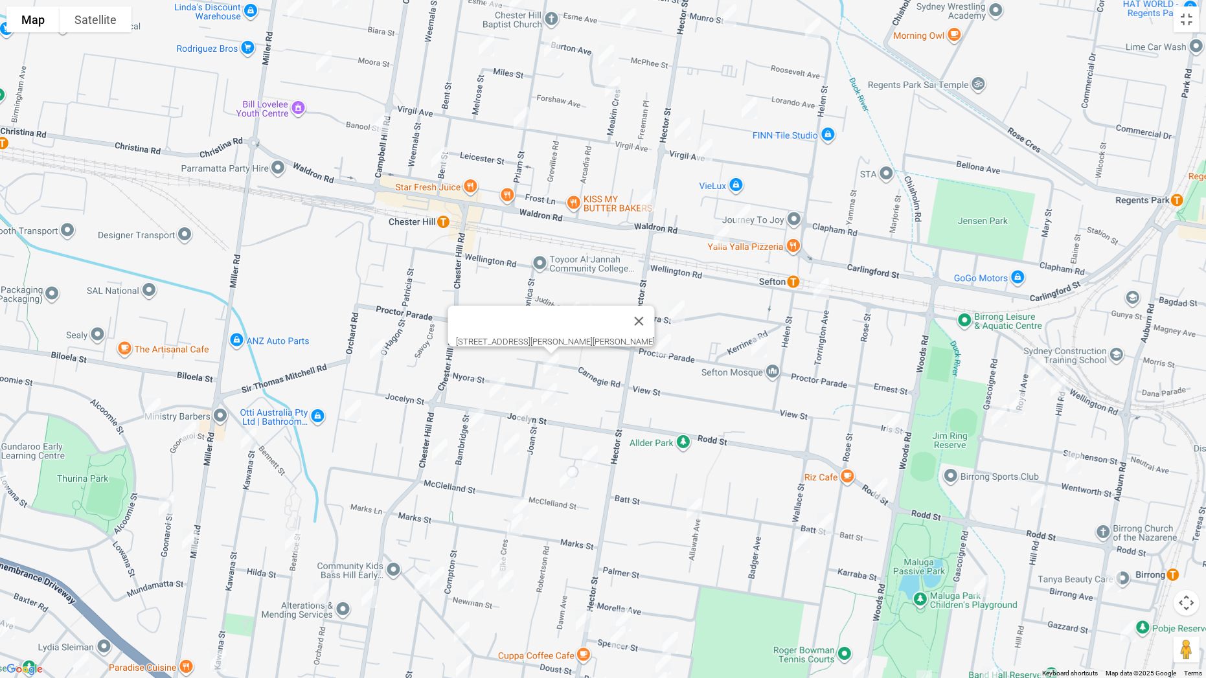
click at [545, 392] on img "22 Jocelyn Street, CHESTER HILL NSW 2162" at bounding box center [549, 394] width 26 height 32
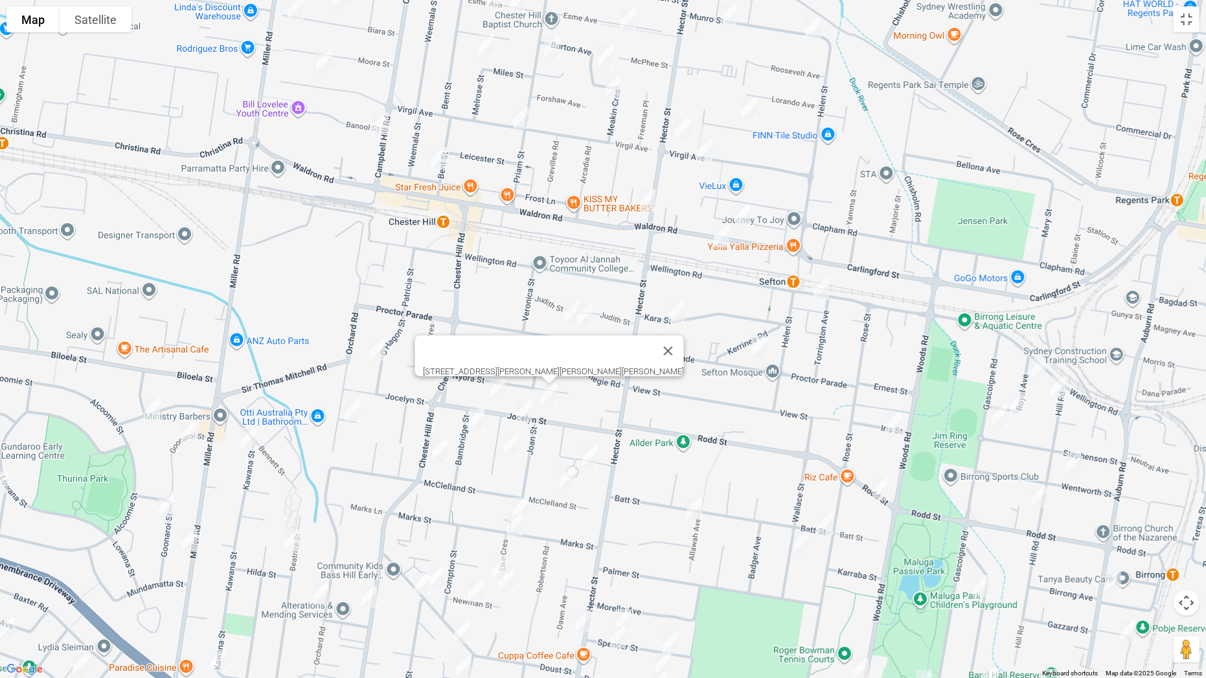
click at [499, 388] on img "2/44 Jocelyn Street, CHESTER HILL NSW 2162" at bounding box center [497, 388] width 26 height 32
click at [526, 412] on img "37 Jocelyn Street, CHESTER HILL NSW 2162" at bounding box center [524, 412] width 26 height 32
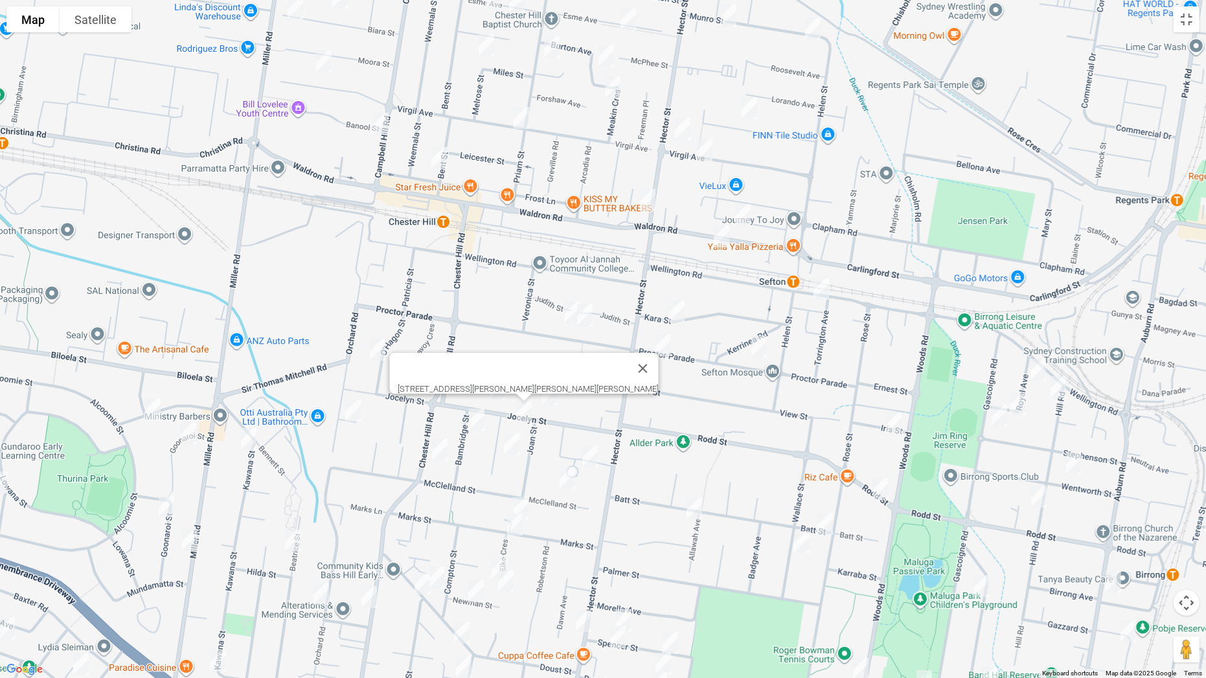
click at [378, 348] on img "18 OHagon Street, CHESTER HILL NSW 2162" at bounding box center [378, 349] width 26 height 32
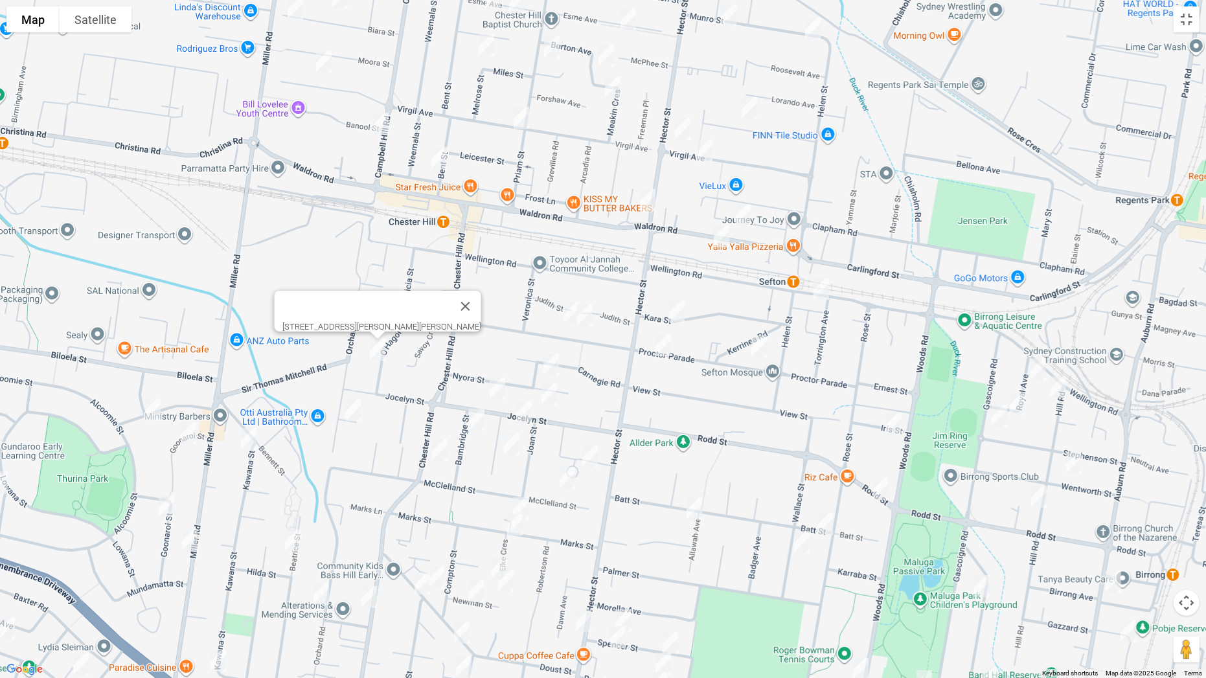
click at [358, 414] on img "102 Orchard Road, CHESTER HILL NSW 2162" at bounding box center [353, 410] width 26 height 32
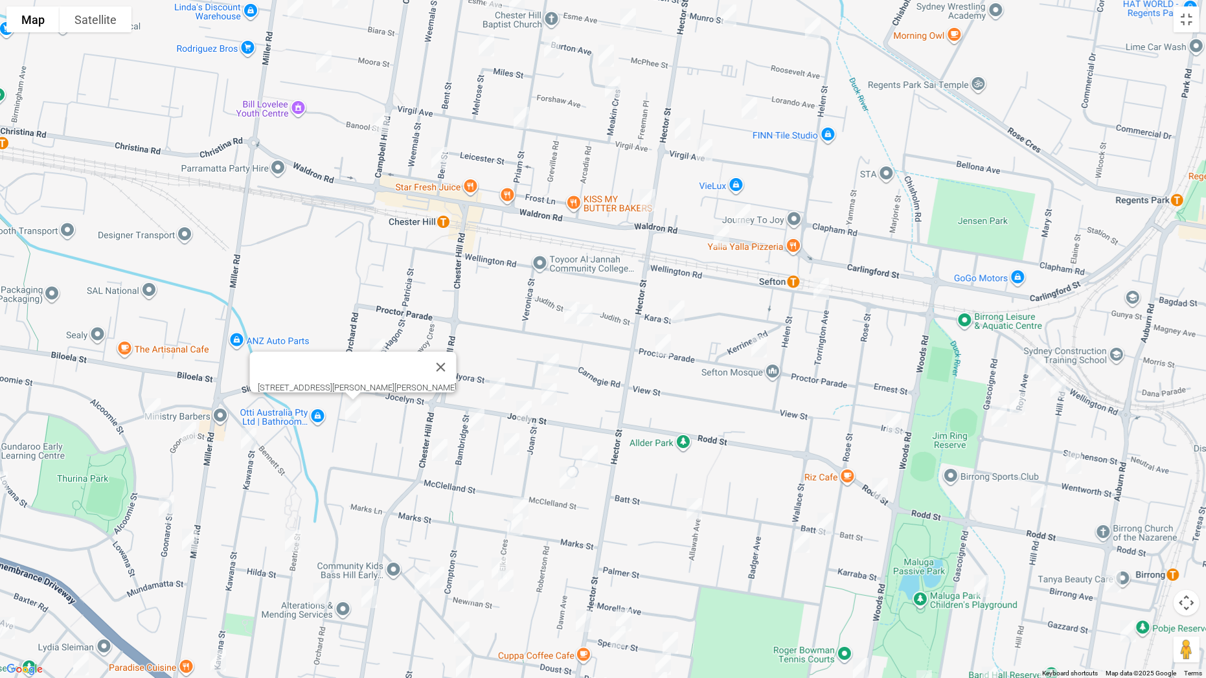
click at [475, 418] on img "5 Bambridge Street, CHESTER HILL NSW 2162" at bounding box center [477, 419] width 26 height 32
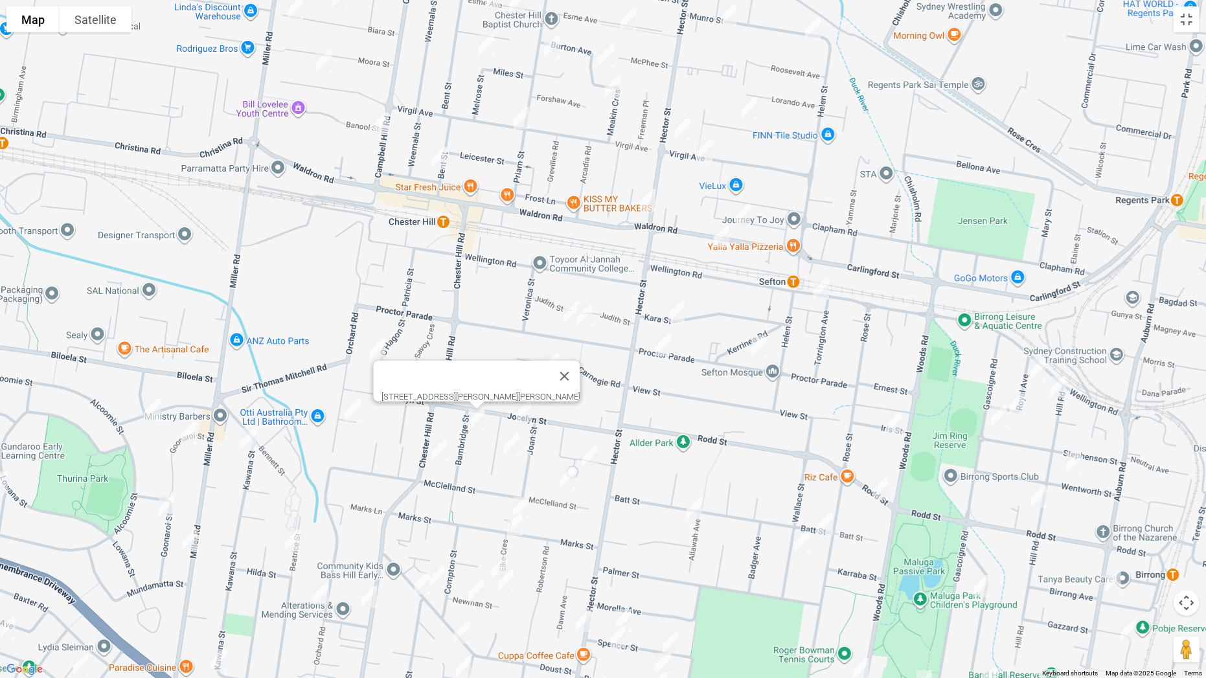
click at [512, 446] on img "13 Downshire Parade, CHESTER HILL NSW 2162" at bounding box center [512, 444] width 26 height 32
click at [587, 458] on img "28 Morrison Avenue, CHESTER HILL NSW 2162" at bounding box center [590, 456] width 26 height 32
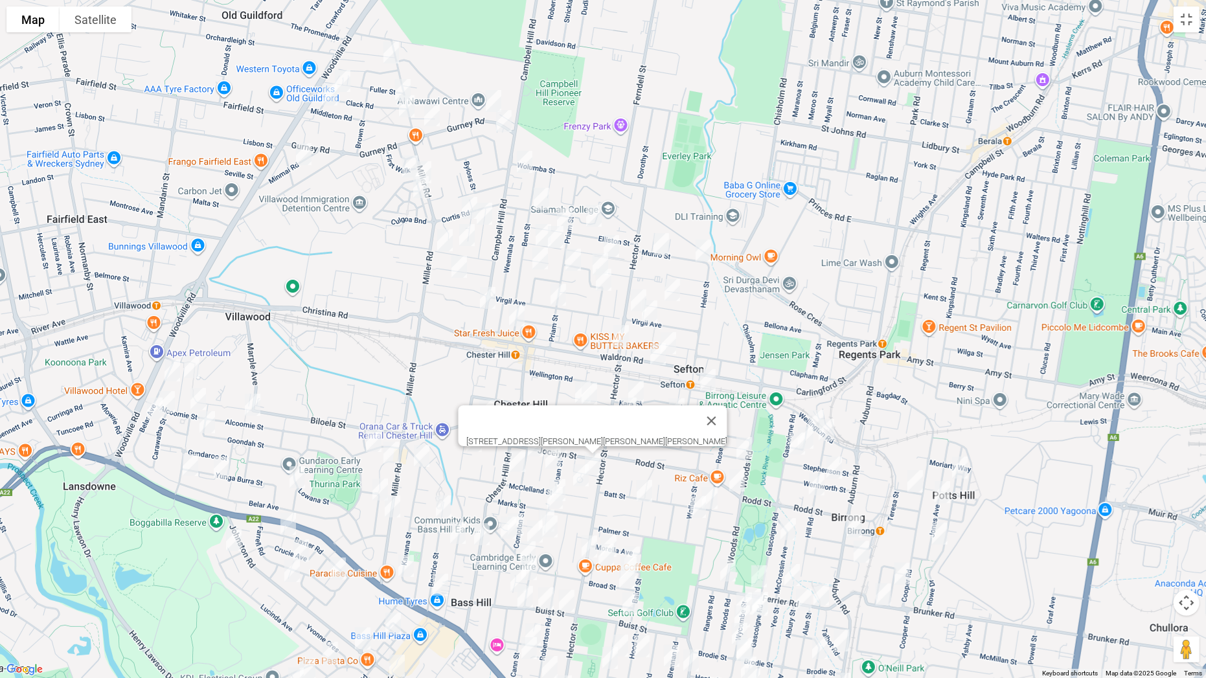
click at [583, 476] on img "16 Mc Clelland Street, CHESTER HILL NSW 2162" at bounding box center [581, 475] width 26 height 32
click at [514, 462] on img "69 Chester Hill Road, CHESTER HILL NSW 2162" at bounding box center [517, 461] width 26 height 32
click at [562, 475] on img "38 Marks Street, CHESTER HILL NSW 2162" at bounding box center [558, 490] width 26 height 32
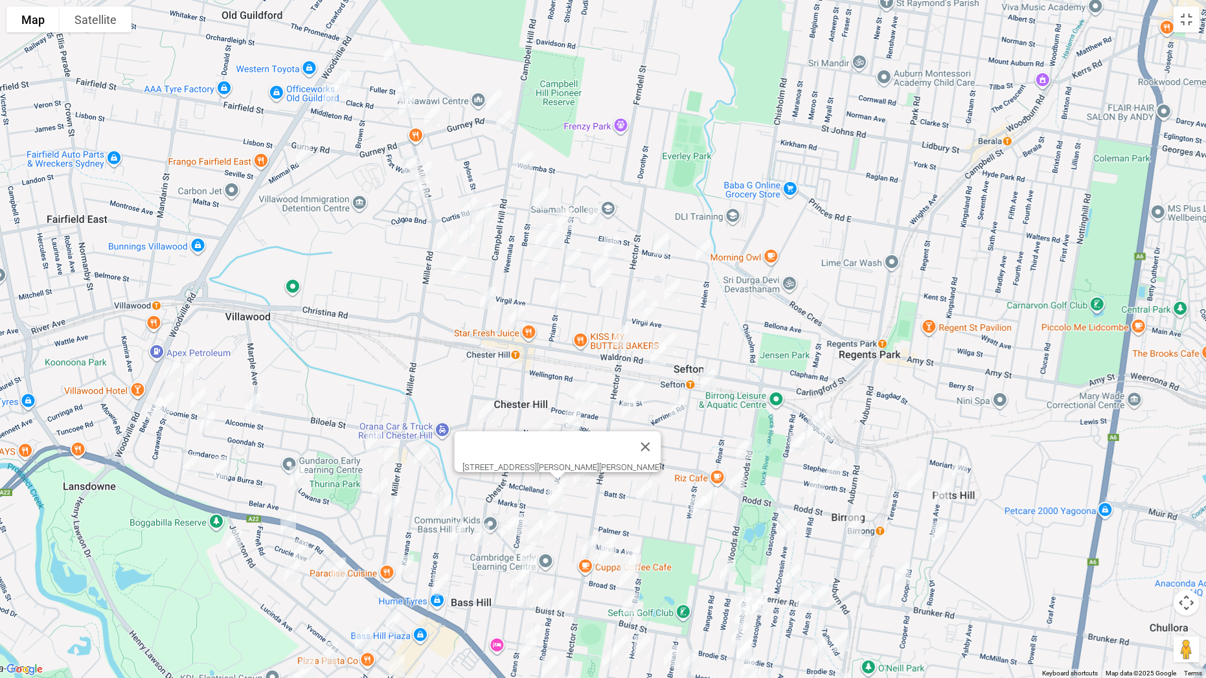
click at [551, 494] on img "25 Marks Street, CHESTER HILL NSW 2162" at bounding box center [555, 498] width 26 height 32
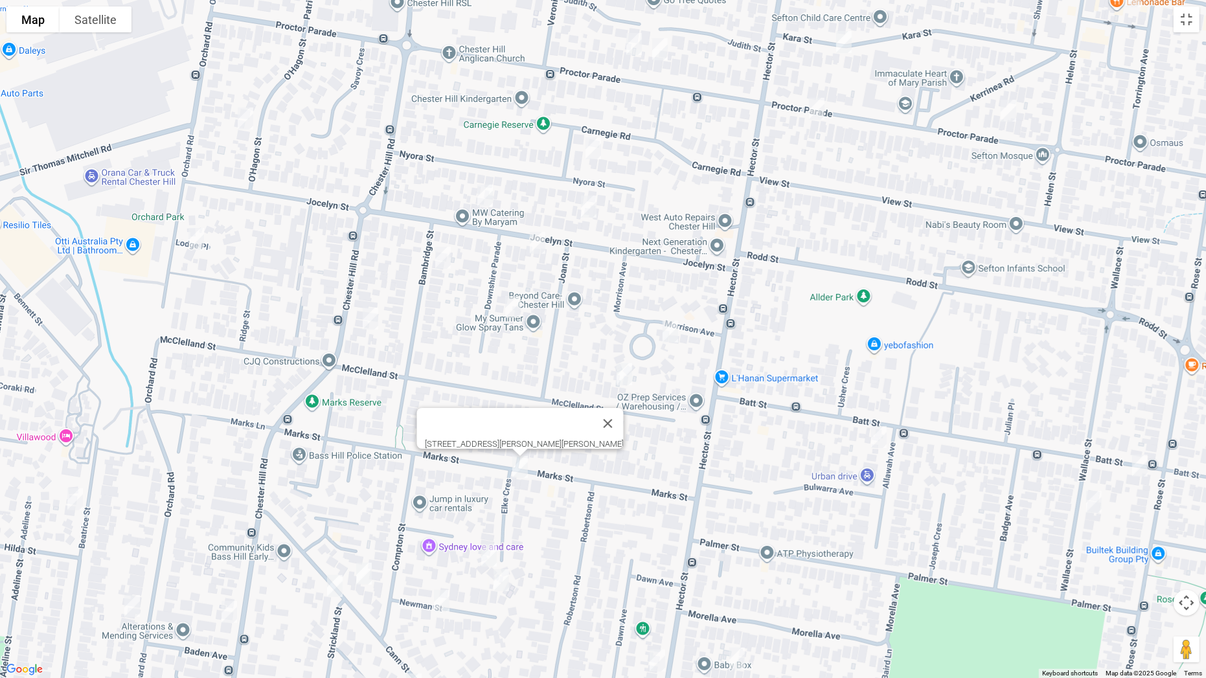
click at [485, 532] on img "6 Elke Crescent, CHESTER HILL NSW 2162" at bounding box center [489, 555] width 26 height 32
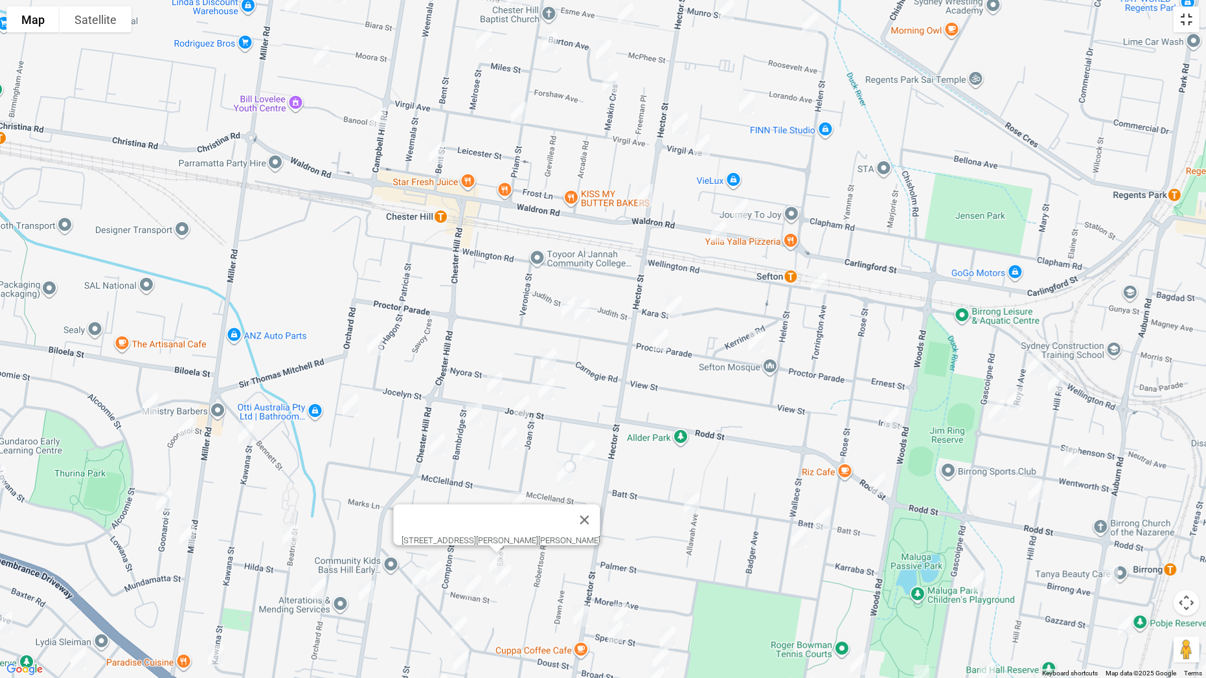
click at [1182, 23] on button "Toggle fullscreen view" at bounding box center [1186, 19] width 26 height 26
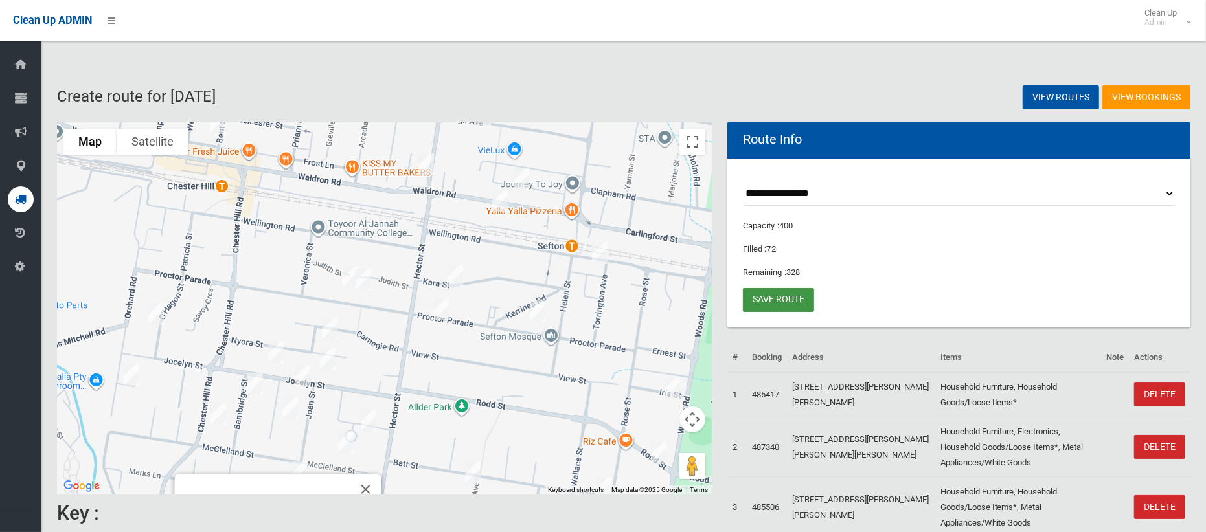
click at [784, 297] on link "Save route" at bounding box center [778, 300] width 71 height 24
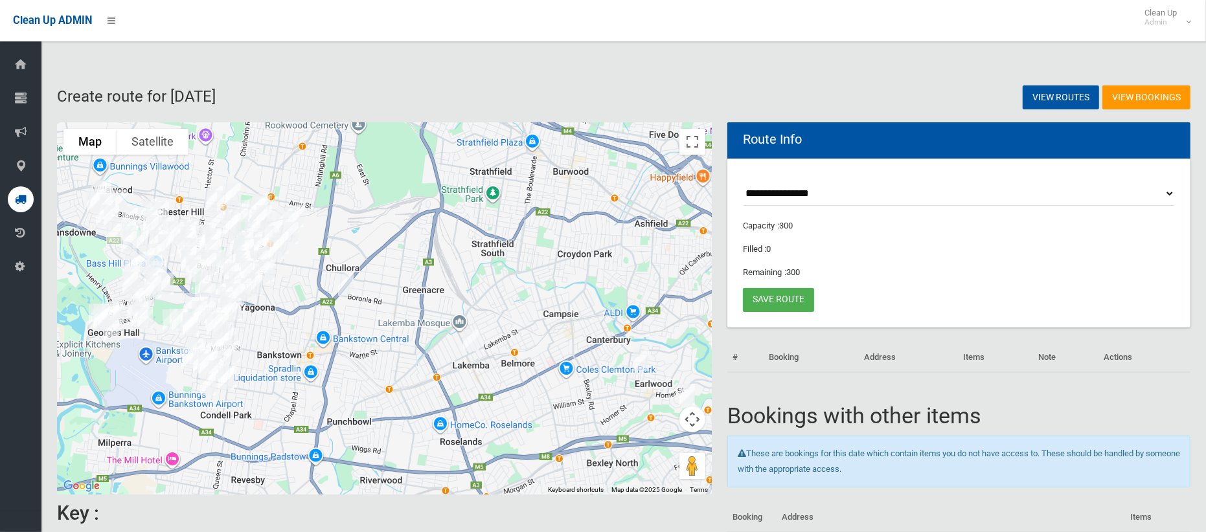
click at [808, 199] on select "**********" at bounding box center [959, 194] width 432 height 24
select select "*****"
click at [743, 182] on select "**********" at bounding box center [959, 194] width 432 height 24
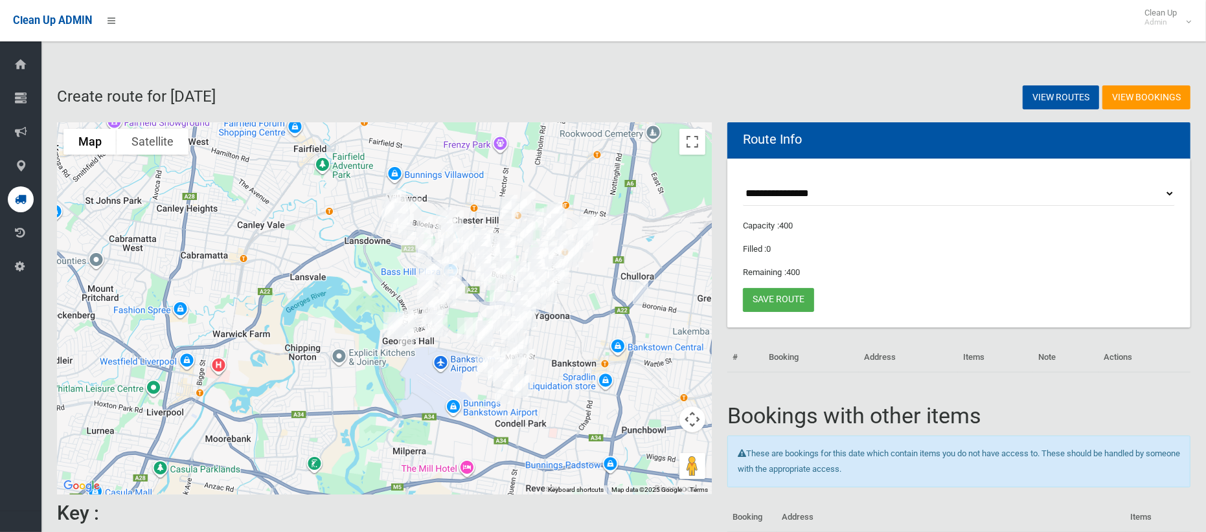
drag, startPoint x: 300, startPoint y: 284, endPoint x: 596, endPoint y: 288, distance: 296.0
click at [594, 296] on div at bounding box center [384, 308] width 655 height 372
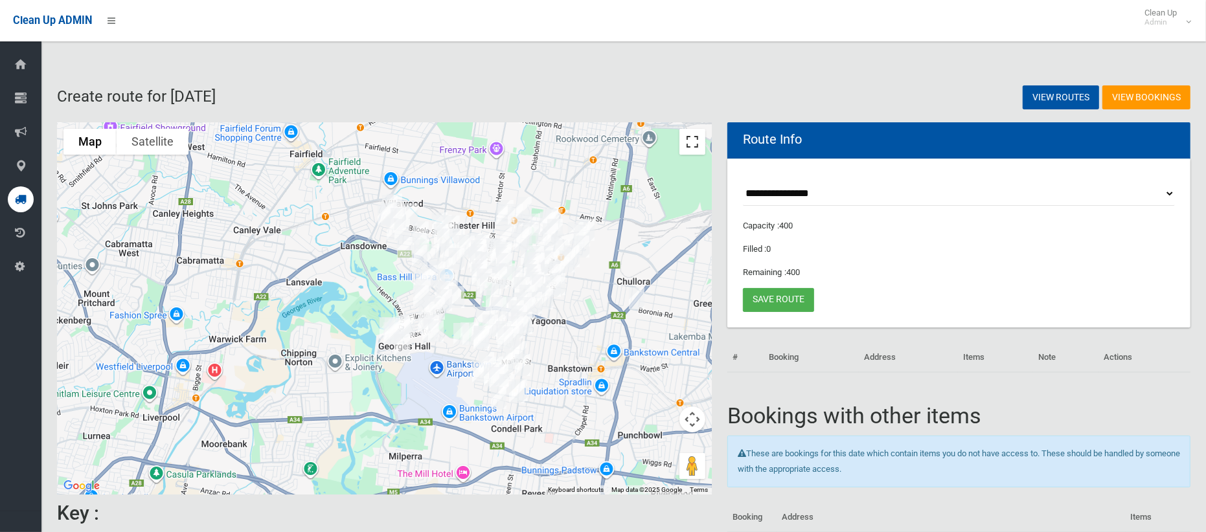
click at [694, 143] on button "Toggle fullscreen view" at bounding box center [692, 142] width 26 height 26
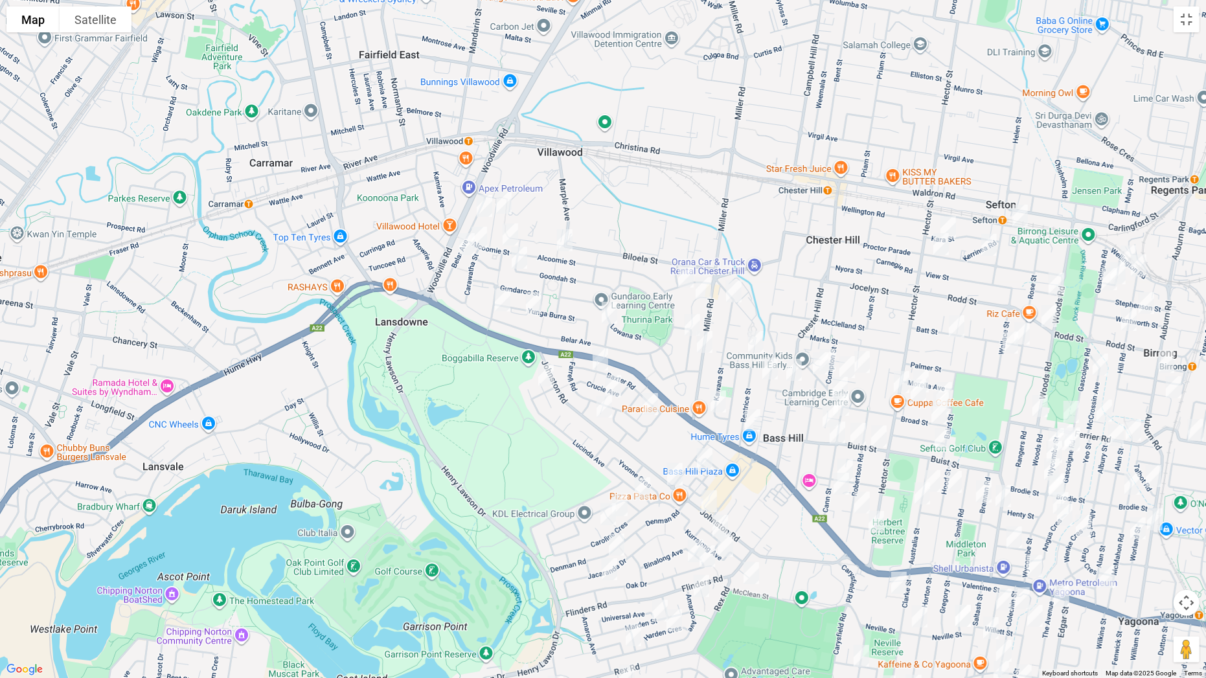
click at [705, 343] on img "328 Miller Road, VILLAWOOD NSW 2163" at bounding box center [705, 342] width 26 height 32
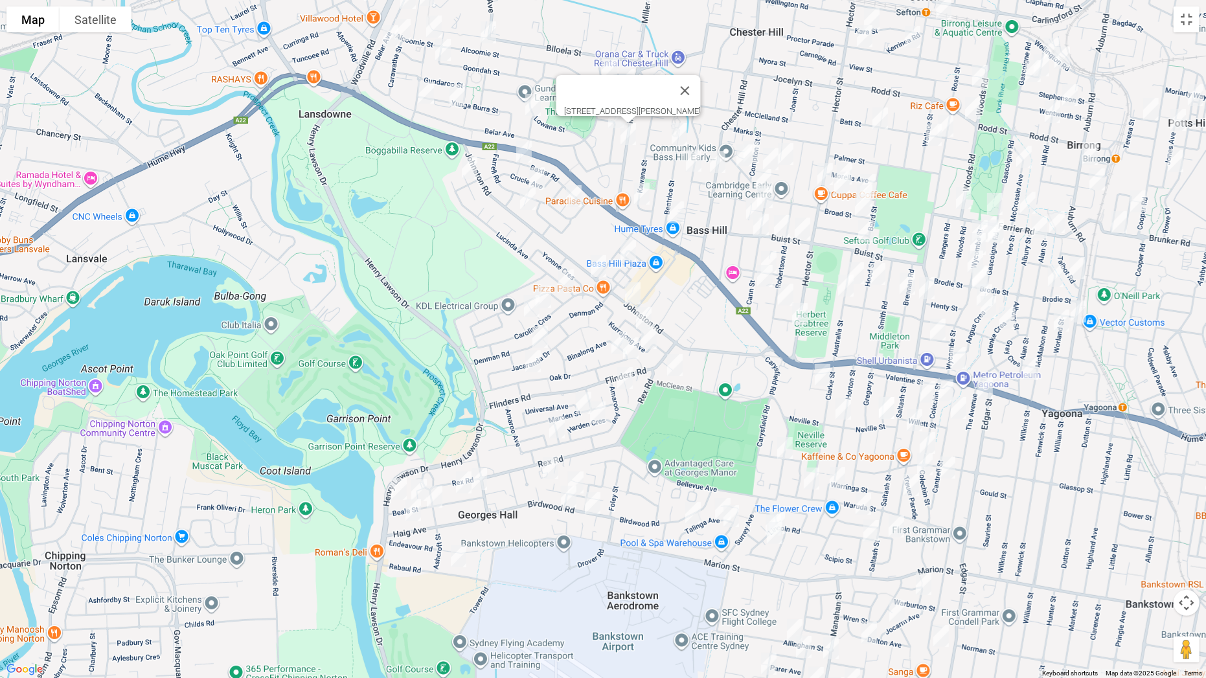
drag, startPoint x: 776, startPoint y: 493, endPoint x: 706, endPoint y: 295, distance: 210.4
click at [706, 295] on div "328 Miller Road, VILLAWOOD NSW 2163" at bounding box center [603, 339] width 1206 height 678
click at [392, 493] on img "219 Henry Lawson Drive, GEORGES HALL NSW 2198" at bounding box center [399, 489] width 26 height 32
click at [395, 488] on img "219 Henry Lawson Drive, GEORGES HALL NSW 2198" at bounding box center [399, 489] width 26 height 32
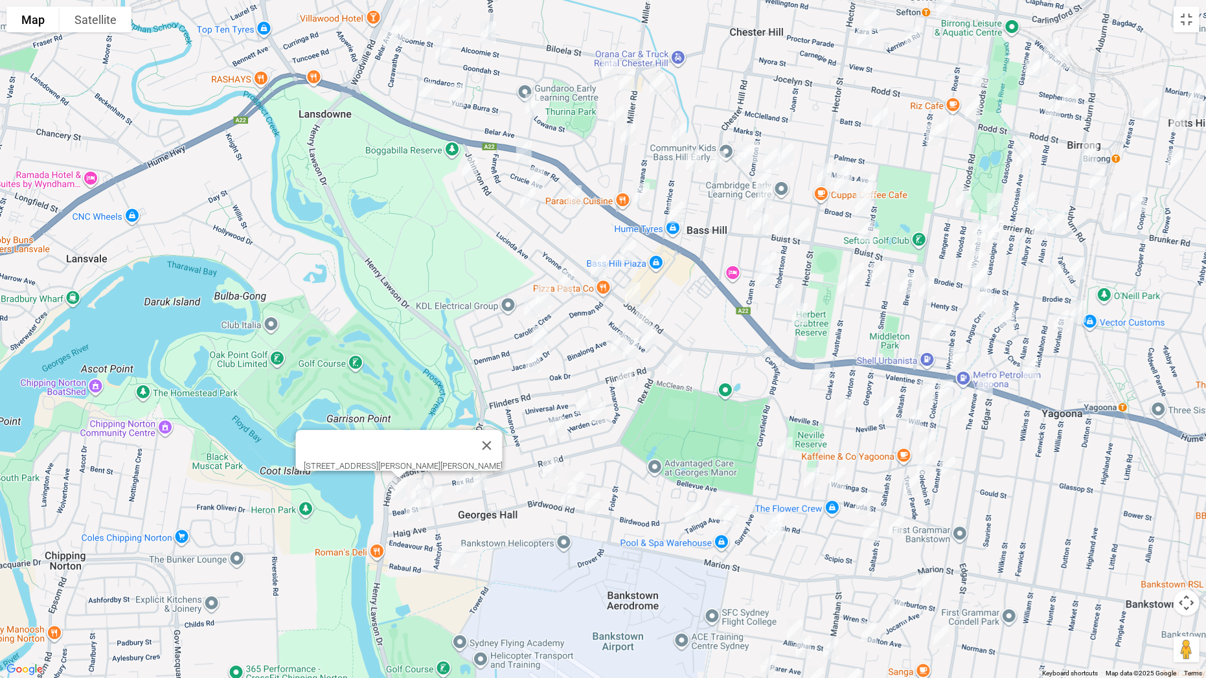
drag, startPoint x: 720, startPoint y: 351, endPoint x: 721, endPoint y: 526, distance: 174.8
click at [714, 532] on div "[STREET_ADDRESS][PERSON_NAME][PERSON_NAME]" at bounding box center [603, 339] width 1206 height 678
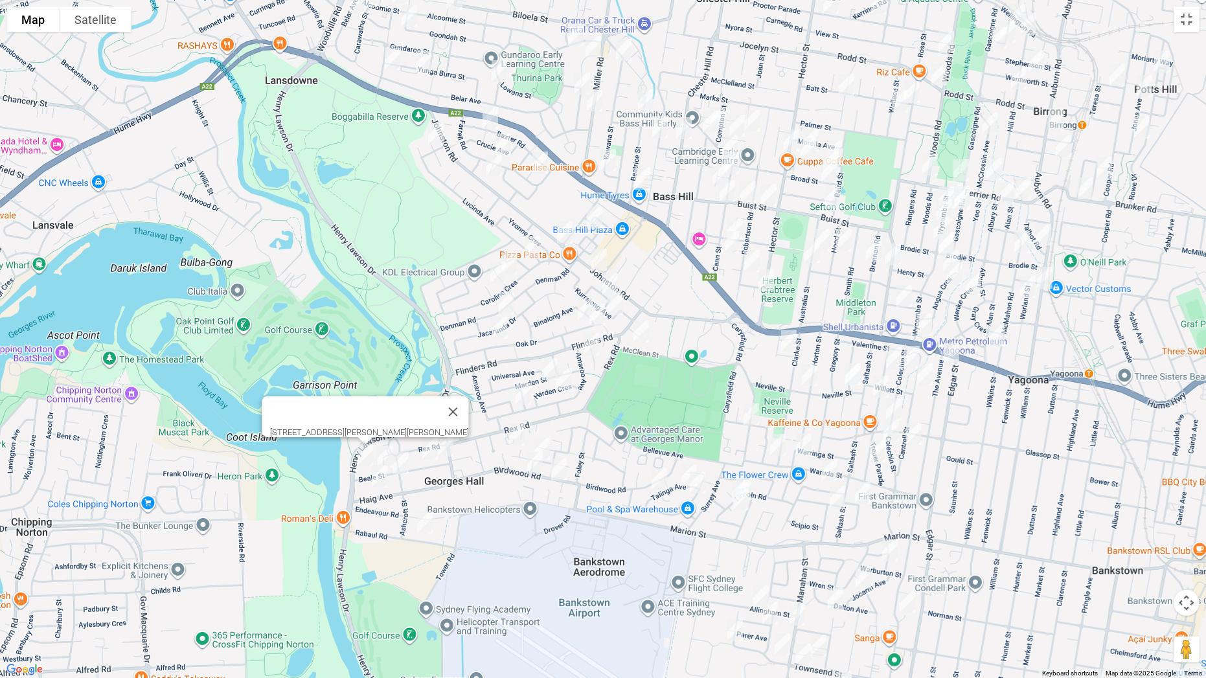
drag, startPoint x: 714, startPoint y: 357, endPoint x: 668, endPoint y: 319, distance: 59.8
click at [679, 295] on div "[STREET_ADDRESS][PERSON_NAME][PERSON_NAME]" at bounding box center [603, 339] width 1206 height 678
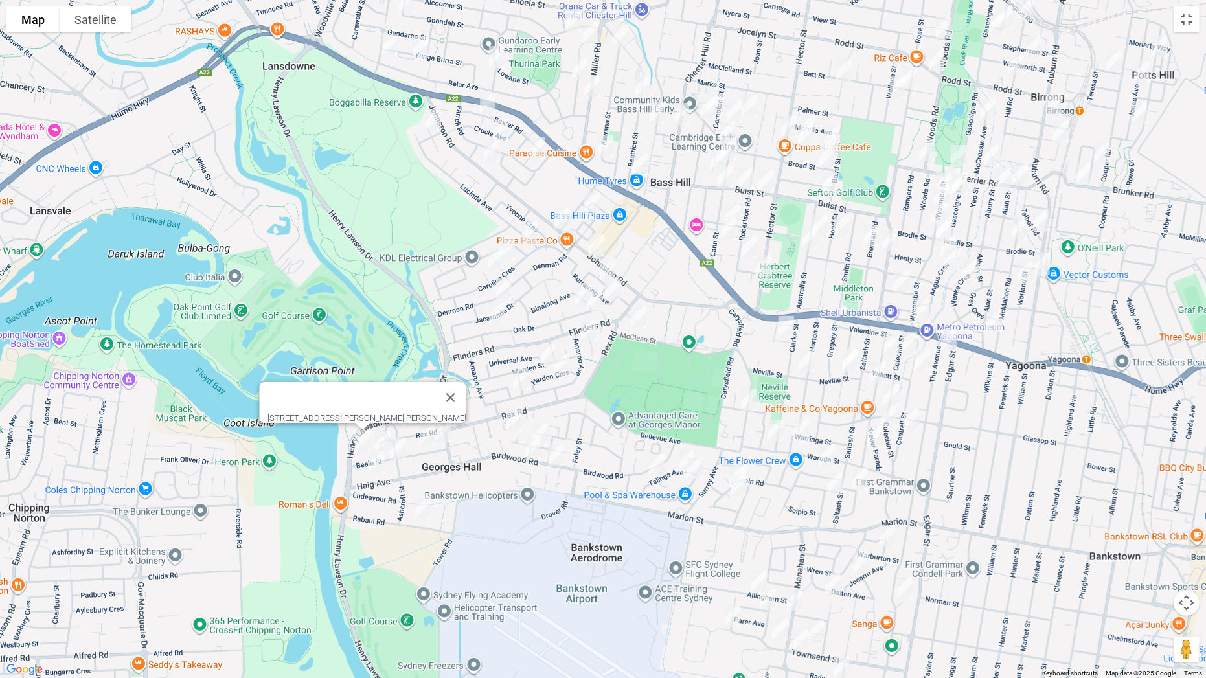
click at [379, 438] on img "44 Beale Street, GEORGES HALL NSW 2198" at bounding box center [383, 442] width 26 height 32
click at [402, 451] on img "35 Beale Street, GEORGES HALL NSW 2198" at bounding box center [398, 449] width 26 height 32
click at [375, 464] on img "46a Haig Avenue, GEORGES HALL NSW 2198" at bounding box center [377, 462] width 26 height 32
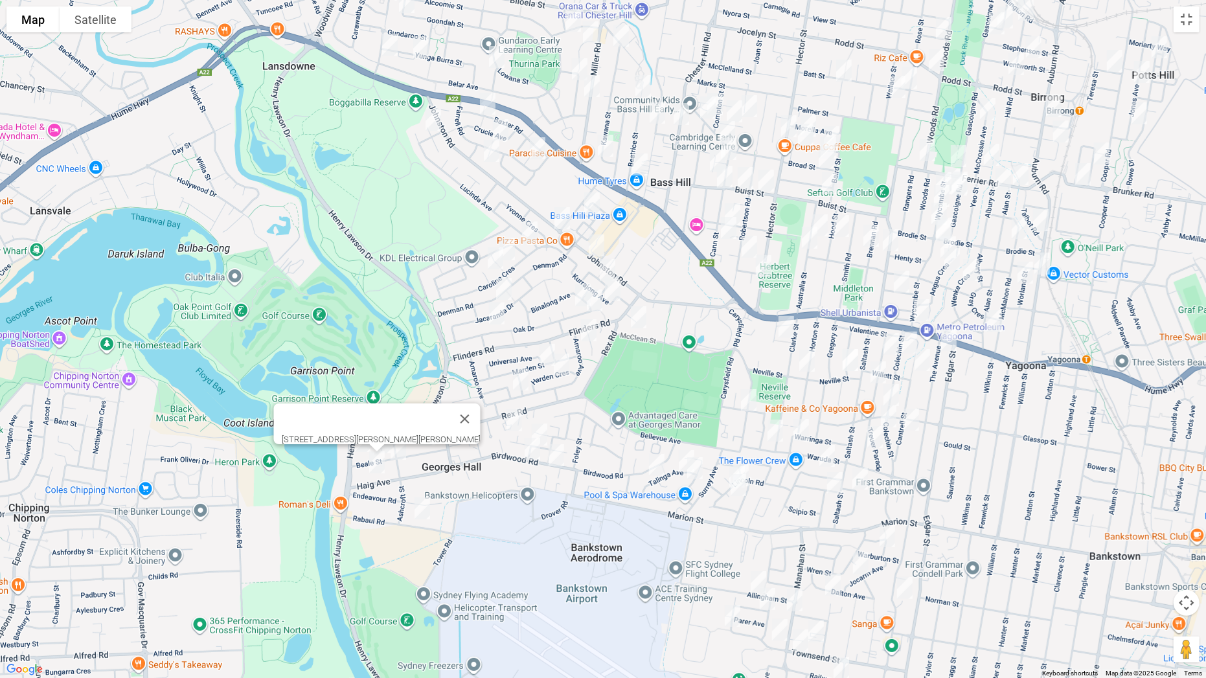
click at [425, 510] on img "16 Rabaul Road, GEORGES HALL NSW 2198" at bounding box center [422, 508] width 26 height 32
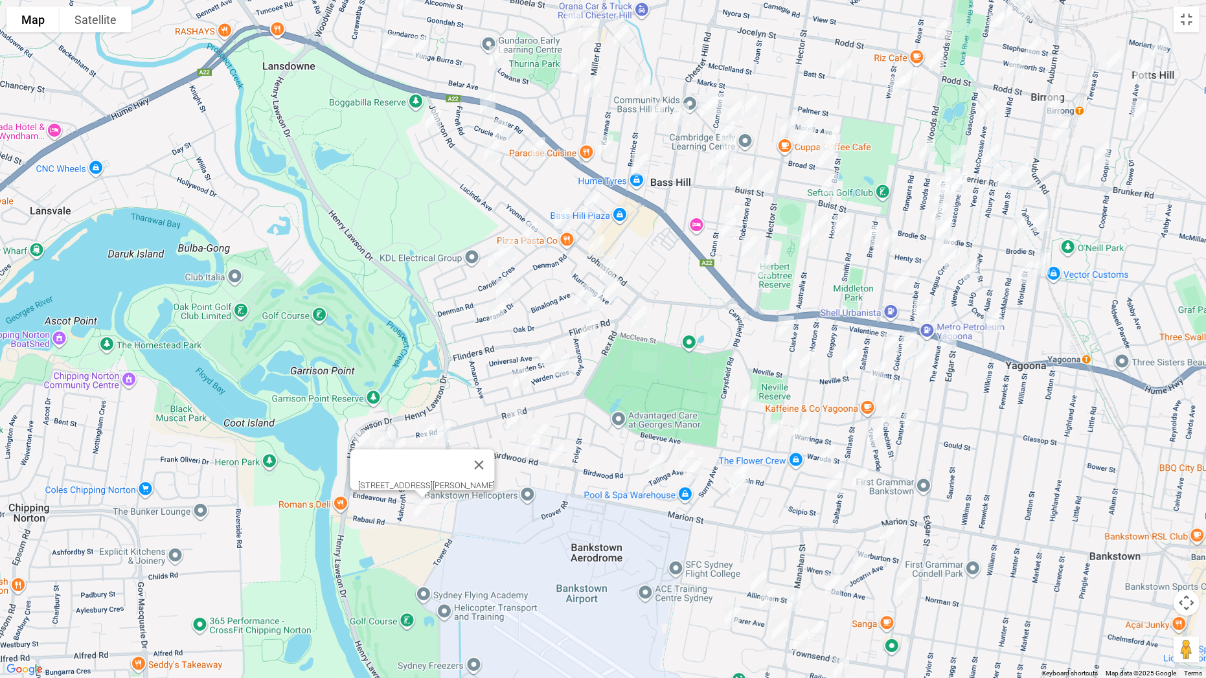
click at [429, 434] on img "14 Beale Street, GEORGES HALL NSW 2198" at bounding box center [427, 434] width 26 height 32
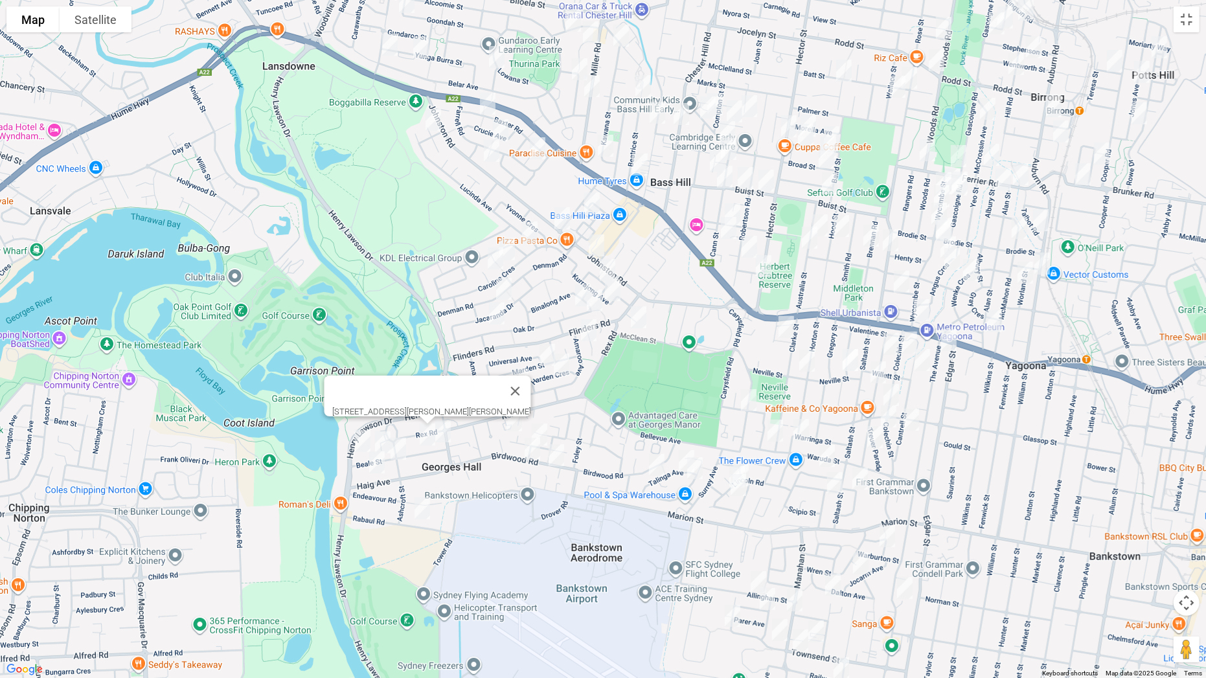
click at [448, 430] on img "2 Beale Street, GEORGES HALL NSW 2198" at bounding box center [443, 431] width 26 height 32
click at [508, 421] on img "56 Keswick Street, GEORGES HALL NSW 2198" at bounding box center [514, 420] width 26 height 32
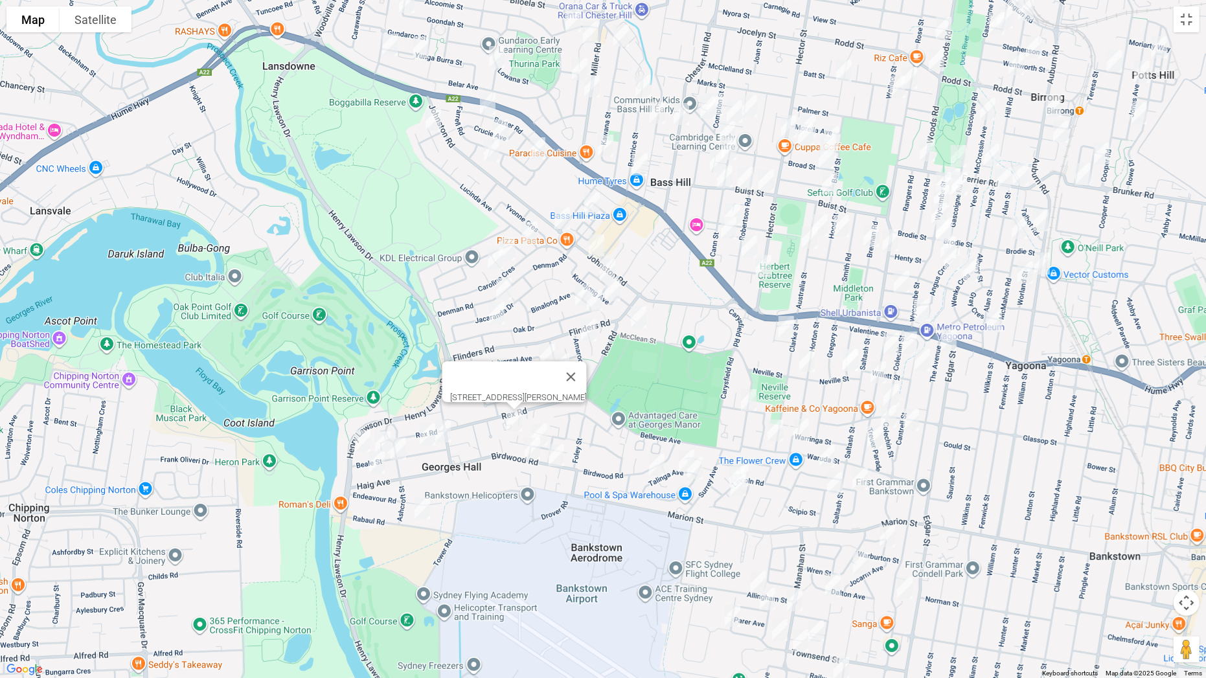
click at [544, 424] on img "31 Keswick Street, GEORGES HALL NSW 2198" at bounding box center [539, 434] width 26 height 32
drag, startPoint x: 523, startPoint y: 452, endPoint x: 545, endPoint y: 458, distance: 22.3
click at [525, 453] on img "159 Birdwood Road, GEORGES HALL NSW 2198" at bounding box center [532, 449] width 26 height 32
drag, startPoint x: 561, startPoint y: 460, endPoint x: 534, endPoint y: 466, distance: 27.7
click at [561, 462] on img "139 Birdwood Road, GEORGES HALL NSW 2198" at bounding box center [556, 455] width 26 height 32
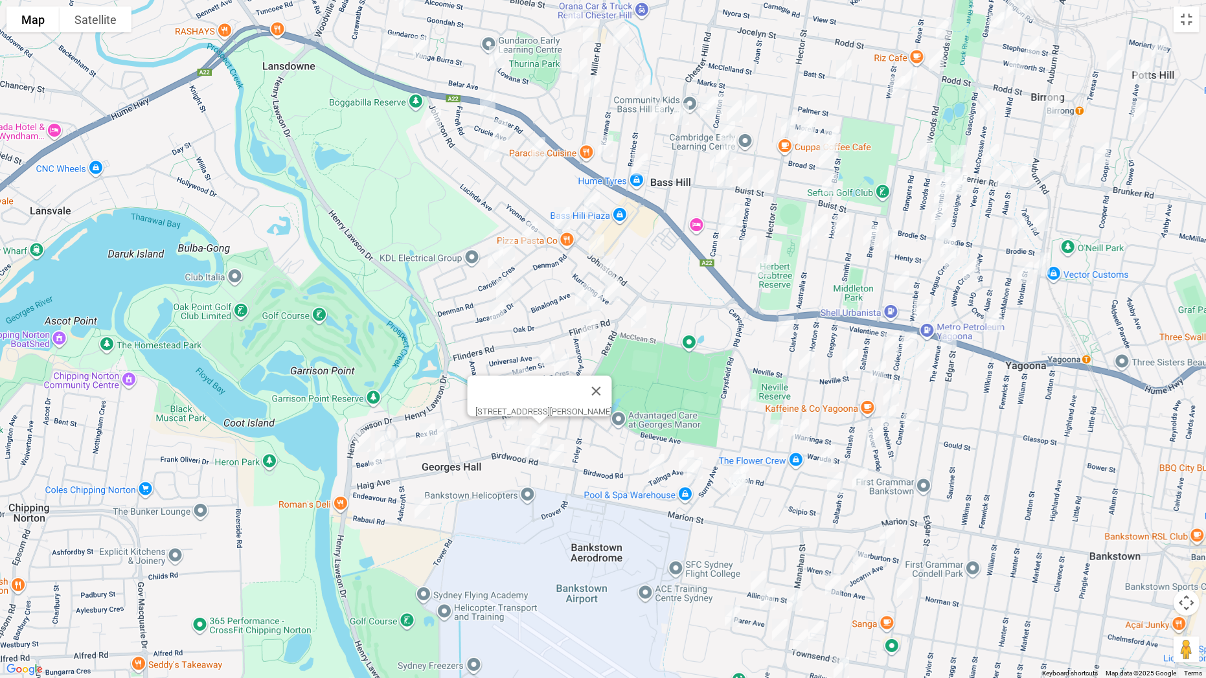
click at [526, 449] on img "159 Birdwood Road, GEORGES HALL NSW 2198" at bounding box center [532, 449] width 26 height 32
click at [554, 456] on img "139 Birdwood Road, GEORGES HALL NSW 2198" at bounding box center [556, 455] width 26 height 32
click at [554, 453] on img "139 Birdwood Road, GEORGES HALL NSW 2198" at bounding box center [556, 455] width 26 height 32
click at [520, 374] on img "25 Lurnea Avenue, GEORGES HALL NSW 2198" at bounding box center [521, 379] width 26 height 32
click at [545, 369] on img "48 Marden Street, GEORGES HALL NSW 2198" at bounding box center [547, 355] width 26 height 32
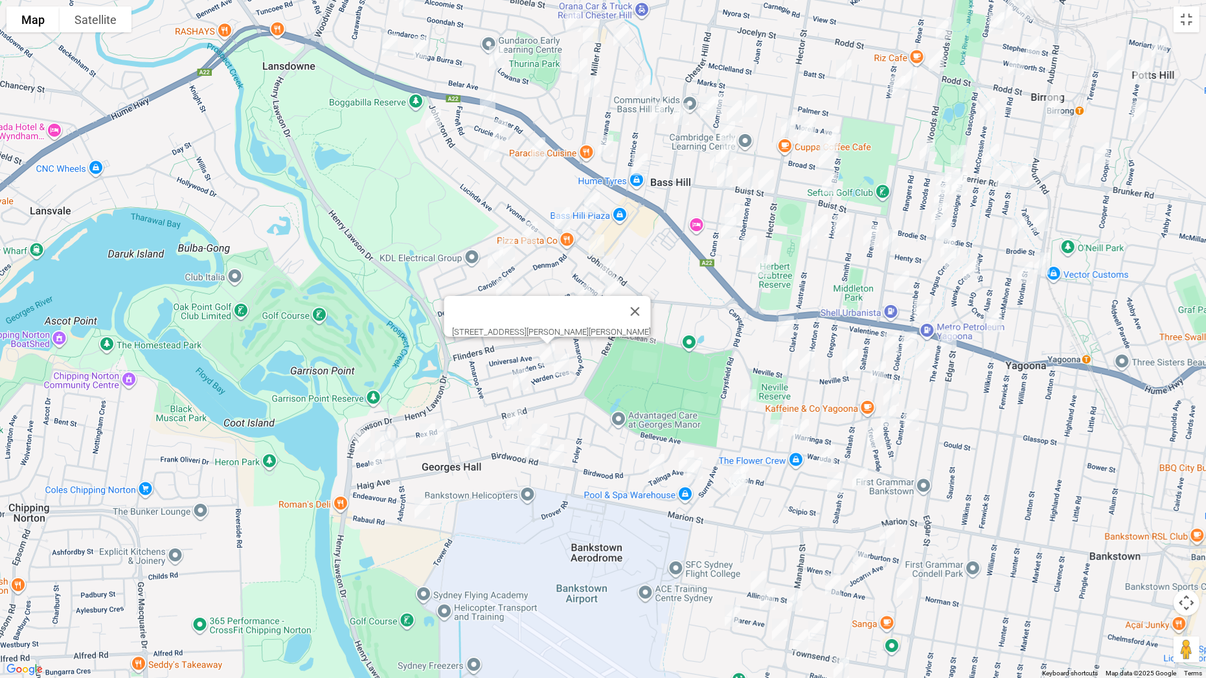
click at [561, 368] on img "14 Harden Crescent, GEORGES HALL NSW 2198" at bounding box center [561, 364] width 26 height 32
drag, startPoint x: 648, startPoint y: 315, endPoint x: 633, endPoint y: 318, distance: 15.2
click at [648, 314] on button "Close" at bounding box center [649, 321] width 31 height 31
click at [594, 202] on img "28 Union Street, BASS HILL NSW 2197" at bounding box center [592, 203] width 26 height 32
click at [596, 245] on img "103a Johnston Road, BASS HILL NSW 2197" at bounding box center [596, 245] width 26 height 32
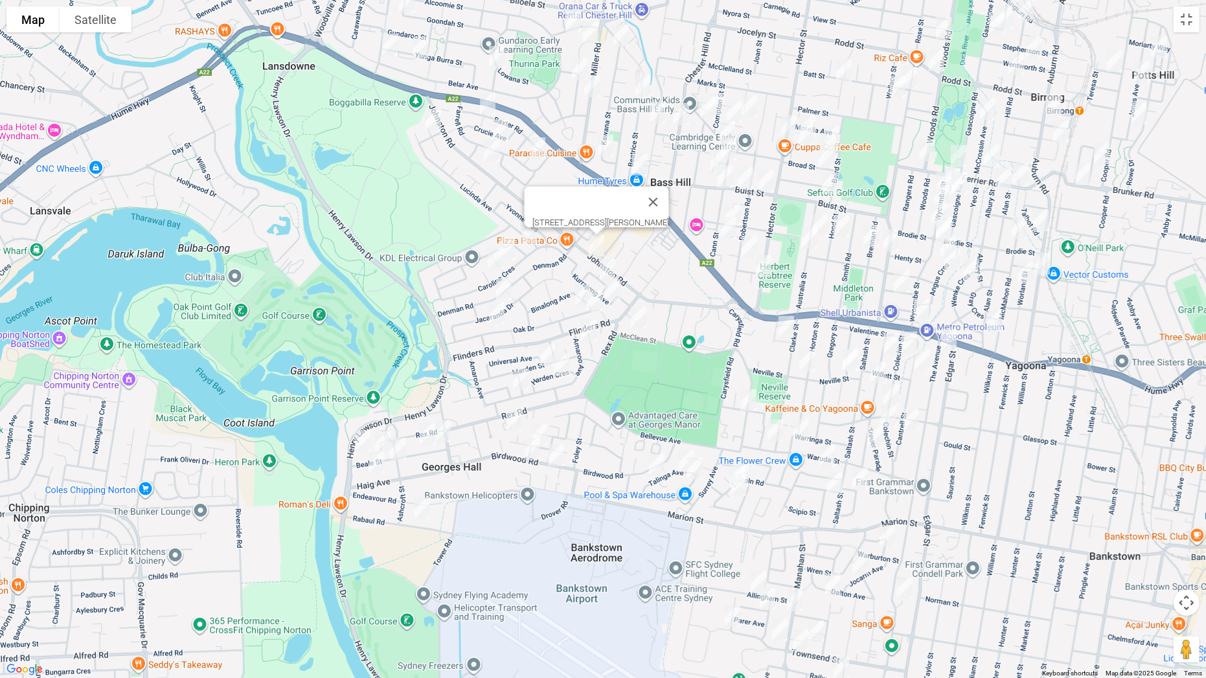
click at [609, 262] on img "3 Glenbrook Crescent, GEORGES HALL NSW 2198" at bounding box center [607, 270] width 26 height 32
click at [614, 290] on img "15 Kurrajong Avenue, GEORGES HALL NSW 2198" at bounding box center [613, 290] width 26 height 32
click at [640, 314] on img "2/74 Mc Clean Street, GEORGES HALL NSW 2198" at bounding box center [639, 317] width 26 height 32
click at [583, 304] on img "95 Oak Drive, GEORGES HALL NSW 2198" at bounding box center [595, 300] width 26 height 32
click at [571, 299] on img "82 Oak Drive, GEORGES HALL NSW 2198" at bounding box center [583, 295] width 26 height 32
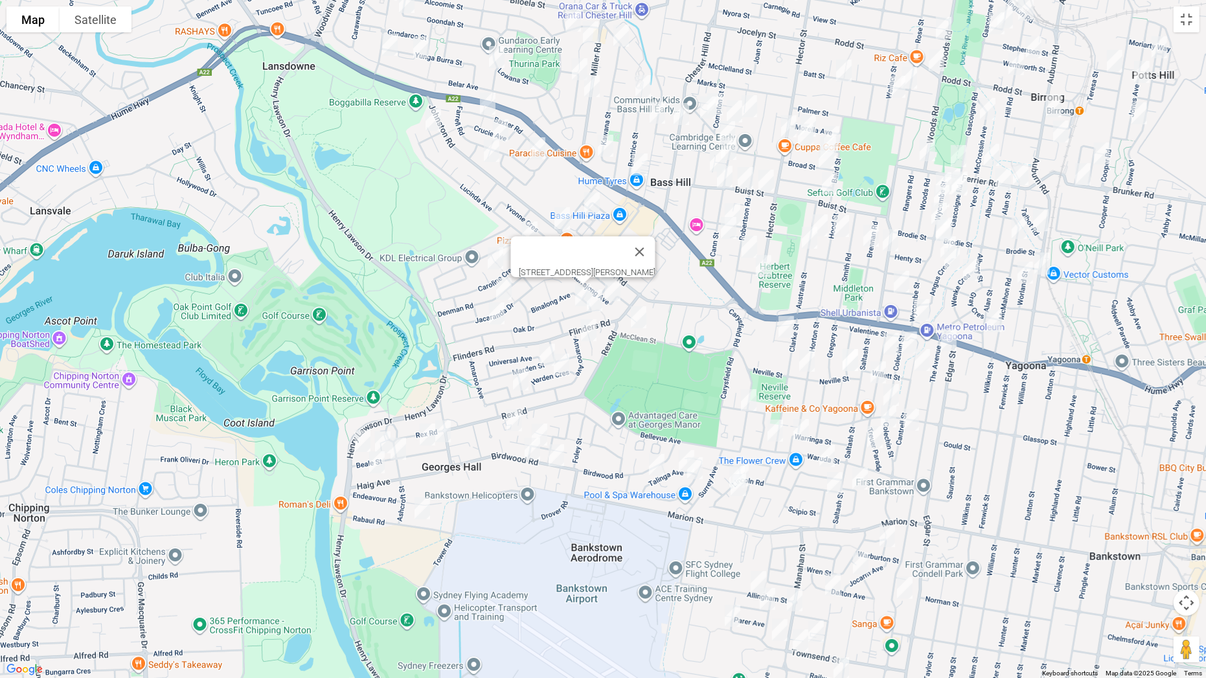
click at [589, 330] on img "123 Amaroo Avenue, GEORGES HALL NSW 2198" at bounding box center [589, 330] width 26 height 32
click at [533, 236] on img "6A Wendy Avenue, GEORGES HALL NSW 2198" at bounding box center [530, 232] width 26 height 32
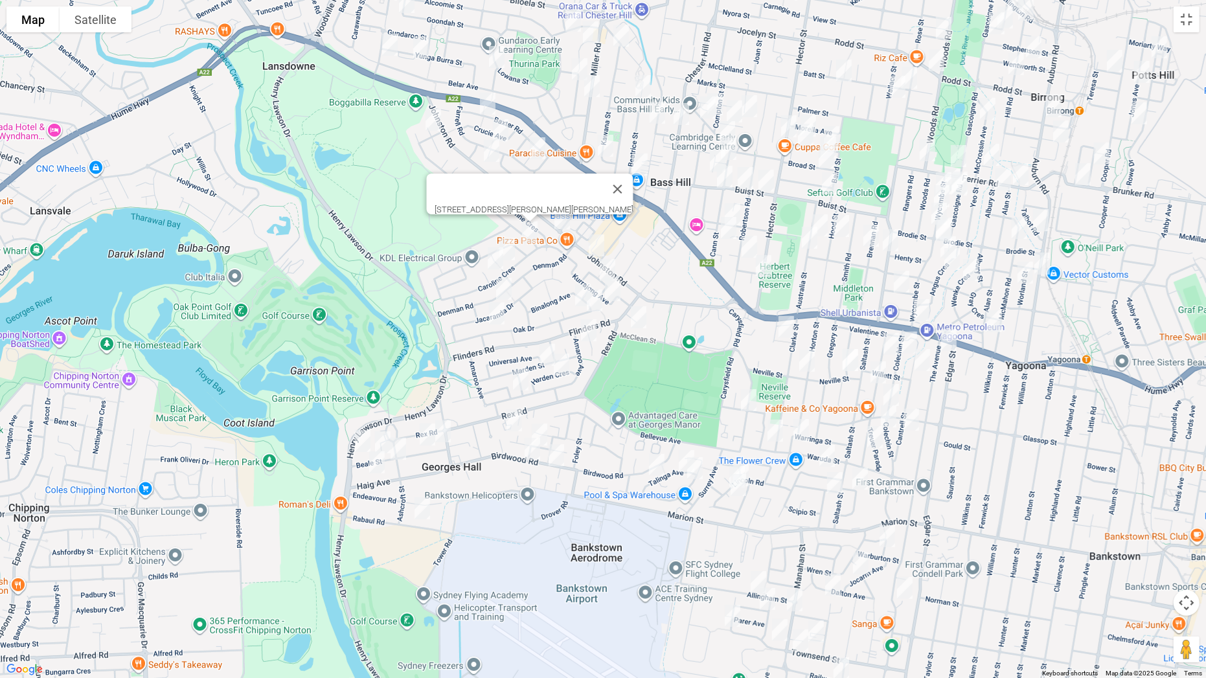
click at [512, 247] on img "6 Wilton Place, GEORGES HALL NSW 2198" at bounding box center [507, 249] width 26 height 32
click at [494, 262] on img "4 Faith Court, GEORGES HALL NSW 2198" at bounding box center [495, 258] width 26 height 32
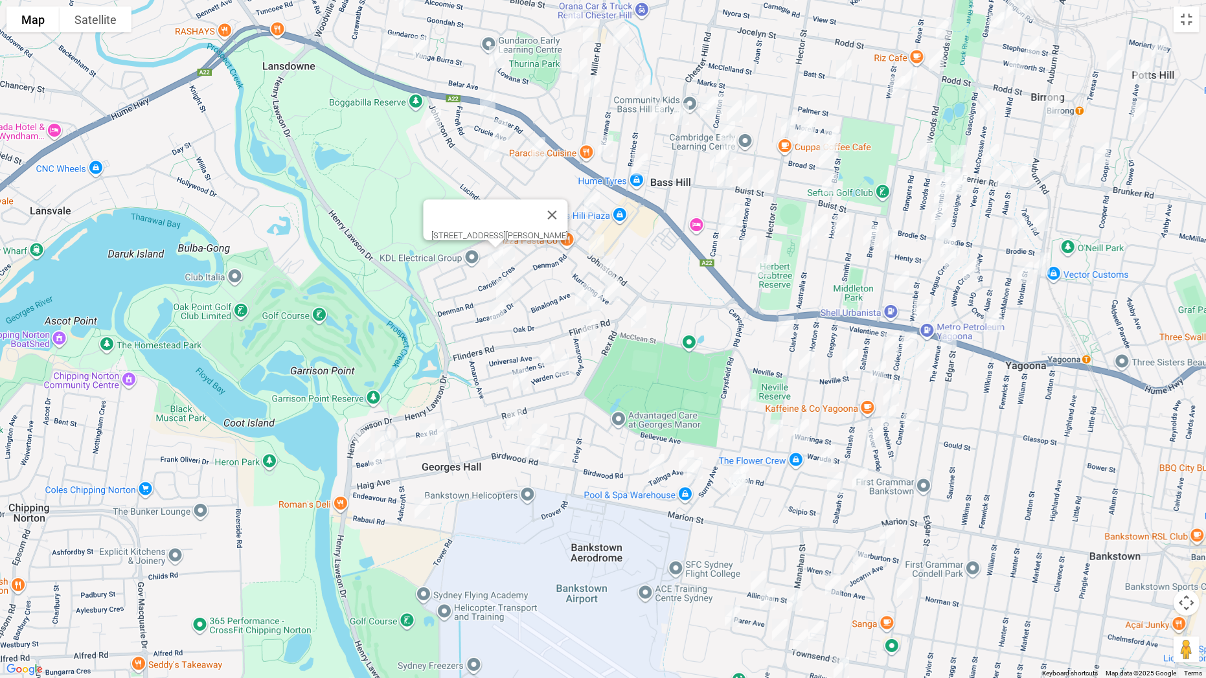
click at [503, 286] on img "52 Denman Road, GEORGES HALL NSW 2198" at bounding box center [504, 289] width 26 height 32
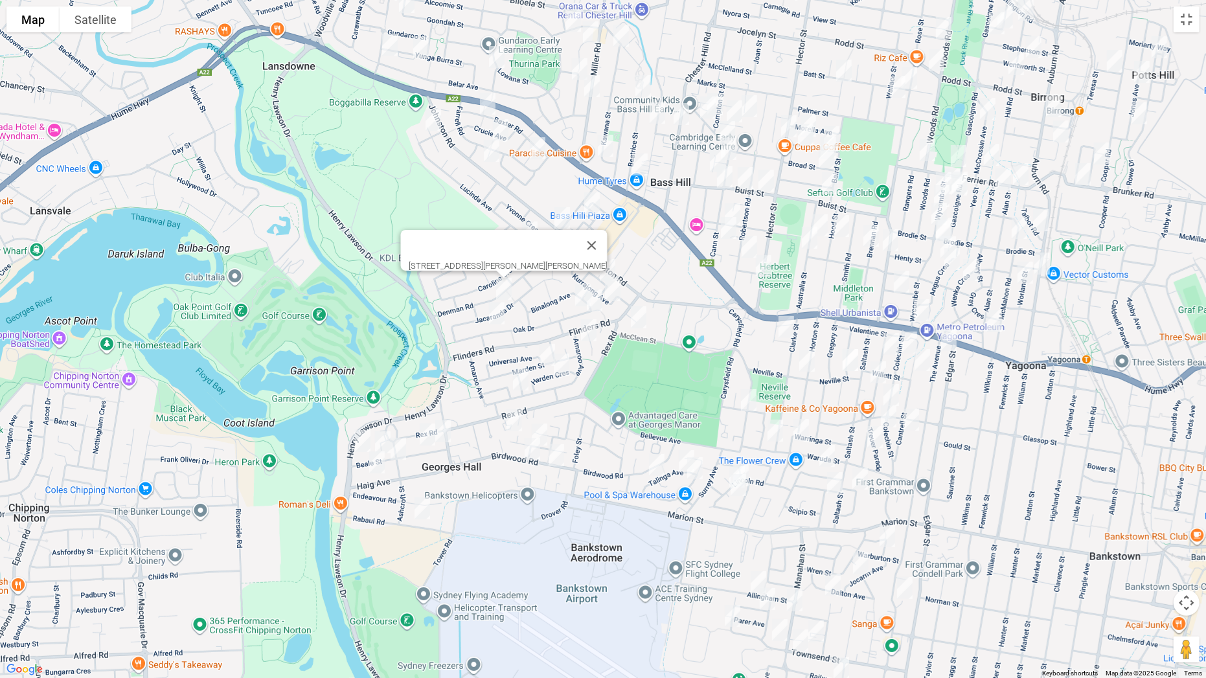
click at [494, 311] on img "26 Oak Drive, GEORGES HALL NSW 2198" at bounding box center [497, 313] width 26 height 32
click at [561, 217] on img "137 Johnston Road, BASS HILL NSW 2197" at bounding box center [562, 218] width 26 height 32
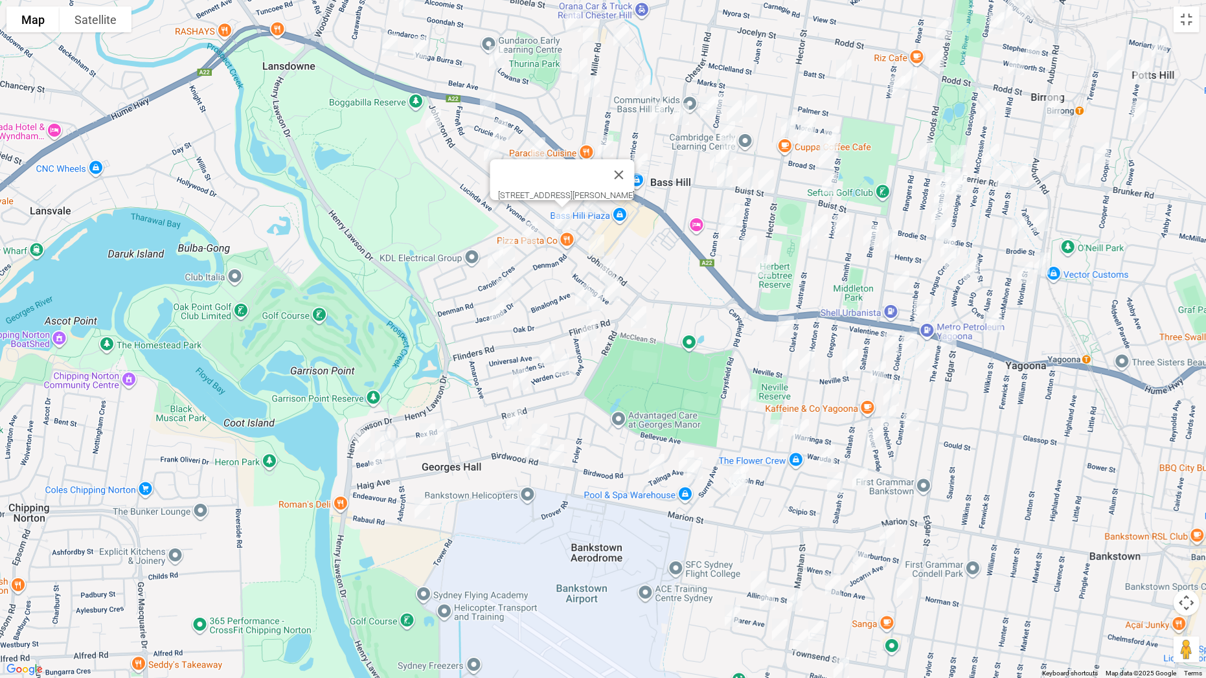
click at [482, 98] on img "47 Baxter Road, BASS HILL NSW 2197" at bounding box center [488, 103] width 26 height 32
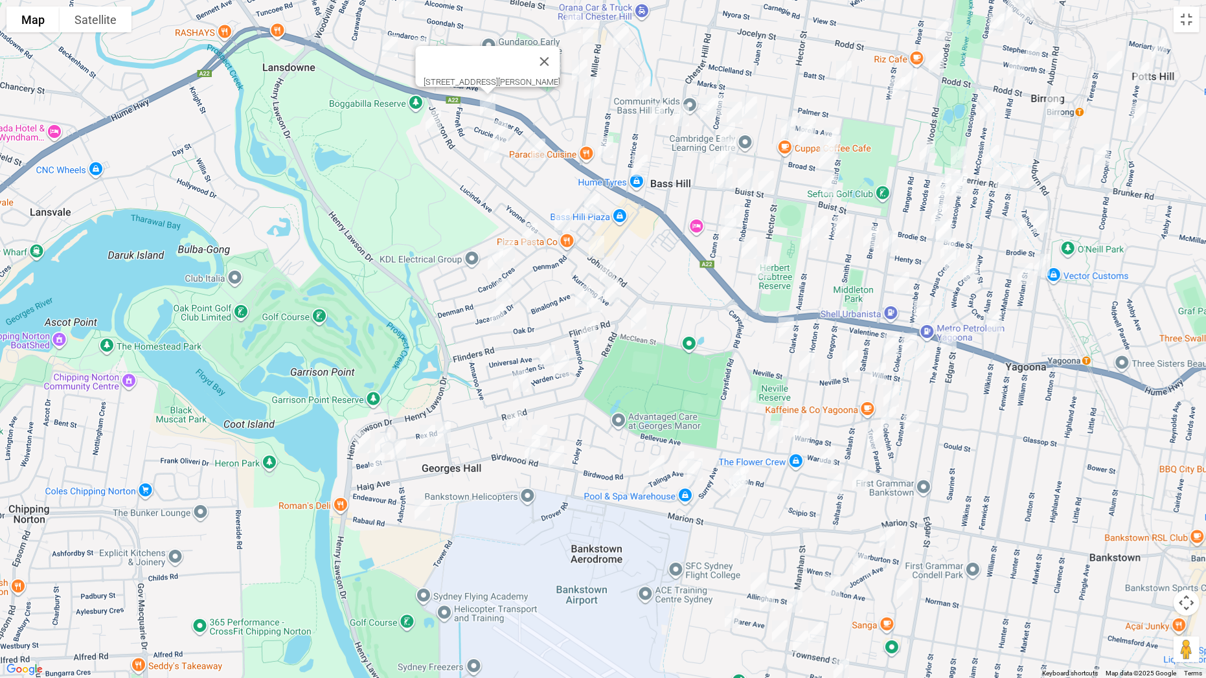
click at [435, 126] on img "10 Linda Avenue, BASS HILL NSW 2197" at bounding box center [433, 121] width 26 height 32
click at [501, 128] on img "40 Farrell Road, BASS HILL NSW 2197" at bounding box center [501, 131] width 26 height 32
click at [489, 151] on img "140 Johnston Road, BASS HILL NSW 2197" at bounding box center [492, 152] width 26 height 32
click at [539, 146] on img "2 Dawson Place, BASS HILL NSW 2197" at bounding box center [538, 149] width 26 height 32
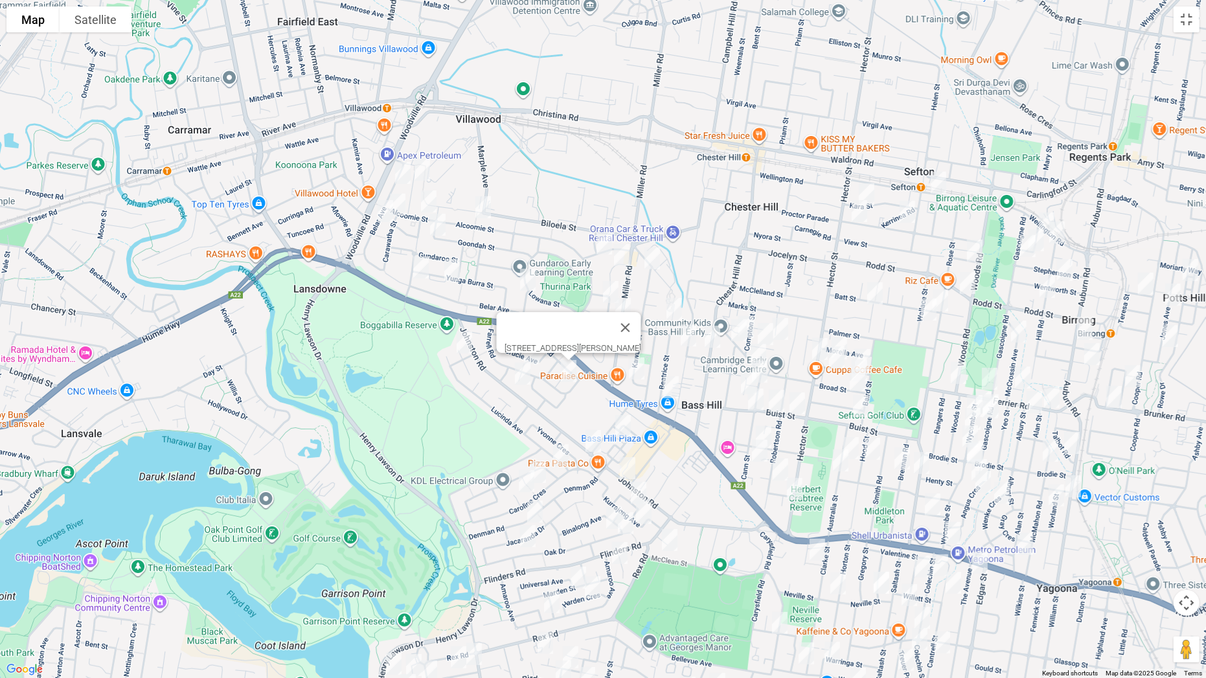
drag, startPoint x: 577, startPoint y: 292, endPoint x: 582, endPoint y: 402, distance: 110.2
click at [582, 402] on div "[STREET_ADDRESS][PERSON_NAME]" at bounding box center [603, 339] width 1206 height 678
click at [422, 164] on img "23 Binna Burra Street, VILLAWOOD NSW 2163" at bounding box center [422, 169] width 26 height 32
click at [407, 173] on img "17 Belar Avenue, VILLAWOOD NSW 2163" at bounding box center [403, 173] width 26 height 32
drag, startPoint x: 405, startPoint y: 203, endPoint x: 395, endPoint y: 210, distance: 12.0
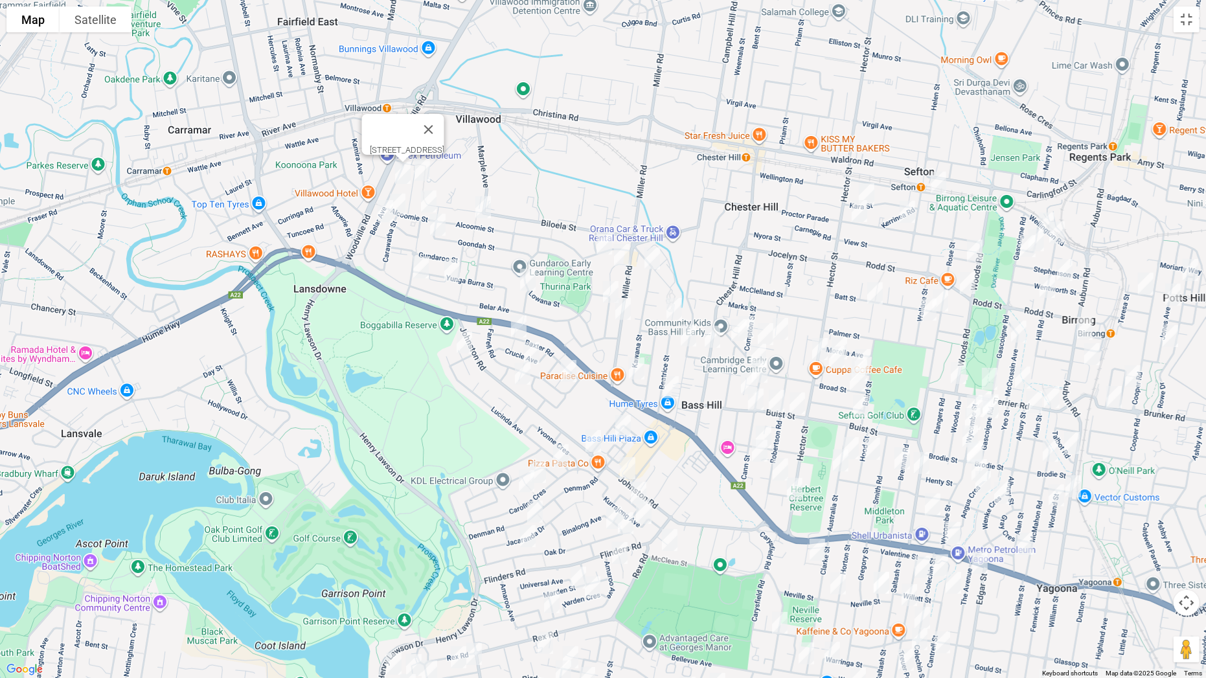
click at [403, 204] on img "3/102 Carawatha Street, VILLAWOOD NSW 2163" at bounding box center [398, 204] width 26 height 32
click at [401, 201] on img "3/102 Carawatha Street, VILLAWOOD NSW 2163" at bounding box center [398, 204] width 26 height 32
click at [386, 212] on img "43 Belar Avenue, VILLAWOOD NSW 2163" at bounding box center [385, 211] width 26 height 32
click at [426, 204] on img "136 Alcoomie Street, VILLAWOOD NSW 2163" at bounding box center [429, 201] width 26 height 32
click at [482, 205] on img "104 Alcoomie Street, VILLAWOOD NSW 2163" at bounding box center [483, 207] width 26 height 32
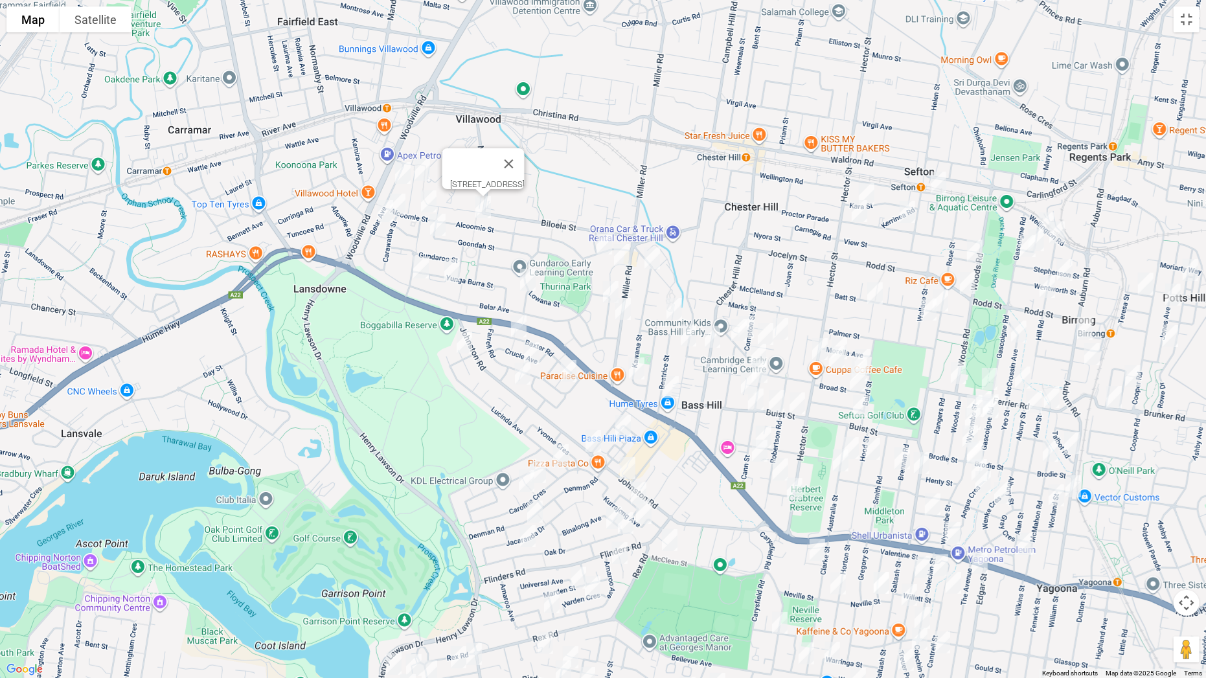
click at [441, 226] on img "51A Goondah Street, VILLAWOOD NSW 2163" at bounding box center [438, 225] width 26 height 32
click at [418, 265] on img "2/63 Belar Avenue, VILLAWOOD NSW 2163" at bounding box center [421, 267] width 26 height 32
click at [451, 265] on img "51 Yunga Burra Street, VILLAWOOD NSW 2163" at bounding box center [452, 270] width 26 height 32
click at [529, 284] on img "4 Camira Street, VILLAWOOD NSW 2163" at bounding box center [528, 280] width 26 height 32
click at [627, 248] on img "5 Goonaroi Street, VILLAWOOD NSW 2163" at bounding box center [622, 255] width 26 height 32
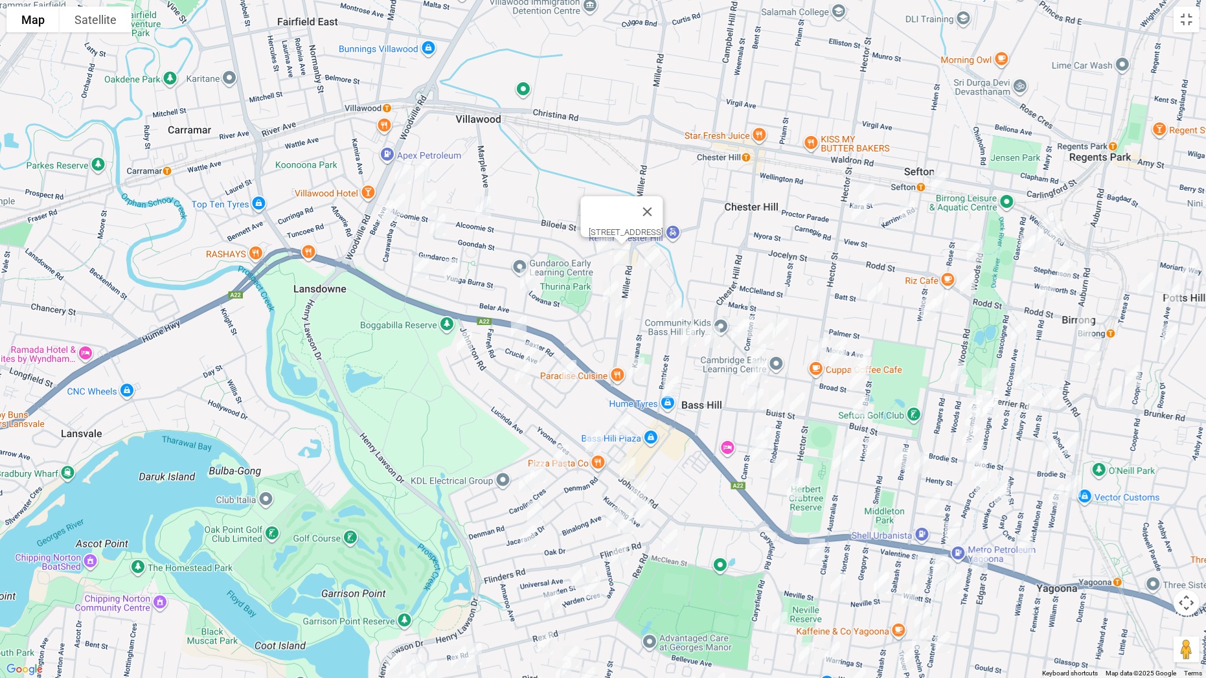
click at [609, 246] on img "5 Goonaroi Street, VILLAWOOD NSW 2163" at bounding box center [622, 255] width 26 height 32
click at [603, 243] on img "23 Koonawarra Street, VILLAWOOD NSW 2163" at bounding box center [604, 243] width 26 height 32
click at [651, 258] on img "4 Kawana Street, BASS HILL NSW 2197" at bounding box center [652, 258] width 26 height 32
click at [609, 288] on img "38A Goonaroi Street, VILLAWOOD NSW 2163" at bounding box center [611, 292] width 26 height 32
drag, startPoint x: 640, startPoint y: 363, endPoint x: 640, endPoint y: 356, distance: 7.2
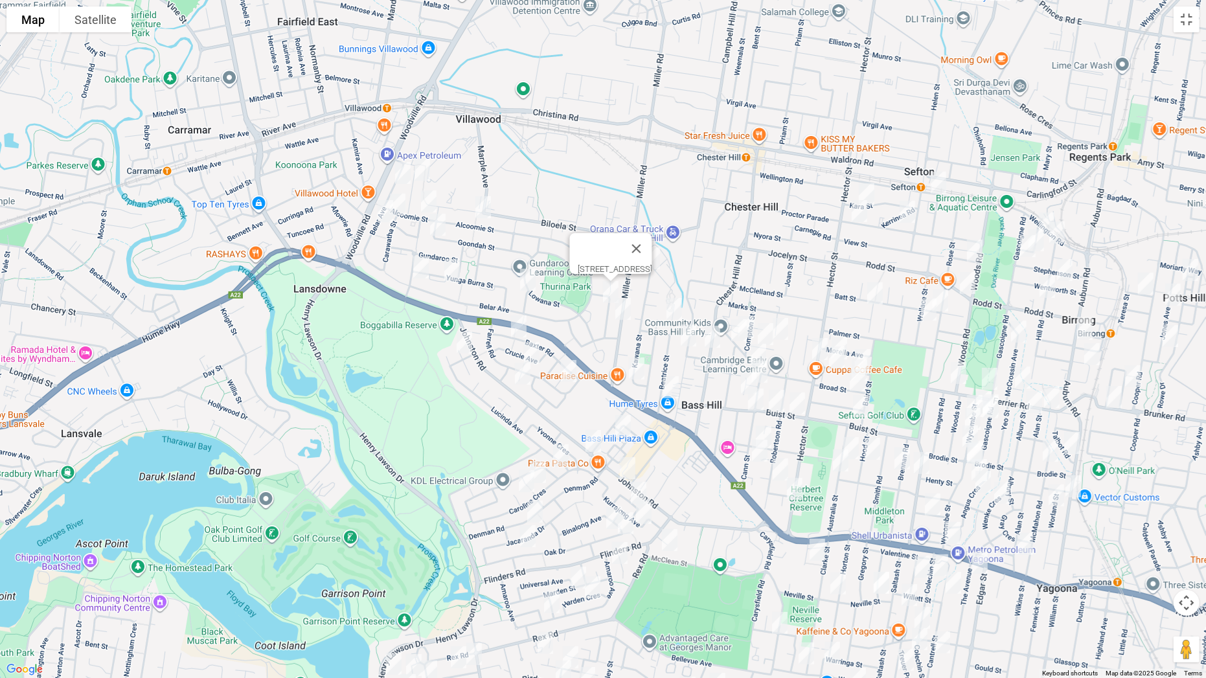
click at [639, 363] on img "74 Kawana Street, BASS HILL NSW 2197" at bounding box center [637, 368] width 26 height 32
click at [630, 370] on img "74 Kawana Street, BASS HILL NSW 2197" at bounding box center [637, 368] width 26 height 32
click at [678, 319] on button "Close" at bounding box center [662, 325] width 31 height 31
click at [1185, 24] on button "Toggle fullscreen view" at bounding box center [1186, 19] width 26 height 26
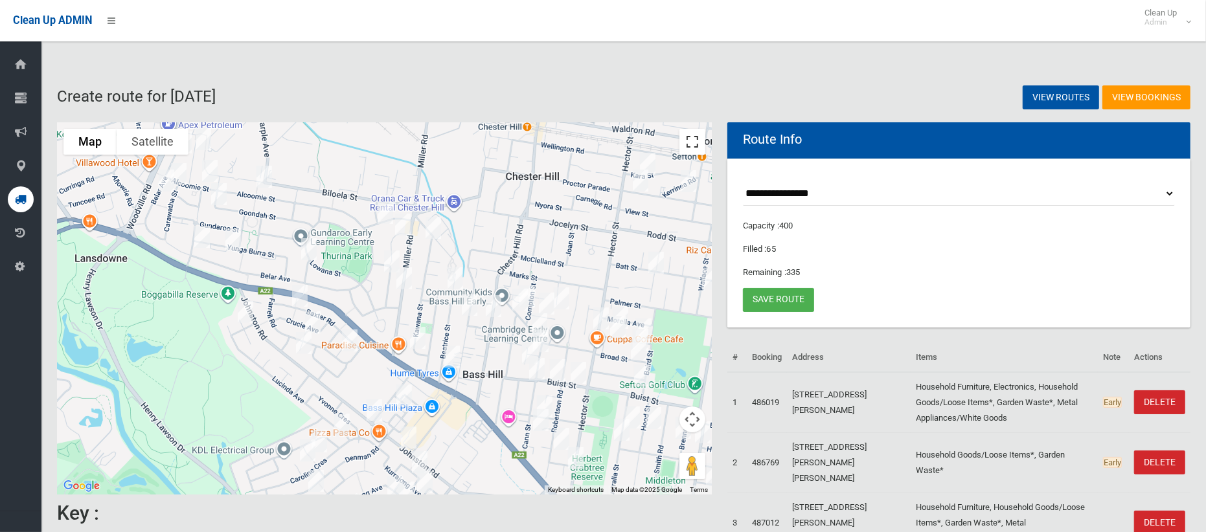
click at [691, 141] on button "Toggle fullscreen view" at bounding box center [692, 142] width 26 height 26
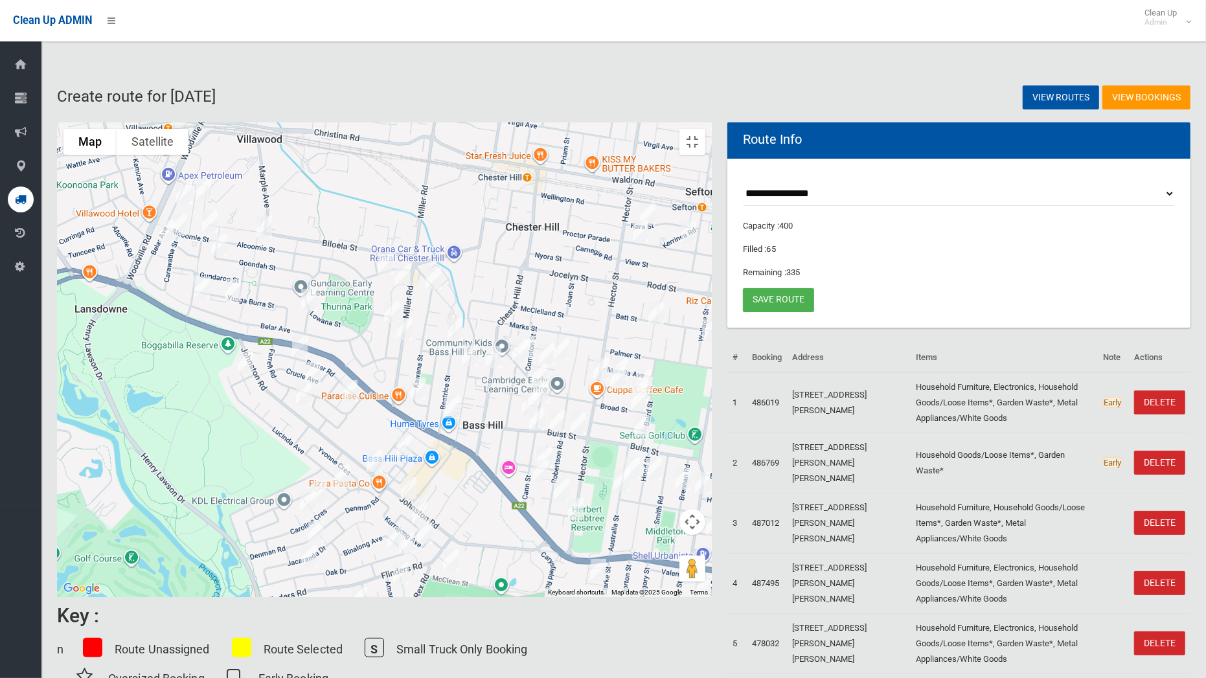
click at [468, 313] on img "71 Beatrice Street, BASS HILL NSW 2197" at bounding box center [455, 329] width 26 height 32
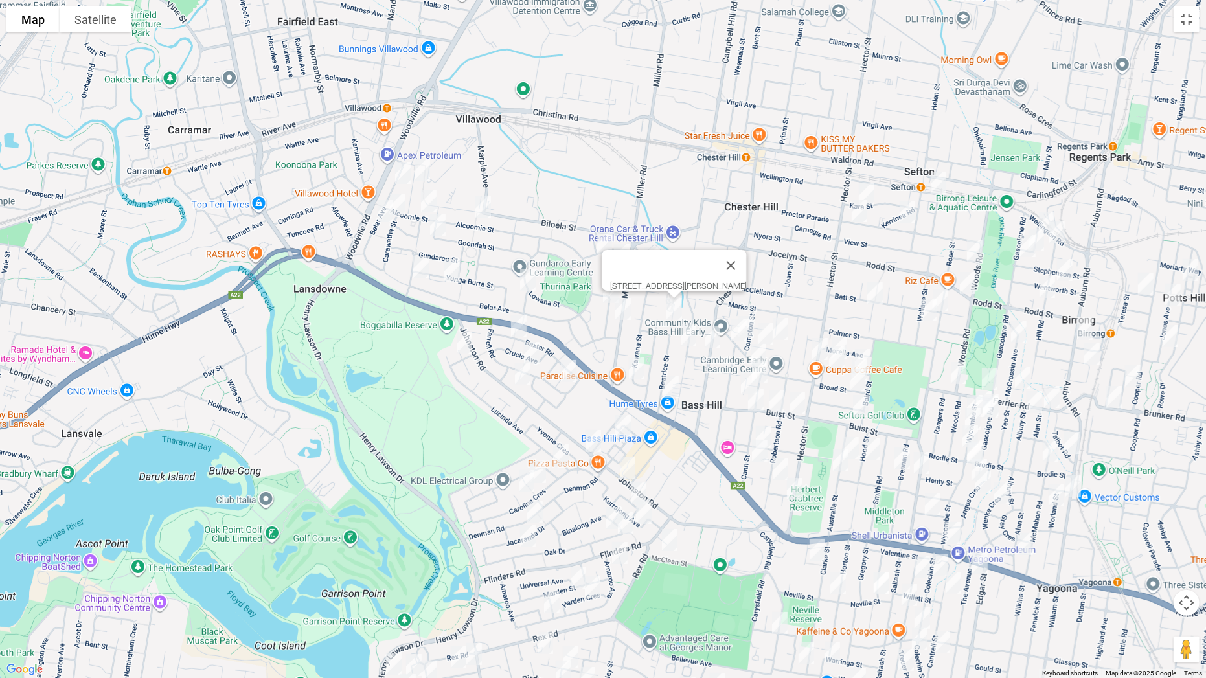
click at [670, 383] on img "8 Beatrice Street, BASS HILL NSW 2197" at bounding box center [671, 387] width 26 height 32
click at [733, 340] on button "Close" at bounding box center [727, 343] width 31 height 31
click at [690, 335] on img "47A Orchard Road, BASS HILL NSW 2197" at bounding box center [688, 335] width 26 height 32
click at [714, 338] on img "1/114 Chester Hill Road, BASS HILL NSW 2197" at bounding box center [712, 337] width 26 height 32
click at [789, 290] on button "Close" at bounding box center [800, 293] width 31 height 31
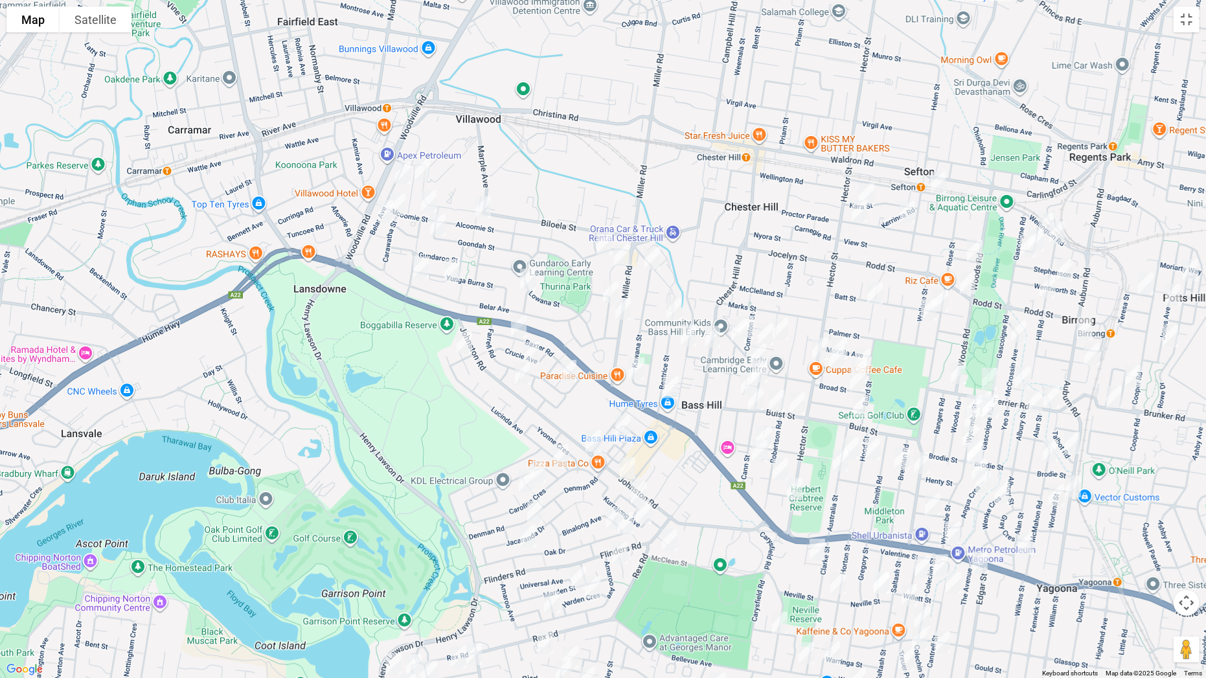
click at [757, 314] on img "19 Cann Street, BASS HILL NSW 2197" at bounding box center [746, 327] width 26 height 32
click at [733, 328] on img "16 Cann Street, BASS HILL NSW 2197" at bounding box center [739, 330] width 26 height 32
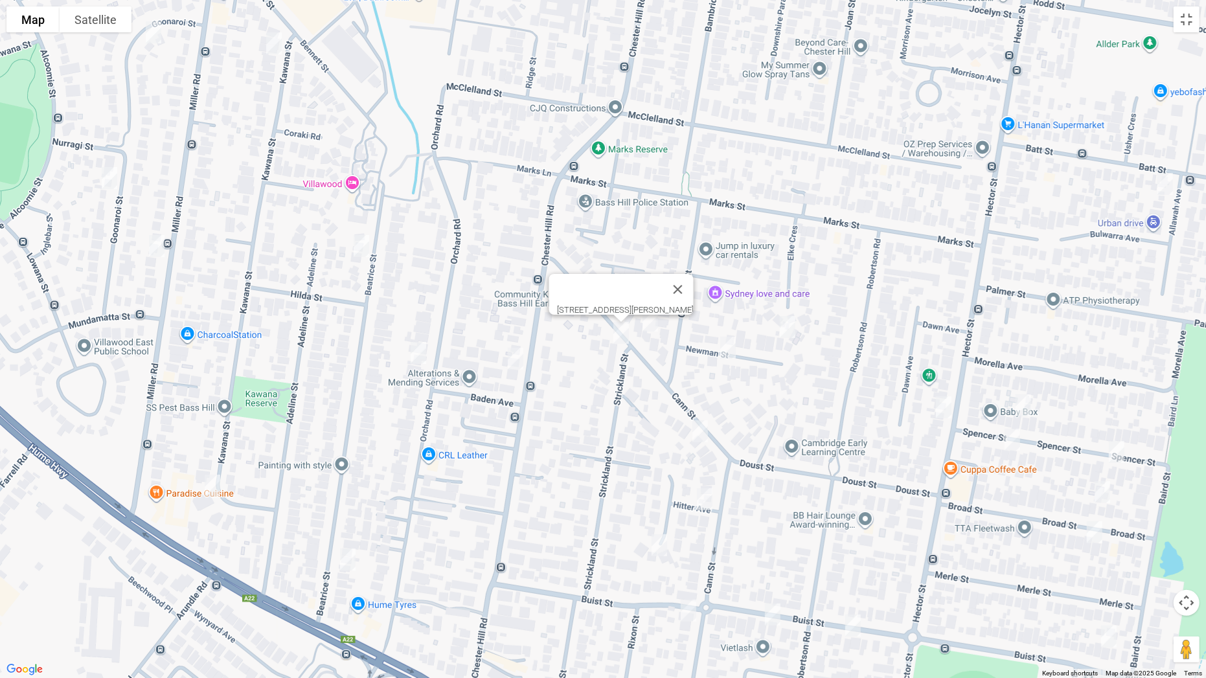
click at [727, 346] on img "2A Newman Street, BASS HILL NSW 2197" at bounding box center [728, 348] width 26 height 32
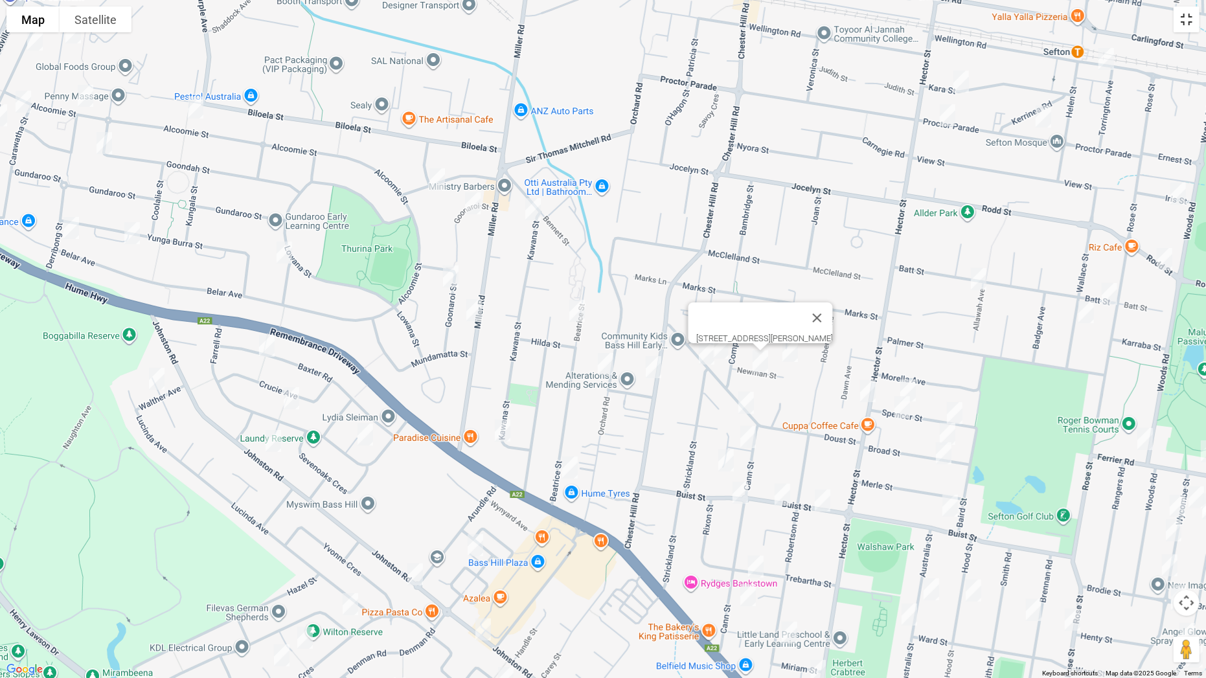
click at [1184, 21] on button "Toggle fullscreen view" at bounding box center [1186, 19] width 26 height 26
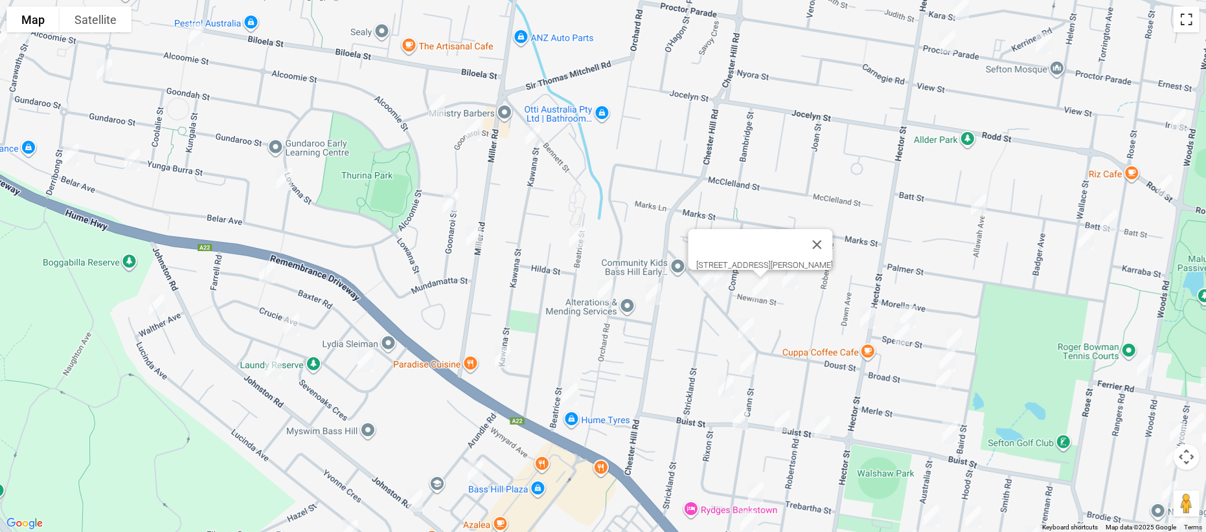
scroll to position [34, 0]
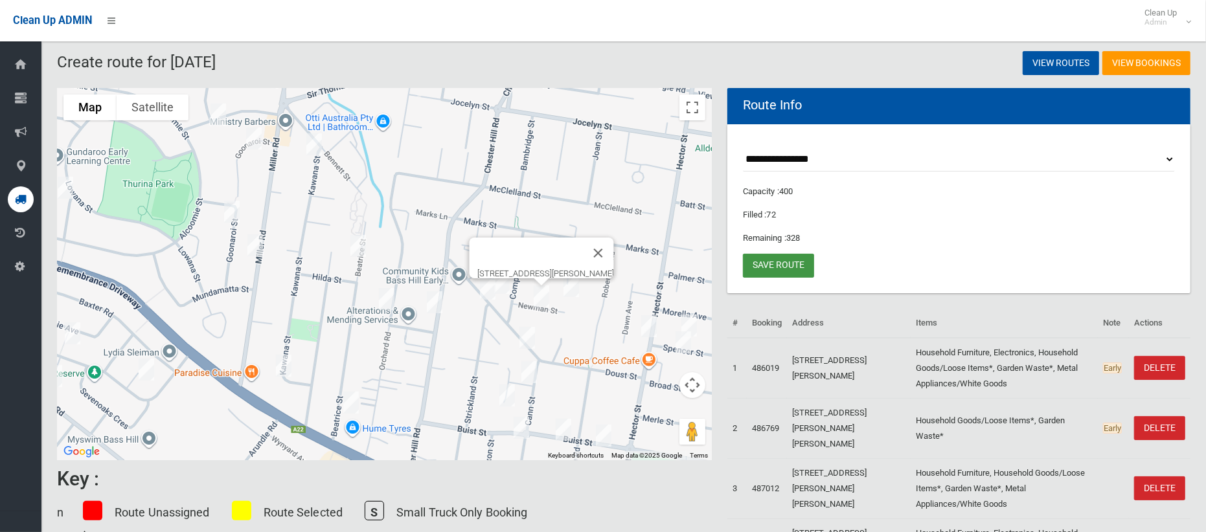
click at [773, 261] on link "Save route" at bounding box center [778, 266] width 71 height 24
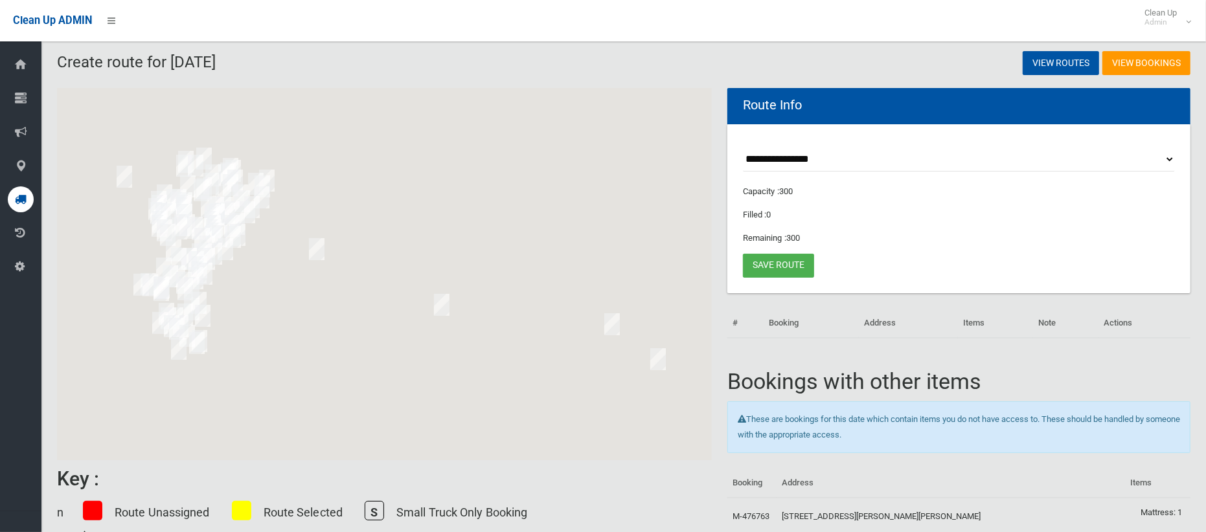
scroll to position [34, 0]
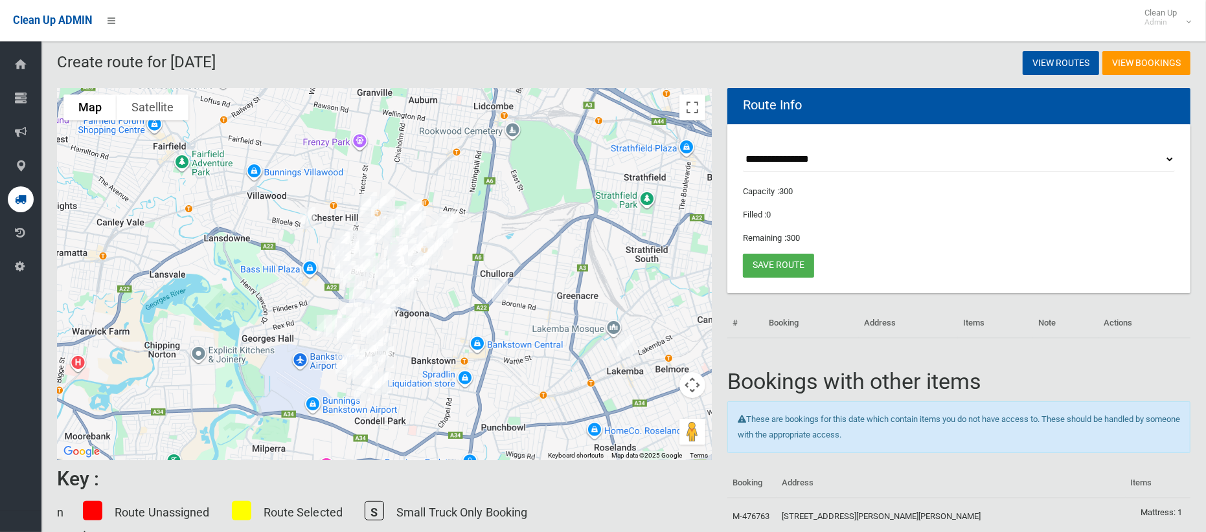
drag, startPoint x: 471, startPoint y: 197, endPoint x: 583, endPoint y: 229, distance: 117.1
click at [648, 237] on div at bounding box center [384, 274] width 655 height 372
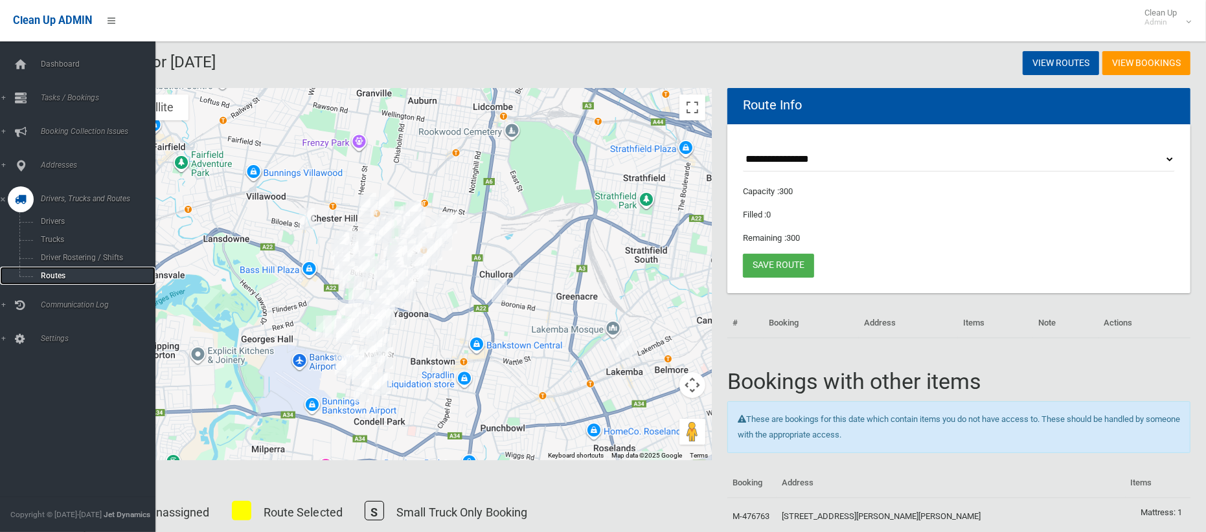
click at [52, 273] on span "Routes" at bounding box center [90, 275] width 107 height 9
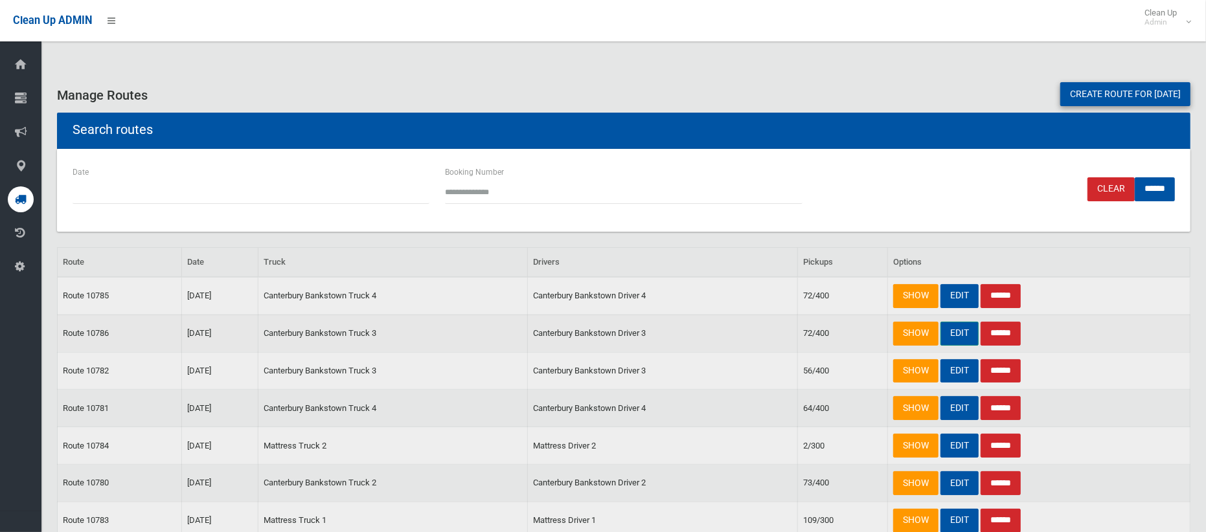
click at [951, 335] on link "EDIT" at bounding box center [959, 334] width 38 height 24
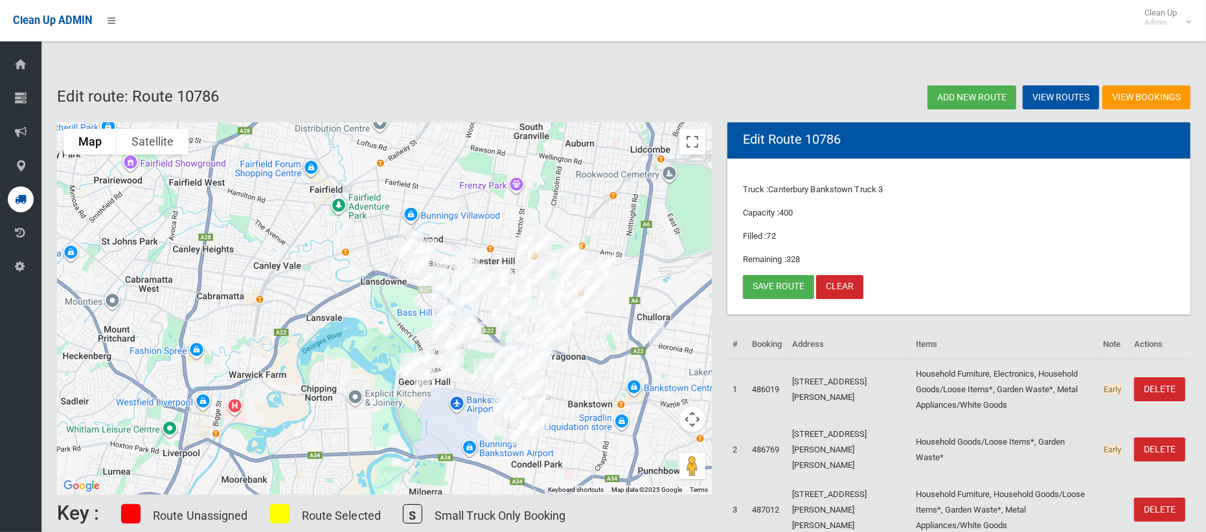
drag, startPoint x: 150, startPoint y: 192, endPoint x: 457, endPoint y: 236, distance: 310.8
click at [457, 236] on div at bounding box center [384, 308] width 655 height 372
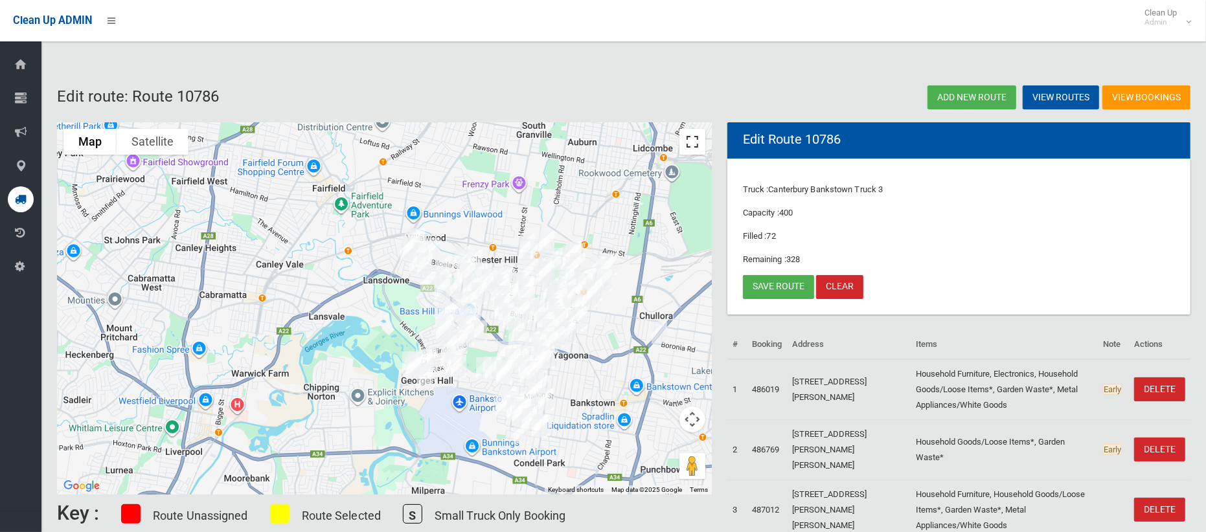
click at [688, 141] on button "Toggle fullscreen view" at bounding box center [692, 142] width 26 height 26
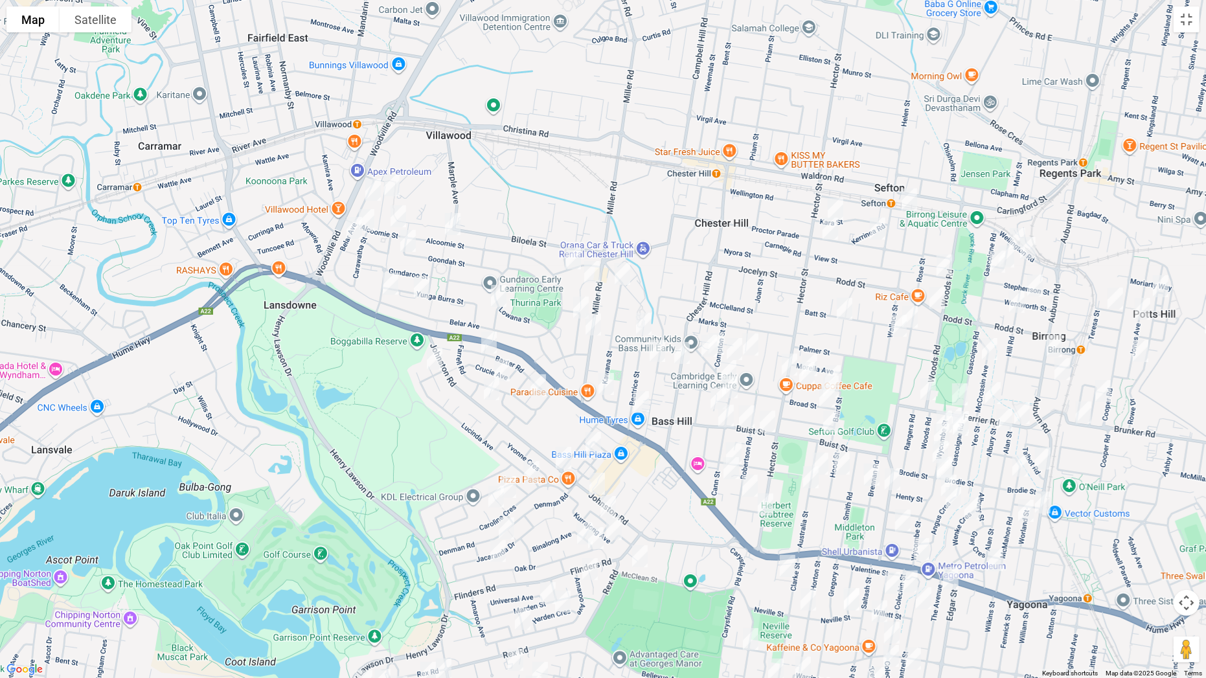
click at [736, 349] on img "2A Newman Street, BASS HILL NSW 2197" at bounding box center [734, 349] width 26 height 32
click at [593, 267] on img "5 Goonaroi Street, VILLAWOOD NSW 2163" at bounding box center [592, 272] width 26 height 32
click at [1186, 25] on button "Toggle fullscreen view" at bounding box center [1186, 19] width 26 height 26
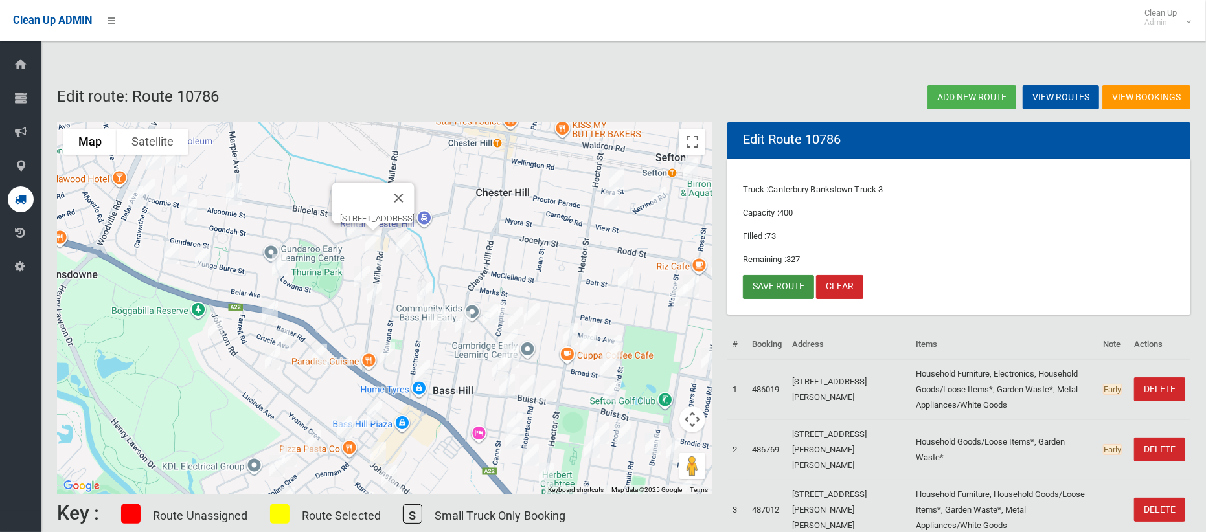
click at [751, 293] on link "Save route" at bounding box center [778, 287] width 71 height 24
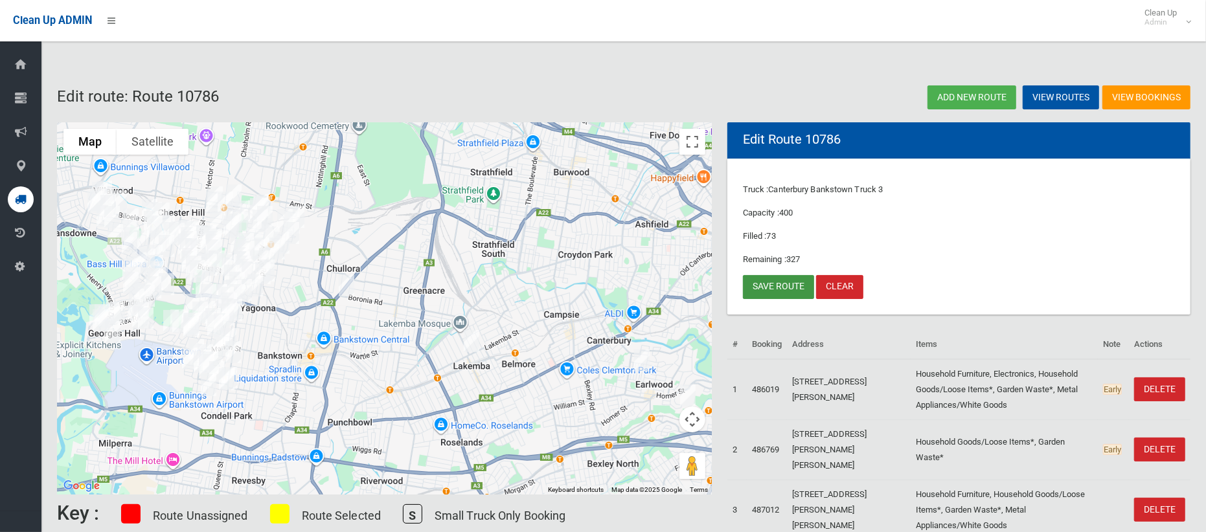
click at [767, 293] on link "Save route" at bounding box center [778, 287] width 71 height 24
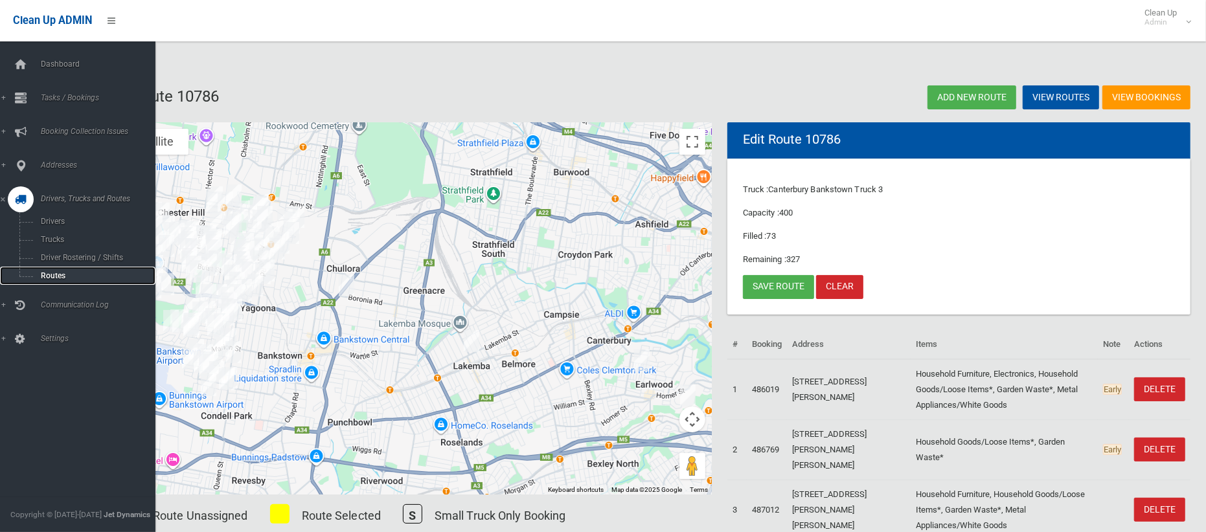
click at [47, 273] on span "Routes" at bounding box center [90, 275] width 107 height 9
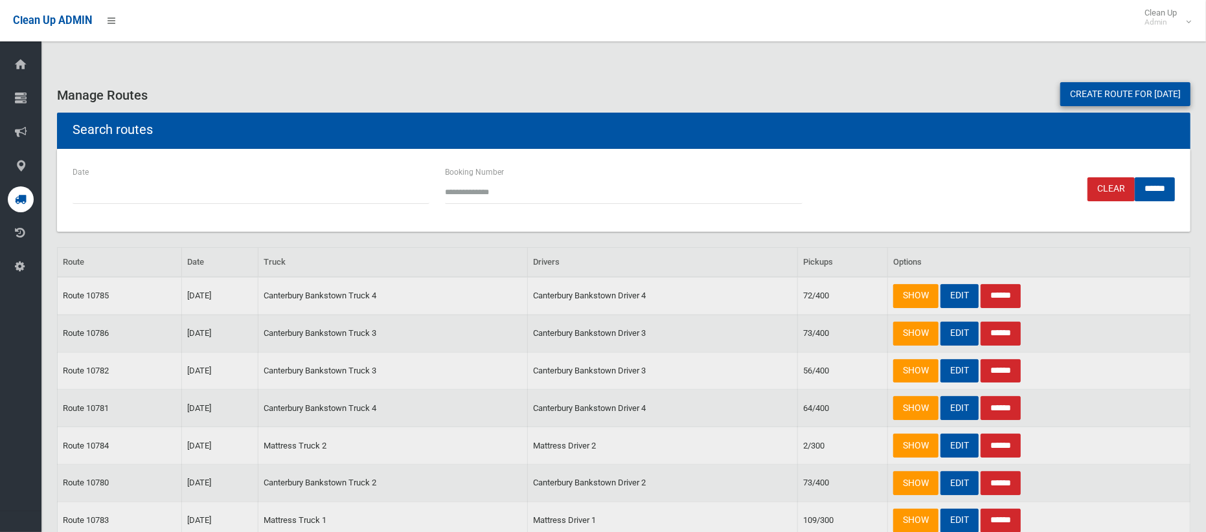
click at [1087, 90] on link "Create route for [DATE]" at bounding box center [1125, 94] width 130 height 24
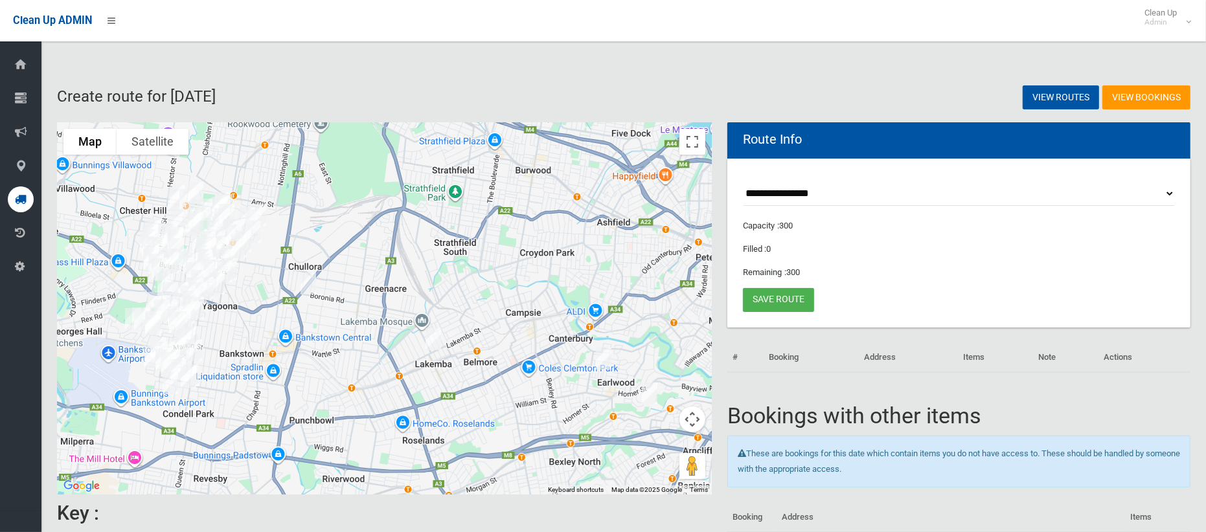
click at [787, 191] on select "**********" at bounding box center [959, 194] width 432 height 24
select select "*****"
click at [743, 182] on select "**********" at bounding box center [959, 194] width 432 height 24
click at [699, 146] on button "Toggle fullscreen view" at bounding box center [692, 142] width 26 height 26
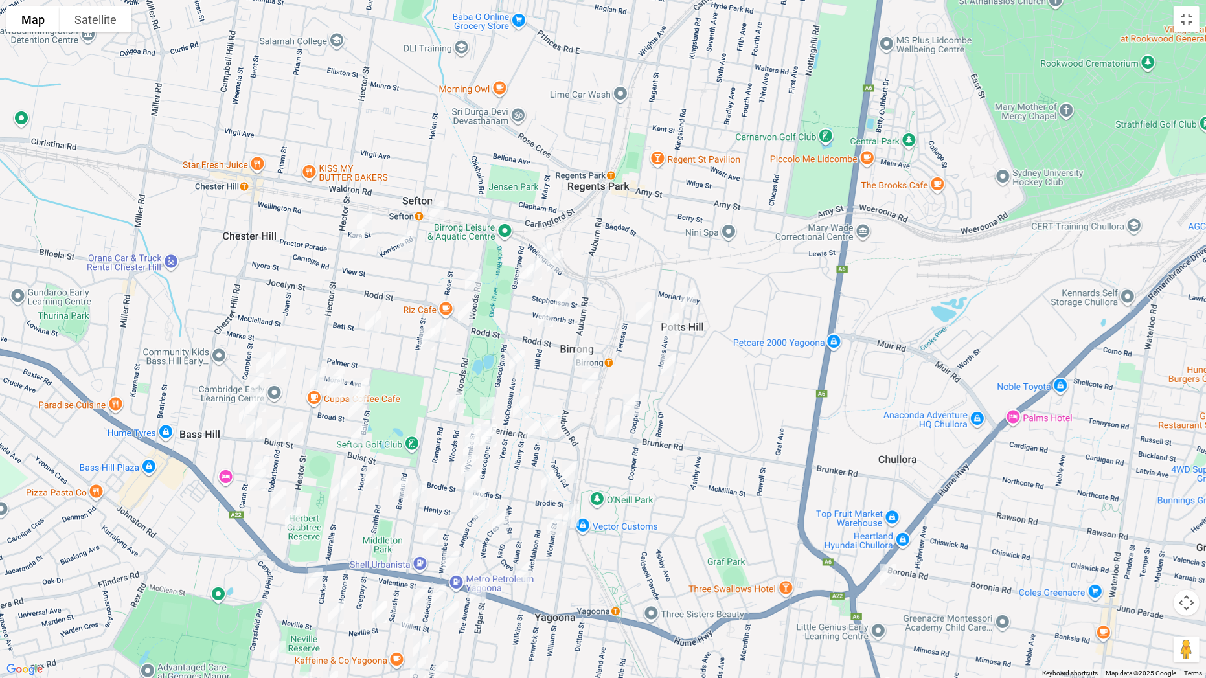
drag, startPoint x: 528, startPoint y: 209, endPoint x: 598, endPoint y: 241, distance: 76.5
click at [598, 241] on div at bounding box center [603, 339] width 1206 height 678
click at [613, 425] on img "1/123 Brunker Road, YAGOONA NSW 2199" at bounding box center [612, 426] width 26 height 32
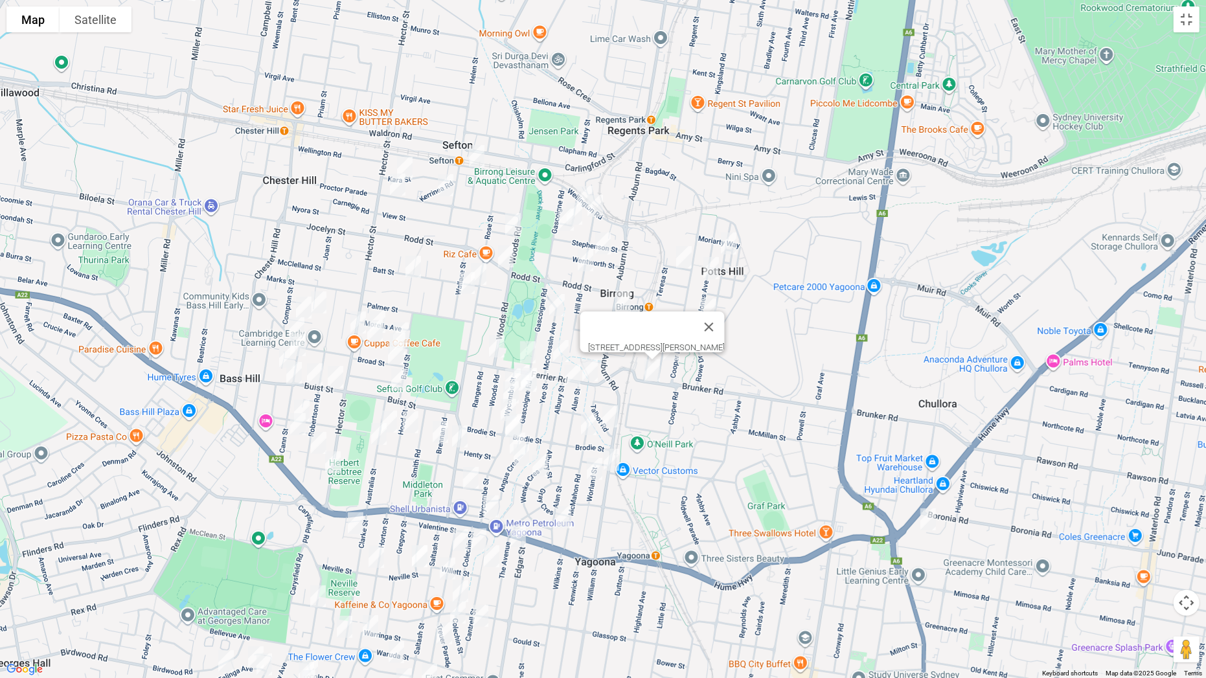
drag, startPoint x: 612, startPoint y: 558, endPoint x: 651, endPoint y: 499, distance: 70.9
click at [651, 499] on div "1/123 Brunker Road, YAGOONA NSW 2199" at bounding box center [603, 339] width 1206 height 678
click at [356, 317] on img "256 Hector Street, CHESTER HILL NSW 2162" at bounding box center [358, 320] width 26 height 32
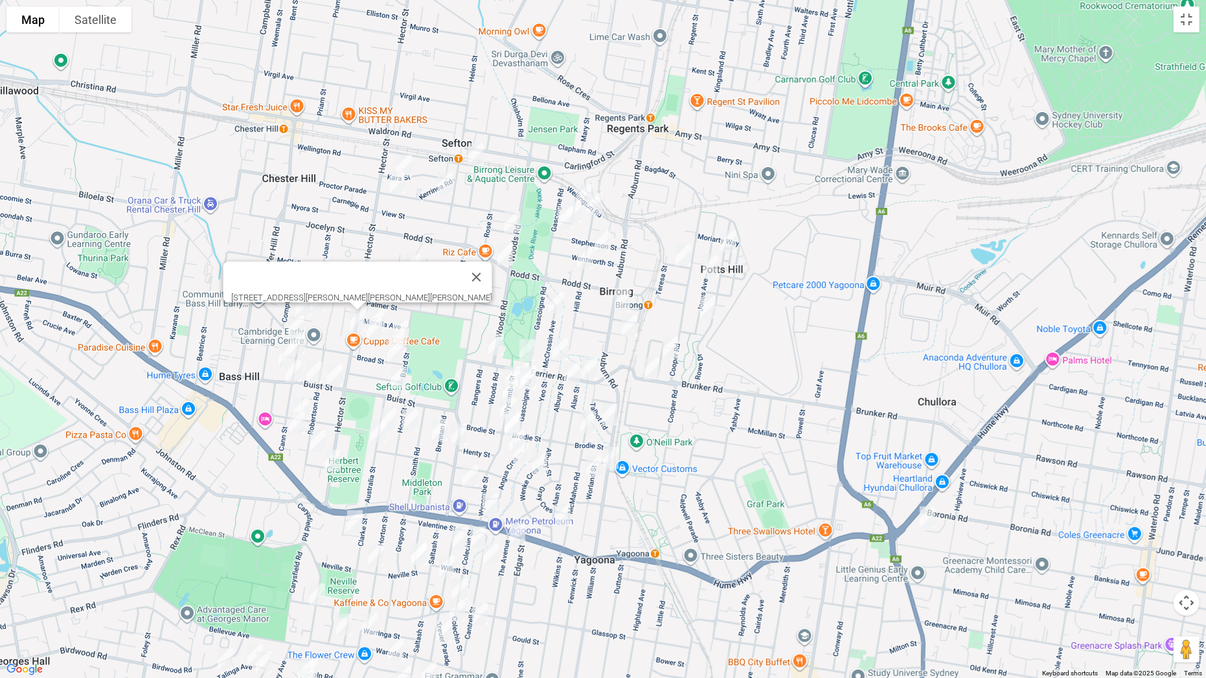
click at [477, 152] on img "129 Wellington Road, SEFTON NSW 2162" at bounding box center [476, 154] width 26 height 32
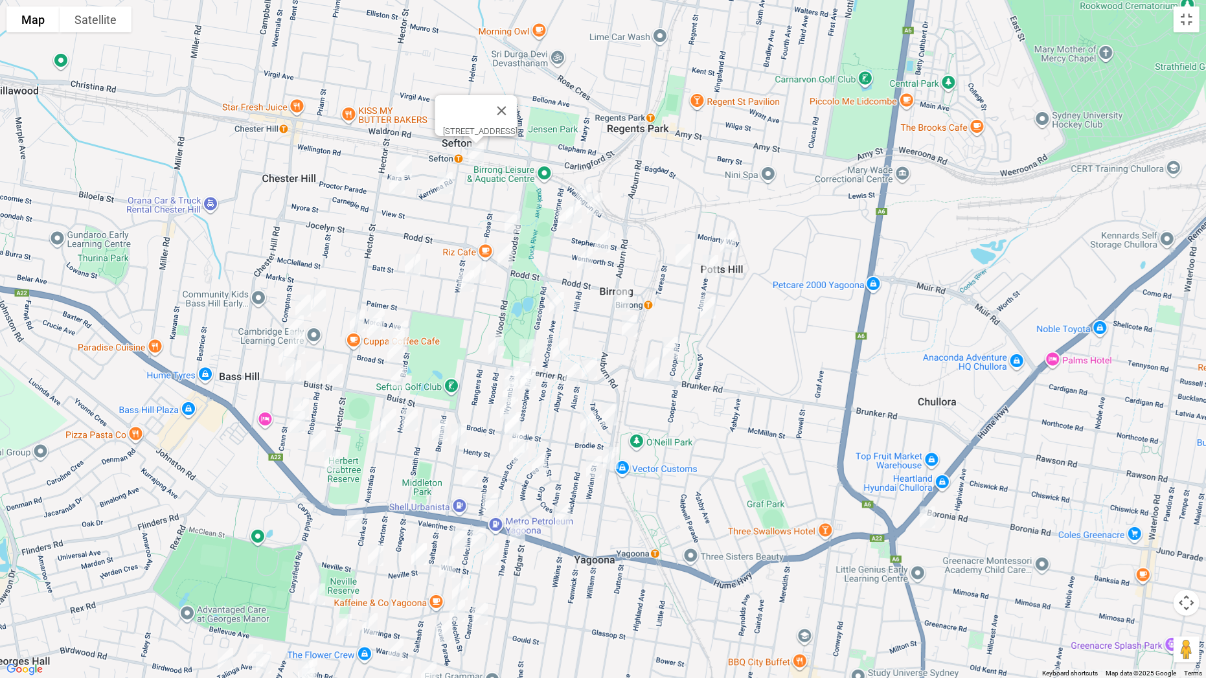
click at [406, 159] on img "25 Kara Street, SEFTON NSW 2162" at bounding box center [404, 166] width 26 height 32
click at [398, 182] on img "67 Proctor Parade, SEFTON NSW 2162" at bounding box center [397, 182] width 26 height 32
click at [452, 186] on img "24 Proctor Parade, SEFTON NSW 2162" at bounding box center [445, 183] width 26 height 32
click at [579, 184] on img "1B Royal Avenue, BIRRONG NSW 2143" at bounding box center [584, 195] width 26 height 32
click at [598, 199] on img "5 Hill Road, BIRRONG NSW 2143" at bounding box center [595, 204] width 26 height 32
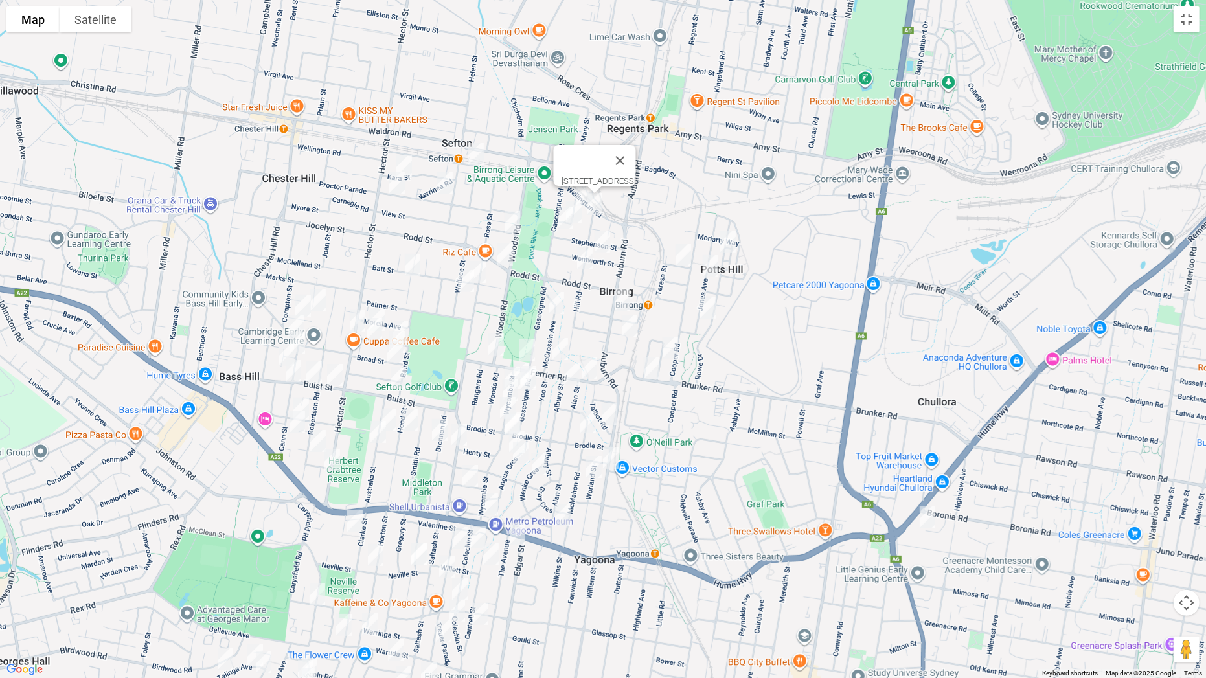
click at [580, 215] on img "21 Royal Avenue, BIRRONG NSW 2143" at bounding box center [574, 212] width 26 height 32
click at [563, 226] on img "31 Gascoigne Road, BIRRONG NSW 2143" at bounding box center [565, 217] width 26 height 32
click at [515, 223] on img "1 Iris Street, SEFTON NSW 2162" at bounding box center [512, 222] width 26 height 32
click at [503, 249] on img "145 Rodd Street, SEFTON NSW 2162" at bounding box center [505, 254] width 26 height 32
click at [480, 266] on img "11A Batt Street, SEFTON NSW 2162" at bounding box center [478, 272] width 26 height 32
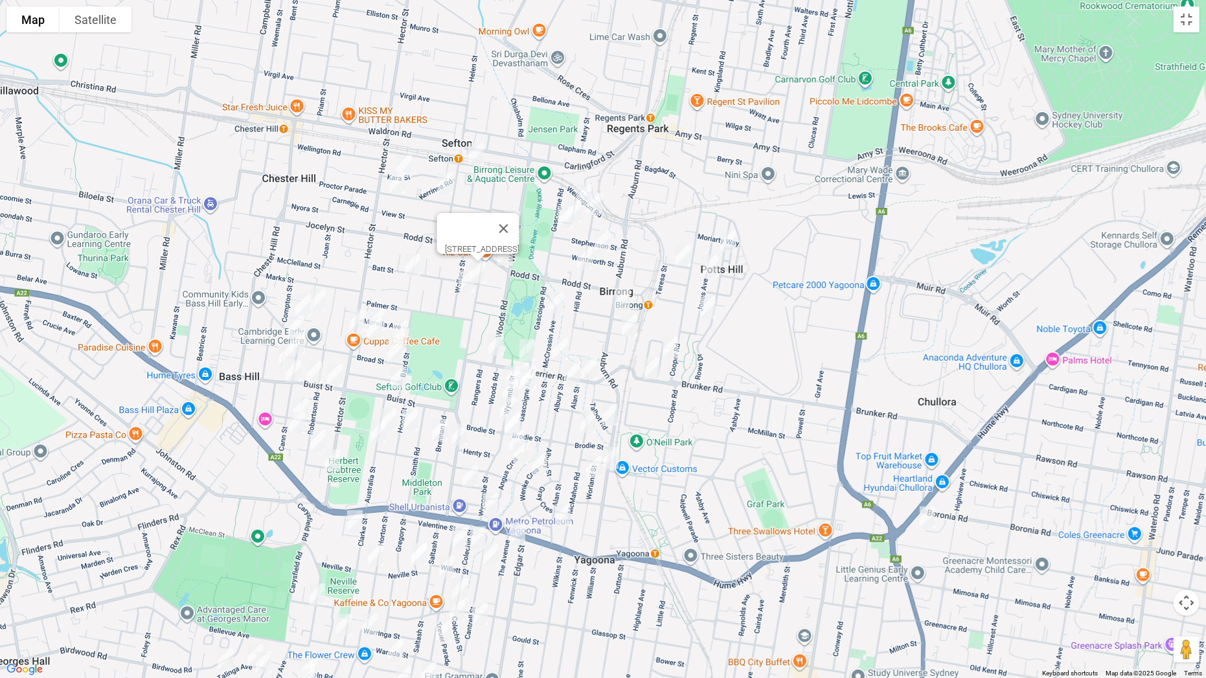
click at [465, 284] on img "37 Wallace Street, SEFTON NSW 2162" at bounding box center [466, 281] width 26 height 32
click at [412, 273] on img "6 Allawah Avenue, SEFTON NSW 2162" at bounding box center [413, 265] width 26 height 32
drag, startPoint x: 597, startPoint y: 232, endPoint x: 585, endPoint y: 251, distance: 22.5
click at [597, 234] on img "40 Wentworth Street, BIRRONG NSW 2143" at bounding box center [602, 241] width 26 height 32
click at [605, 238] on img "40 Wentworth Street, BIRRONG NSW 2143" at bounding box center [602, 241] width 26 height 32
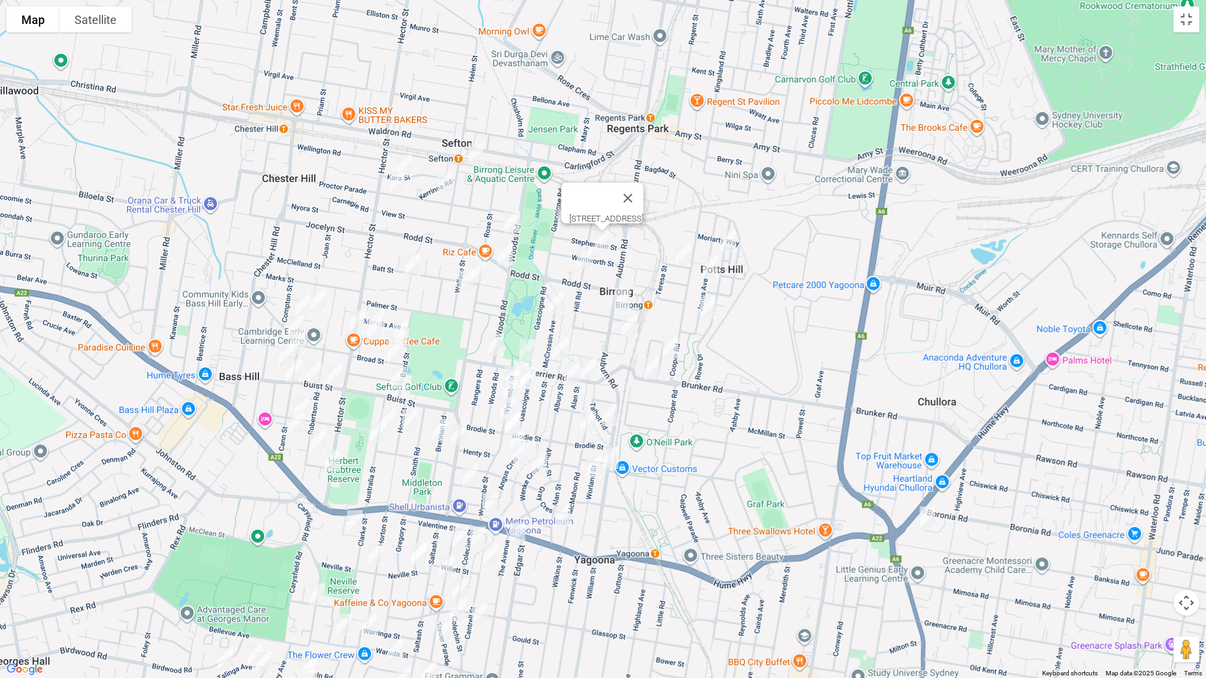
click at [583, 261] on img "39 Hill Road, BIRRONG NSW 2143" at bounding box center [585, 258] width 26 height 32
click at [724, 238] on img "65 Rowe Drive, POTTS HILL NSW 2143" at bounding box center [728, 241] width 26 height 32
click at [680, 254] on img "5 Marmion Street, BIRRONG NSW 2143" at bounding box center [683, 255] width 26 height 32
click at [710, 264] on img "51 Jones Avenue, POTTS HILL NSW 2143" at bounding box center [710, 266] width 26 height 32
click at [705, 310] on img "12 Jones Avenue, POTTS HILL NSW 2143" at bounding box center [708, 307] width 26 height 32
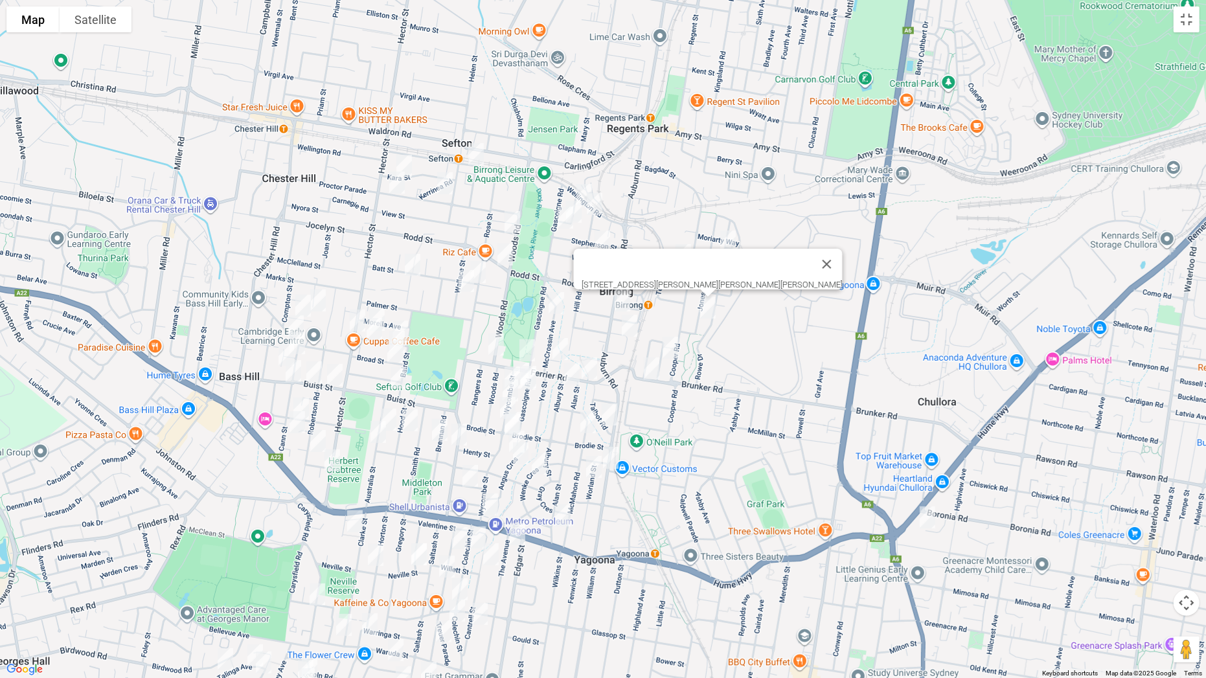
click at [622, 300] on img "14 Moller Avenue, BIRRONG NSW 2143" at bounding box center [622, 300] width 26 height 32
click at [630, 322] on img "8 Pobje Avenue, BIRRONG NSW 2143" at bounding box center [629, 326] width 26 height 32
click at [672, 348] on img "10 Larien Crescent, BIRRONG NSW 2143" at bounding box center [670, 348] width 26 height 32
click at [554, 308] on img "14 Mc Crossin Avenue, BIRRONG NSW 2143" at bounding box center [556, 303] width 26 height 32
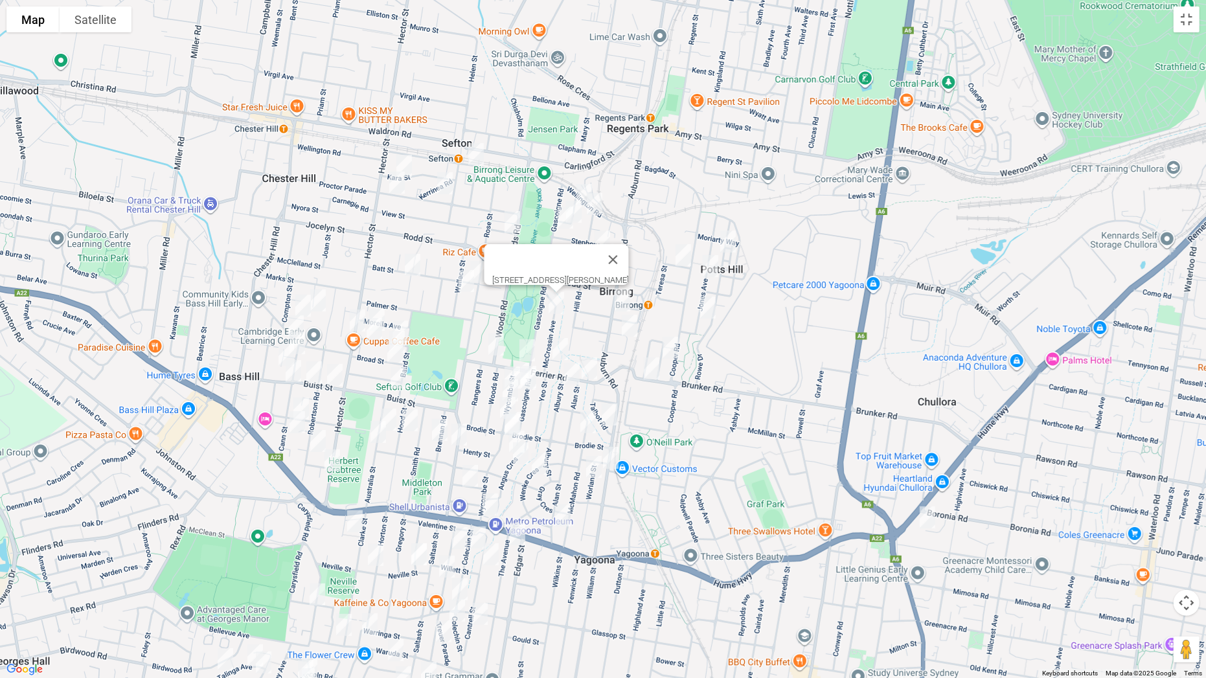
click at [375, 304] on img "8 Spencer Street, SEFTON NSW 2162" at bounding box center [377, 320] width 26 height 32
click at [375, 326] on img "5 Spencer Street, SEFTON NSW 2162" at bounding box center [374, 329] width 26 height 32
drag, startPoint x: 439, startPoint y: 277, endPoint x: 369, endPoint y: 282, distance: 70.2
click at [439, 276] on button "Close" at bounding box center [431, 285] width 31 height 31
click at [332, 298] on div "To navigate, press the arrow keys." at bounding box center [603, 339] width 1206 height 678
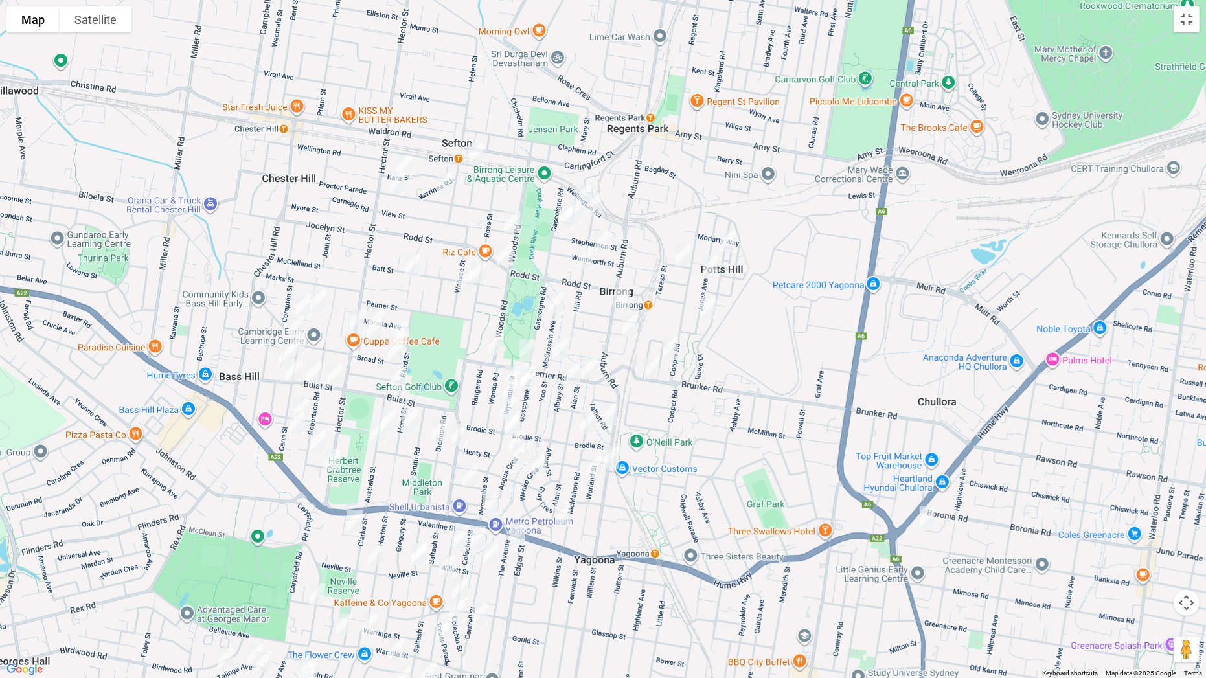
click at [324, 300] on img "11 Newman Street, BASS HILL NSW 2197" at bounding box center [318, 300] width 26 height 32
click at [300, 300] on img "2A Newman Street, BASS HILL NSW 2197" at bounding box center [303, 305] width 26 height 32
click at [294, 319] on img "34 Cann Street, BASS HILL NSW 2197" at bounding box center [296, 326] width 26 height 32
drag, startPoint x: 302, startPoint y: 341, endPoint x: 283, endPoint y: 349, distance: 20.9
click at [302, 341] on img "32A Hitter Avenue, BASS HILL NSW 2197" at bounding box center [297, 343] width 26 height 32
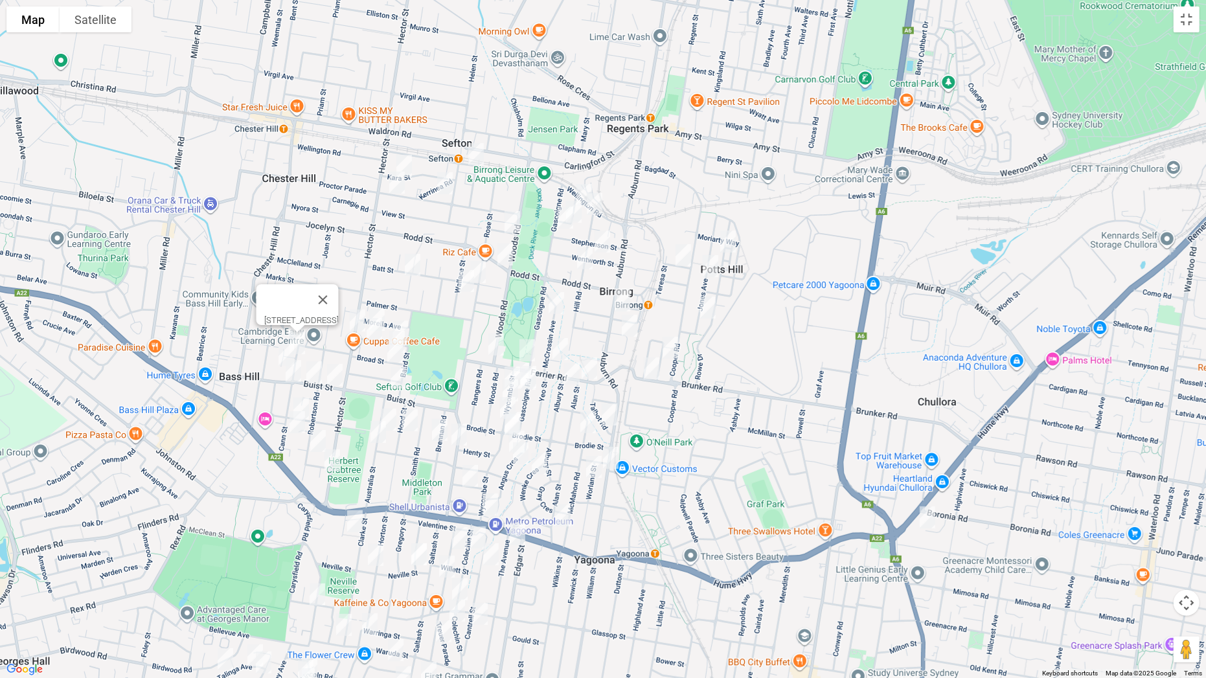
click at [282, 350] on img "22 Hitter Avenue, BASS HILL NSW 2197" at bounding box center [286, 355] width 26 height 32
drag, startPoint x: 291, startPoint y: 371, endPoint x: 305, endPoint y: 369, distance: 13.7
click at [293, 370] on img "76 Cann Street, BASS HILL NSW 2197" at bounding box center [293, 371] width 26 height 32
click at [295, 374] on img "76 Cann Street, BASS HILL NSW 2197" at bounding box center [293, 371] width 26 height 32
click at [315, 371] on img "29A Buist Street, BASS HILL NSW 2197" at bounding box center [314, 372] width 26 height 32
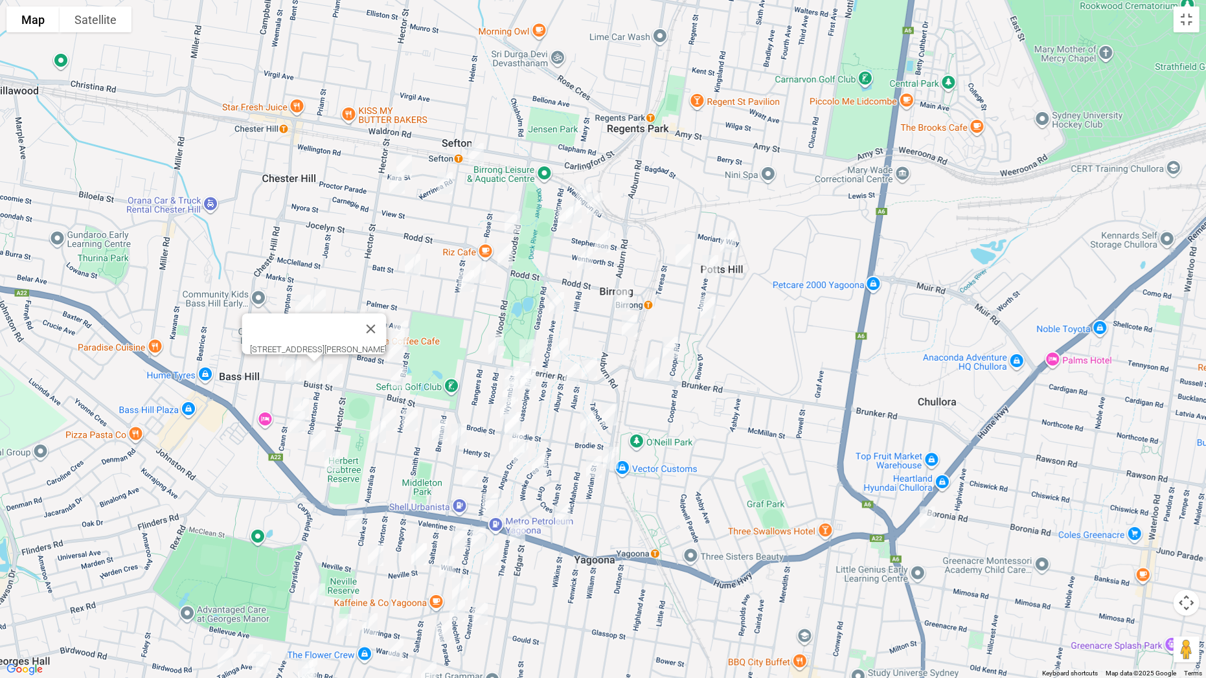
click at [337, 376] on img "17 Buist Street, BASS HILL NSW 2197" at bounding box center [335, 375] width 26 height 32
click at [395, 324] on button "Close" at bounding box center [391, 331] width 31 height 31
click at [401, 323] on img "27 Spencer Street, SEFTON NSW 2162" at bounding box center [400, 331] width 26 height 32
click at [398, 333] on img "30 Broad Street, BASS HILL NSW 2197" at bounding box center [397, 342] width 26 height 32
click at [392, 352] on img "41 Broad Street, BASS HILL NSW 2197" at bounding box center [395, 351] width 26 height 32
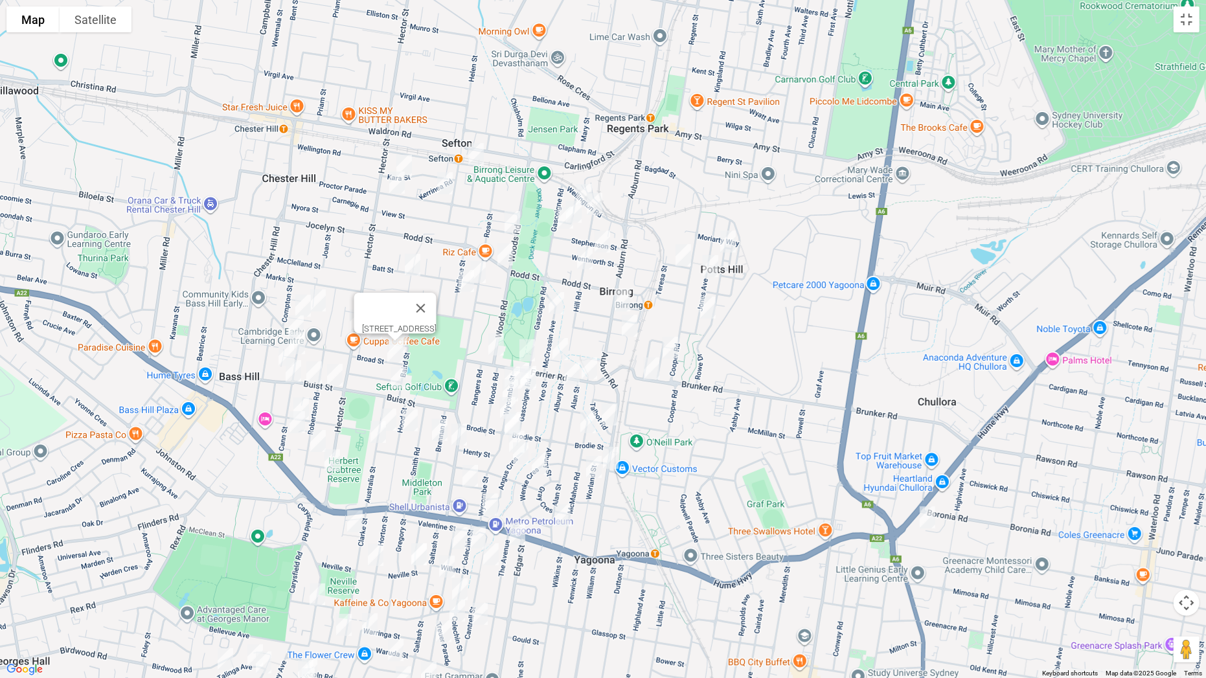
click at [401, 378] on img "44 Buist Street, BASS HILL NSW 2197" at bounding box center [398, 377] width 26 height 32
click at [494, 343] on img "74 Ferrier Road, SEFTON NSW 2162" at bounding box center [496, 344] width 26 height 32
click at [525, 350] on img "52 Ferrier Road, BIRRONG NSW 2143" at bounding box center [527, 350] width 26 height 32
drag, startPoint x: 559, startPoint y: 349, endPoint x: 586, endPoint y: 364, distance: 30.4
click at [560, 349] on img "2A Frazer Place, BIRRONG NSW 2143" at bounding box center [560, 349] width 26 height 32
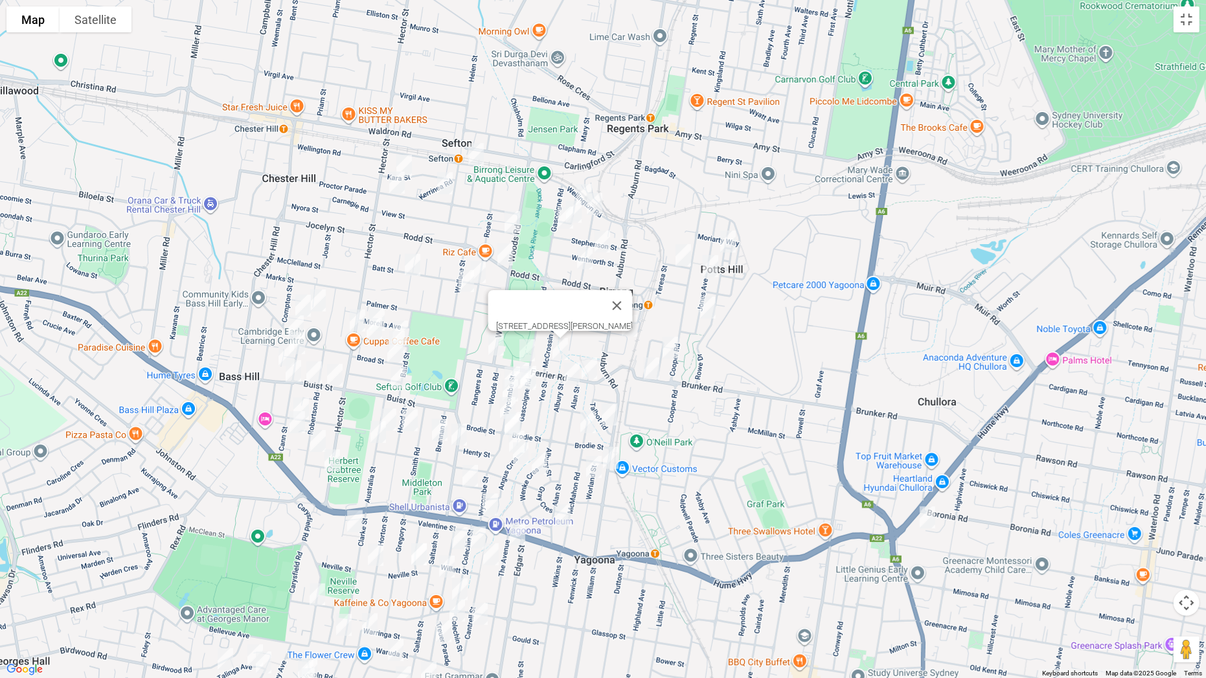
click at [590, 367] on img "1 Alan Street, YAGOONA NSW 2199" at bounding box center [589, 368] width 26 height 32
click at [567, 372] on img "7 Albury Street, YAGOONA NSW 2199" at bounding box center [572, 373] width 26 height 32
click at [576, 372] on img "7 Albury Street, YAGOONA NSW 2199" at bounding box center [572, 373] width 26 height 32
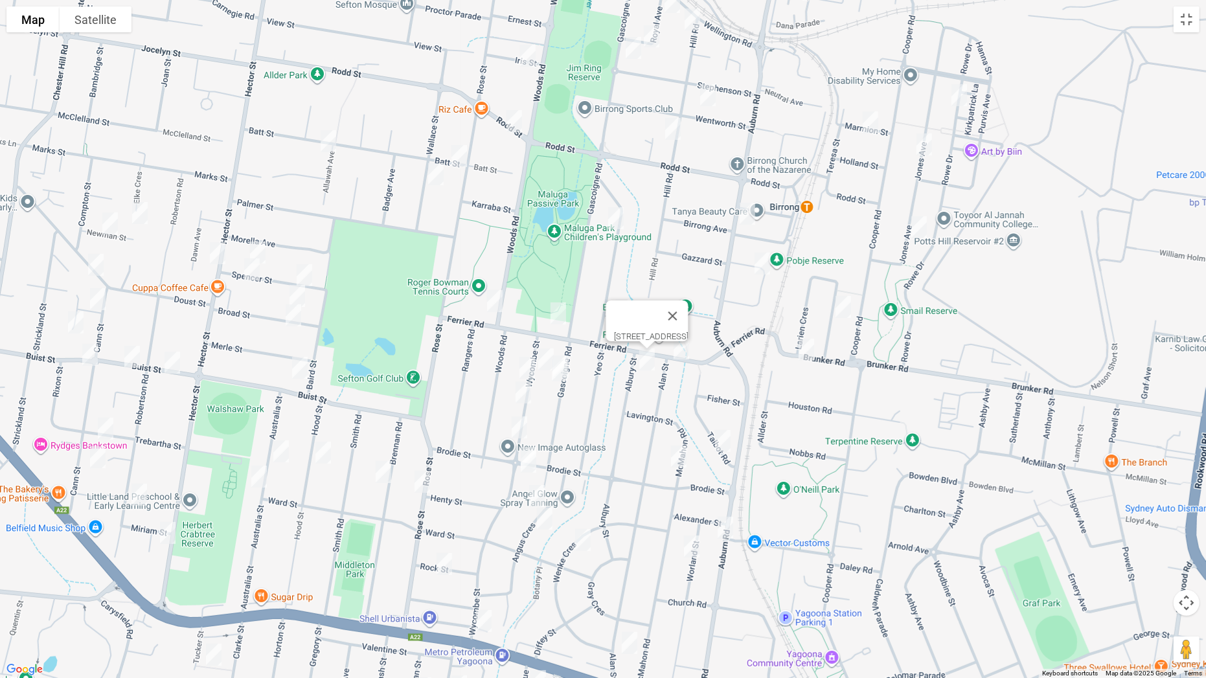
click at [567, 354] on img "168 Gascoigne Road, YAGOONA NSW 2199" at bounding box center [560, 370] width 26 height 32
click at [547, 363] on img "168 Gascoigne Road, YAGOONA NSW 2199" at bounding box center [560, 370] width 26 height 32
drag, startPoint x: 637, startPoint y: 319, endPoint x: 610, endPoint y: 324, distance: 27.1
click at [601, 318] on button "Close" at bounding box center [585, 326] width 31 height 31
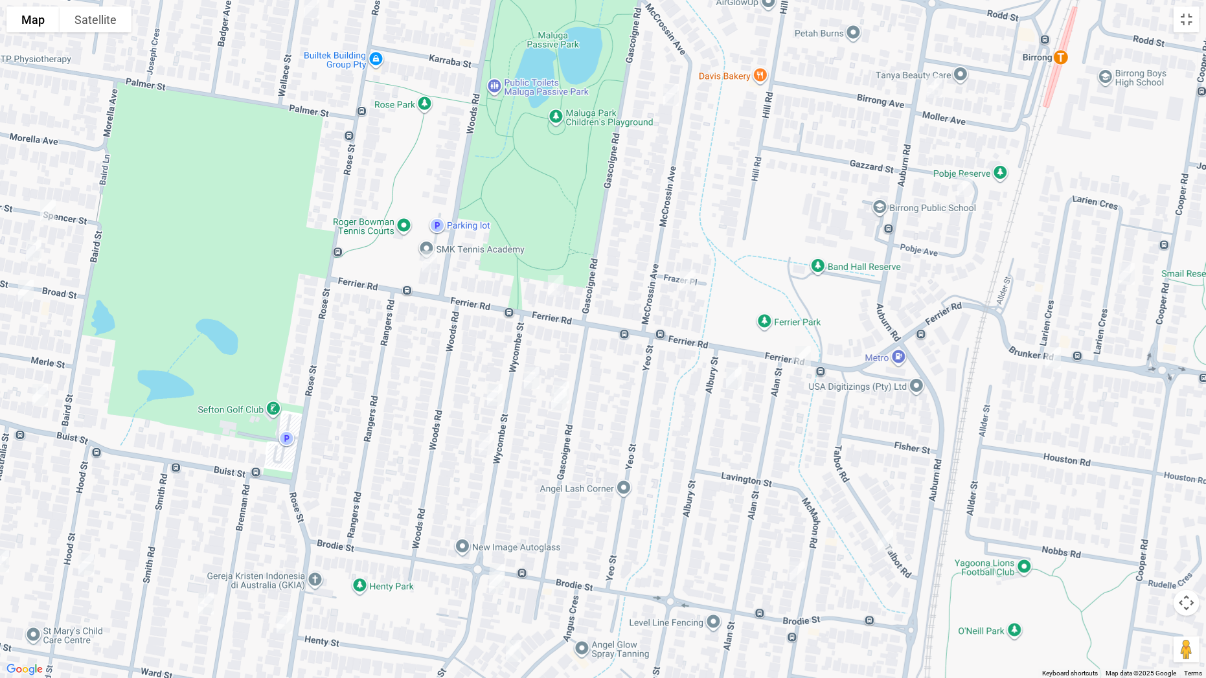
click at [566, 379] on img "166 Gascoigne Road, YAGOONA NSW 2199" at bounding box center [561, 392] width 26 height 32
click at [530, 376] on img "79 Wycombe Street, YAGOONA NSW 2199" at bounding box center [532, 378] width 26 height 32
click at [1187, 14] on button "Toggle fullscreen view" at bounding box center [1186, 19] width 26 height 26
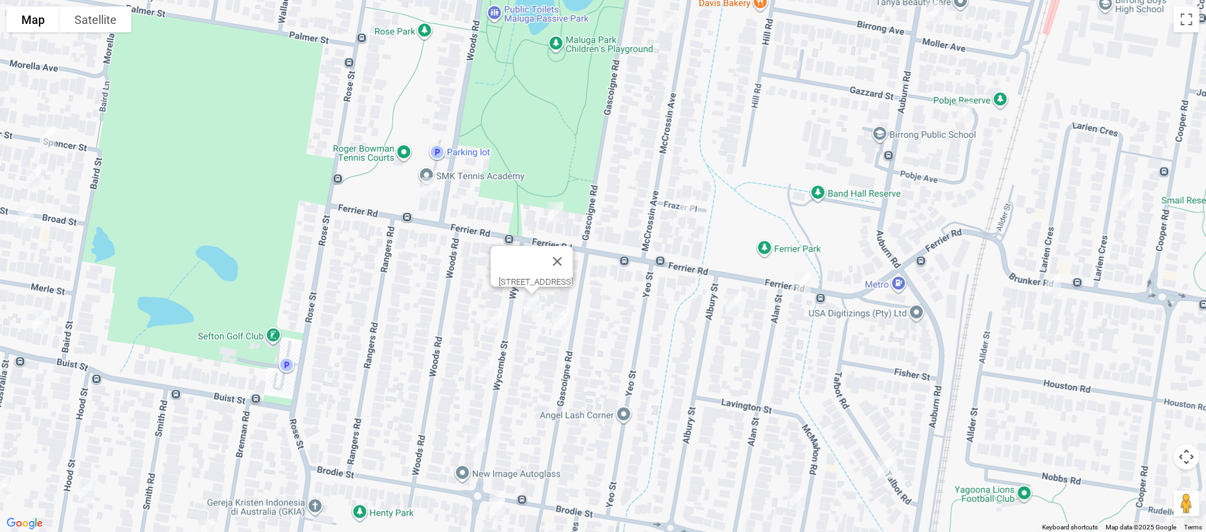
click at [546, 343] on img "168 Gascoigne Road, YAGOONA NSW 2199" at bounding box center [559, 327] width 26 height 32
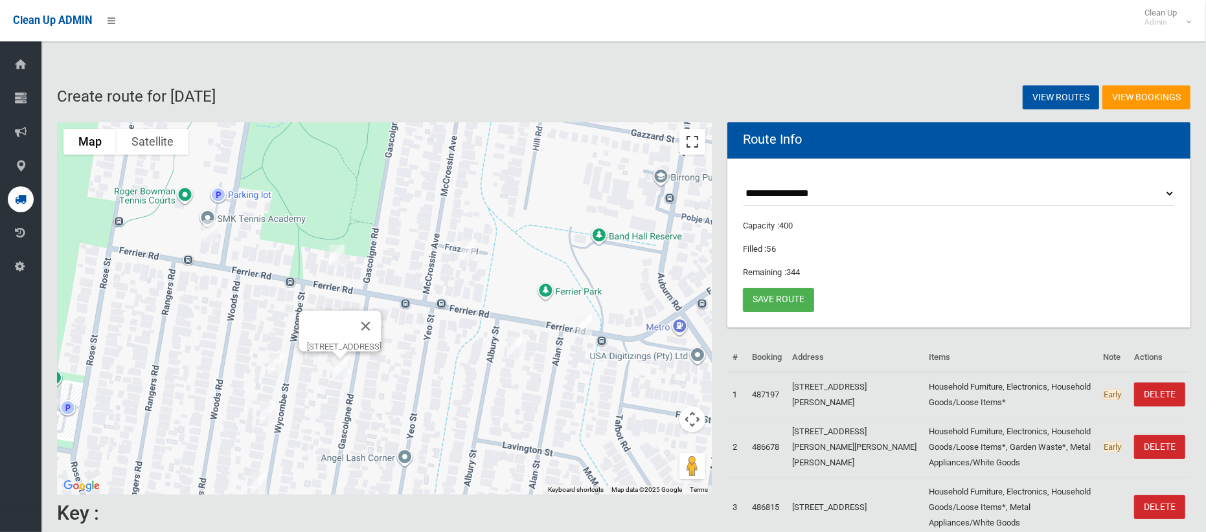
click at [691, 144] on button "Toggle fullscreen view" at bounding box center [692, 142] width 26 height 26
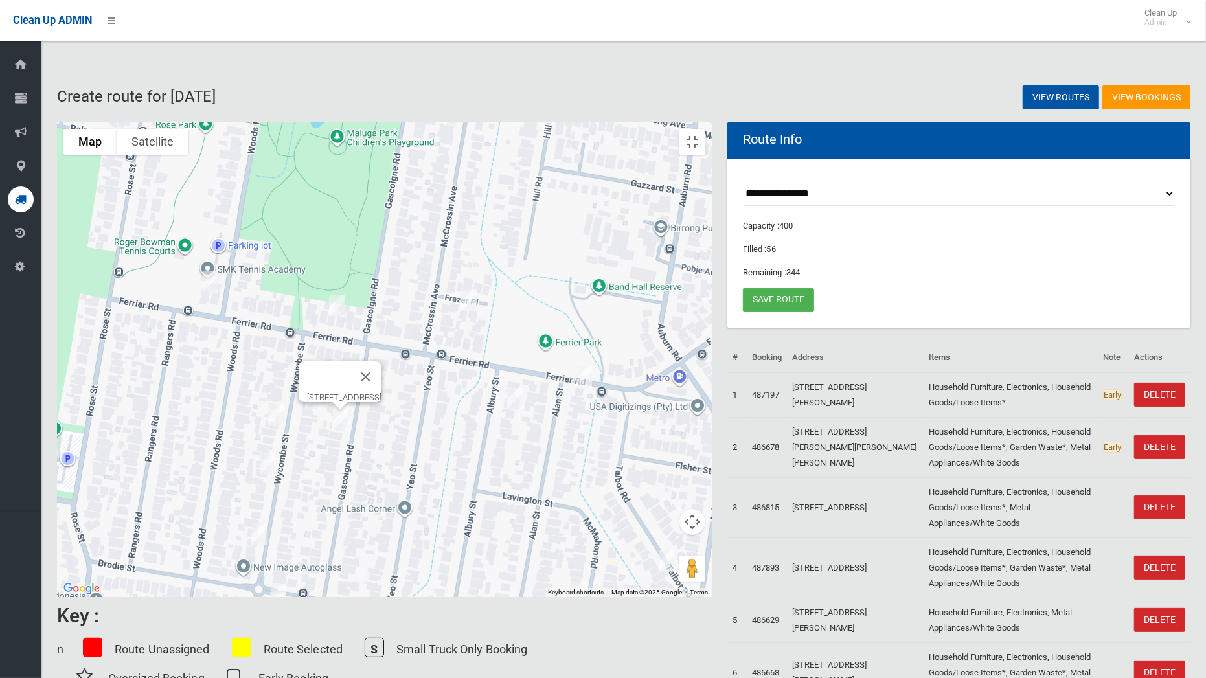
click at [289, 399] on img "84 Wycombe Street, YAGOONA NSW 2199" at bounding box center [276, 415] width 26 height 32
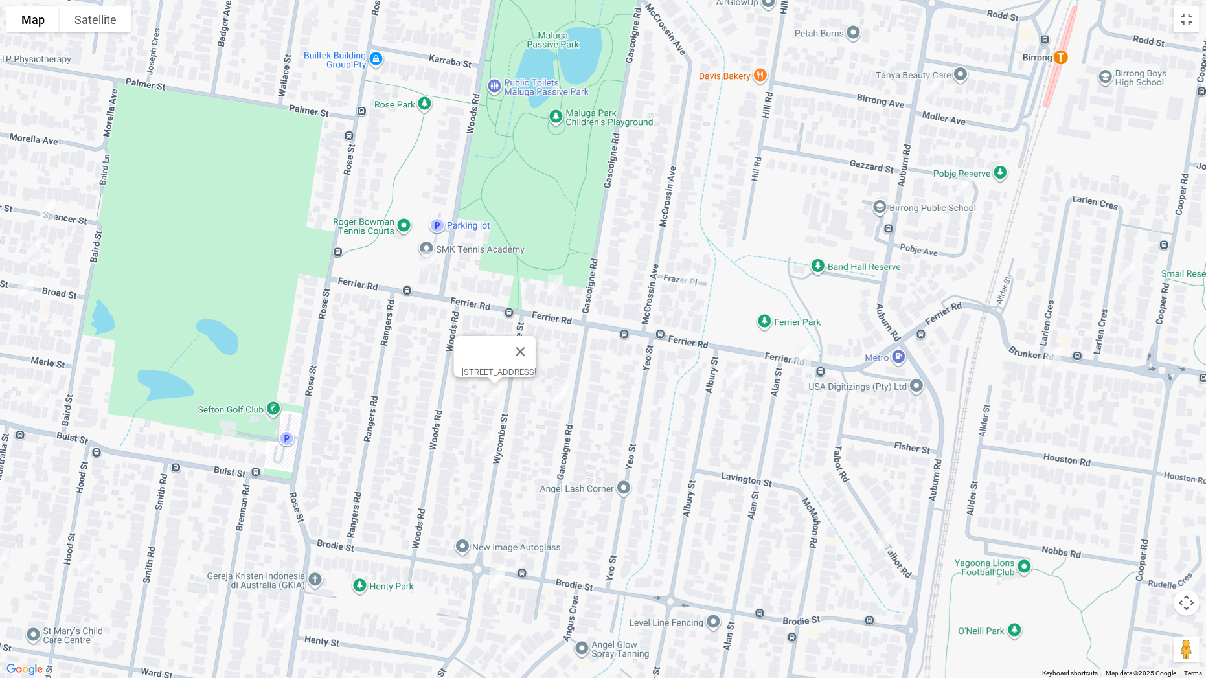
click at [487, 445] on img "96 Wycombe Street, YAGOONA NSW 2199" at bounding box center [486, 444] width 26 height 32
click at [473, 511] on img "112 Wycombe Street, YAGOONA NSW 2199" at bounding box center [478, 514] width 26 height 32
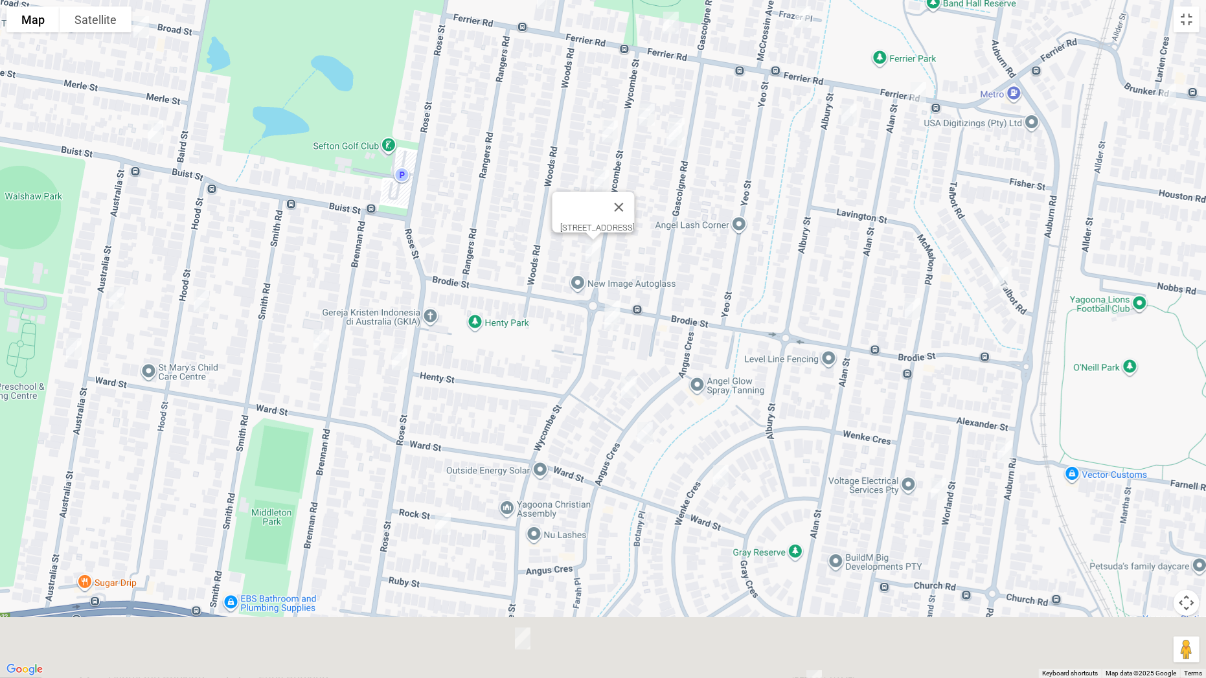
drag, startPoint x: 539, startPoint y: 519, endPoint x: 626, endPoint y: 306, distance: 229.8
click at [652, 254] on div "112 Wycombe Street, YAGOONA NSW 2199" at bounding box center [603, 339] width 1206 height 678
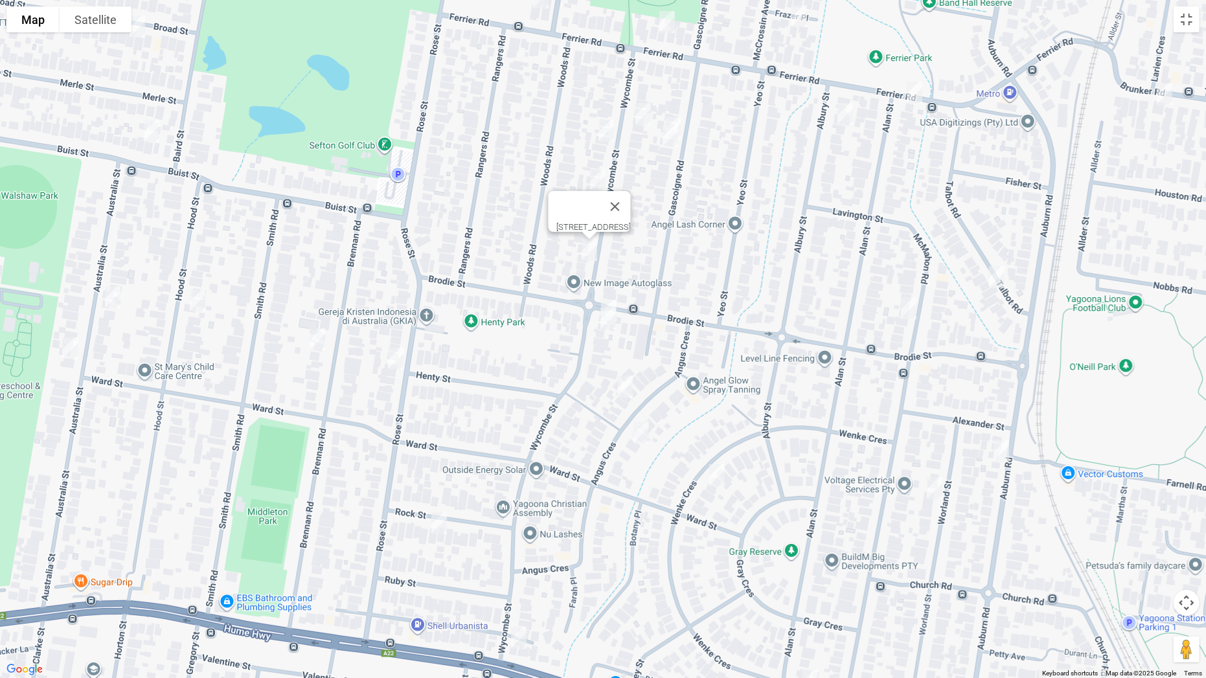
click at [615, 295] on img "123 Wycombe Street, YAGOONA NSW 2199" at bounding box center [609, 311] width 26 height 32
click at [611, 321] on img "125 Wycombe Street, YAGOONA NSW 2199" at bounding box center [608, 318] width 26 height 32
click at [626, 383] on img "24 Angus Crescent, YAGOONA NSW 2199" at bounding box center [625, 386] width 26 height 32
click at [640, 432] on img "31 Angus Crescent, YAGOONA NSW 2199" at bounding box center [641, 432] width 26 height 32
click at [901, 306] on img "20 Mc Mahon Road, YAGOONA NSW 2199" at bounding box center [909, 308] width 26 height 32
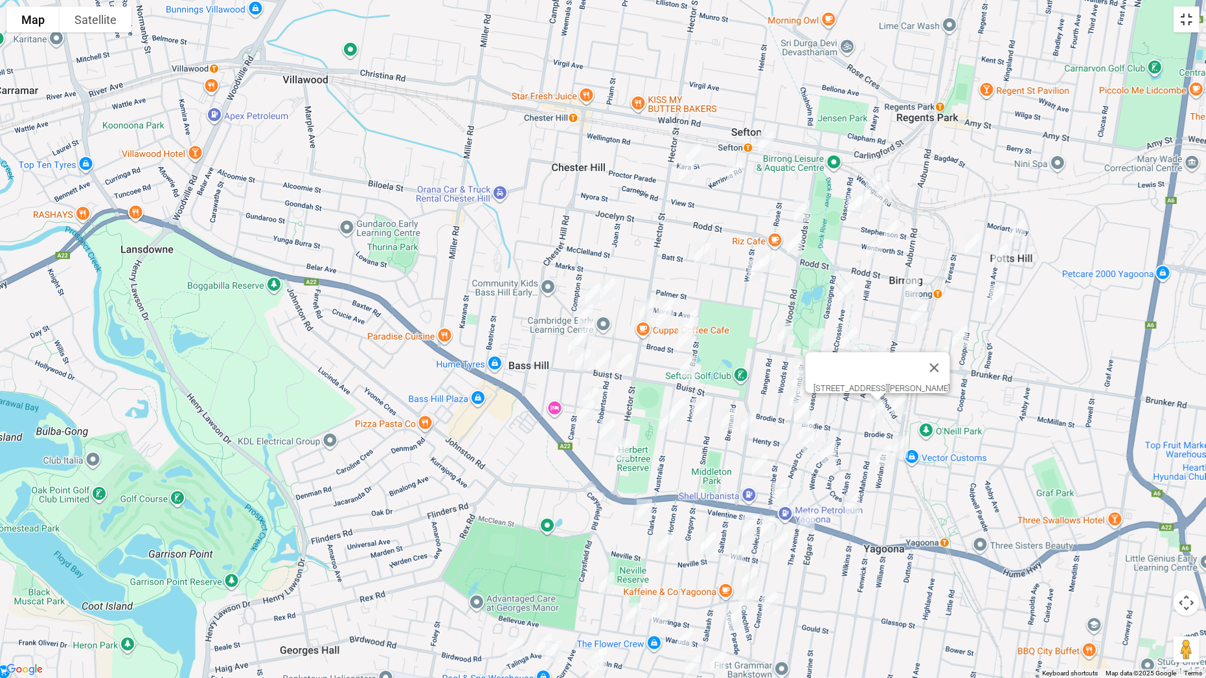
click at [1189, 20] on button "Toggle fullscreen view" at bounding box center [1186, 19] width 26 height 26
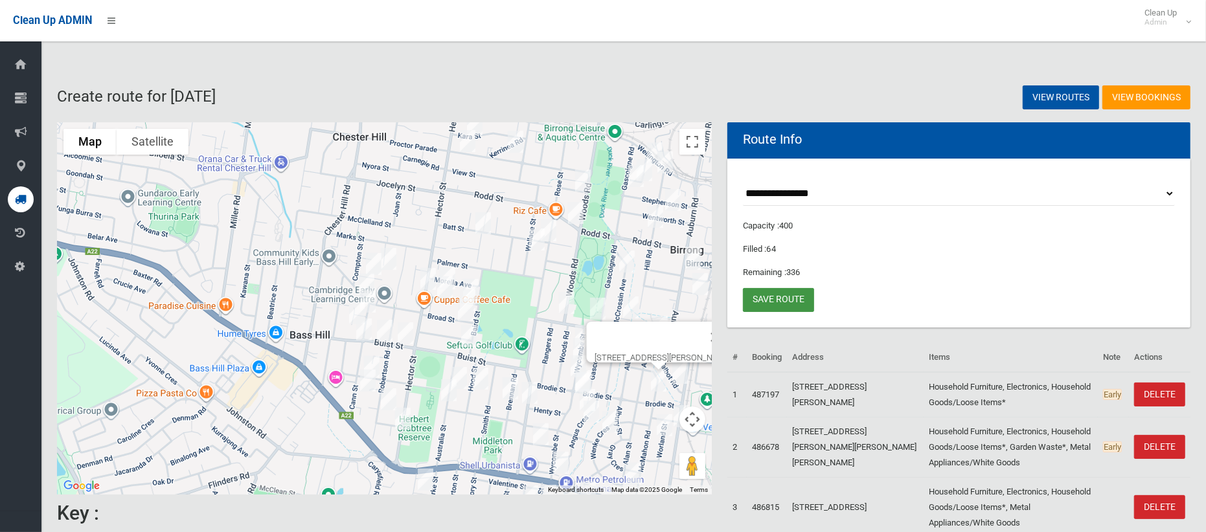
click at [770, 297] on link "Save route" at bounding box center [778, 300] width 71 height 24
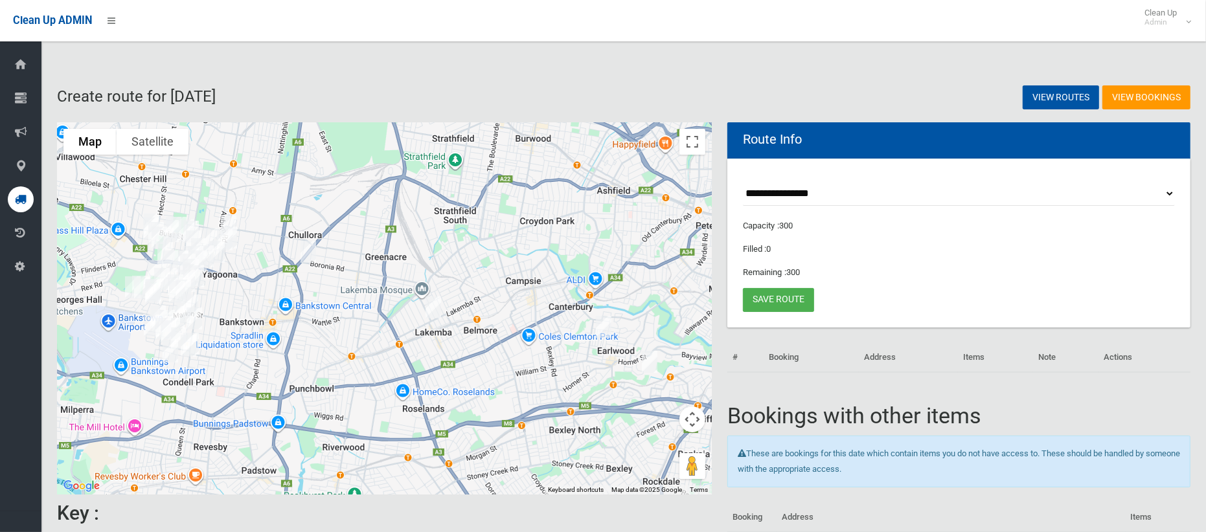
click at [778, 192] on select "**********" at bounding box center [959, 194] width 432 height 24
select select "*****"
click at [743, 182] on select "**********" at bounding box center [959, 194] width 432 height 24
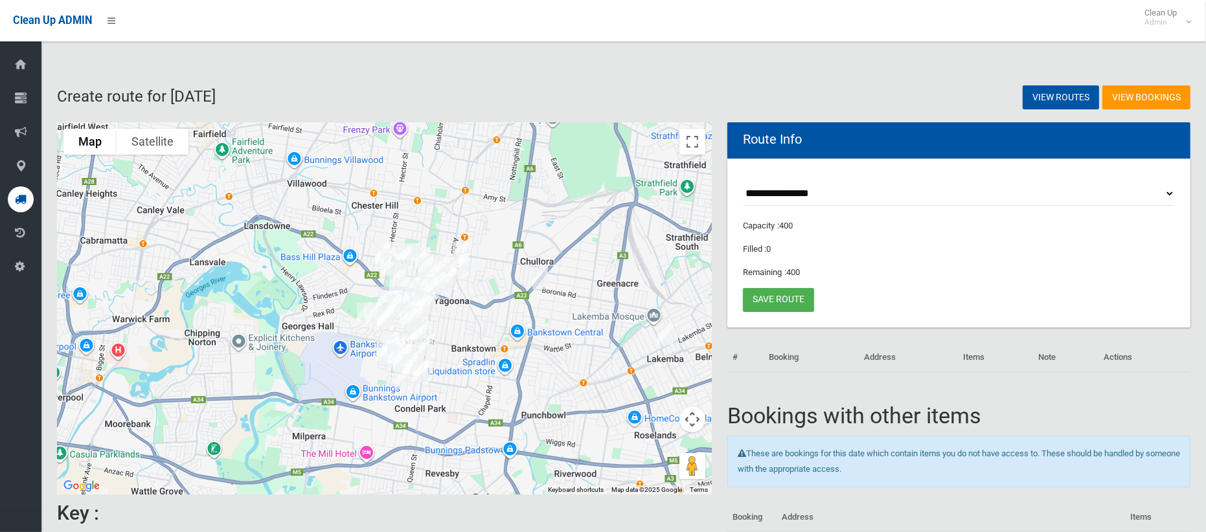
drag, startPoint x: 240, startPoint y: 275, endPoint x: 463, endPoint y: 297, distance: 224.5
click at [463, 297] on div at bounding box center [384, 308] width 655 height 372
click at [692, 145] on button "Toggle fullscreen view" at bounding box center [692, 142] width 26 height 26
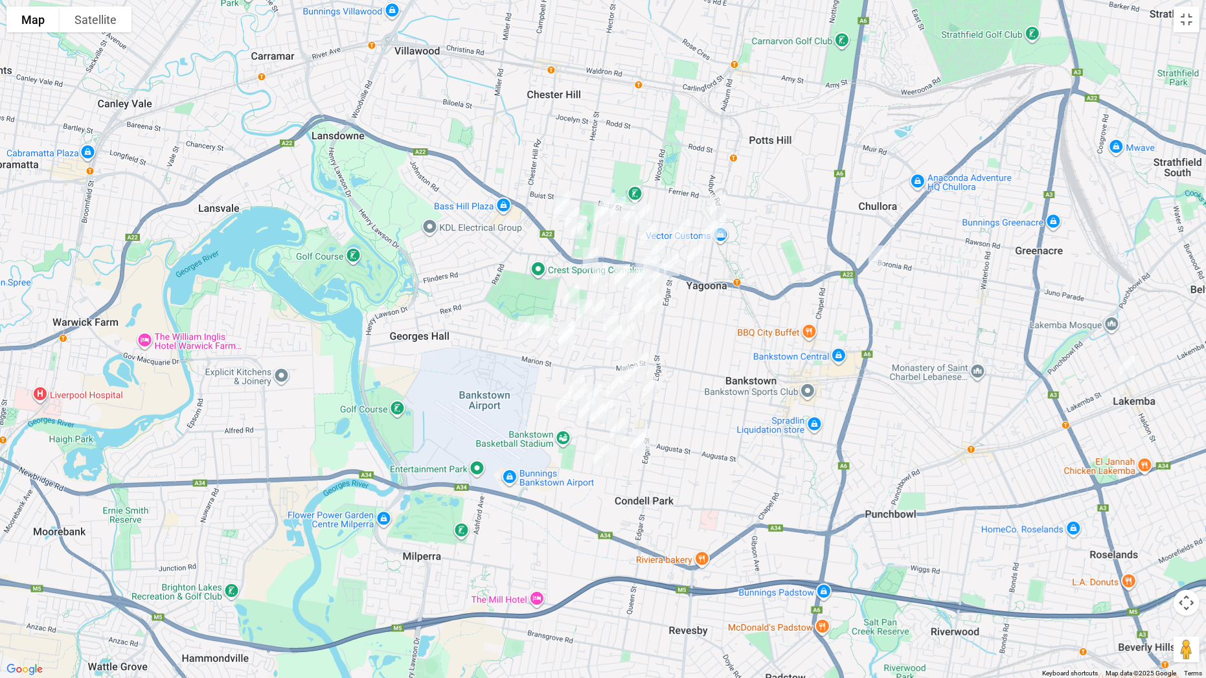
click at [726, 222] on img "252 Auburn Road, YAGOONA NSW 2199" at bounding box center [718, 226] width 26 height 32
click at [645, 212] on img "202 Rose Street, YAGOONA NSW 2199" at bounding box center [642, 215] width 26 height 32
click at [580, 235] on img "348A Hector Street, BASS HILL NSW 2197" at bounding box center [579, 228] width 26 height 32
click at [661, 243] on img "722 Hume Highway, YAGOONA NSW 2199" at bounding box center [658, 250] width 26 height 32
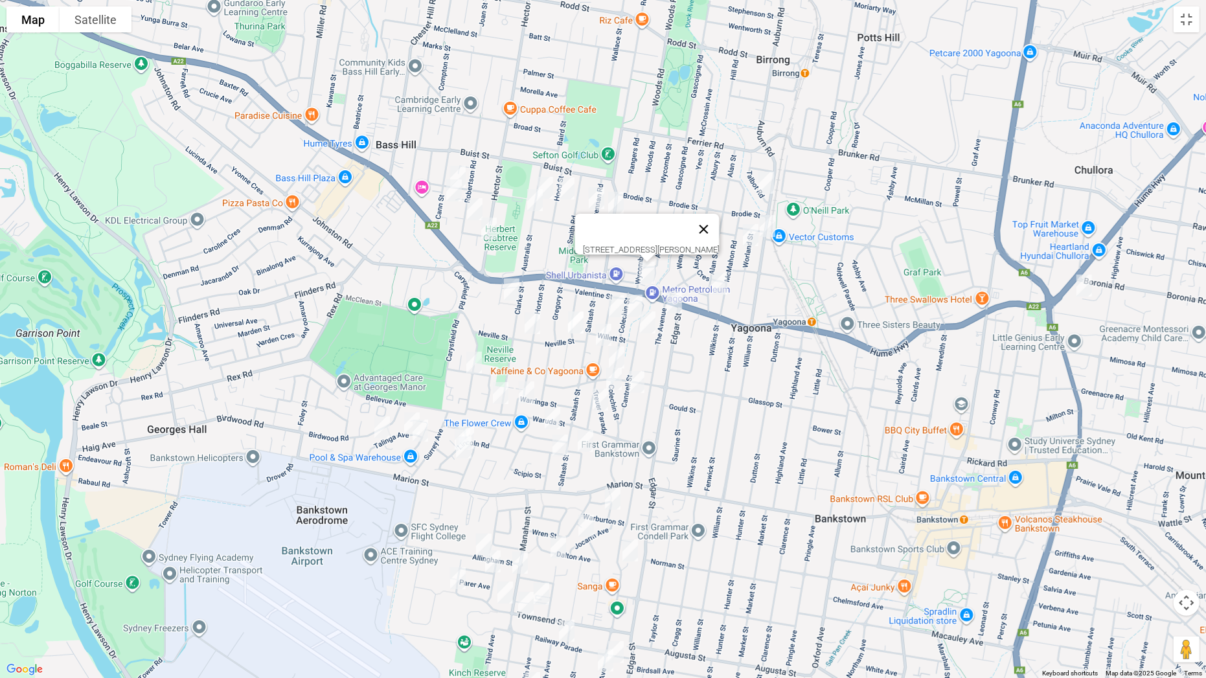
click at [718, 220] on button "Close" at bounding box center [703, 229] width 31 height 31
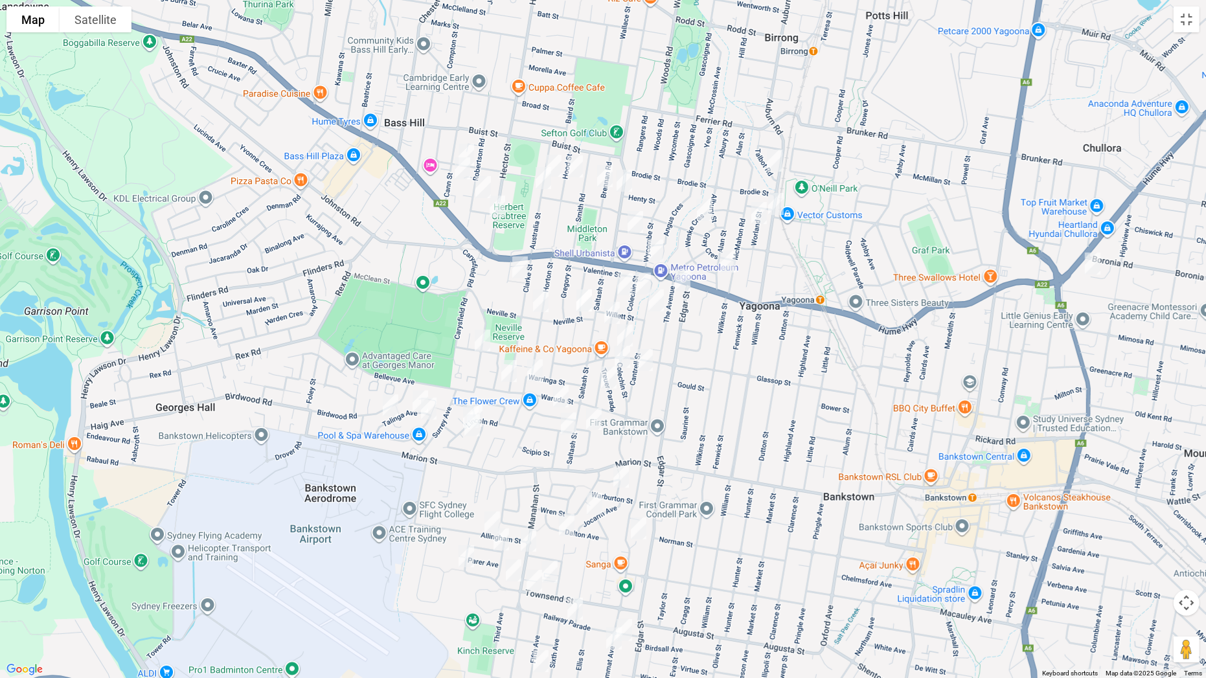
drag, startPoint x: 705, startPoint y: 466, endPoint x: 747, endPoint y: 424, distance: 60.0
click at [720, 492] on div at bounding box center [603, 339] width 1206 height 678
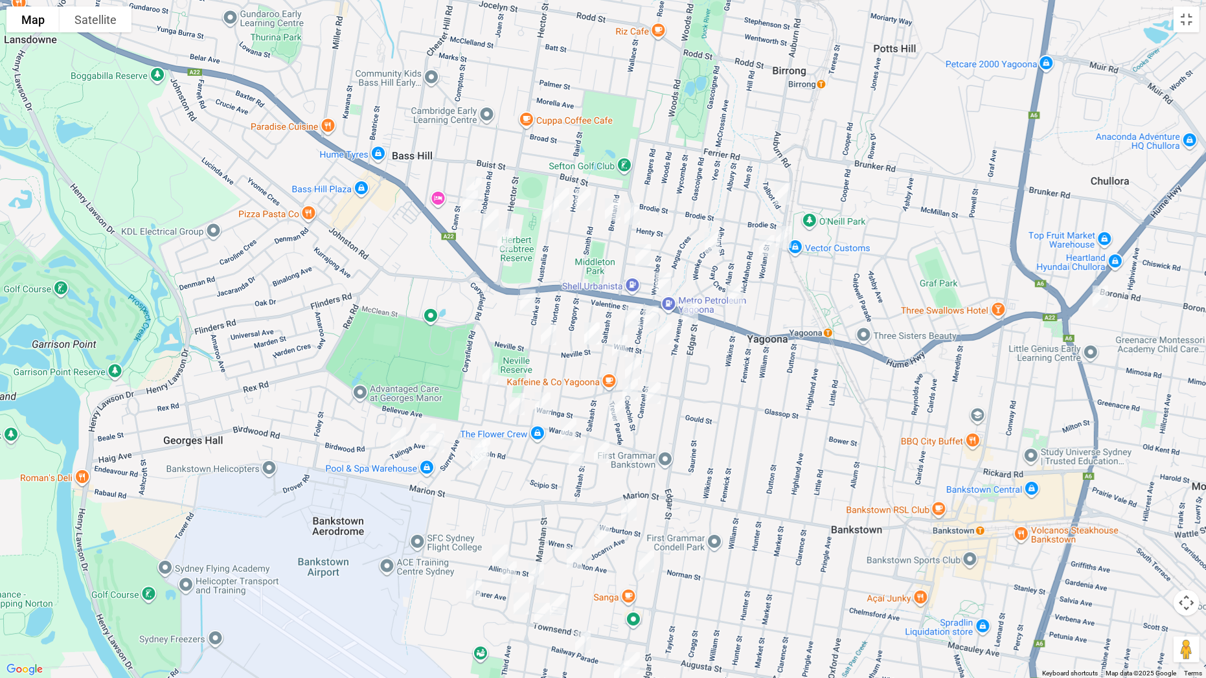
click at [784, 197] on img "48 Talbot Road, YAGOONA NSW 2199" at bounding box center [782, 193] width 26 height 32
click at [720, 240] on img "23 Wenke Crescent, YAGOONA NSW 2199" at bounding box center [712, 243] width 26 height 32
click at [764, 245] on img "18 Worland Street, YAGOONA NSW 2199" at bounding box center [767, 246] width 26 height 32
click at [735, 287] on img "131A Alan Street, YAGOONA NSW 2199" at bounding box center [736, 294] width 26 height 32
click at [610, 218] on img "30 Brennan Road, YAGOONA NSW 2199" at bounding box center [613, 209] width 26 height 32
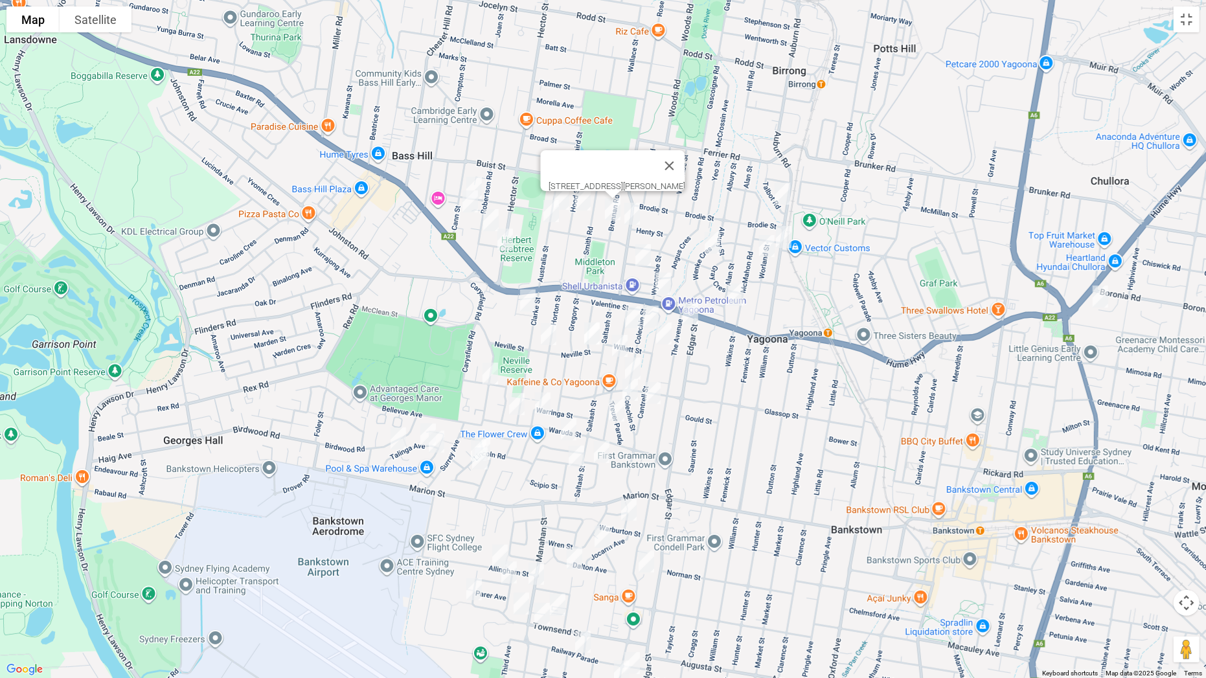
click at [585, 205] on img "27 Hood Street, YAGOONA NSW 2199" at bounding box center [583, 199] width 26 height 32
click at [565, 196] on img "33 Australia Street, BASS HILL NSW 2197" at bounding box center [561, 199] width 26 height 32
click at [553, 214] on img "46 Australia Street, BASS HILL NSW 2197" at bounding box center [551, 211] width 26 height 32
click at [469, 204] on img "91 Cann Street, BASS HILL NSW 2197" at bounding box center [470, 201] width 26 height 32
click at [490, 215] on img "107 Robertson Road, BASS HILL NSW 2197" at bounding box center [491, 220] width 26 height 32
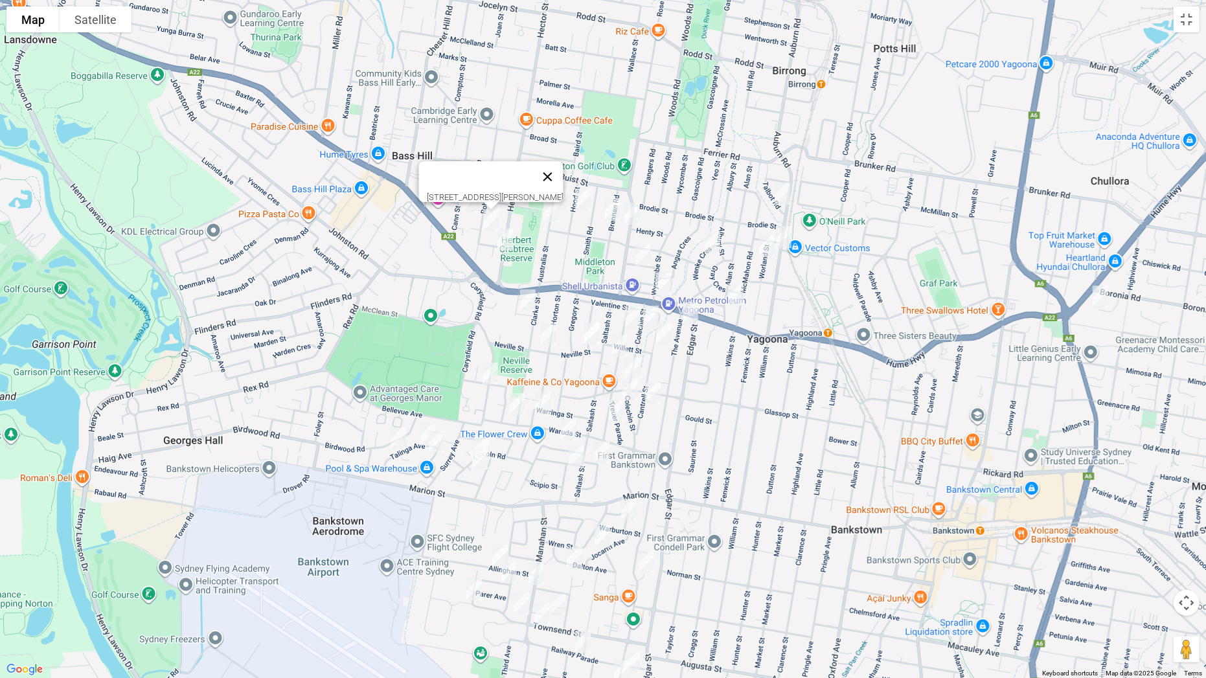
click at [561, 170] on button "Close" at bounding box center [547, 176] width 31 height 31
click at [486, 177] on img "29 Trebartha Street, BASS HILL NSW 2197" at bounding box center [474, 188] width 26 height 32
click at [646, 249] on img "11 Rock Street, YAGOONA NSW 2199" at bounding box center [643, 255] width 26 height 32
click at [687, 311] on img "3 The Avenue, YAGOONA NSW 2199" at bounding box center [690, 313] width 26 height 32
click at [650, 308] on img "9 Colechin Street, YAGOONA NSW 2199" at bounding box center [651, 316] width 26 height 32
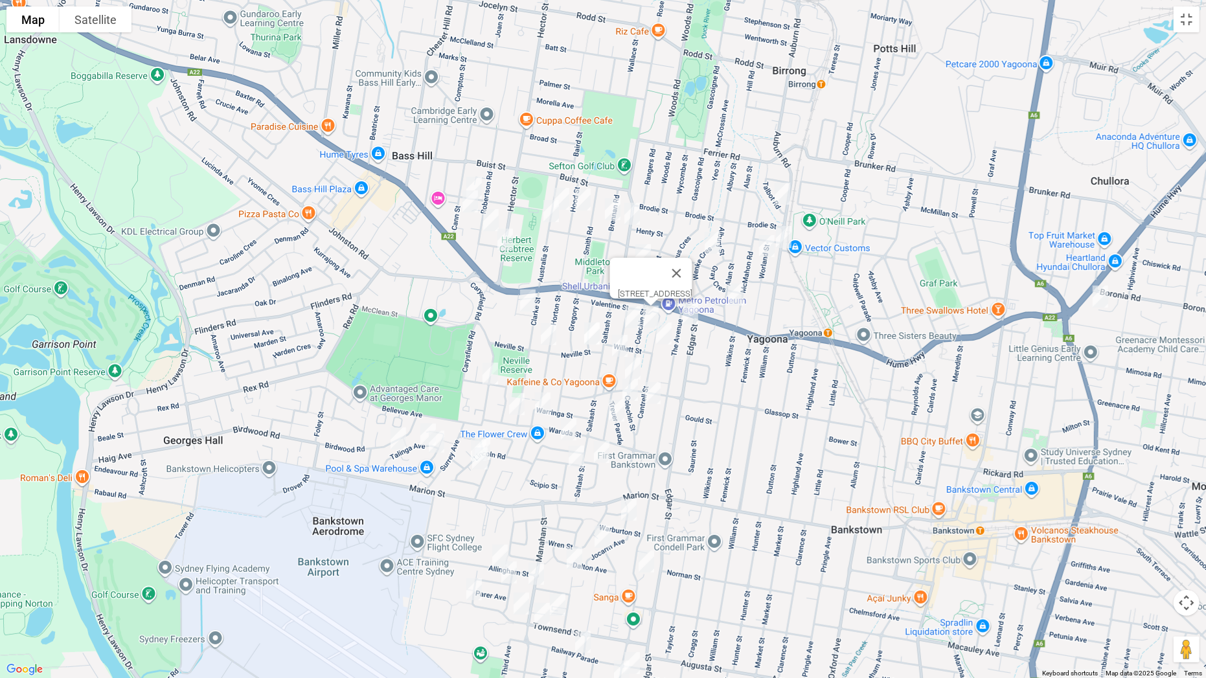
click at [636, 315] on img "13 Dargan Street, YAGOONA NSW 2199" at bounding box center [633, 317] width 26 height 32
click at [526, 304] on img "13 Tucker Street, BASS HILL NSW 2197" at bounding box center [528, 300] width 26 height 32
drag, startPoint x: 546, startPoint y: 337, endPoint x: 574, endPoint y: 336, distance: 28.5
click at [547, 337] on img "28 Neville Street, YAGOONA NSW 2199" at bounding box center [549, 334] width 26 height 32
click at [593, 332] on img "8 Neville Street, YAGOONA NSW 2199" at bounding box center [592, 333] width 26 height 32
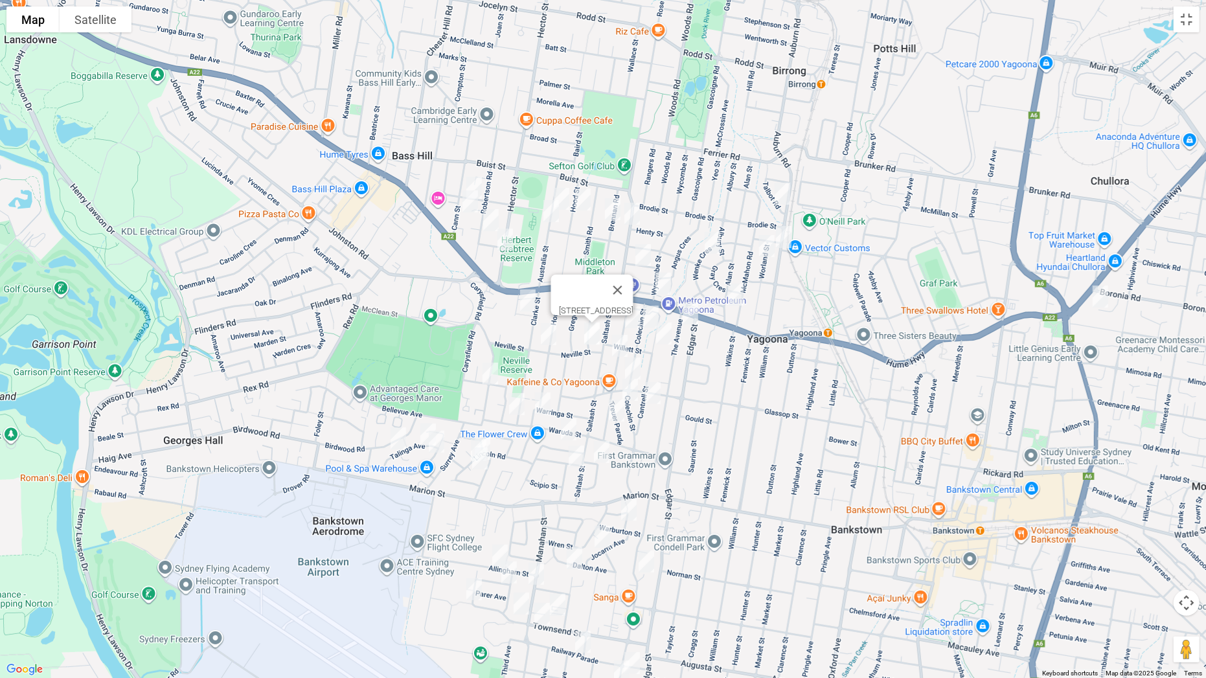
click at [668, 340] on img "21 Cantrell Street, YAGOONA NSW 2199" at bounding box center [664, 333] width 26 height 32
click at [622, 344] on img "24 Dargan Street, YAGOONA NSW 2199" at bounding box center [620, 346] width 26 height 32
click at [635, 364] on img "1/40 Colechin Street, YAGOONA NSW 2199" at bounding box center [633, 368] width 26 height 32
click at [634, 382] on img "46A Colechin Street, YAGOONA NSW 2199" at bounding box center [630, 390] width 26 height 32
click at [653, 396] on img "67 Cantrell Street, YAGOONA NSW 2199" at bounding box center [653, 393] width 26 height 32
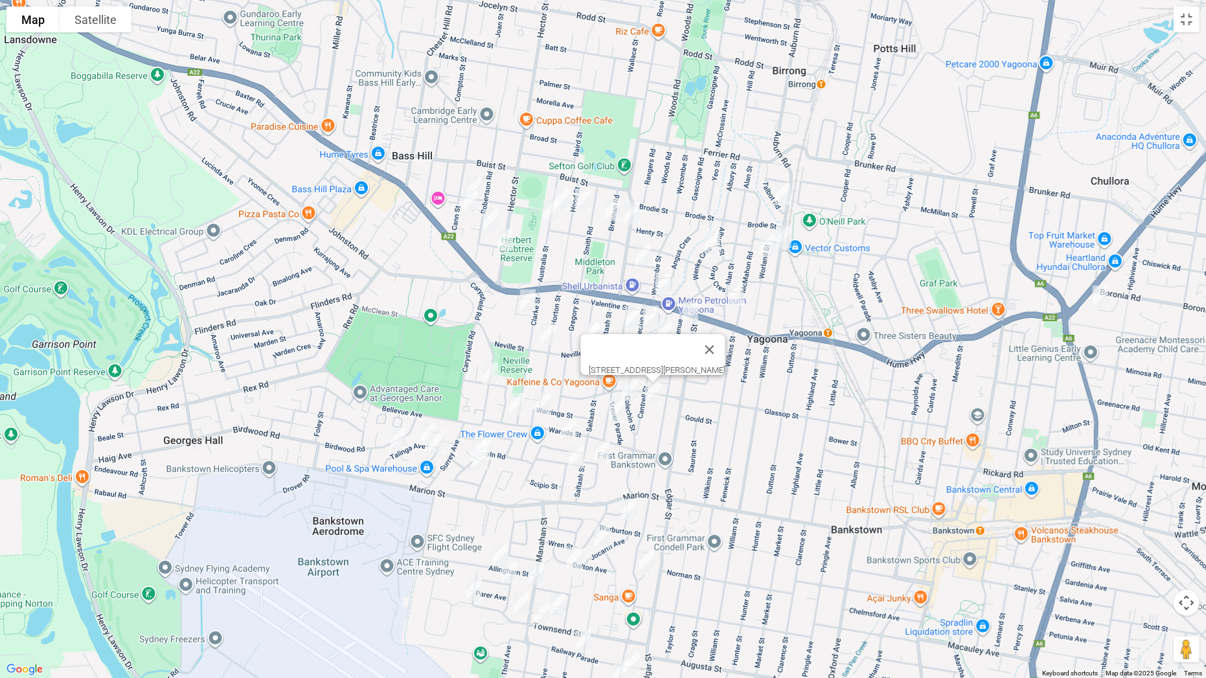
click at [615, 411] on img "43A Dargan Street, YAGOONA NSW 2199" at bounding box center [617, 410] width 26 height 32
click at [487, 367] on img "14 Thornton Avenue, BASS HILL NSW 2197" at bounding box center [490, 373] width 26 height 32
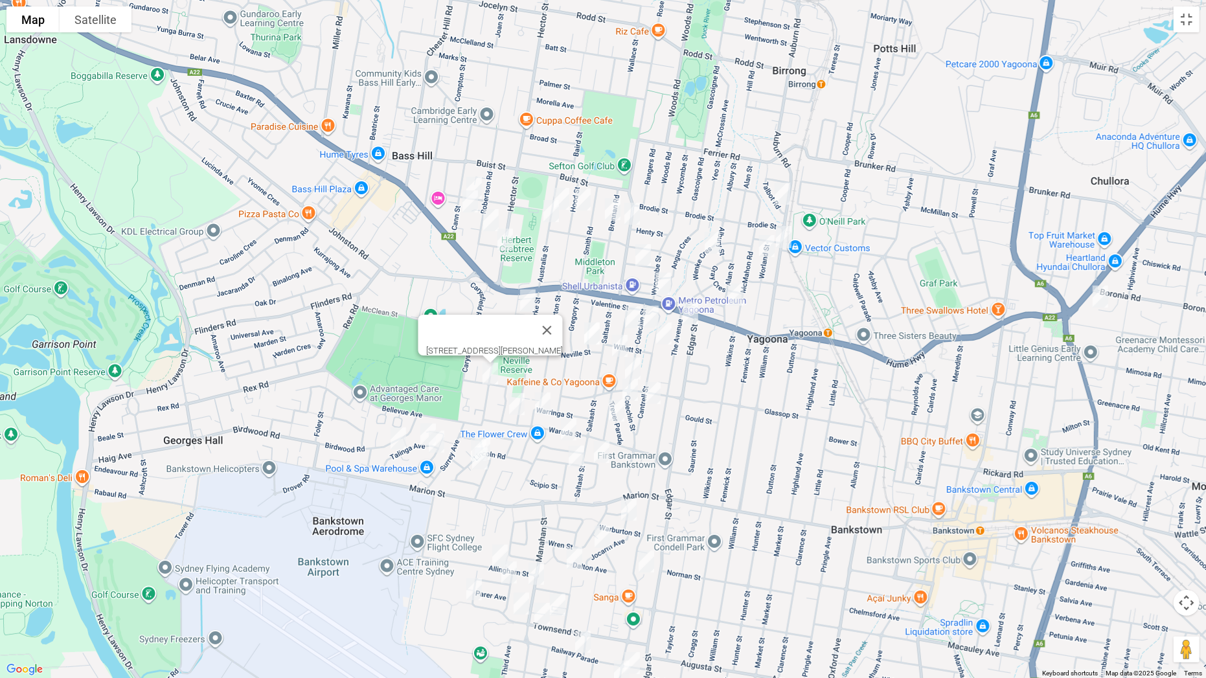
drag, startPoint x: 424, startPoint y: 424, endPoint x: 435, endPoint y: 438, distance: 18.0
click at [424, 423] on img "26 Talinga Avenue, GEORGES HALL NSW 2198" at bounding box center [428, 434] width 26 height 32
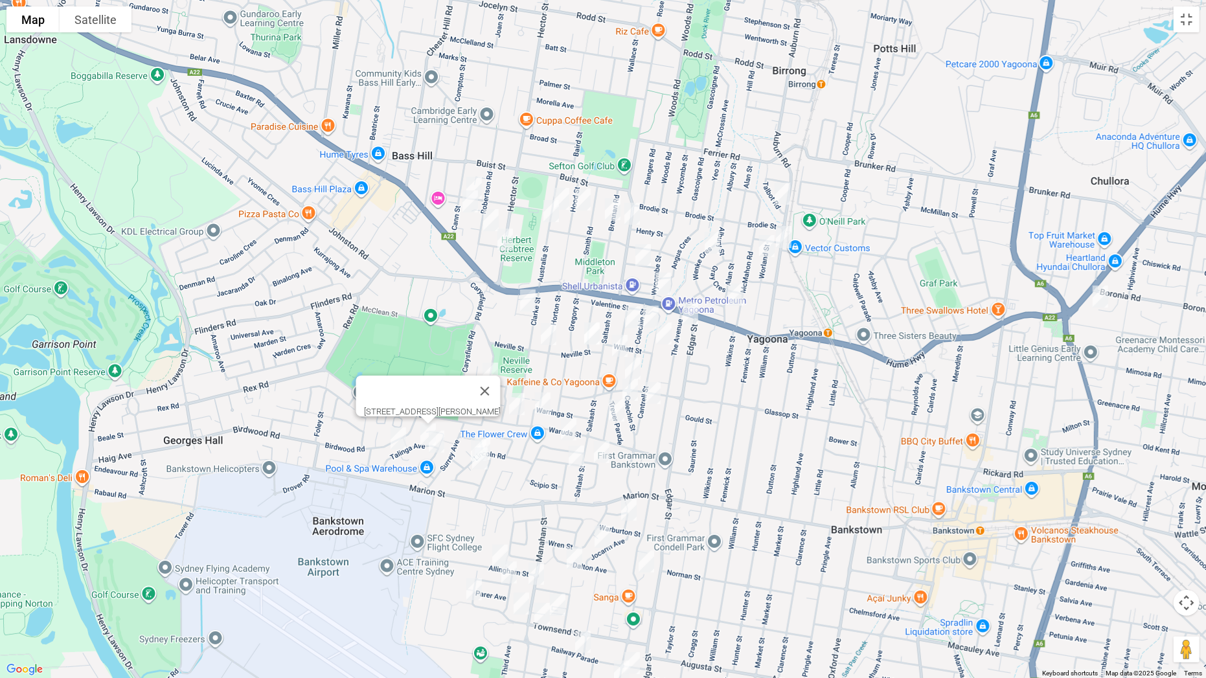
drag, startPoint x: 438, startPoint y: 441, endPoint x: 385, endPoint y: 448, distance: 54.2
click at [438, 442] on img "46 Sturt Avenue, GEORGES HALL NSW 2198" at bounding box center [437, 441] width 26 height 32
click at [400, 439] on img "9 Talinga Avenue, GEORGES HALL NSW 2198" at bounding box center [398, 438] width 26 height 32
click at [495, 436] on div "[STREET_ADDRESS][PERSON_NAME]" at bounding box center [603, 339] width 1206 height 678
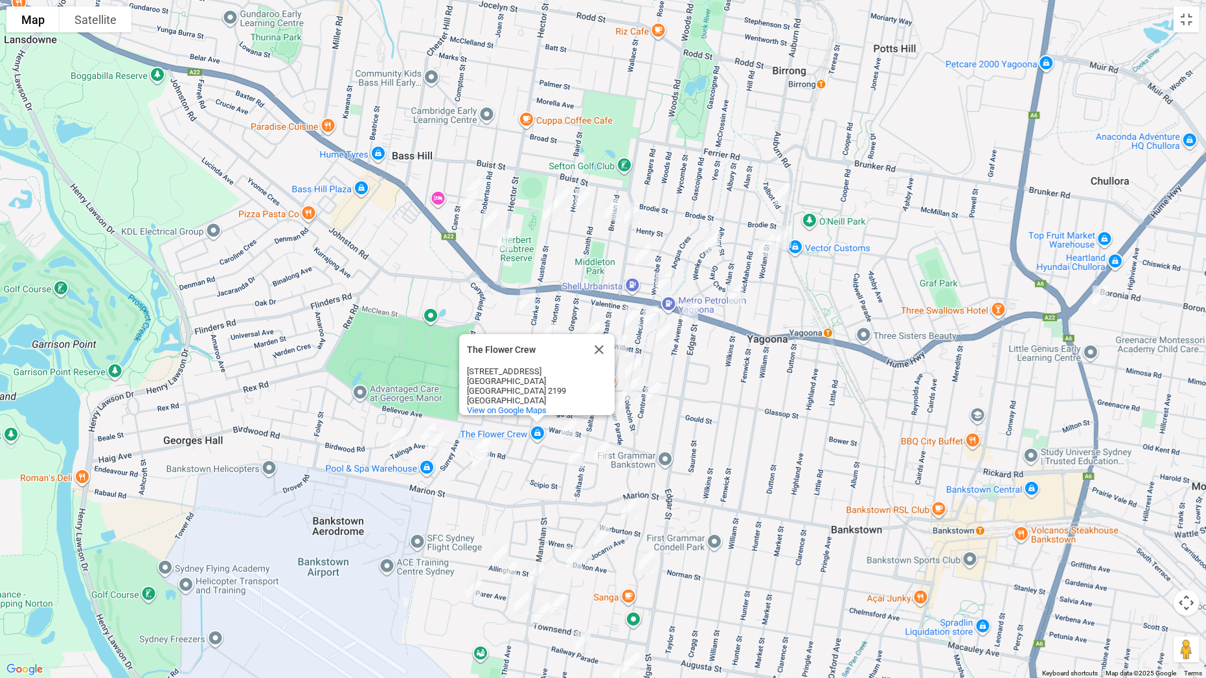
click at [490, 434] on img "1 Bligh Close, GEORGES HALL NSW 2198" at bounding box center [479, 450] width 26 height 32
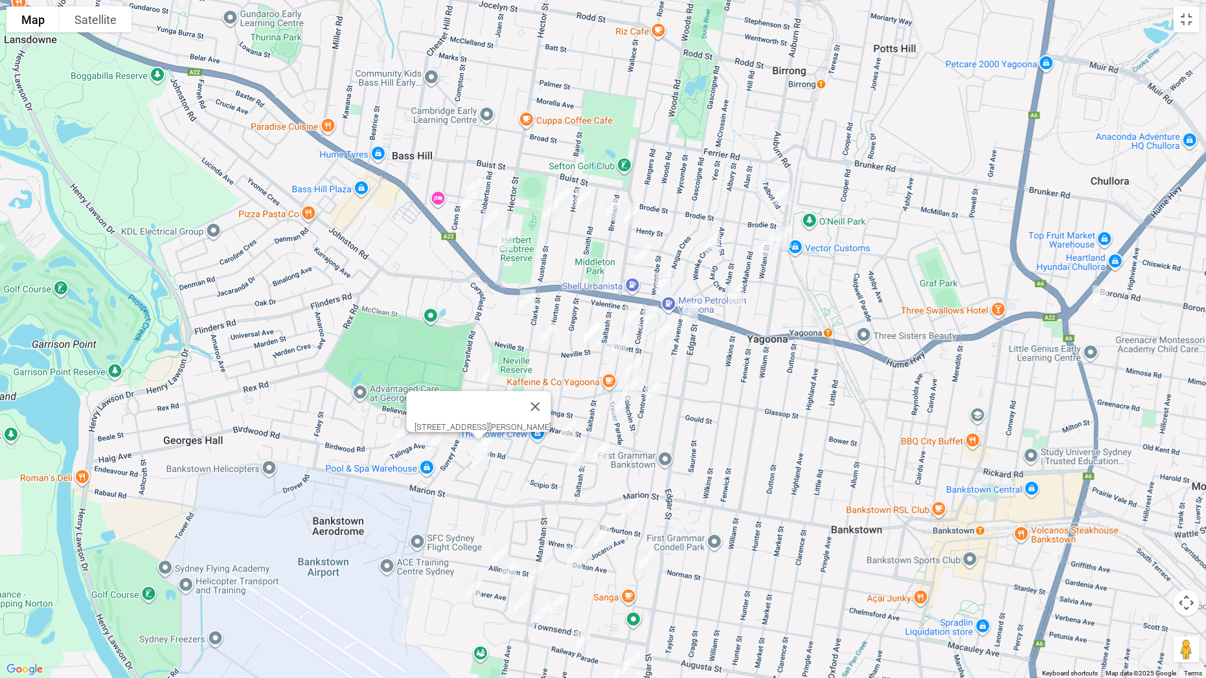
click at [497, 443] on div "[STREET_ADDRESS][PERSON_NAME]" at bounding box center [603, 339] width 1206 height 678
click at [499, 450] on div "[STREET_ADDRESS][PERSON_NAME]" at bounding box center [603, 339] width 1206 height 678
click at [482, 459] on img "4 Bligh Close, GEORGES HALL NSW 2198" at bounding box center [480, 458] width 26 height 32
click at [550, 411] on button "Close" at bounding box center [536, 415] width 31 height 31
click at [538, 406] on img "70 Waruda Street, YAGOONA NSW 2199" at bounding box center [543, 403] width 26 height 32
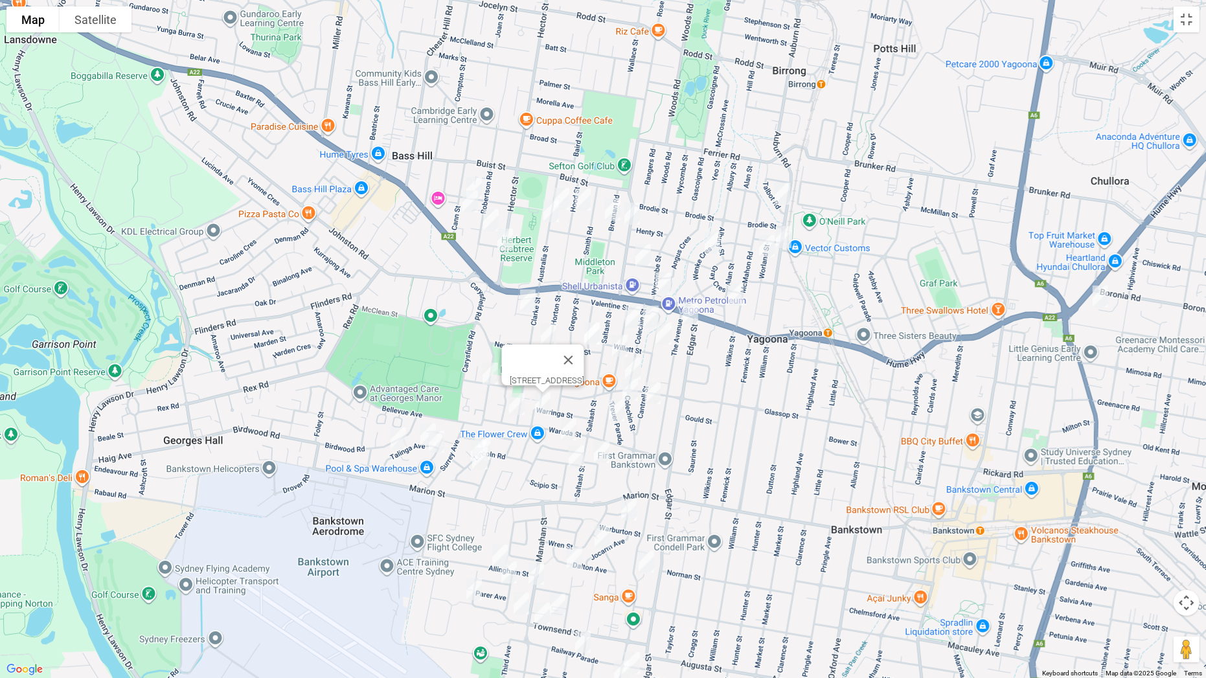
click at [517, 399] on img "10A Georgina Street, BASS HILL NSW 2197" at bounding box center [517, 404] width 26 height 32
click at [563, 425] on img "14 Warung Street, YAGOONA NSW 2199" at bounding box center [569, 429] width 26 height 32
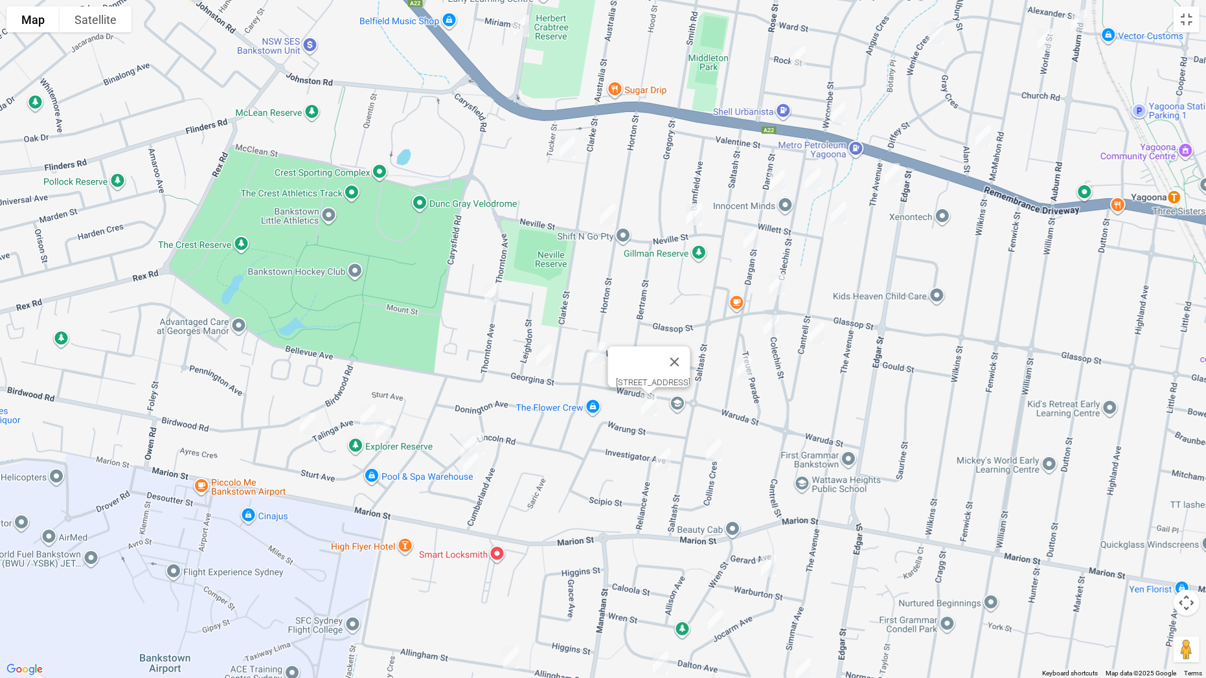
click at [484, 439] on img "8 Lincoln Road, GEORGES HALL NSW 2198" at bounding box center [477, 443] width 26 height 32
click at [715, 452] on img "5 Collins Crescent, YAGOONA NSW 2199" at bounding box center [714, 450] width 26 height 32
click at [662, 464] on img "20 Reliance Avenue, YAGOONA NSW 2199" at bounding box center [663, 459] width 26 height 32
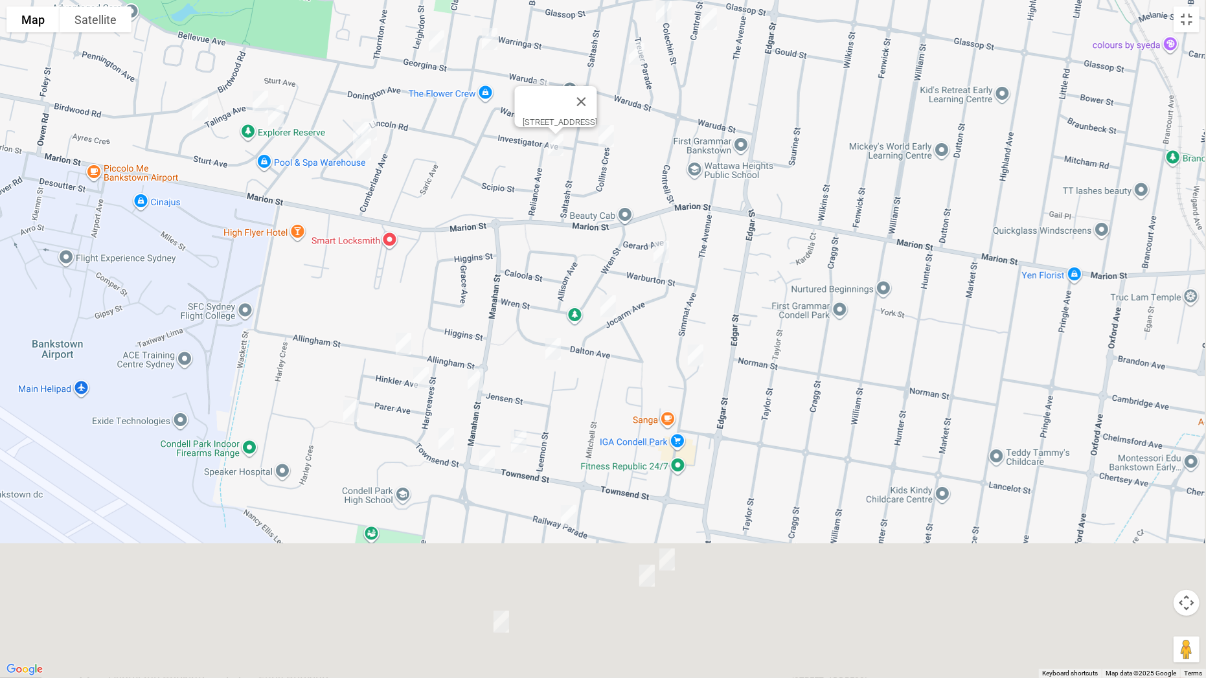
drag, startPoint x: 701, startPoint y: 537, endPoint x: 593, endPoint y: 232, distance: 323.6
click at [594, 231] on div "[STREET_ADDRESS]" at bounding box center [603, 339] width 1206 height 678
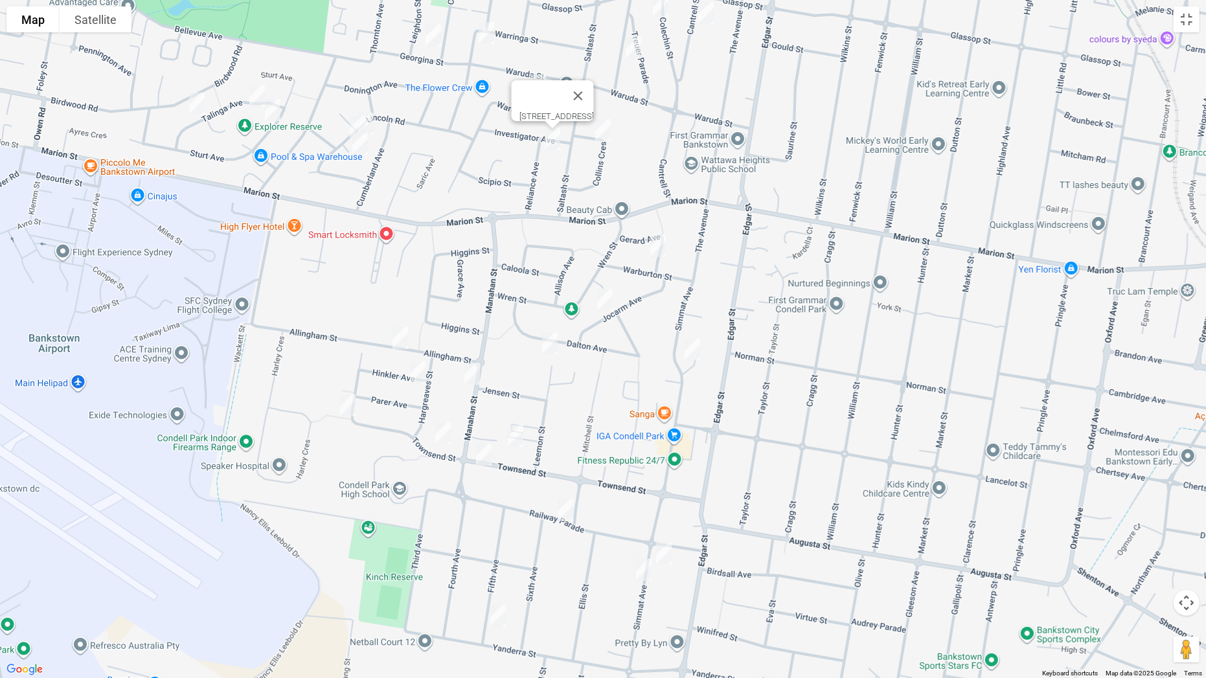
click at [653, 244] on img "16 Gerard Avenue, CONDELL PARK NSW 2200" at bounding box center [658, 246] width 26 height 32
drag, startPoint x: 605, startPoint y: 295, endPoint x: 620, endPoint y: 302, distance: 16.5
click at [605, 294] on img "25 Jocarm Avenue, CONDELL PARK NSW 2200" at bounding box center [605, 300] width 26 height 32
click at [692, 350] on img "27 Simmat Avenue, CONDELL PARK NSW 2200" at bounding box center [692, 349] width 26 height 32
click at [555, 346] on img "4 Leemon Street, CONDELL PARK NSW 2200" at bounding box center [550, 343] width 26 height 32
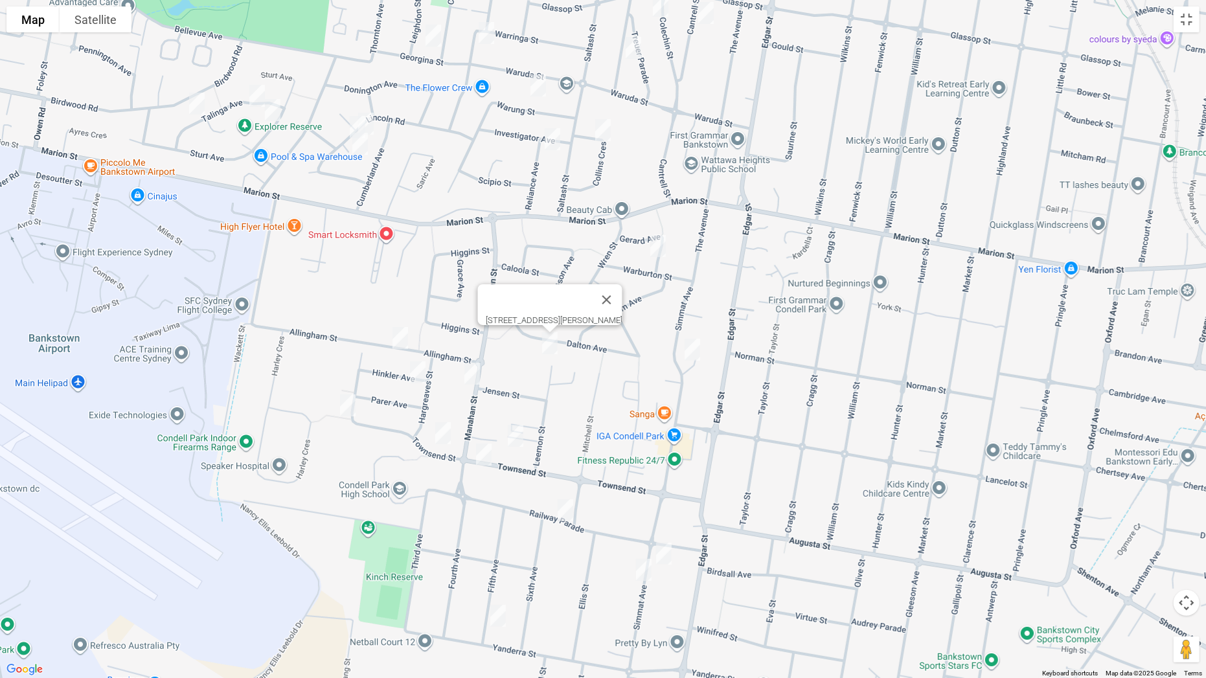
click at [400, 338] on img "28 Allingham Street, CONDELL PARK NSW 2200" at bounding box center [400, 338] width 26 height 32
click at [417, 373] on img "5 Hinkler Avenue, CONDELL PARK NSW 2200" at bounding box center [418, 372] width 26 height 32
drag, startPoint x: 348, startPoint y: 400, endPoint x: 391, endPoint y: 398, distance: 42.8
click at [349, 400] on img "101 Townsend Street, CONDELL PARK NSW 2200" at bounding box center [348, 405] width 26 height 32
click at [476, 378] on img "64B Manahan Street, CONDELL PARK NSW 2200" at bounding box center [472, 373] width 26 height 32
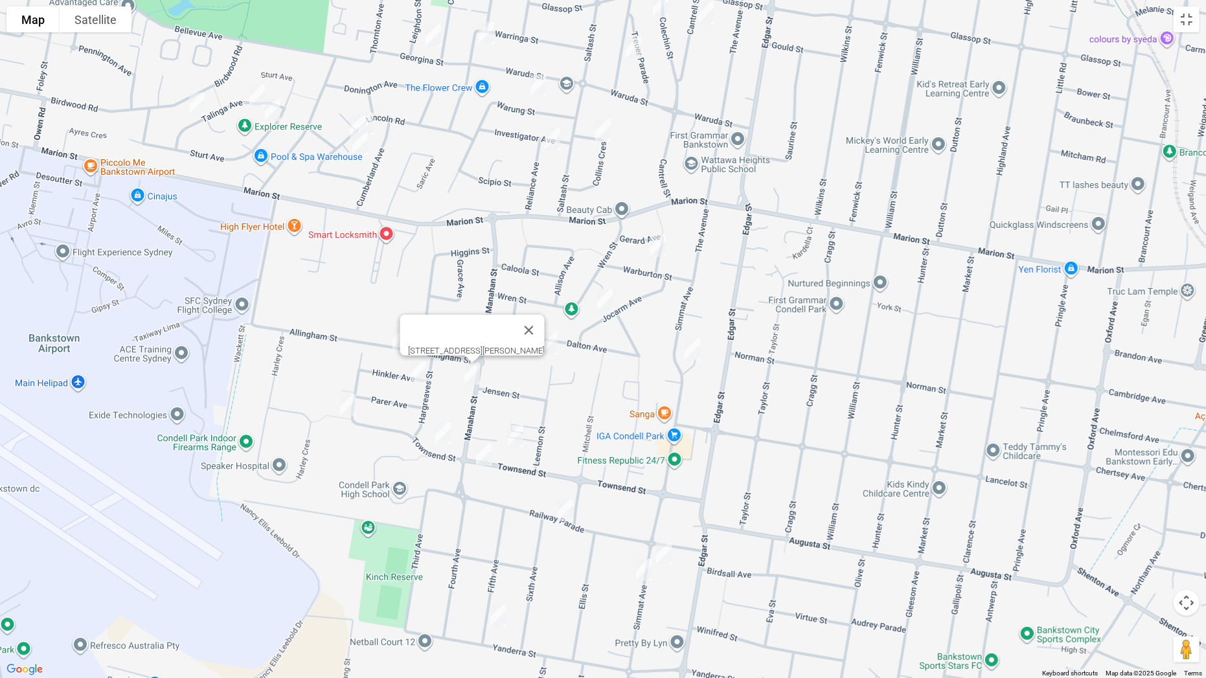
drag, startPoint x: 442, startPoint y: 431, endPoint x: 479, endPoint y: 431, distance: 36.9
click at [444, 429] on img "2/54 Townsend Street, CONDELL PARK NSW 2200" at bounding box center [443, 433] width 26 height 32
click at [519, 433] on img "34 Townsend Street, CONDELL PARK NSW 2200" at bounding box center [516, 436] width 26 height 32
click at [443, 436] on img "2/54 Townsend Street, CONDELL PARK NSW 2200" at bounding box center [443, 433] width 26 height 32
click at [489, 458] on img "59 Townsend Street, CONDELL PARK NSW 2200" at bounding box center [484, 454] width 26 height 32
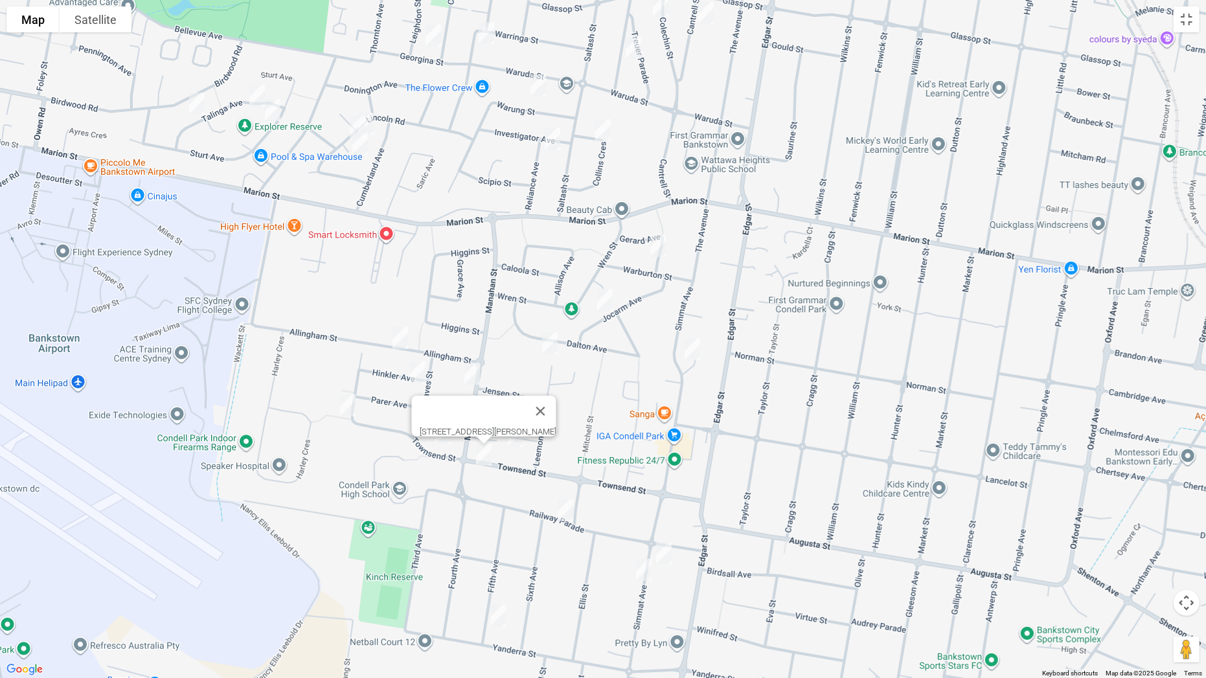
click at [561, 513] on img "39 Railway Parade, CONDELL PARK NSW 2200" at bounding box center [565, 510] width 26 height 32
click at [666, 532] on img "93A Simmat Avenue, CONDELL PARK NSW 2200" at bounding box center [664, 553] width 26 height 32
click at [640, 532] on img "80 Simmat Avenue, CONDELL PARK NSW 2200" at bounding box center [644, 570] width 26 height 32
click at [492, 532] on img "37 Fifth Avenue, CONDELL PARK NSW 2200" at bounding box center [498, 616] width 26 height 32
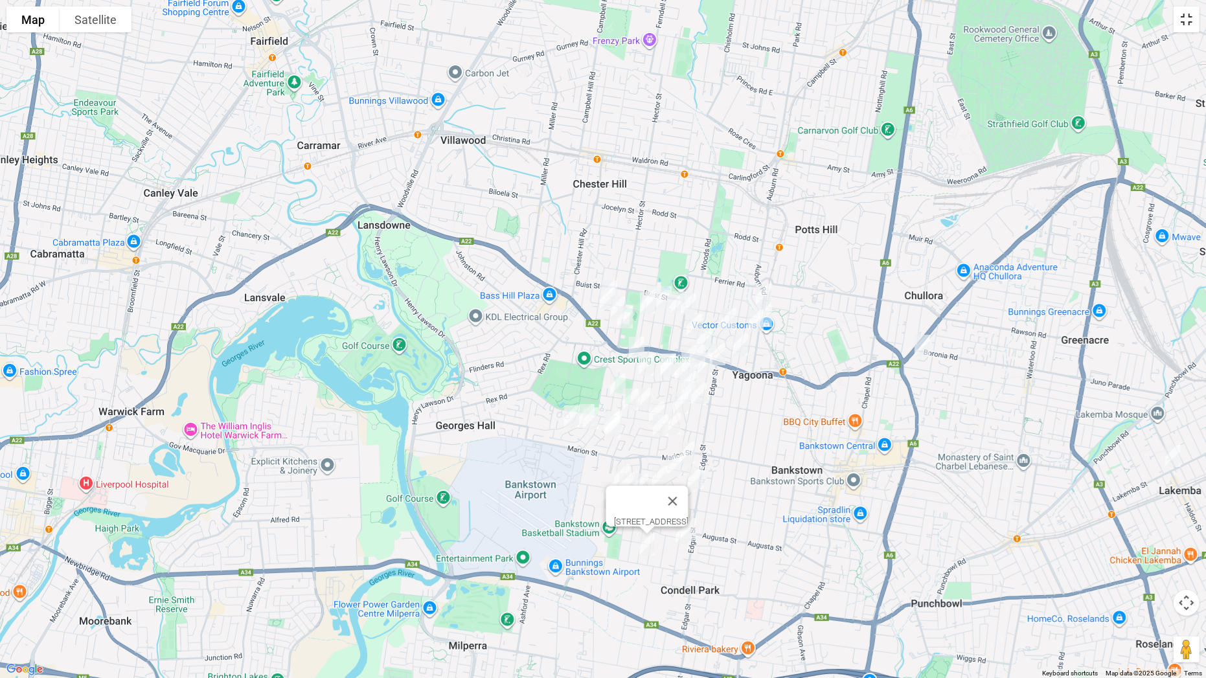
click at [1186, 17] on button "Toggle fullscreen view" at bounding box center [1186, 19] width 26 height 26
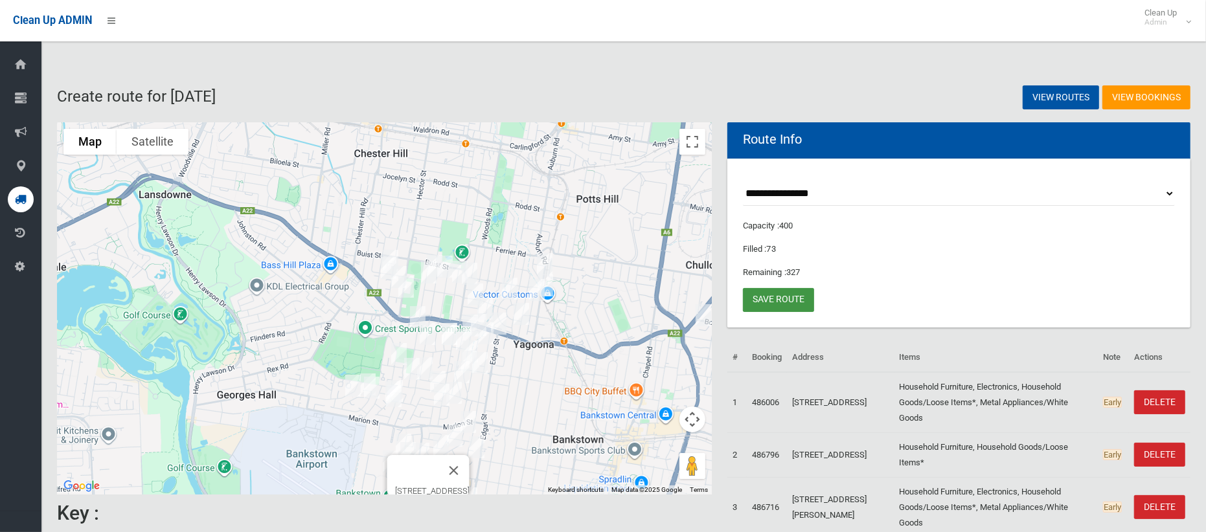
click at [787, 298] on link "Save route" at bounding box center [778, 300] width 71 height 24
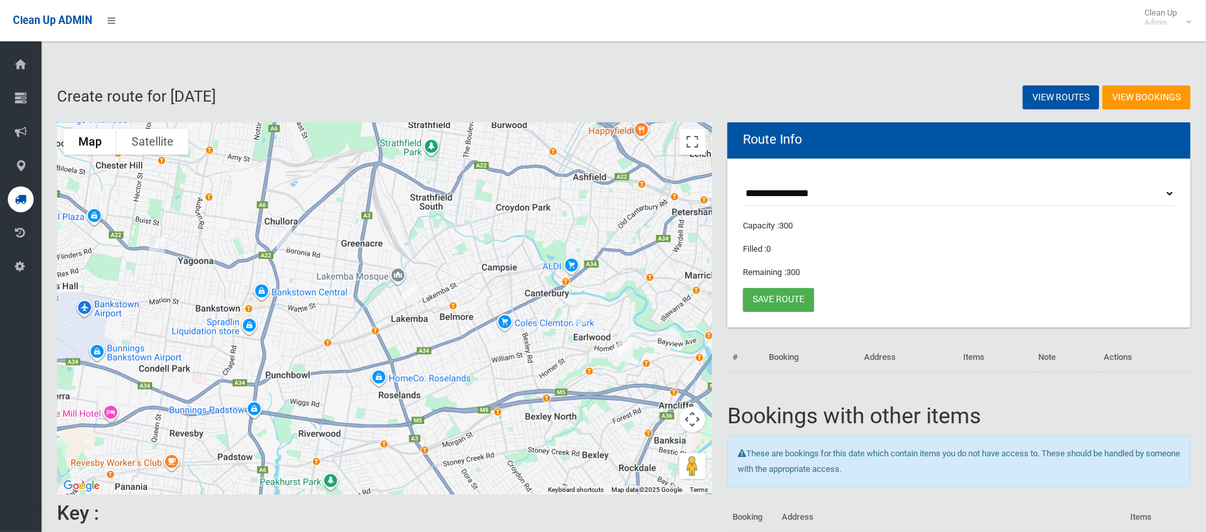
click at [285, 245] on img "19A ODonnell Avenue, GREENACRE NSW 2190" at bounding box center [284, 238] width 26 height 32
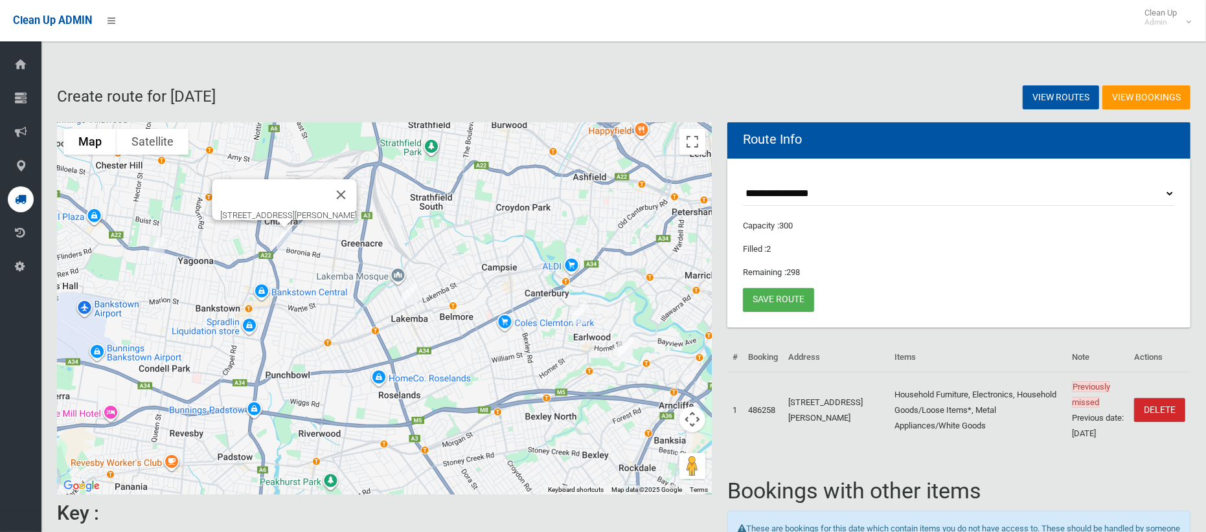
click at [284, 243] on img "19A ODonnell Avenue, GREENACRE NSW 2190" at bounding box center [284, 238] width 26 height 32
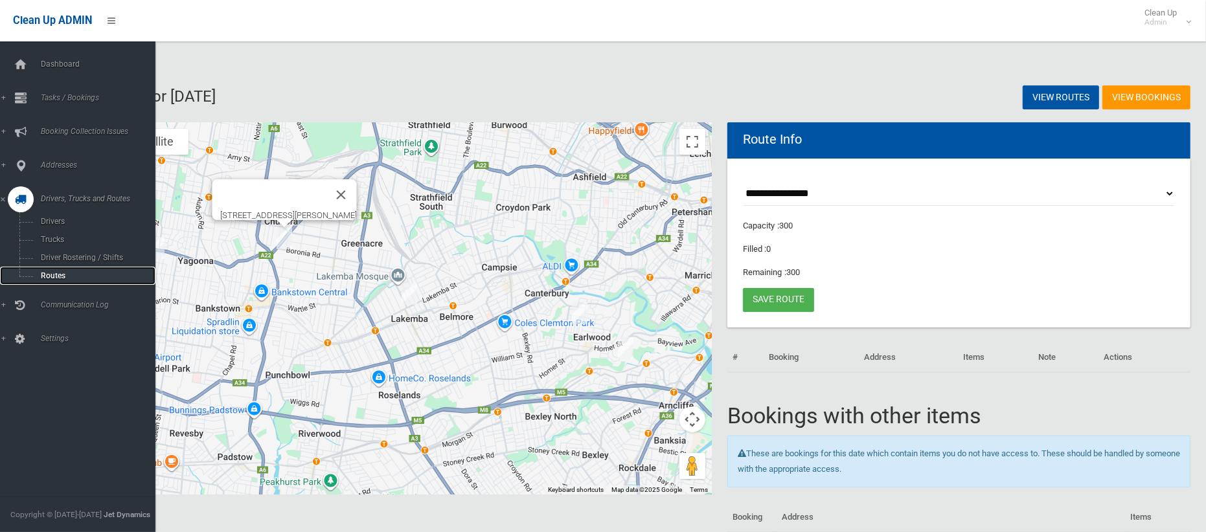
click at [59, 275] on span "Routes" at bounding box center [90, 275] width 107 height 9
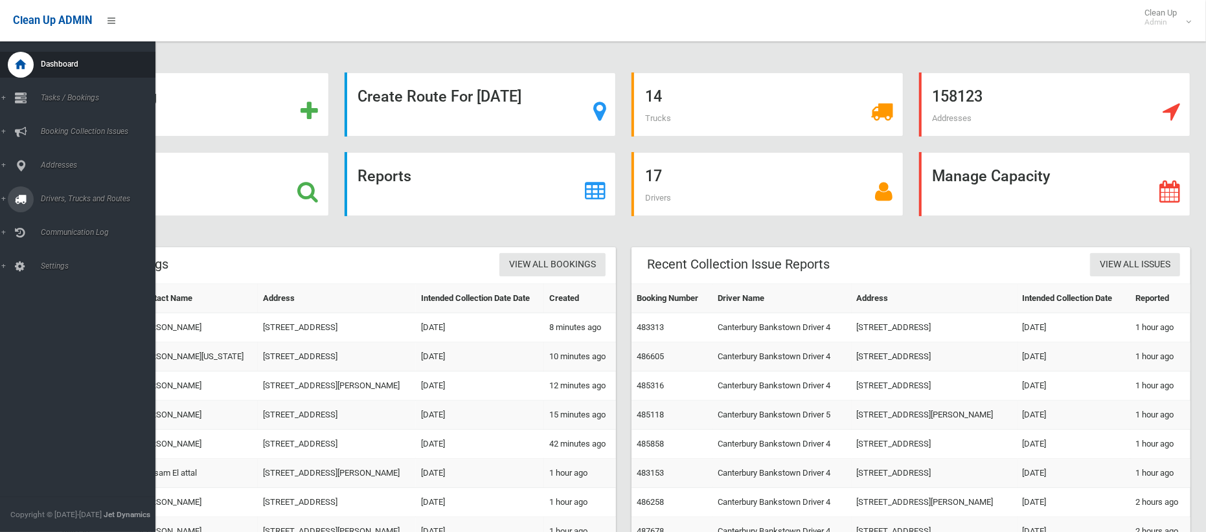
click at [104, 194] on link "Drivers, Trucks and Routes" at bounding box center [77, 199] width 155 height 26
click at [69, 100] on span "Tasks / Bookings" at bounding box center [96, 97] width 119 height 9
click at [65, 188] on span "Search" at bounding box center [90, 192] width 107 height 9
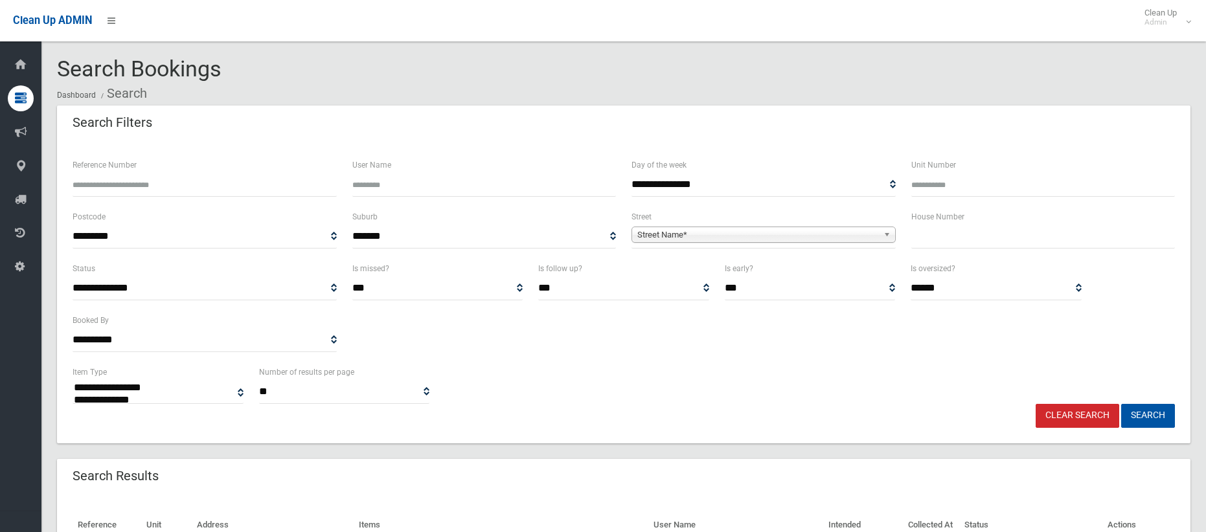
select select
click at [944, 232] on input "text" at bounding box center [1043, 237] width 264 height 24
type input "***"
click at [790, 238] on span "Street Name*" at bounding box center [757, 235] width 241 height 16
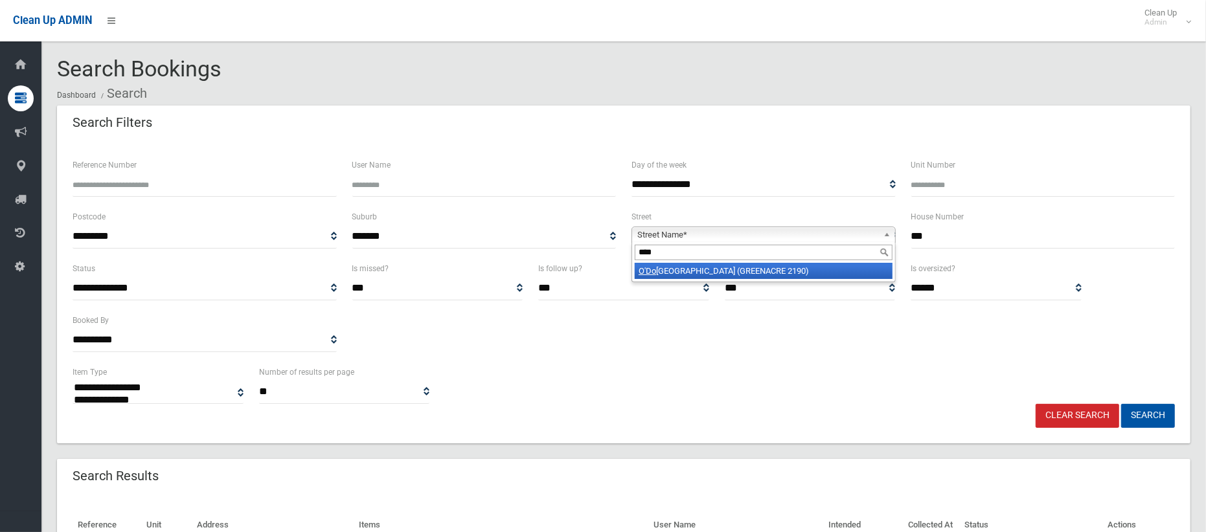
type input "****"
click at [788, 267] on li "O'Do [GEOGRAPHIC_DATA] (GREENACRE 2190)" at bounding box center [764, 271] width 258 height 16
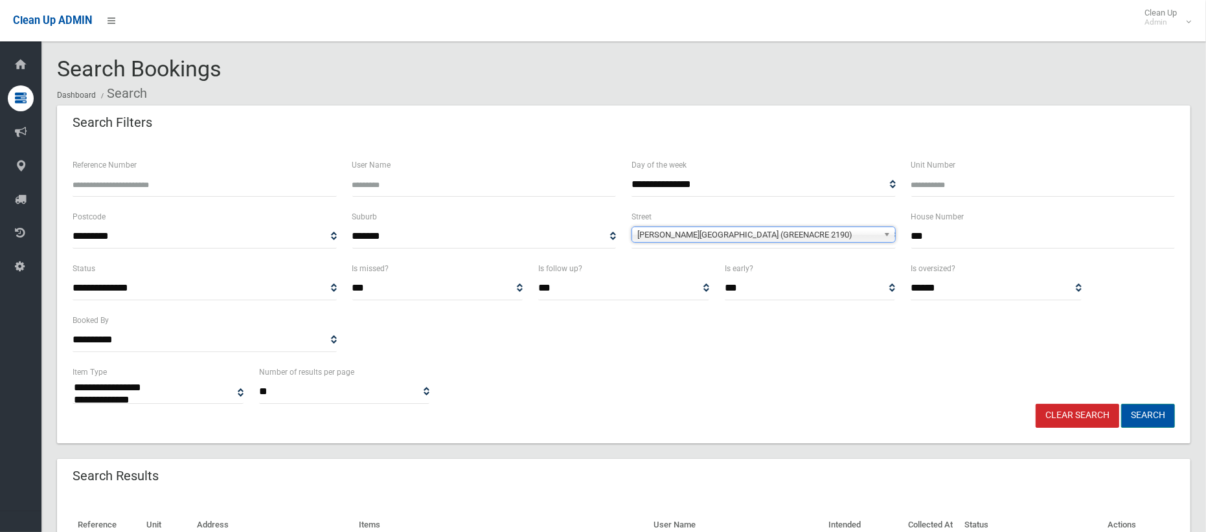
click at [1158, 412] on button "Search" at bounding box center [1148, 416] width 54 height 24
select select
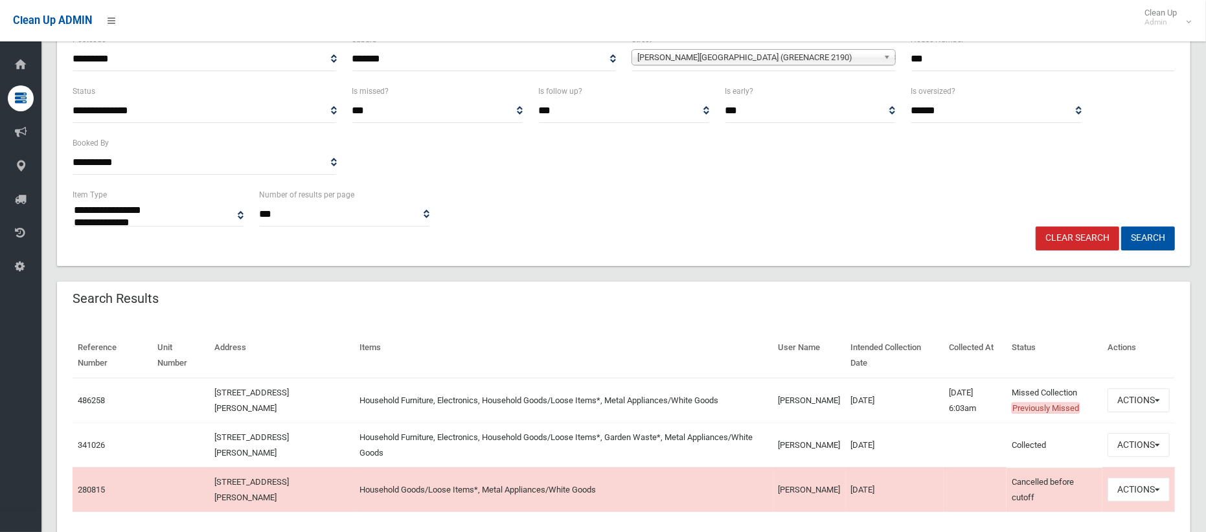
scroll to position [192, 0]
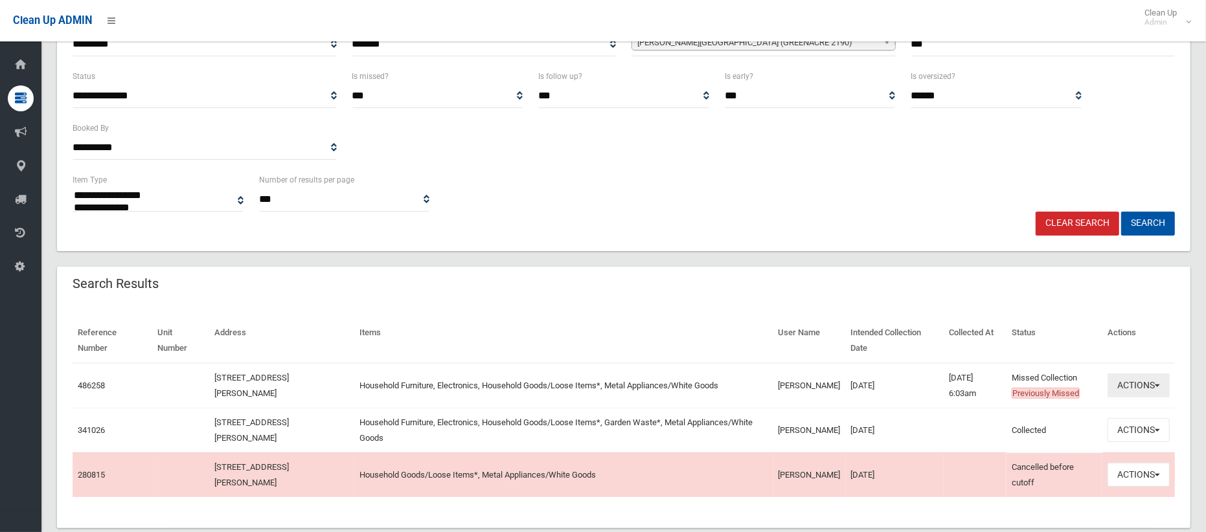
click at [1146, 389] on button "Actions" at bounding box center [1138, 386] width 62 height 24
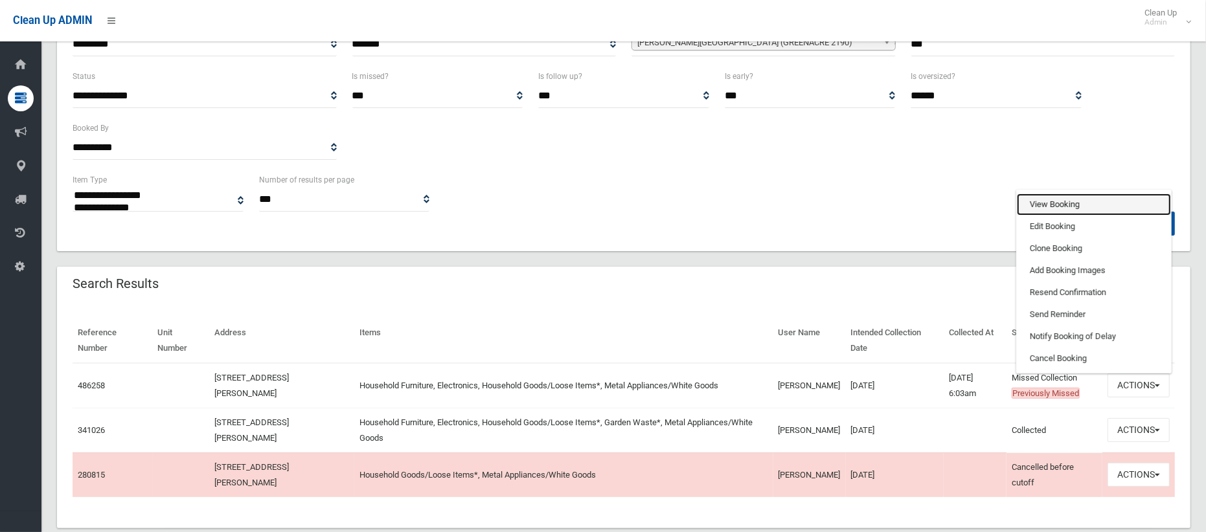
click at [1062, 206] on link "View Booking" at bounding box center [1094, 205] width 154 height 22
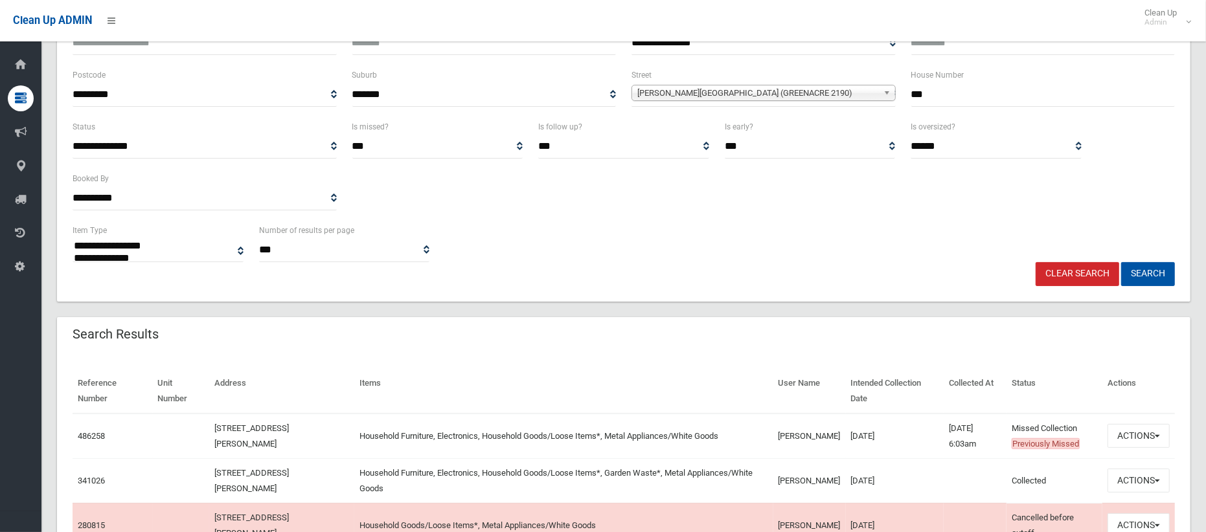
scroll to position [126, 0]
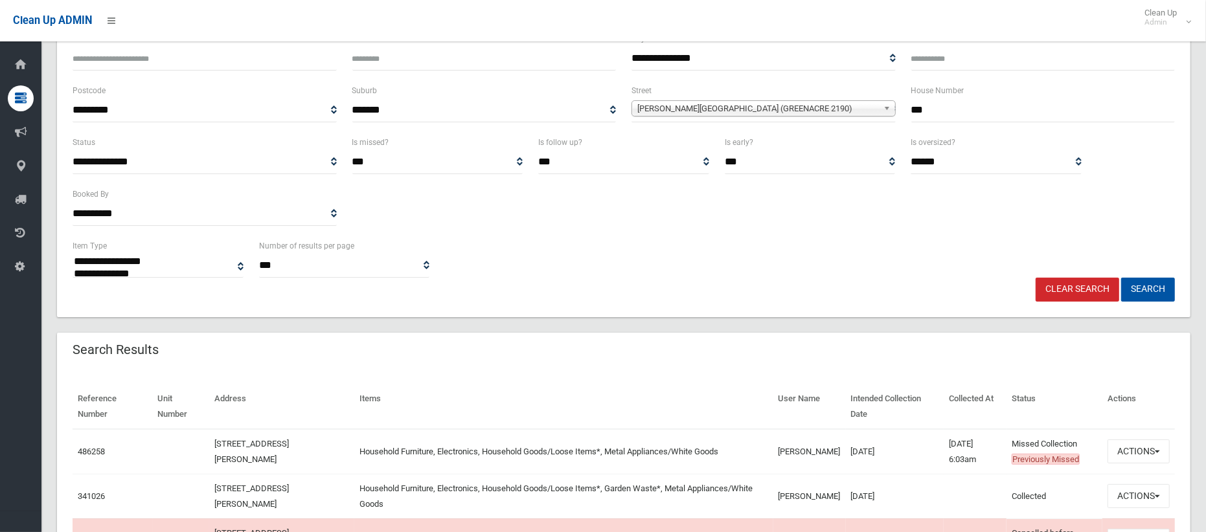
drag, startPoint x: 936, startPoint y: 119, endPoint x: 925, endPoint y: 120, distance: 11.2
click at [925, 120] on input "***" at bounding box center [1043, 110] width 264 height 24
drag, startPoint x: 922, startPoint y: 109, endPoint x: 890, endPoint y: 102, distance: 33.2
click at [890, 102] on div "**********" at bounding box center [624, 109] width 1118 height 52
type input "*"
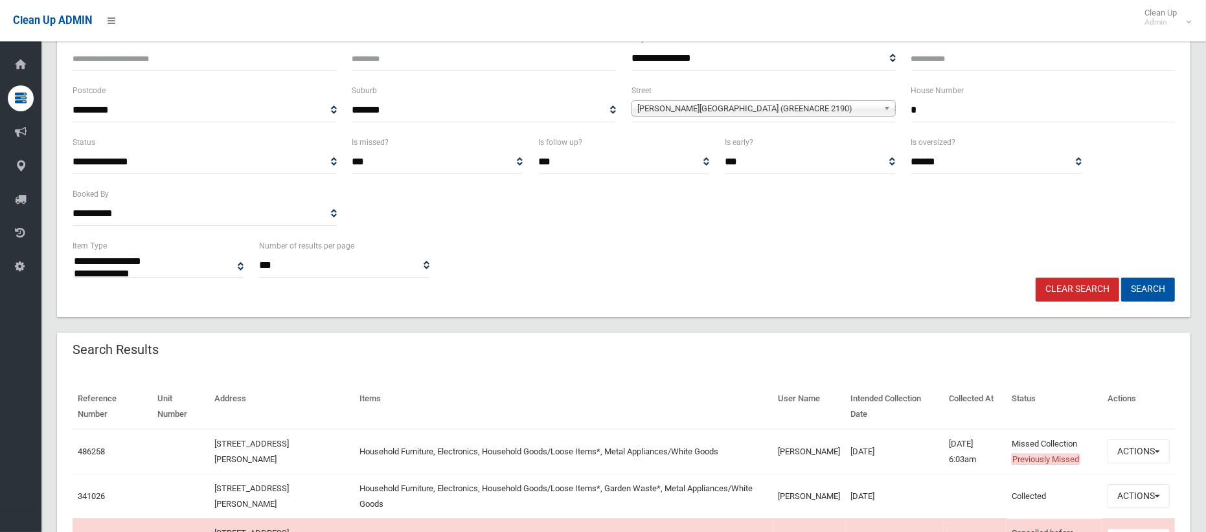
click at [796, 109] on span "O'Donnell Avenue (GREENACRE 2190)" at bounding box center [757, 109] width 241 height 16
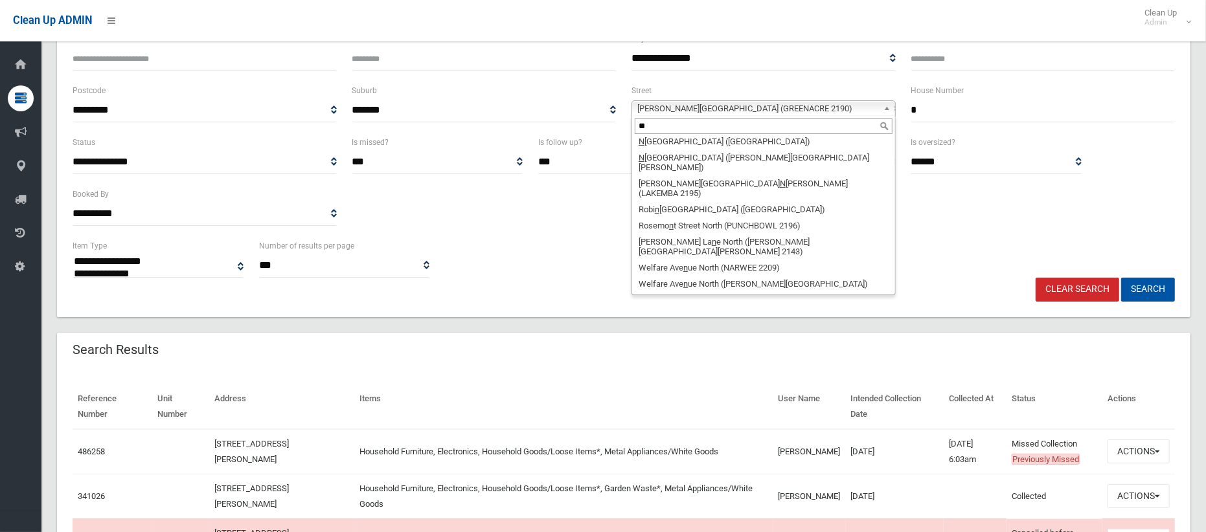
scroll to position [0, 0]
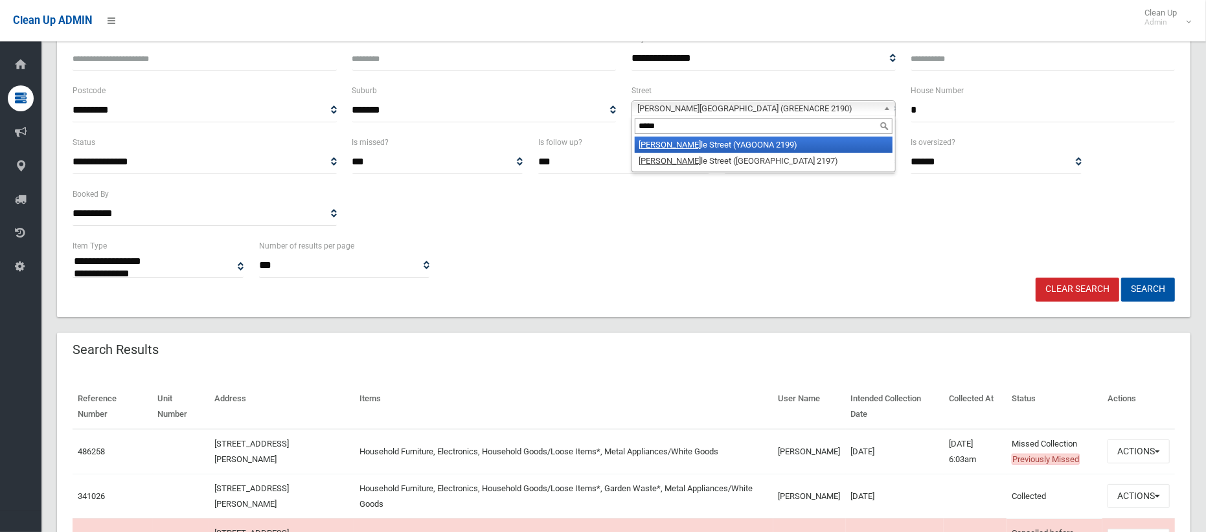
type input "*****"
click at [793, 142] on li "Nevil le Street (YAGOONA 2199)" at bounding box center [764, 145] width 258 height 16
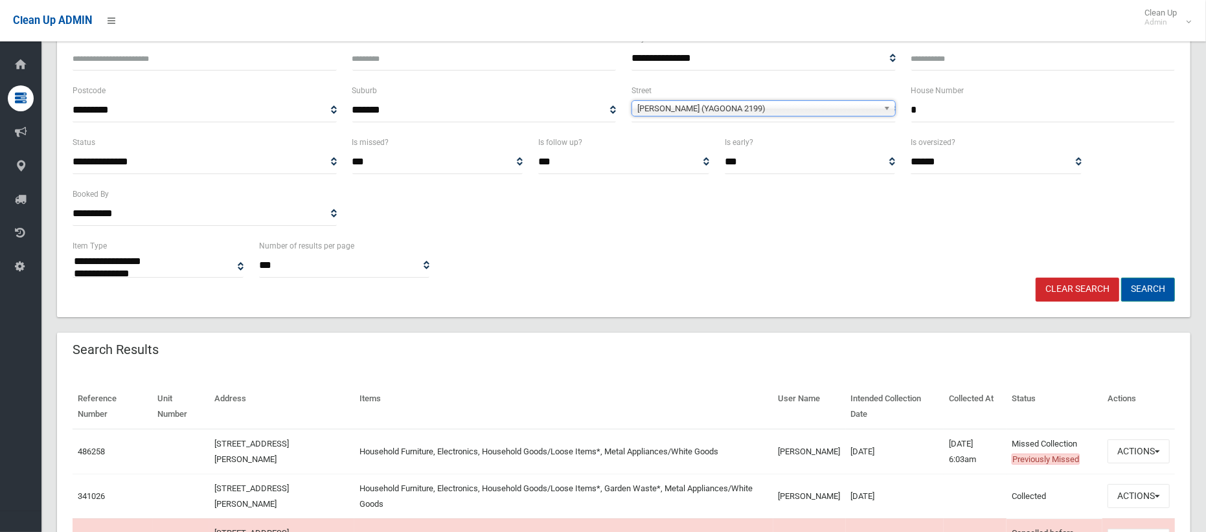
click at [1153, 292] on button "Search" at bounding box center [1148, 290] width 54 height 24
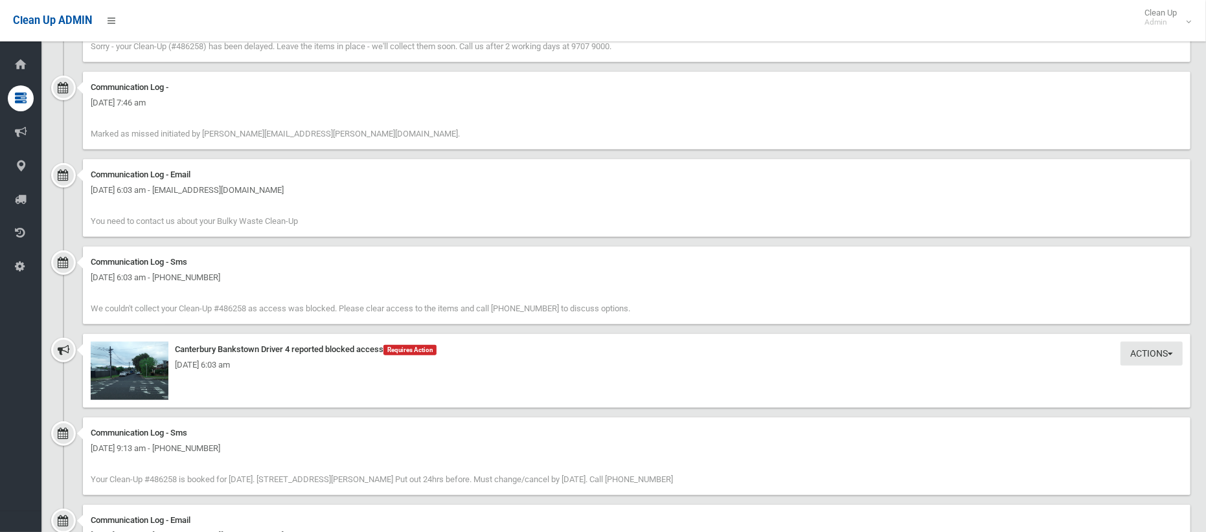
scroll to position [1120, 0]
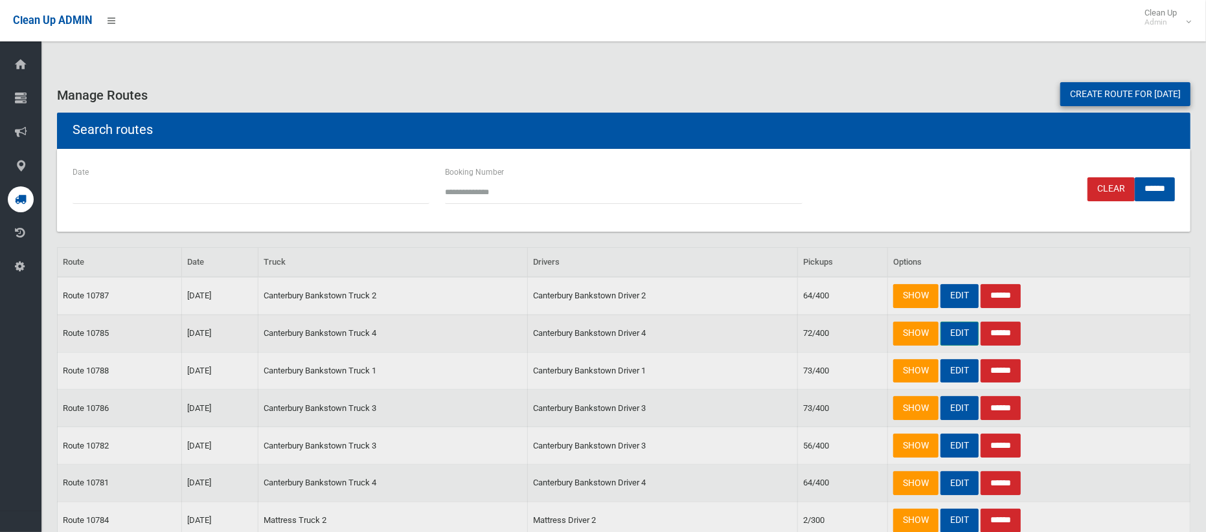
click at [962, 333] on link "EDIT" at bounding box center [959, 334] width 38 height 24
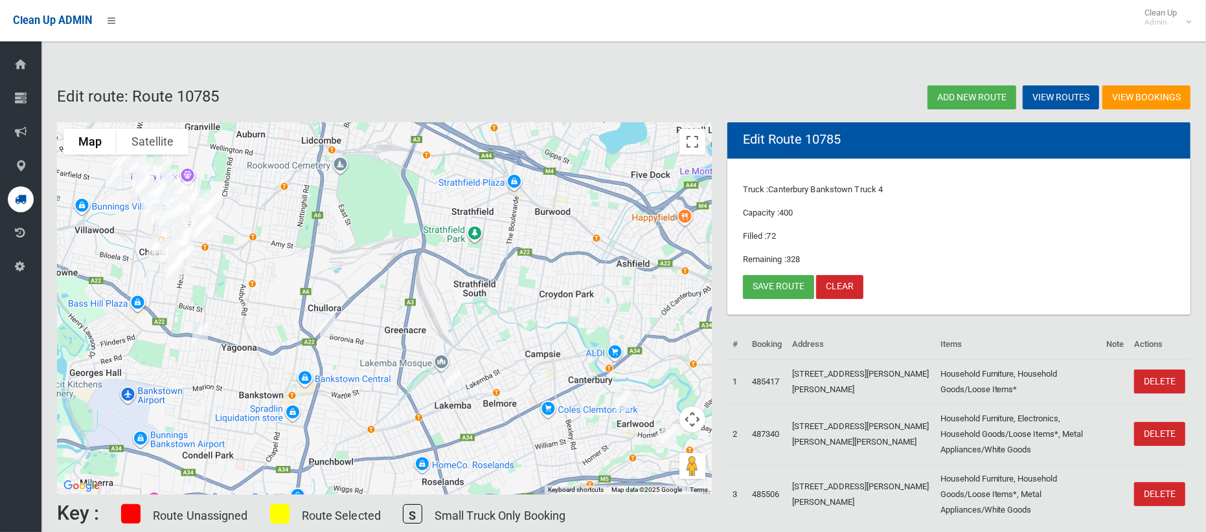
click at [325, 322] on img "19A ODonnell Avenue, GREENACRE NSW 2190" at bounding box center [328, 326] width 26 height 32
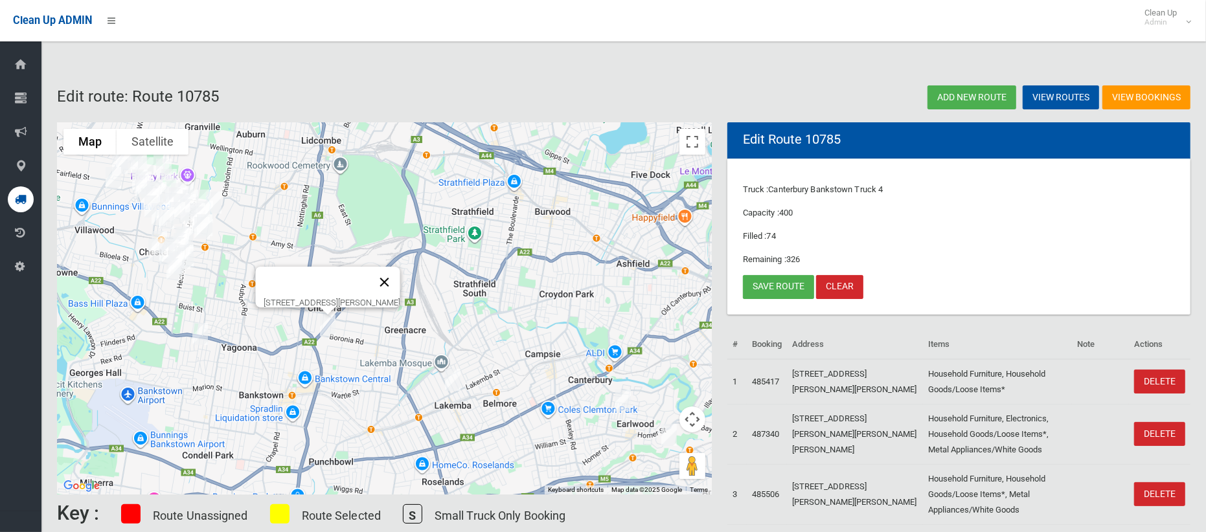
click at [400, 277] on button "Close" at bounding box center [384, 282] width 31 height 31
click at [774, 293] on link "Save route" at bounding box center [778, 287] width 71 height 24
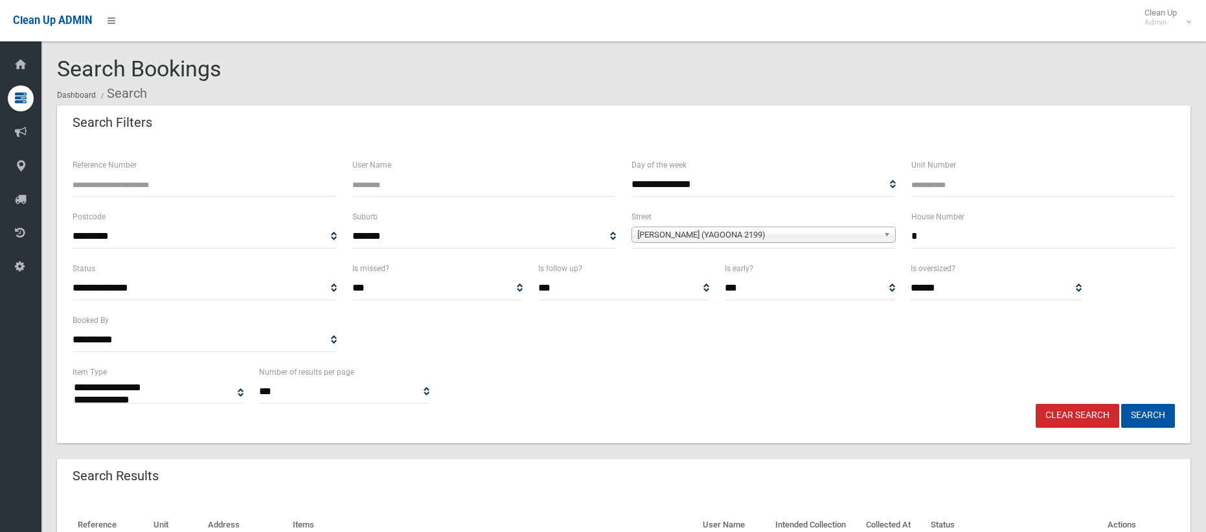
select select
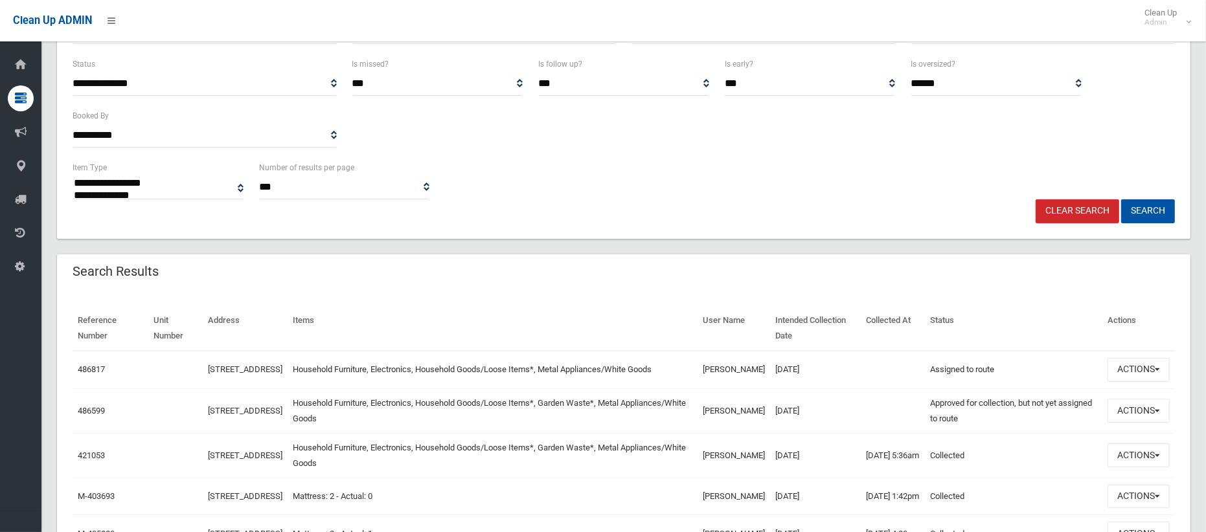
scroll to position [205, 0]
click at [1133, 416] on button "Actions" at bounding box center [1138, 410] width 62 height 24
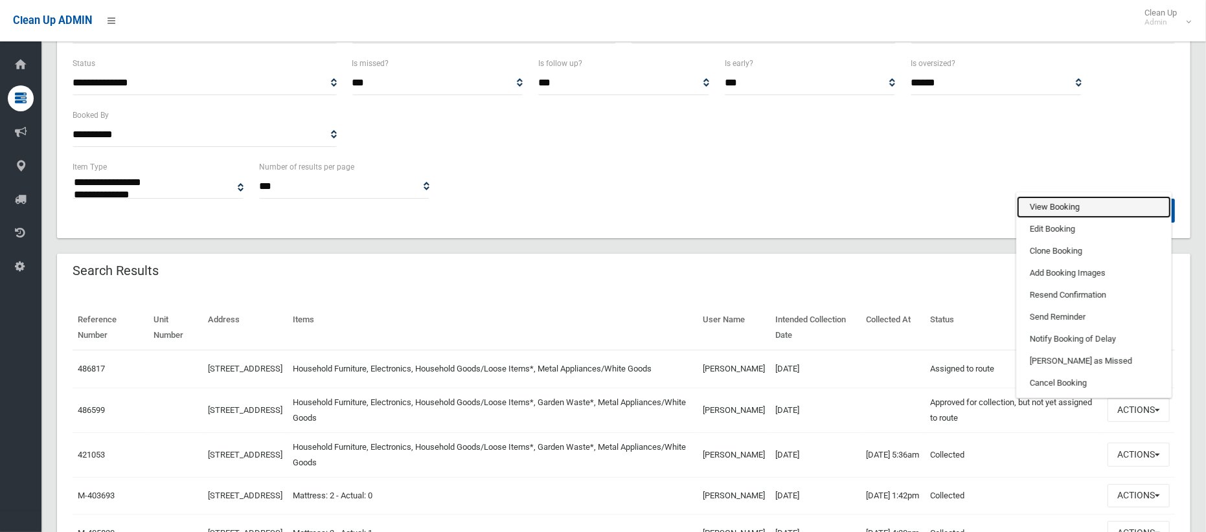
click at [1053, 211] on link "View Booking" at bounding box center [1094, 207] width 154 height 22
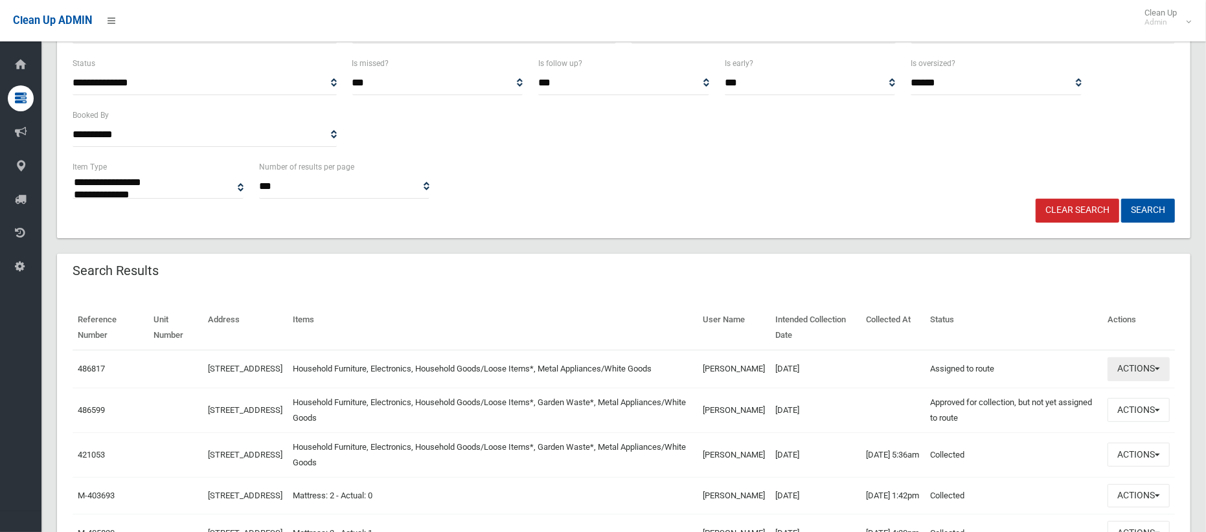
click at [1134, 375] on button "Actions" at bounding box center [1138, 369] width 62 height 24
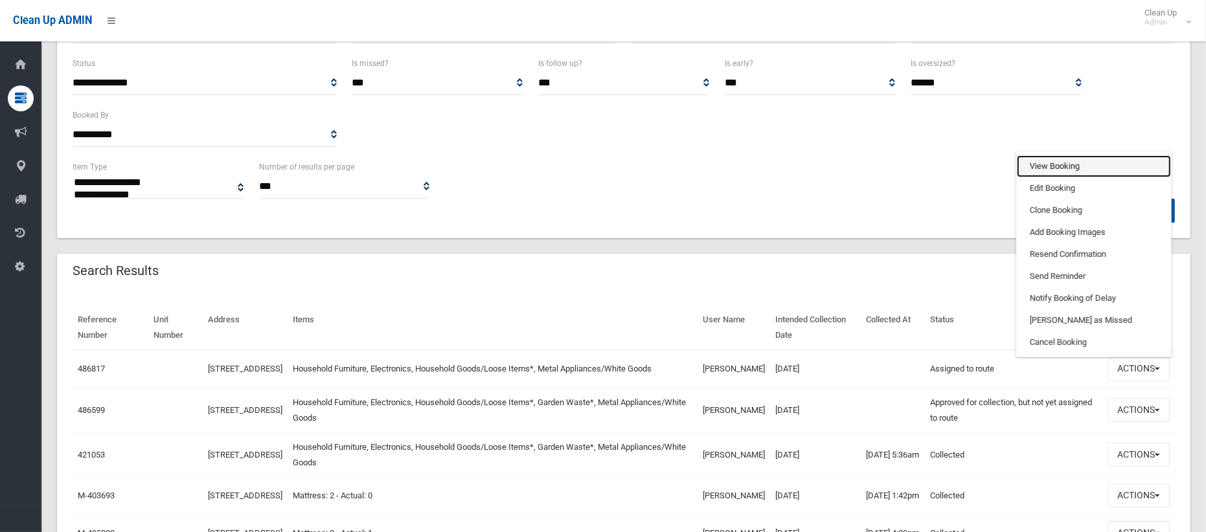
click at [1056, 170] on link "View Booking" at bounding box center [1094, 166] width 154 height 22
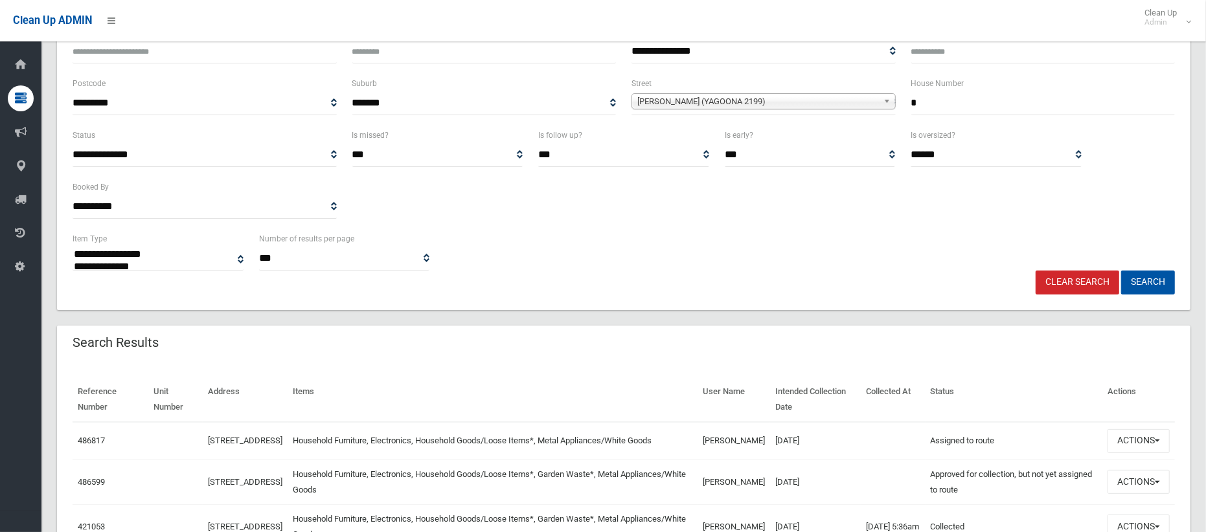
scroll to position [114, 0]
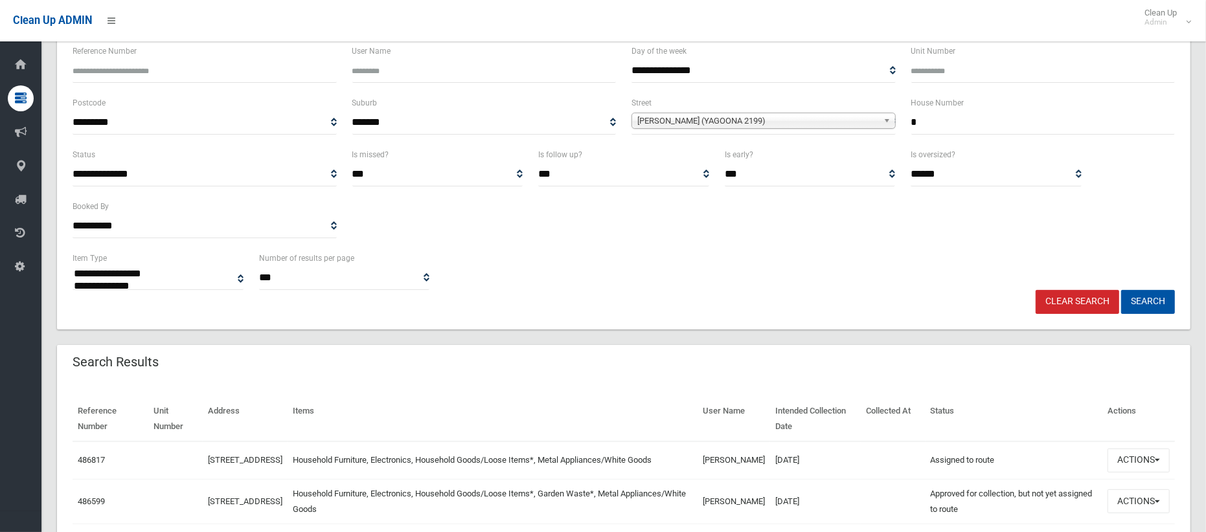
drag, startPoint x: 923, startPoint y: 130, endPoint x: 916, endPoint y: 140, distance: 12.2
click at [916, 138] on div "House Number *" at bounding box center [1043, 121] width 280 height 52
type input "***"
click at [730, 121] on span "[PERSON_NAME] (YAGOONA 2199)" at bounding box center [757, 121] width 241 height 16
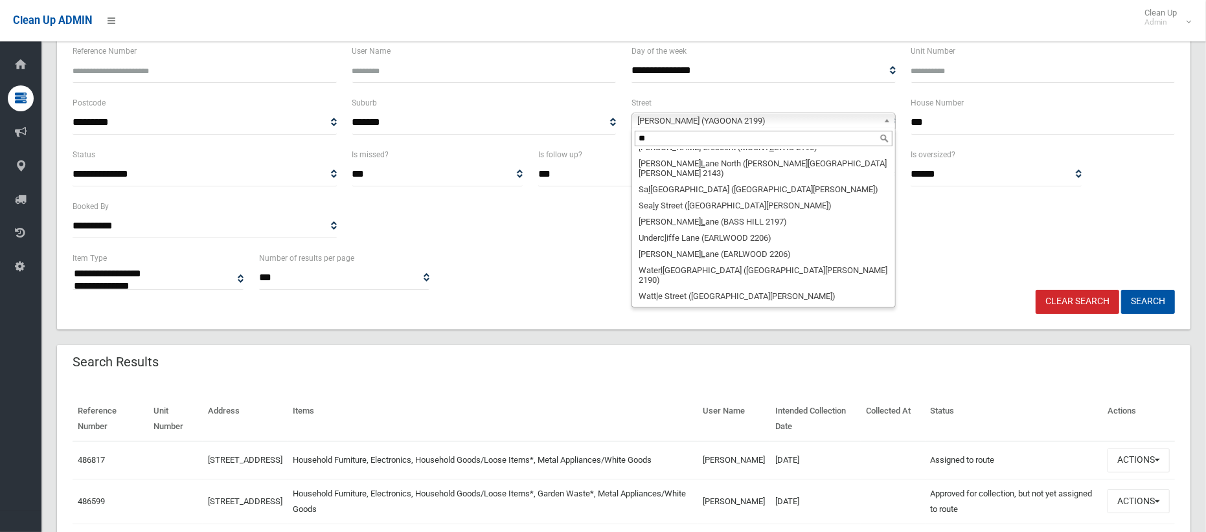
scroll to position [0, 0]
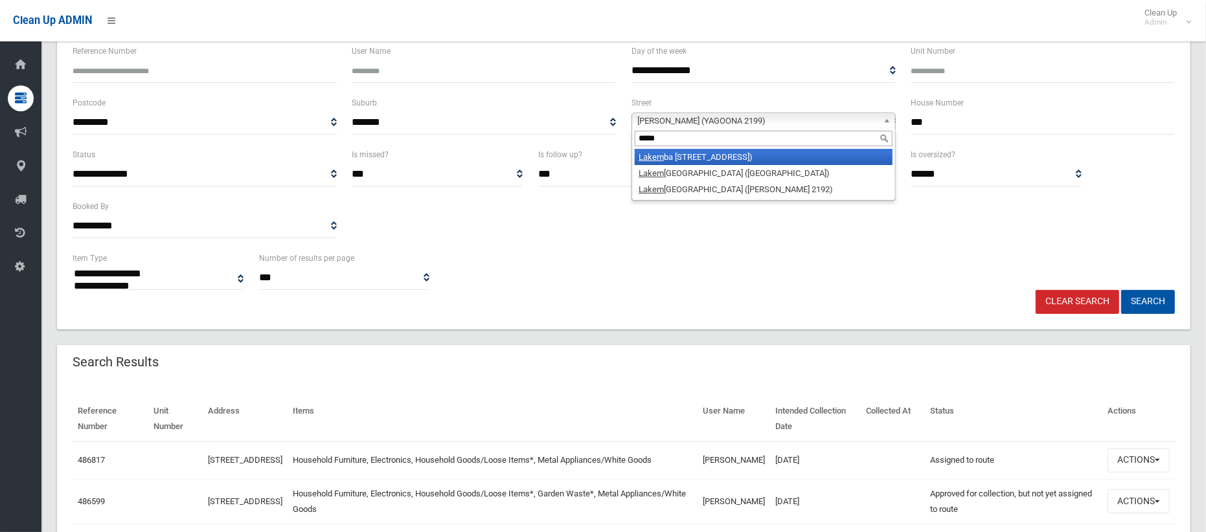
type input "*****"
click at [719, 154] on li "[GEOGRAPHIC_DATA] ([GEOGRAPHIC_DATA])" at bounding box center [764, 157] width 258 height 16
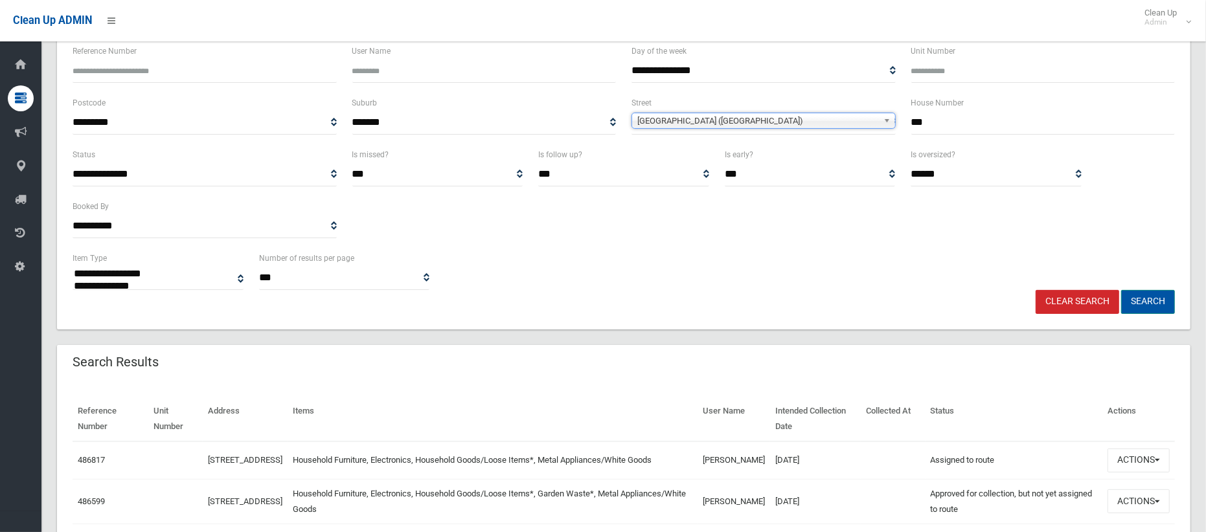
click at [1161, 300] on button "Search" at bounding box center [1148, 302] width 54 height 24
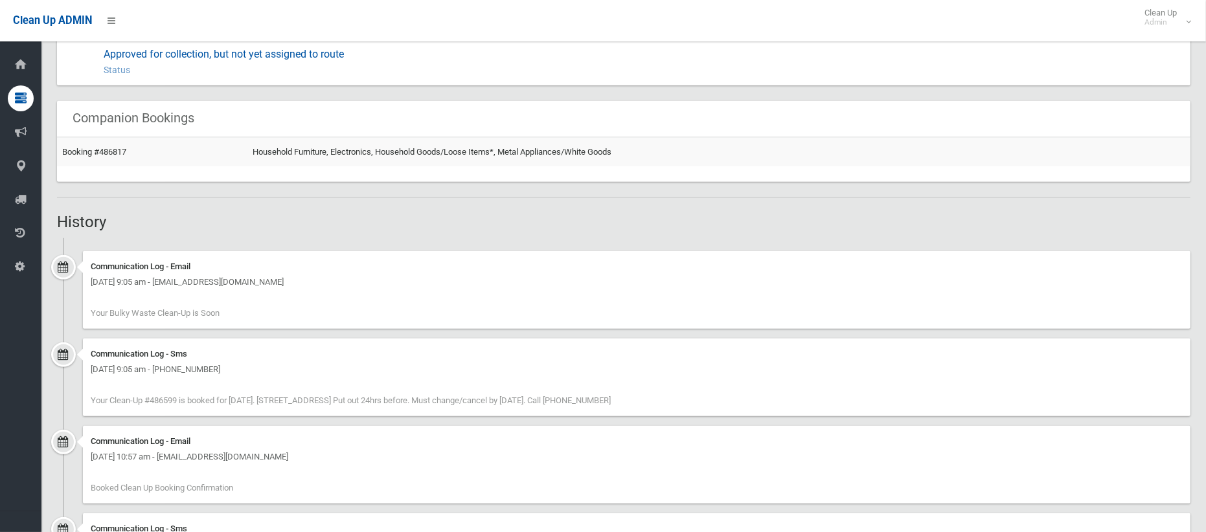
scroll to position [531, 0]
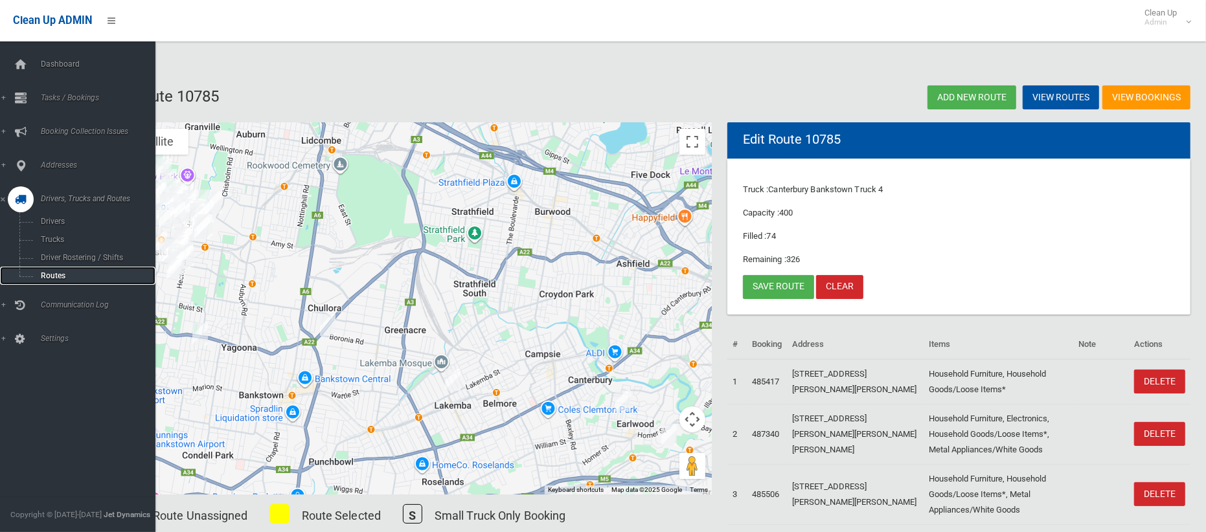
click at [63, 275] on span "Routes" at bounding box center [90, 275] width 107 height 9
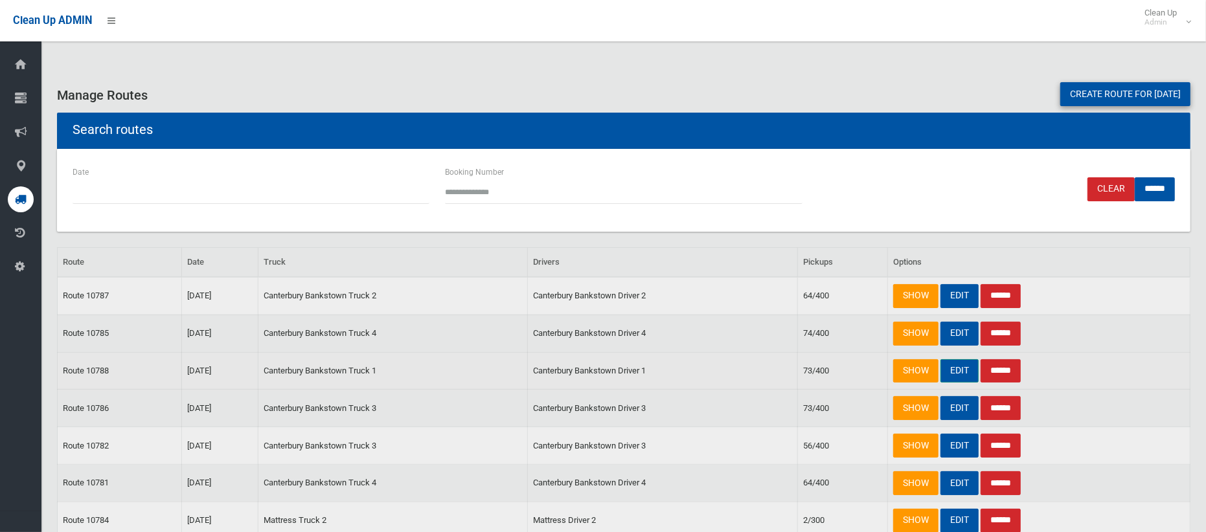
click at [967, 368] on link "EDIT" at bounding box center [959, 371] width 38 height 24
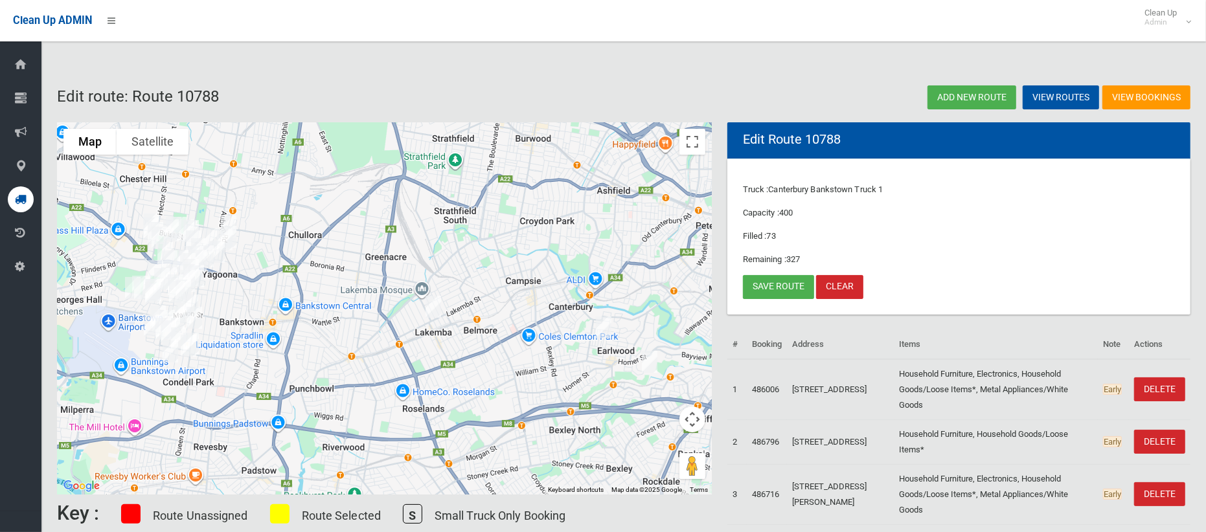
click at [432, 308] on img "217 Lakemba Street, LAKEMBA NSW 2195" at bounding box center [433, 307] width 26 height 32
click at [431, 309] on img "217 Lakemba Street, LAKEMBA NSW 2195" at bounding box center [433, 307] width 26 height 32
click at [475, 254] on button "Close" at bounding box center [459, 263] width 31 height 31
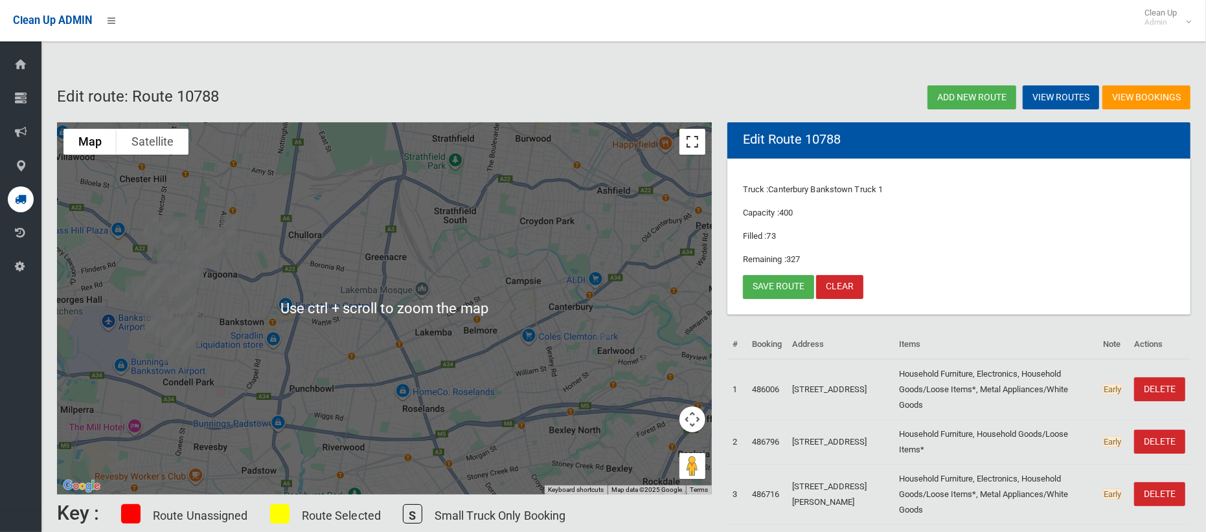
click at [687, 142] on button "Toggle fullscreen view" at bounding box center [692, 142] width 26 height 26
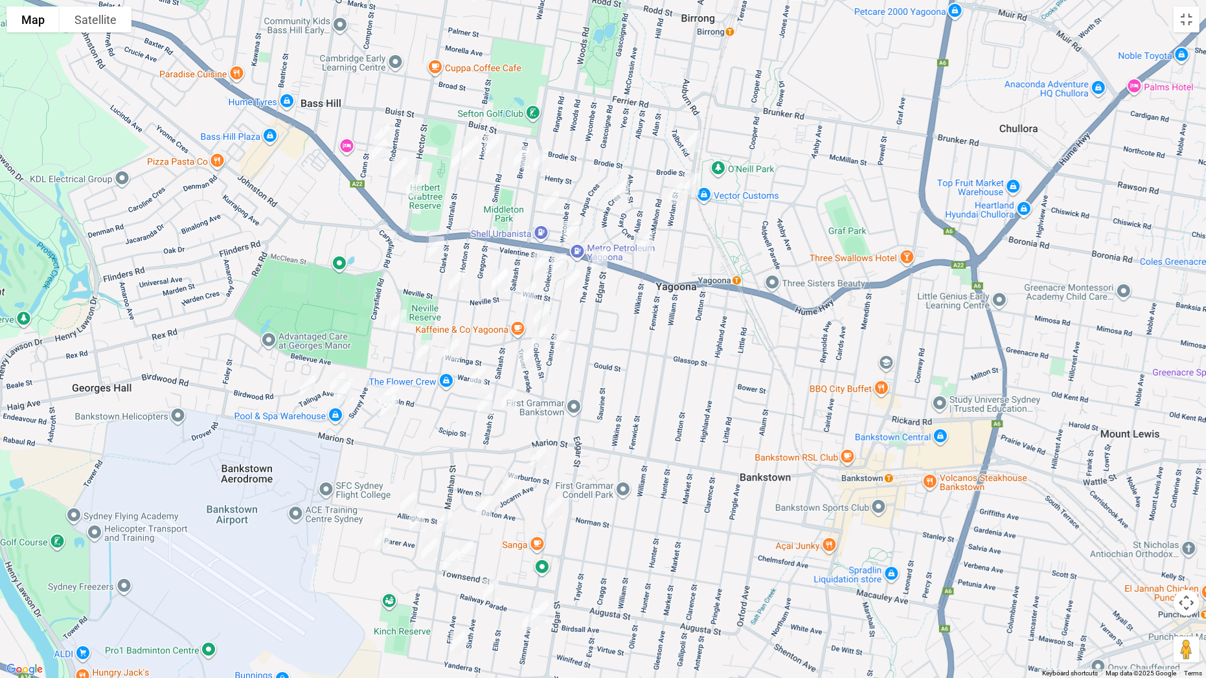
drag, startPoint x: 480, startPoint y: 376, endPoint x: 550, endPoint y: 545, distance: 183.3
click at [550, 532] on div at bounding box center [603, 339] width 1206 height 678
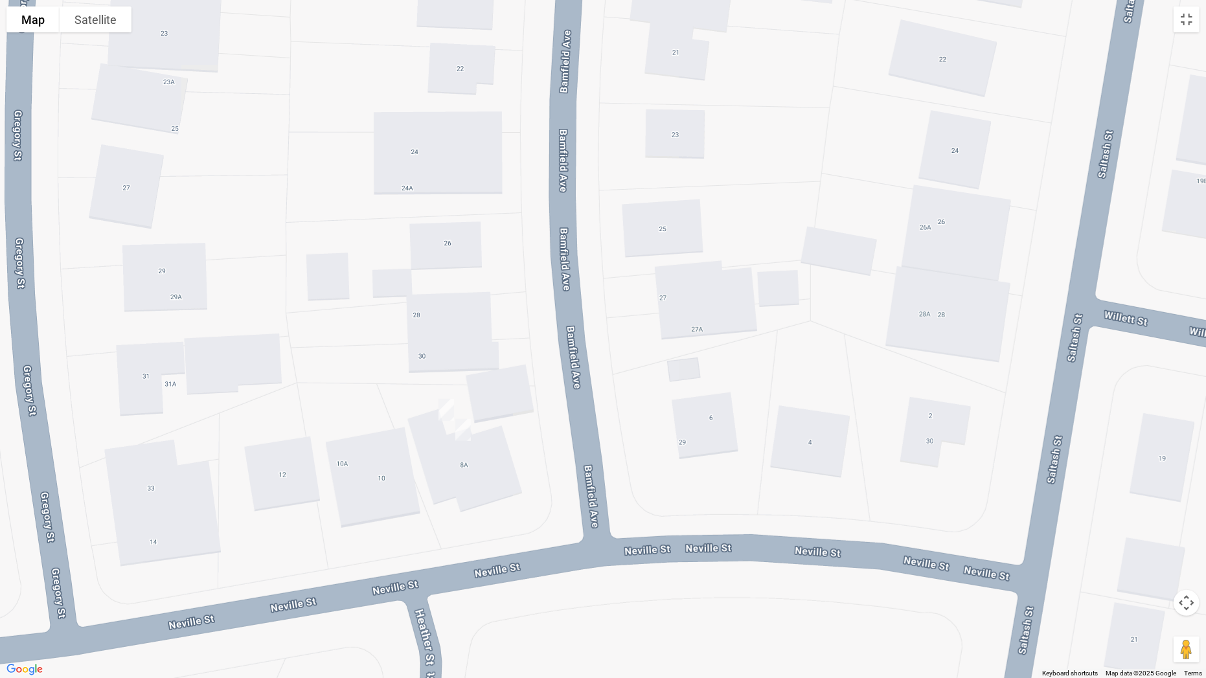
click at [444, 401] on img "8 Neville Street, YAGOONA NSW 2199" at bounding box center [446, 410] width 26 height 32
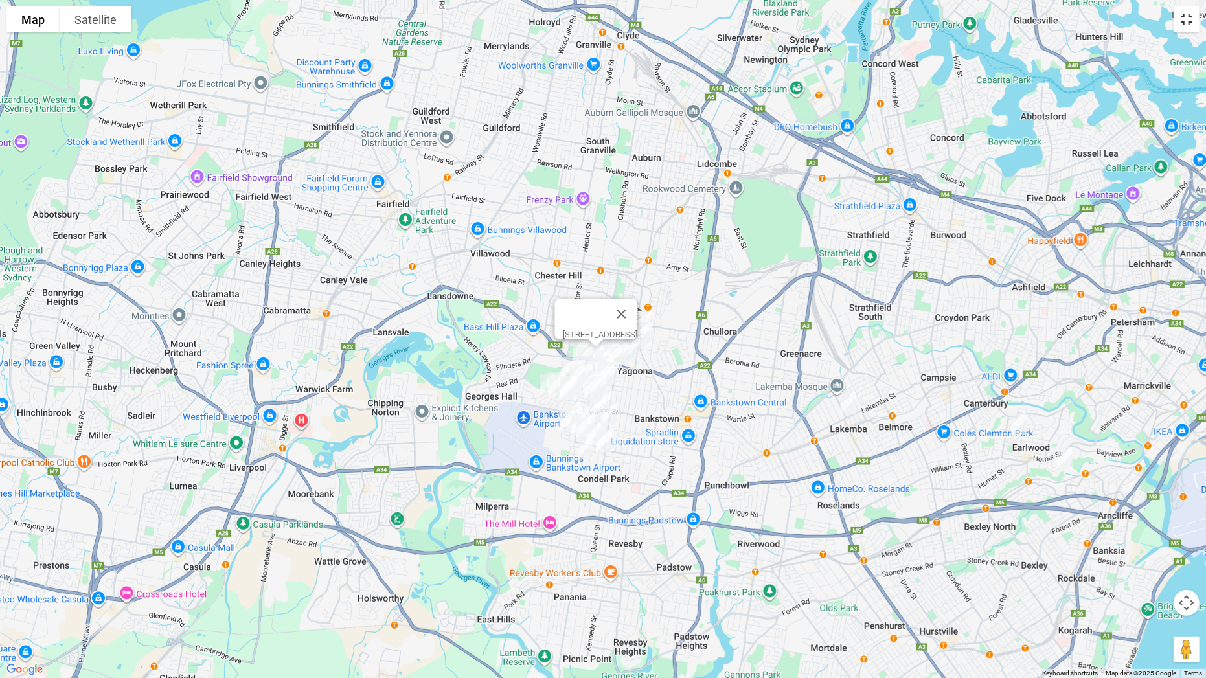
click at [1183, 21] on button "Toggle fullscreen view" at bounding box center [1186, 19] width 26 height 26
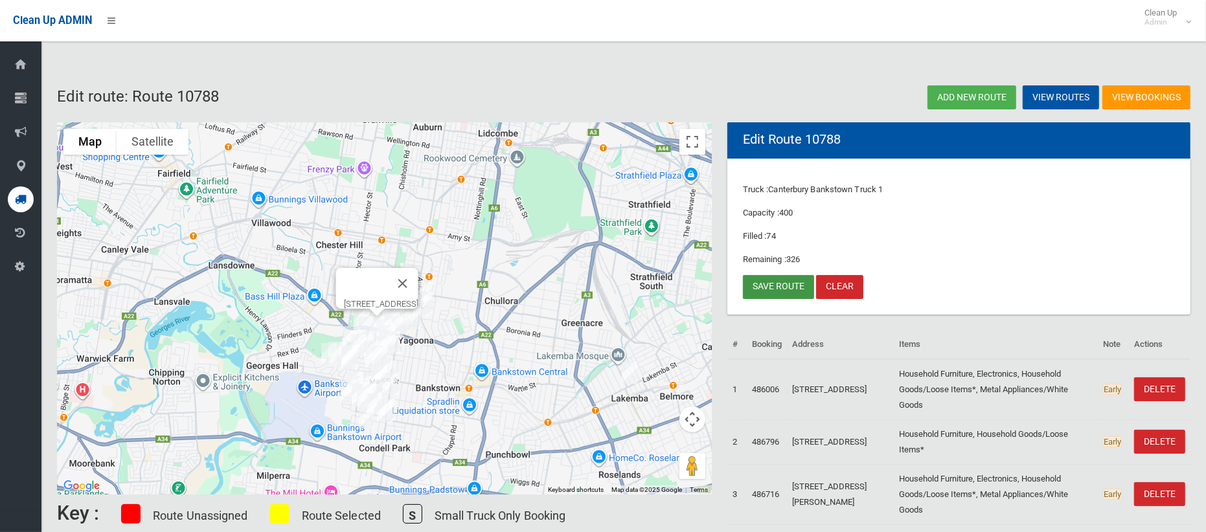
click at [786, 288] on link "Save route" at bounding box center [778, 287] width 71 height 24
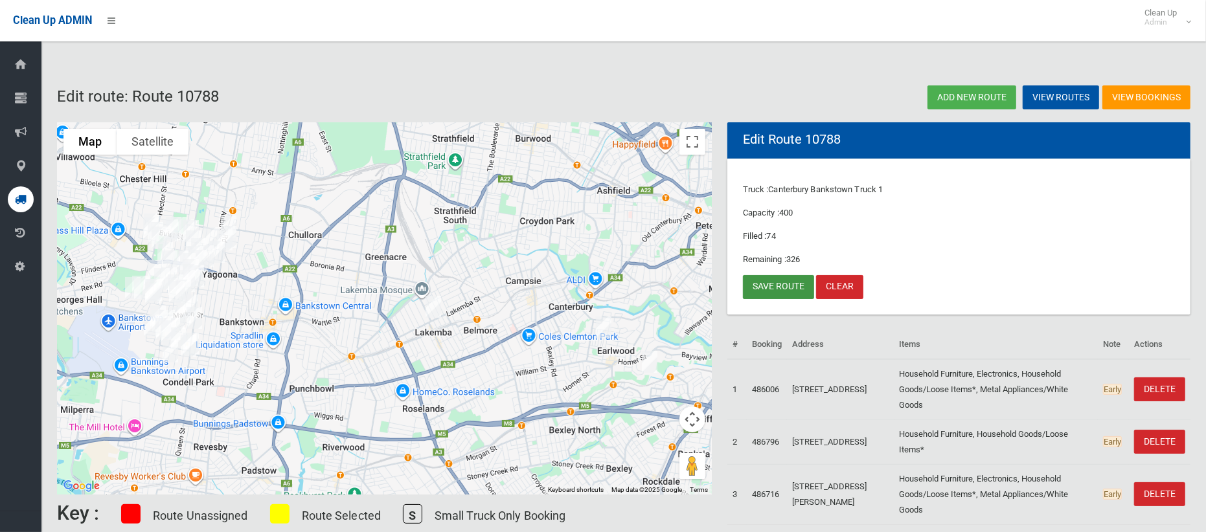
click at [791, 291] on link "Save route" at bounding box center [778, 287] width 71 height 24
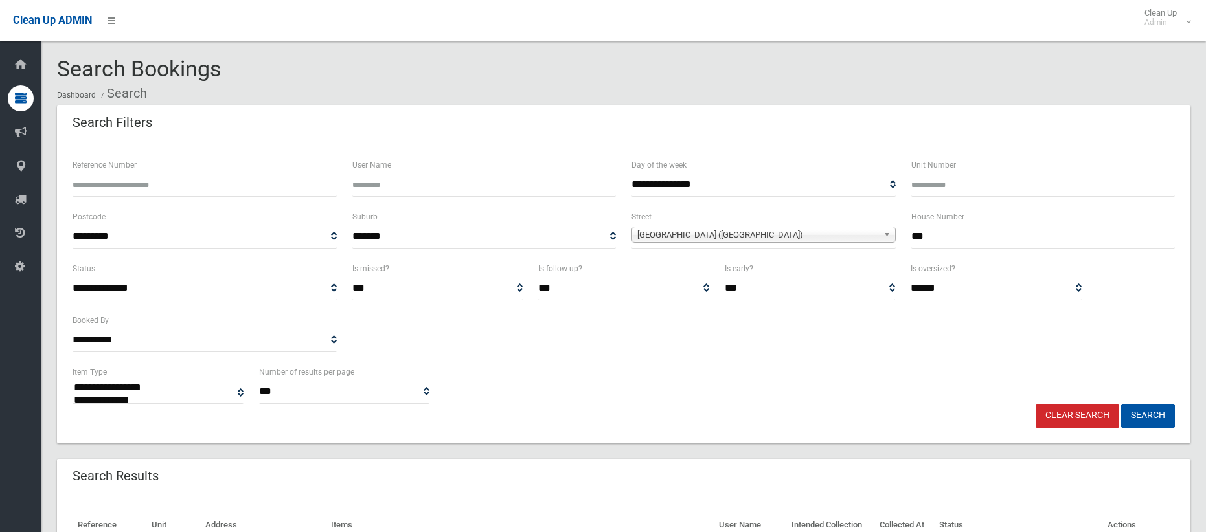
select select
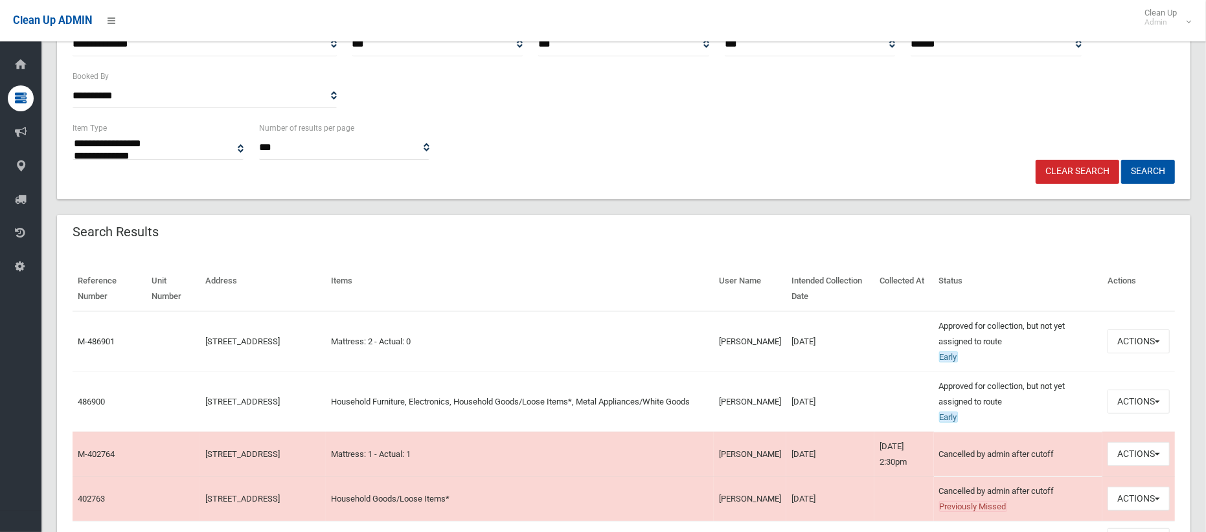
scroll to position [268, 0]
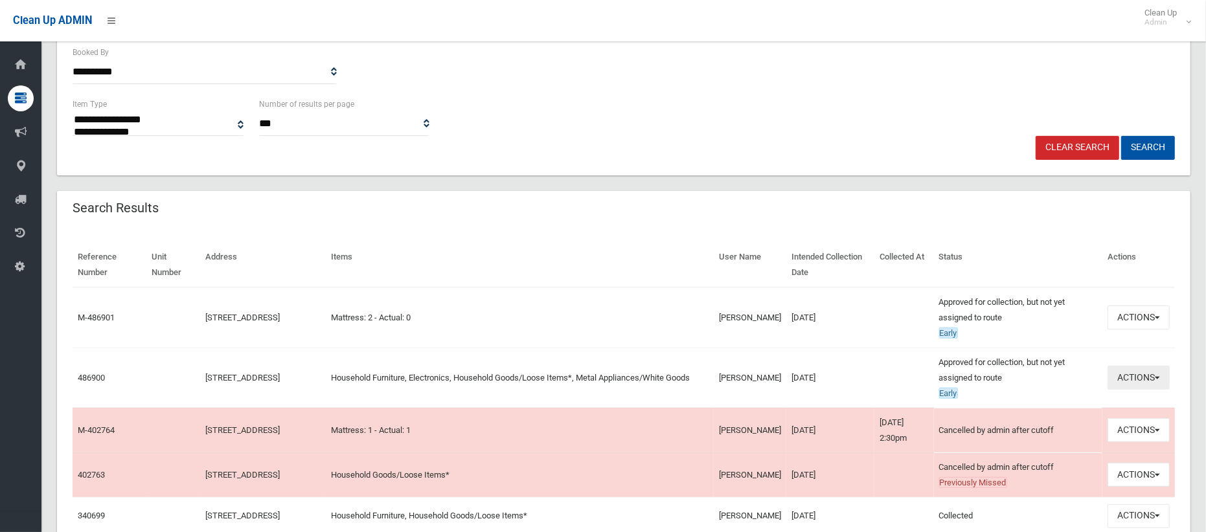
click at [1127, 378] on button "Actions" at bounding box center [1138, 378] width 62 height 24
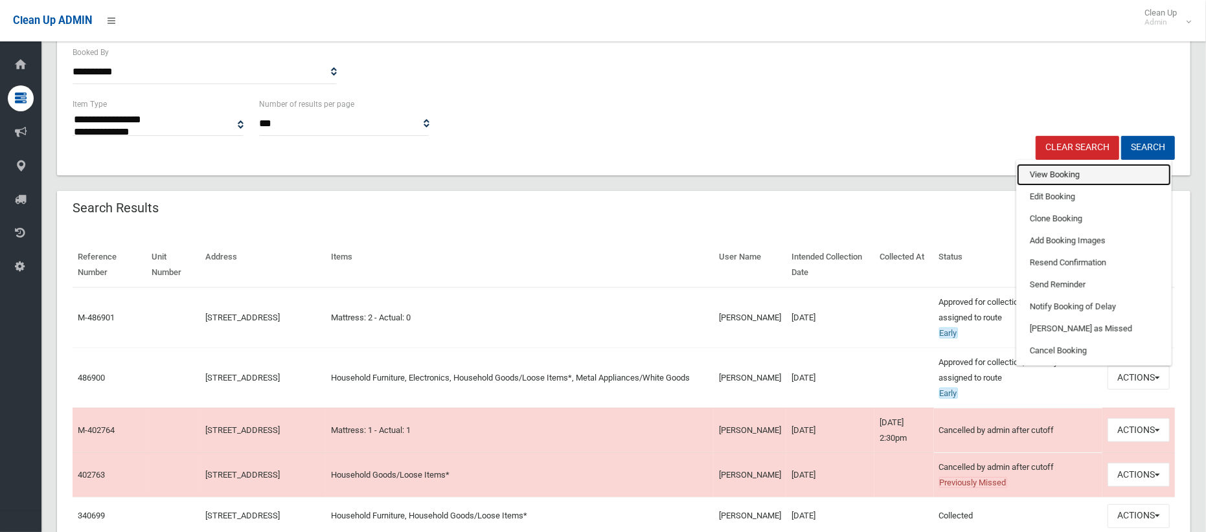
click at [1038, 175] on link "View Booking" at bounding box center [1094, 175] width 154 height 22
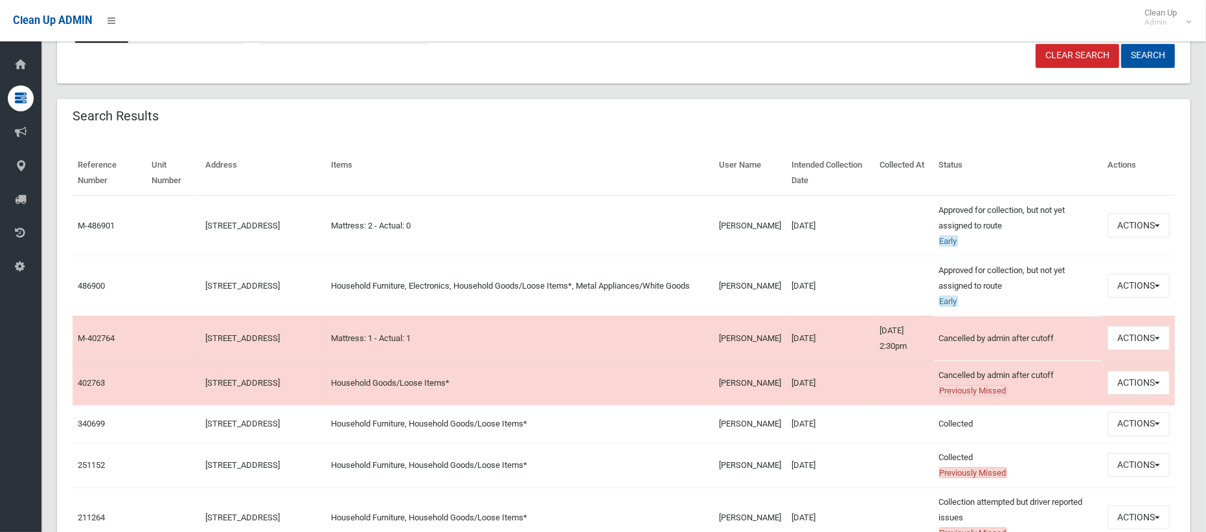
scroll to position [361, 0]
click at [1122, 435] on button "Actions" at bounding box center [1138, 423] width 62 height 24
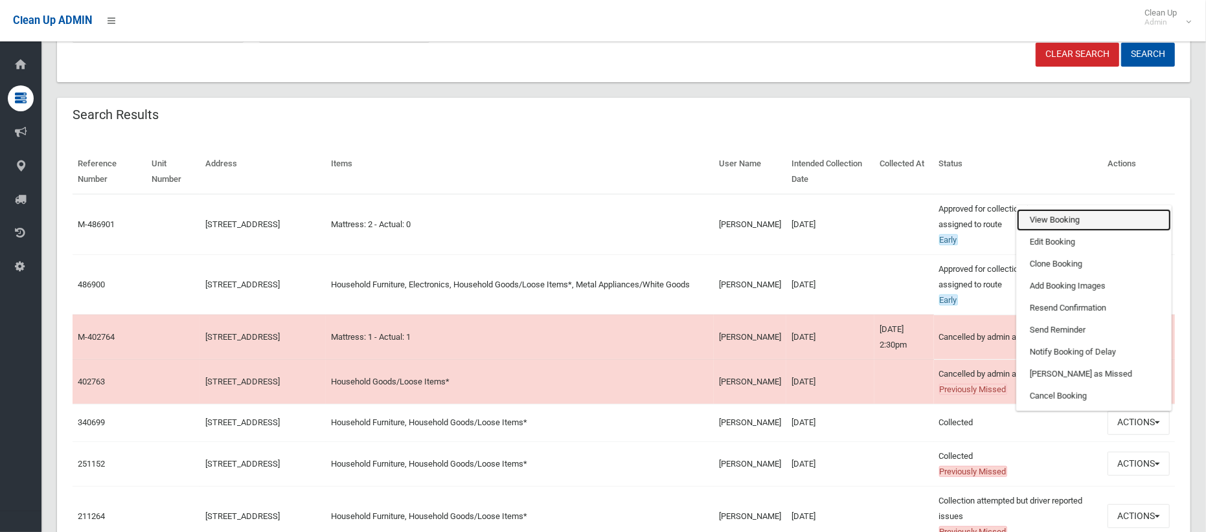
click at [1054, 220] on link "View Booking" at bounding box center [1094, 220] width 154 height 22
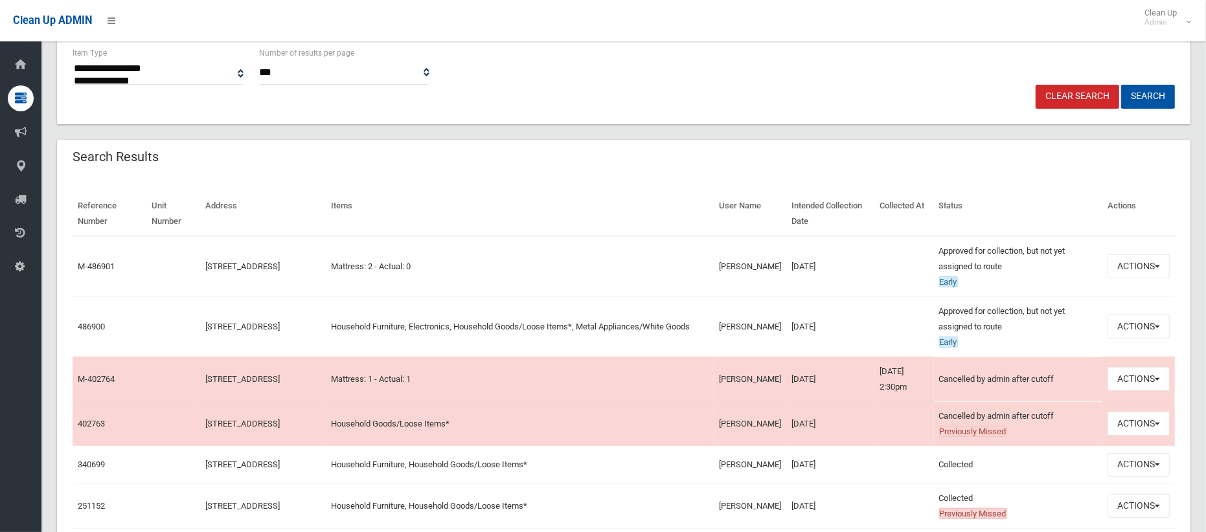
scroll to position [142, 0]
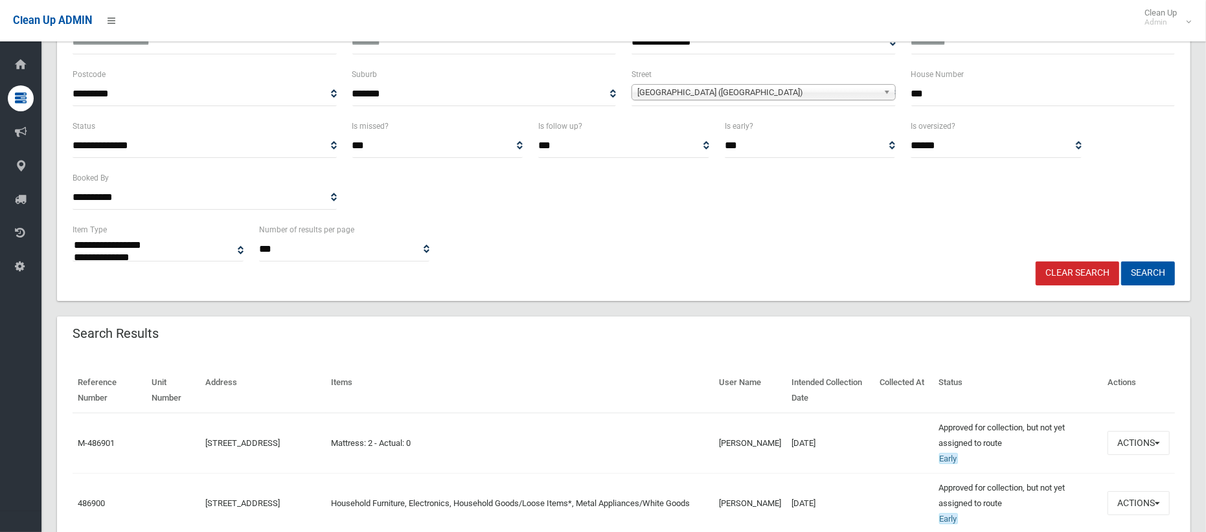
drag, startPoint x: 936, startPoint y: 96, endPoint x: 842, endPoint y: 98, distance: 93.9
click at [842, 98] on div "**********" at bounding box center [624, 93] width 1118 height 52
type input "**"
click at [710, 91] on span "Lakemba Street (LAKEMBA 2195)" at bounding box center [757, 93] width 241 height 16
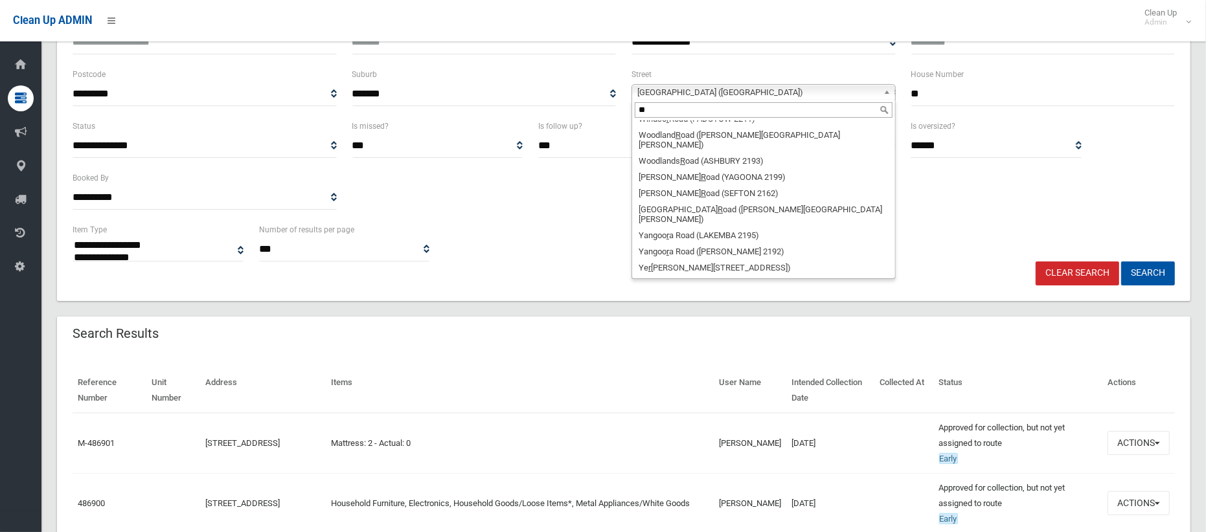
scroll to position [0, 0]
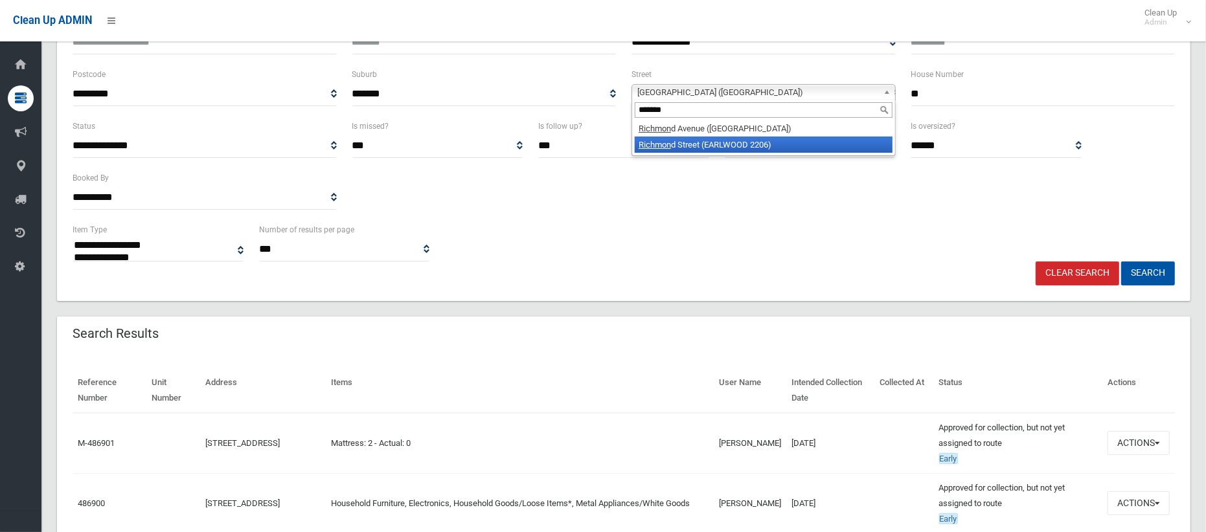
type input "*******"
click at [687, 143] on li "Richmon d Street (EARLWOOD 2206)" at bounding box center [764, 145] width 258 height 16
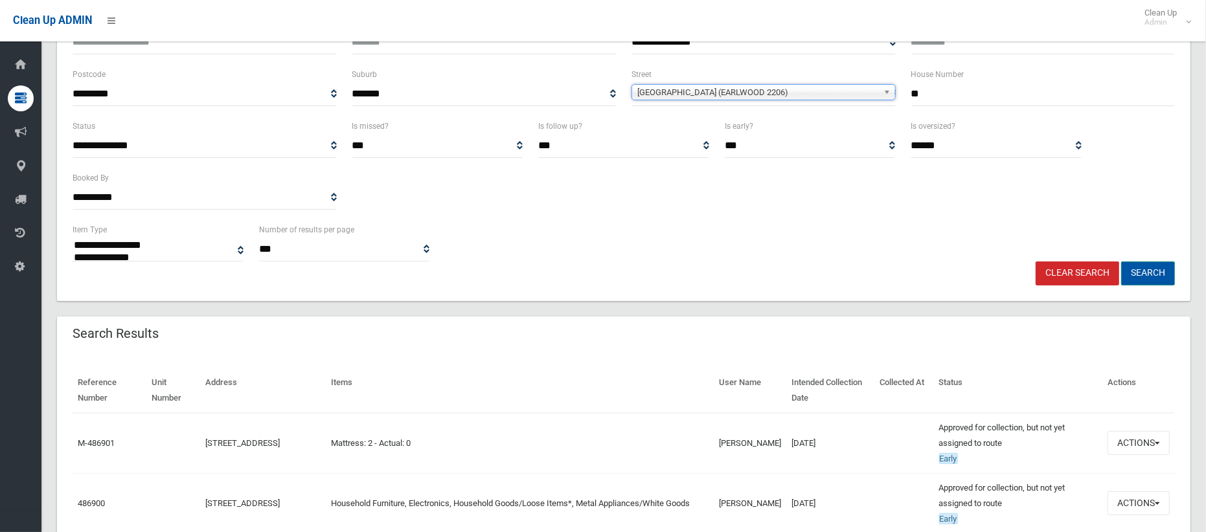
click at [1154, 280] on button "Search" at bounding box center [1148, 274] width 54 height 24
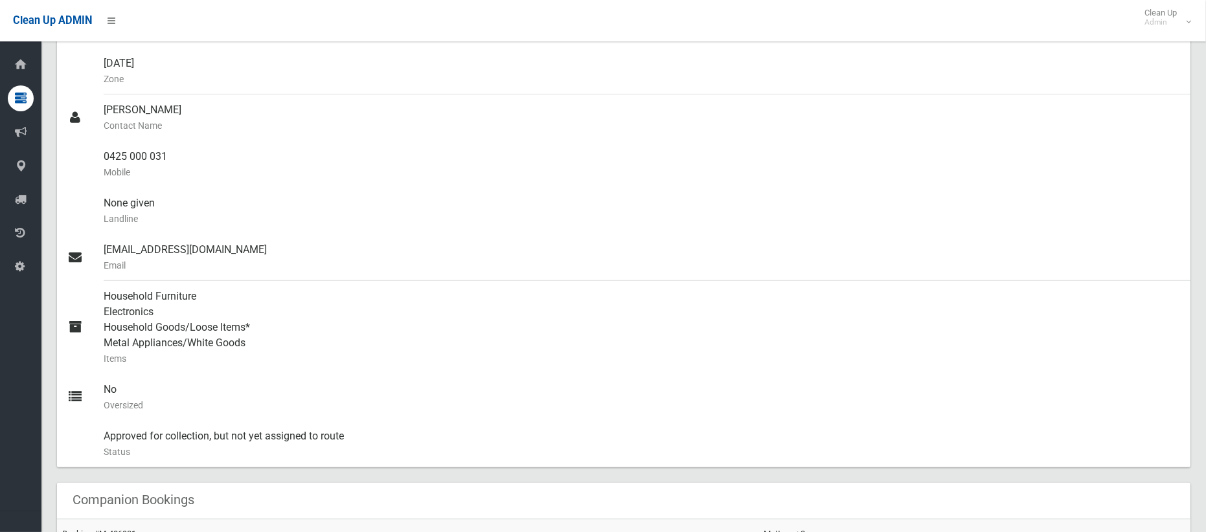
scroll to position [218, 0]
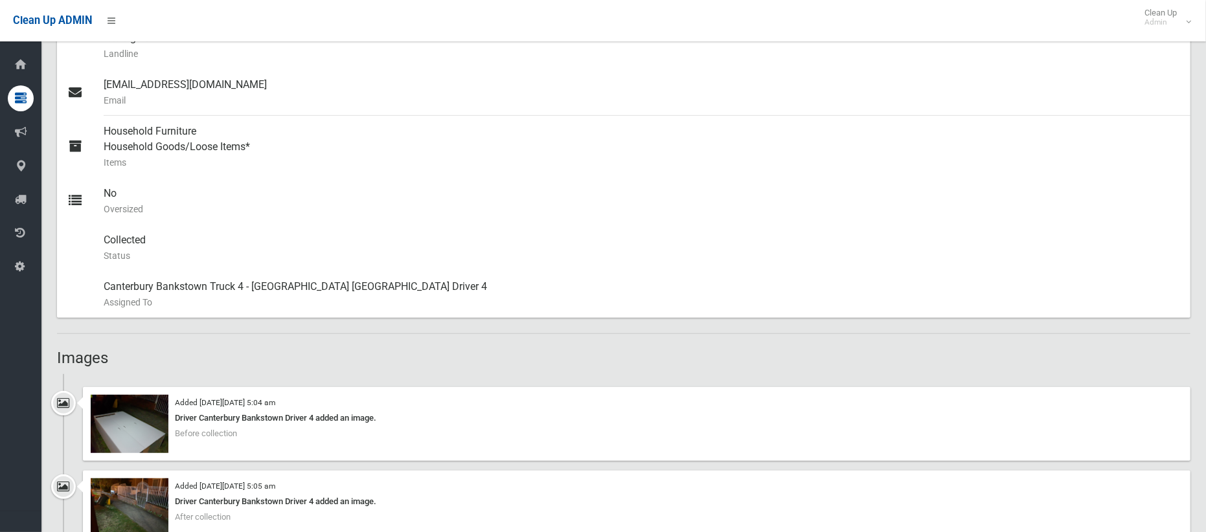
scroll to position [505, 0]
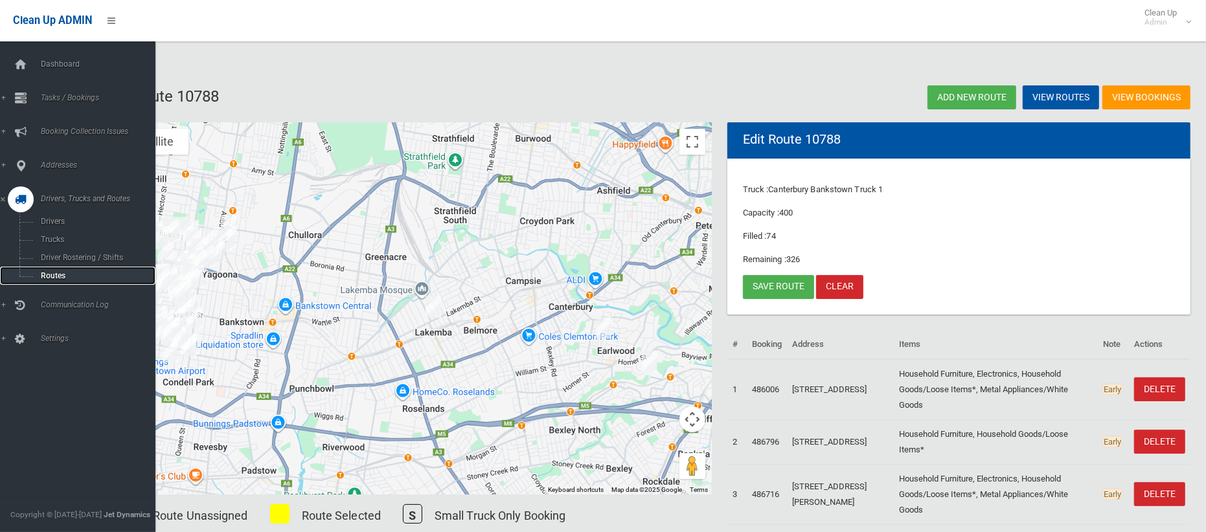
click at [51, 277] on span "Routes" at bounding box center [90, 275] width 107 height 9
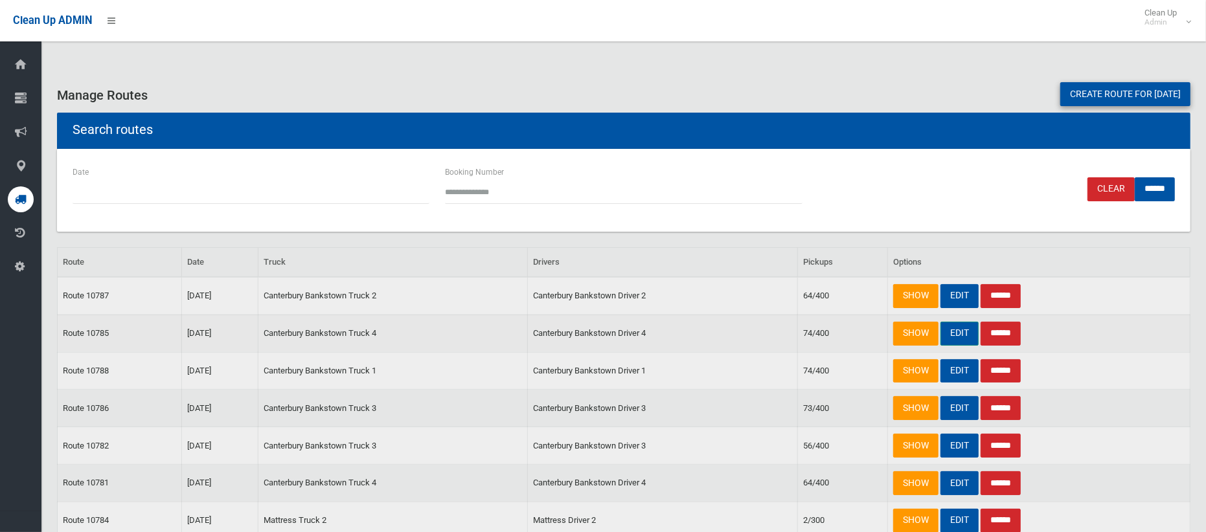
click at [963, 332] on link "EDIT" at bounding box center [959, 334] width 38 height 24
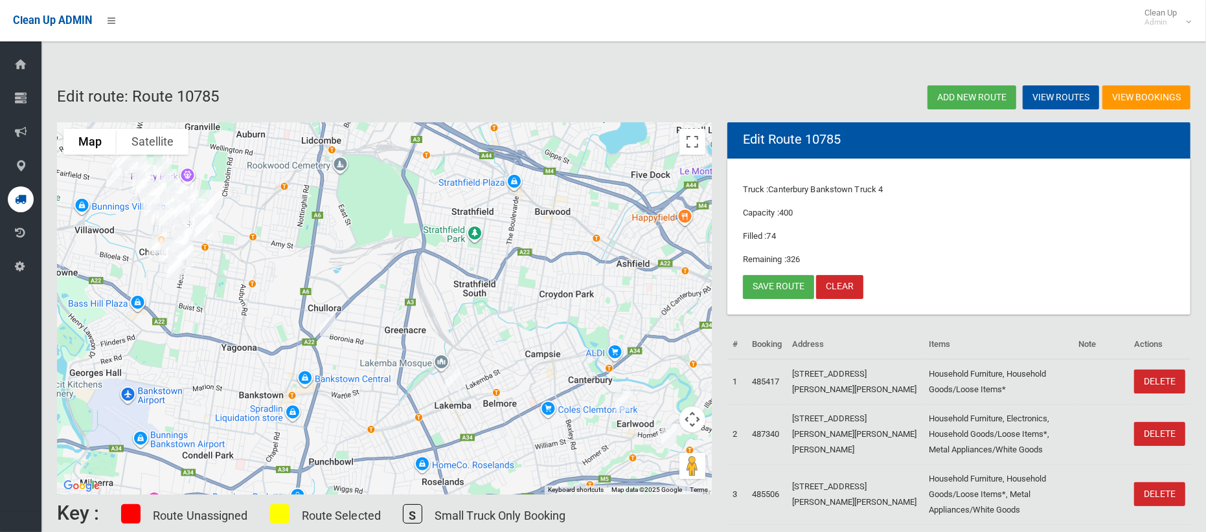
click at [457, 385] on img "217 Lakemba Street, LAKEMBA NSW 2195" at bounding box center [453, 380] width 26 height 32
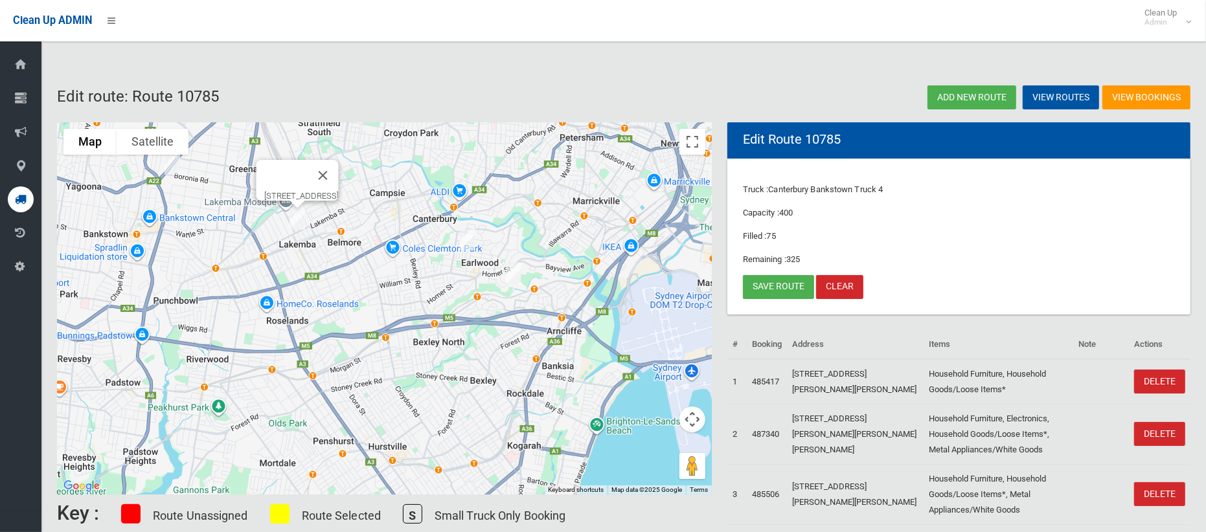
drag, startPoint x: 580, startPoint y: 218, endPoint x: 475, endPoint y: 122, distance: 142.6
click at [475, 122] on div "[STREET_ADDRESS]" at bounding box center [384, 308] width 655 height 372
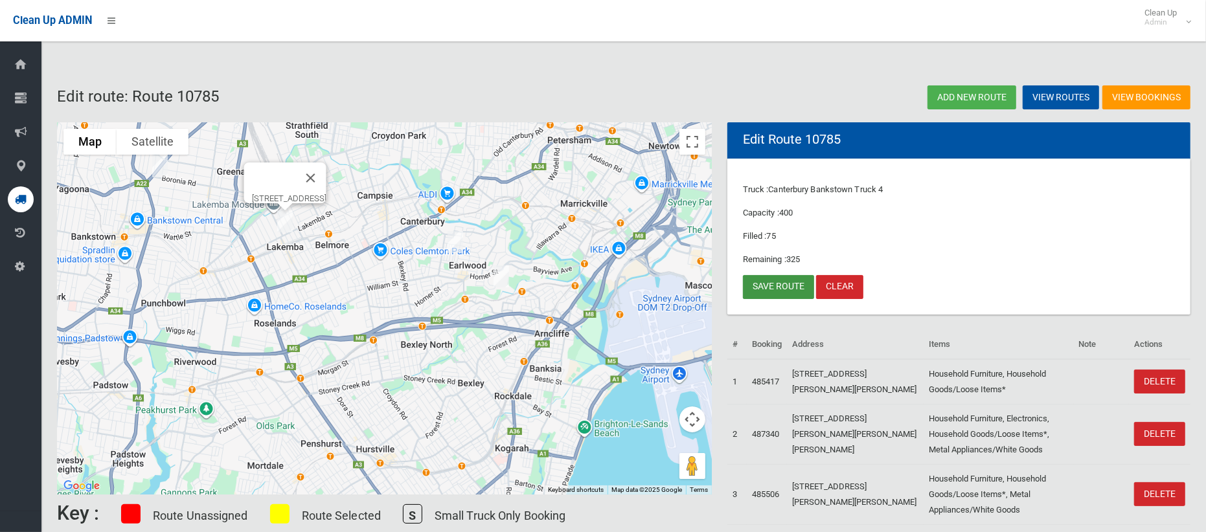
click at [781, 287] on link "Save route" at bounding box center [778, 287] width 71 height 24
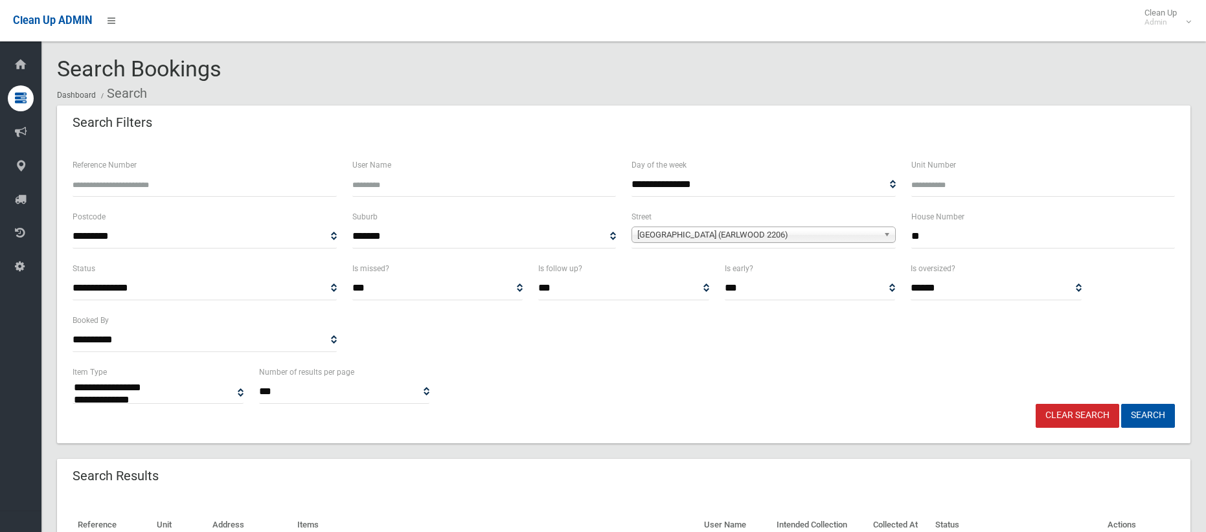
select select
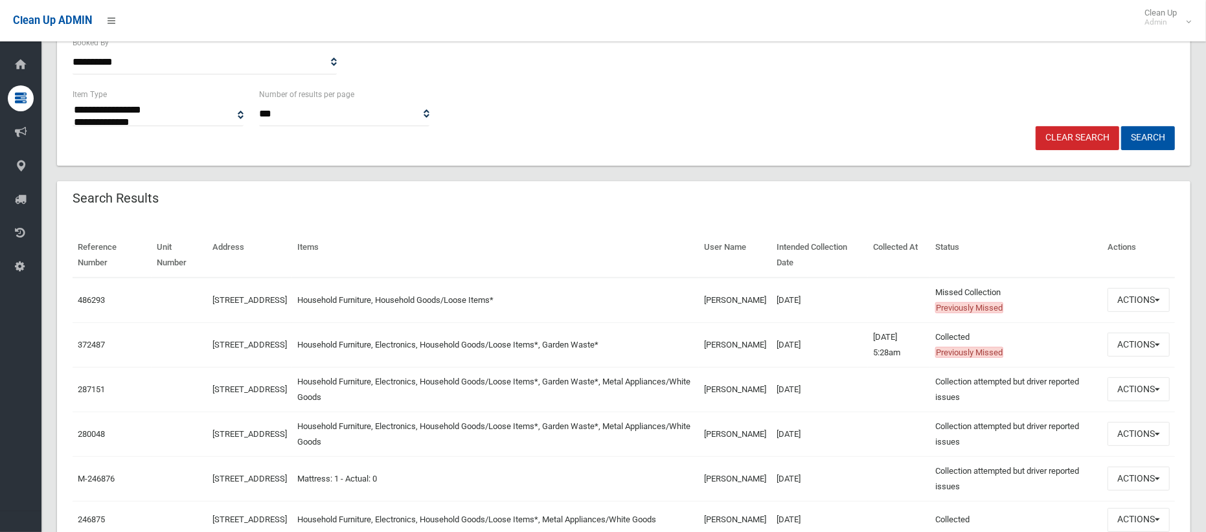
scroll to position [286, 0]
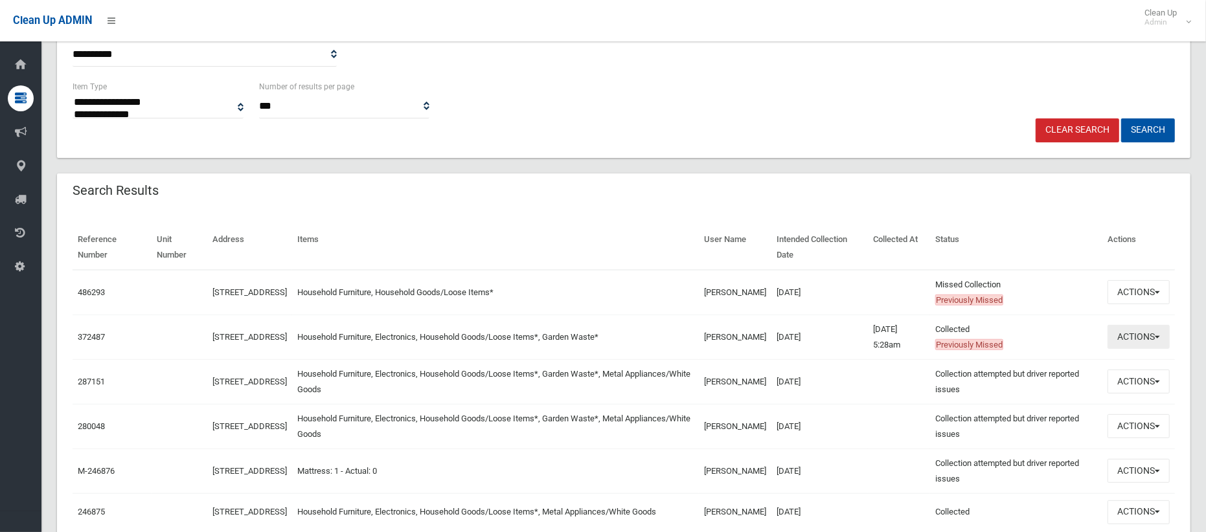
click at [1138, 339] on button "Actions" at bounding box center [1138, 337] width 62 height 24
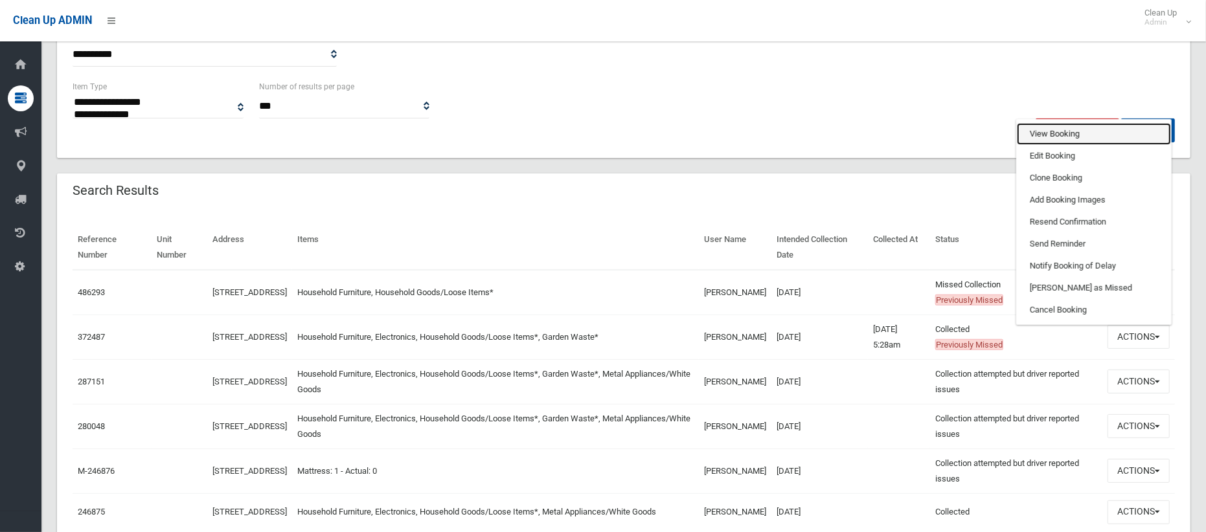
click at [1061, 133] on link "View Booking" at bounding box center [1094, 134] width 154 height 22
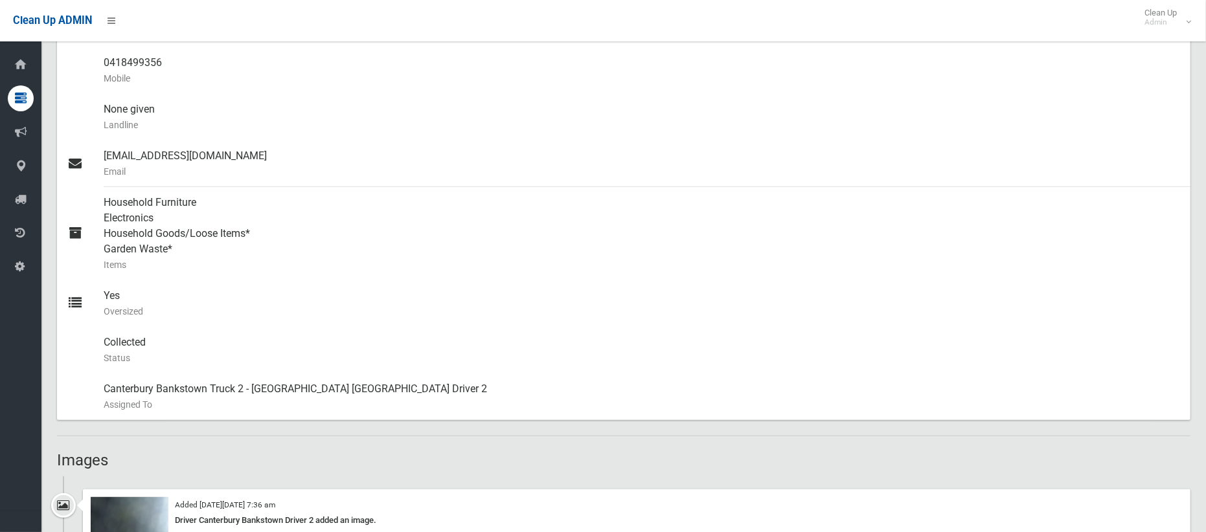
scroll to position [548, 0]
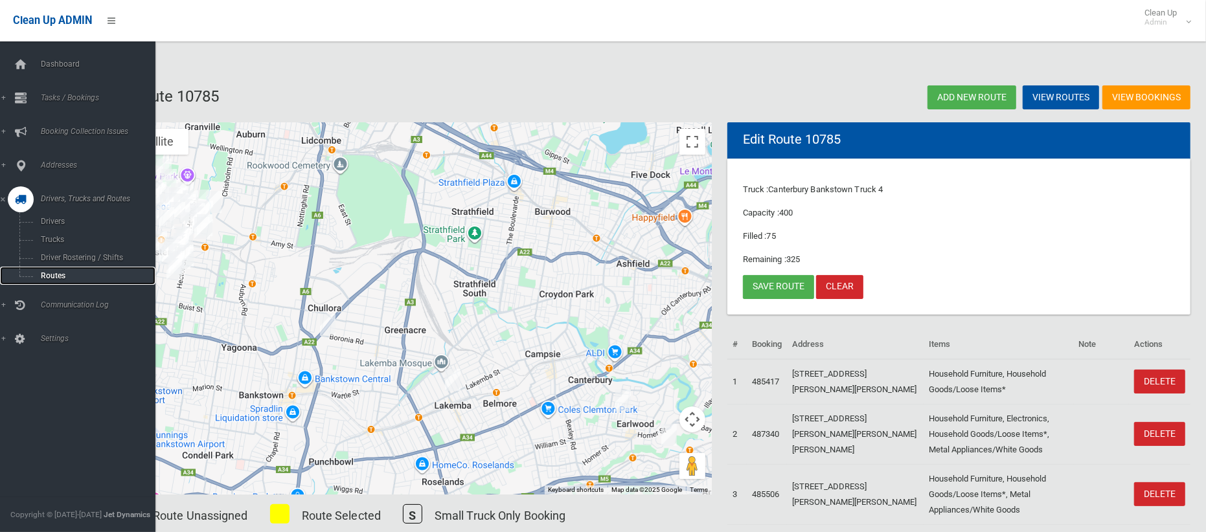
click at [52, 273] on span "Routes" at bounding box center [90, 275] width 107 height 9
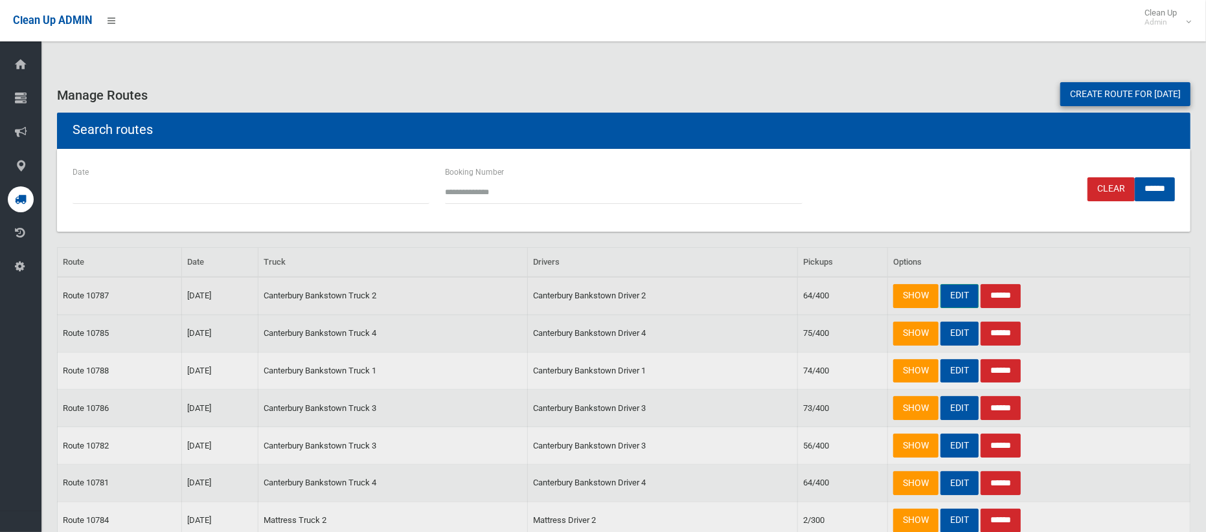
click at [946, 295] on link "EDIT" at bounding box center [959, 296] width 38 height 24
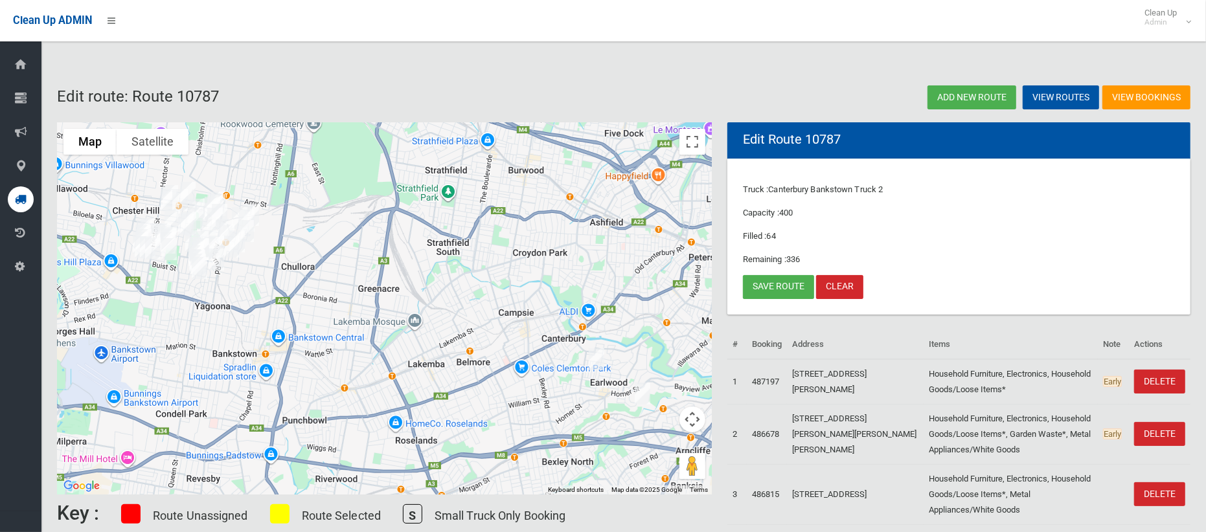
click at [596, 348] on img "76 Richmond Street, EARLWOOD NSW 2206" at bounding box center [596, 359] width 26 height 32
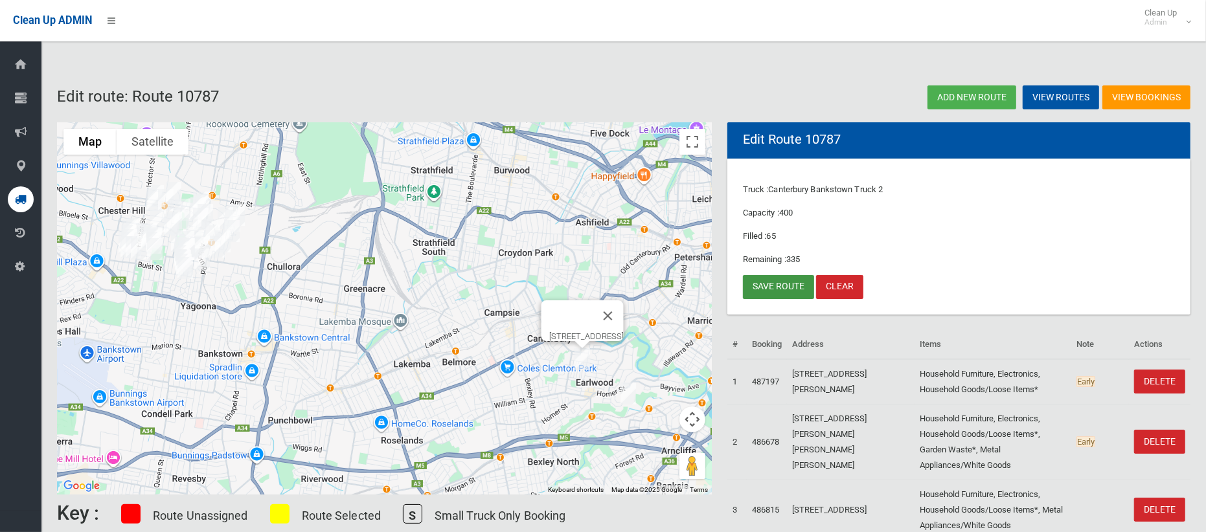
click at [793, 290] on link "Save route" at bounding box center [778, 287] width 71 height 24
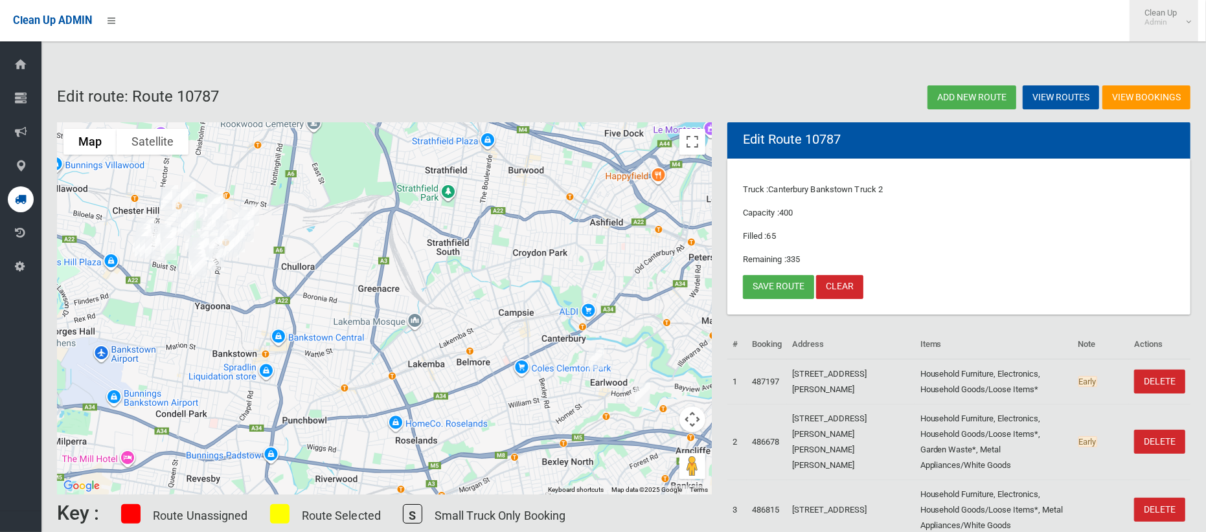
click at [1158, 17] on small "Admin" at bounding box center [1160, 22] width 32 height 10
click at [1147, 52] on icon at bounding box center [1148, 56] width 11 height 8
